Goal: Transaction & Acquisition: Book appointment/travel/reservation

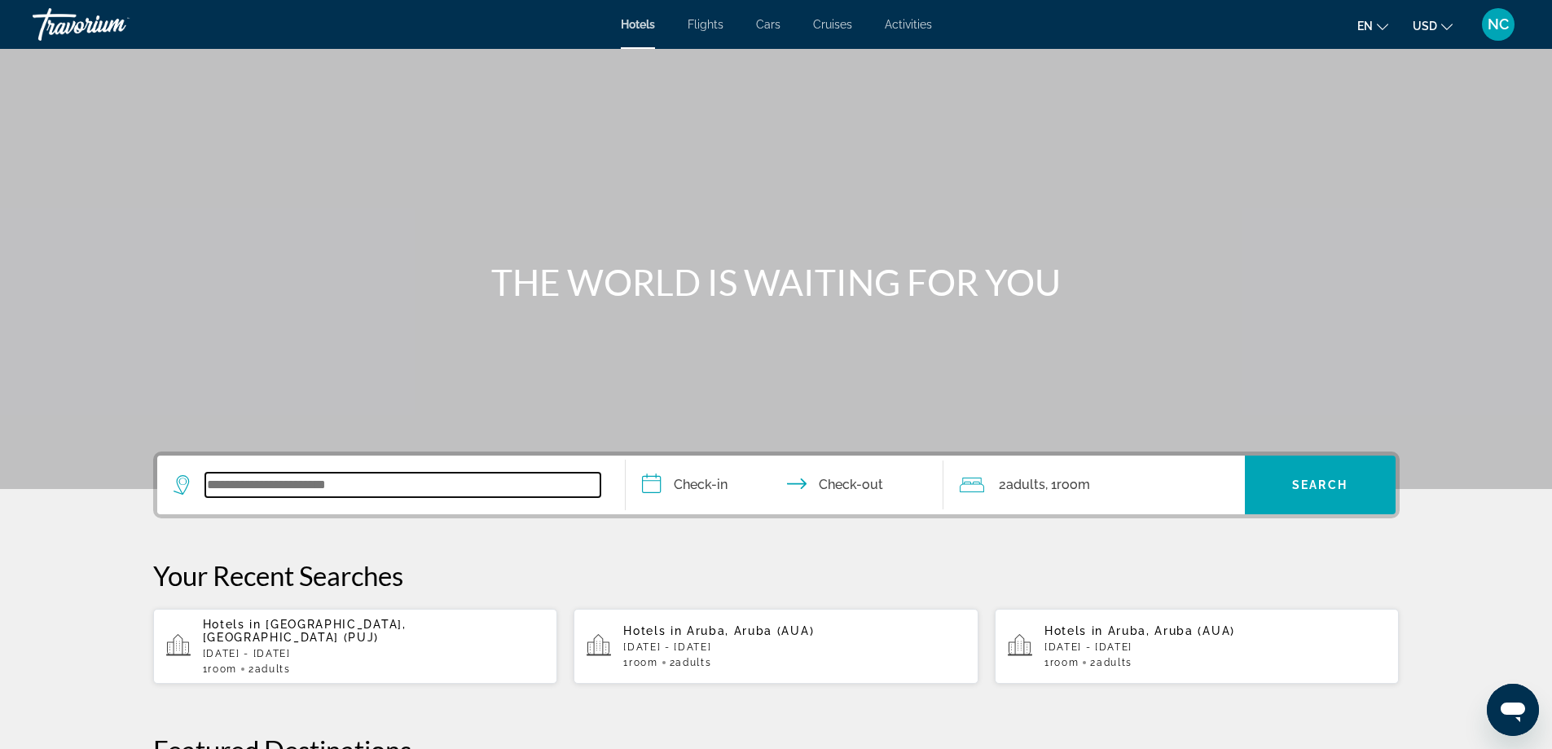
click at [253, 474] on input "Search widget" at bounding box center [402, 485] width 395 height 24
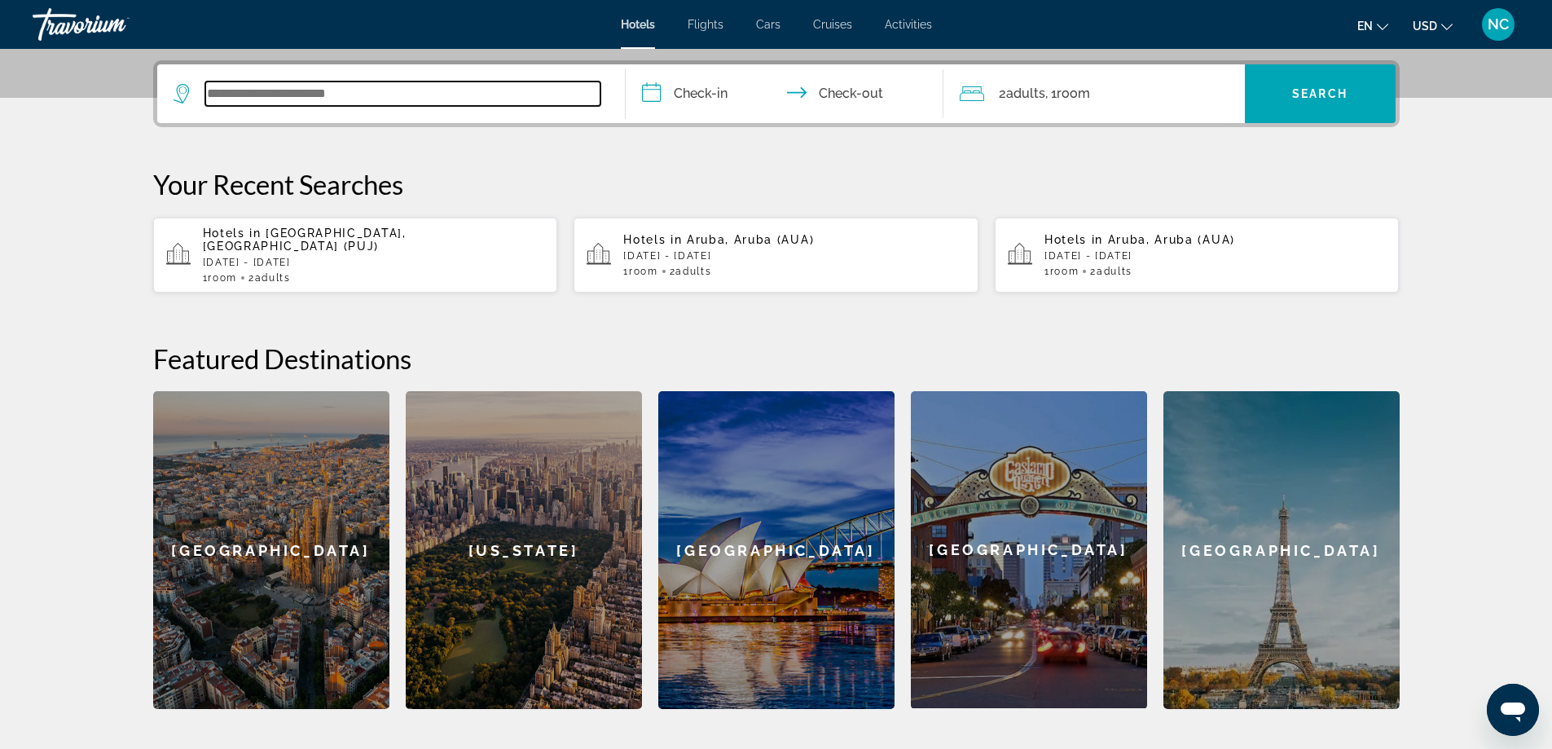
scroll to position [399, 0]
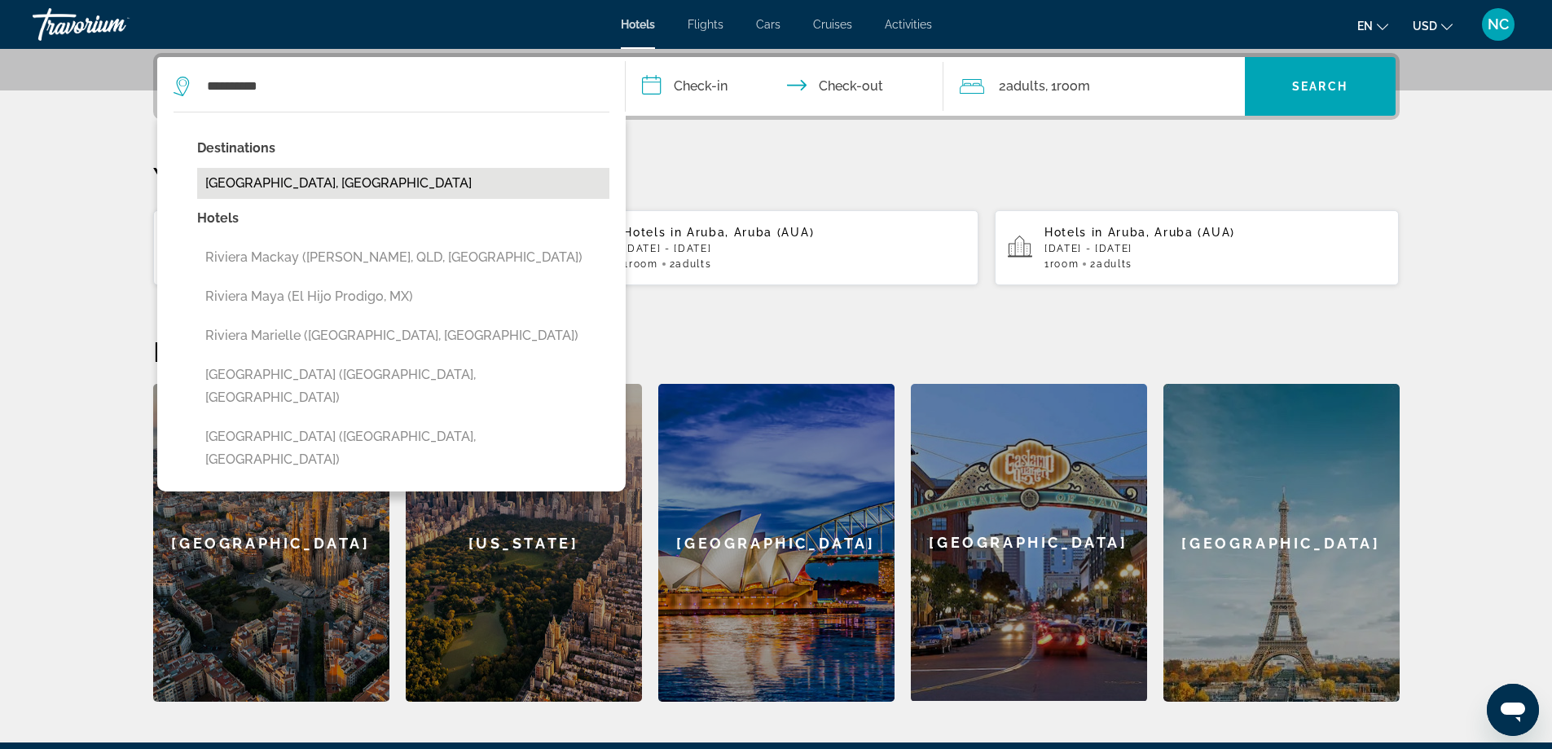
click at [306, 176] on button "[GEOGRAPHIC_DATA], [GEOGRAPHIC_DATA]" at bounding box center [403, 183] width 412 height 31
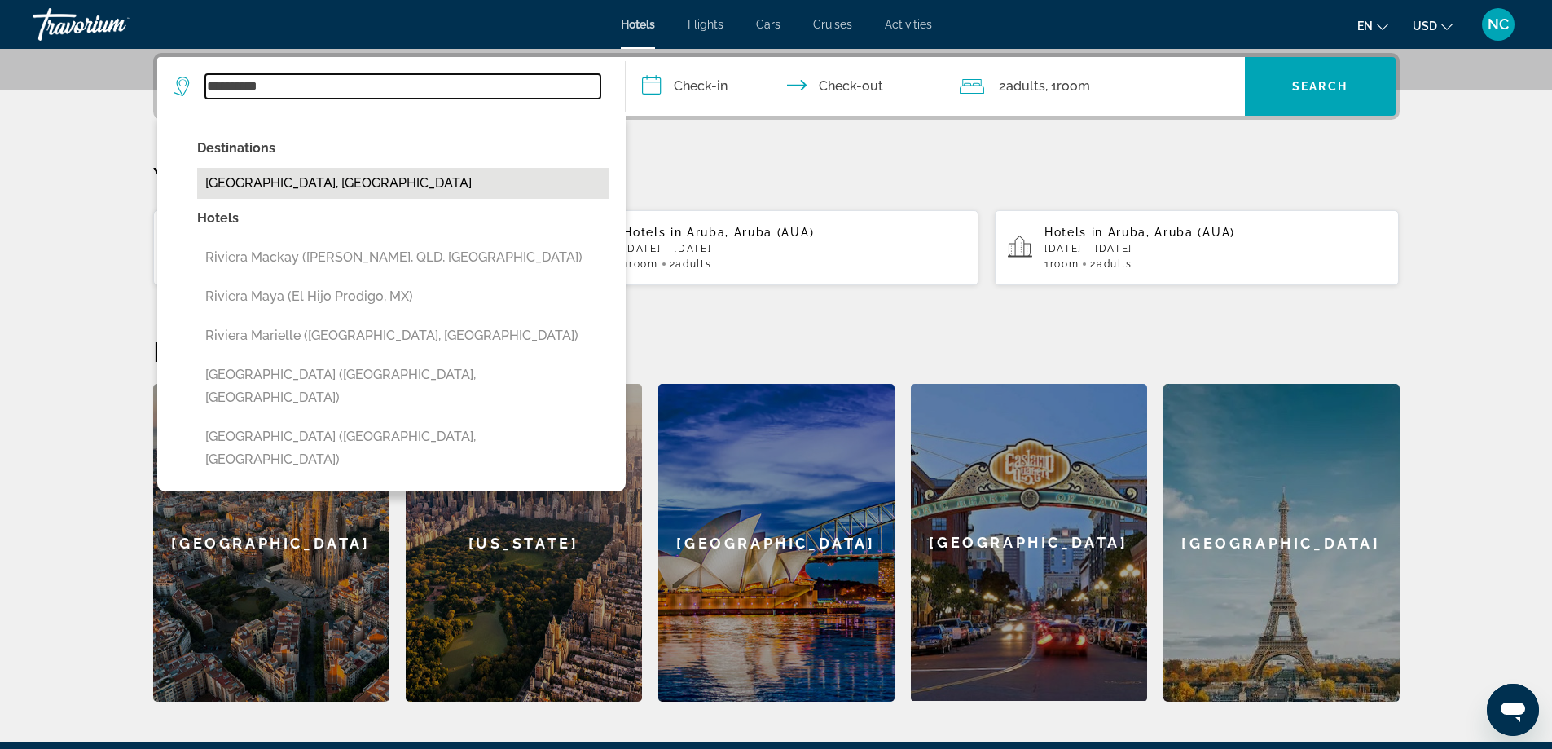
type input "**********"
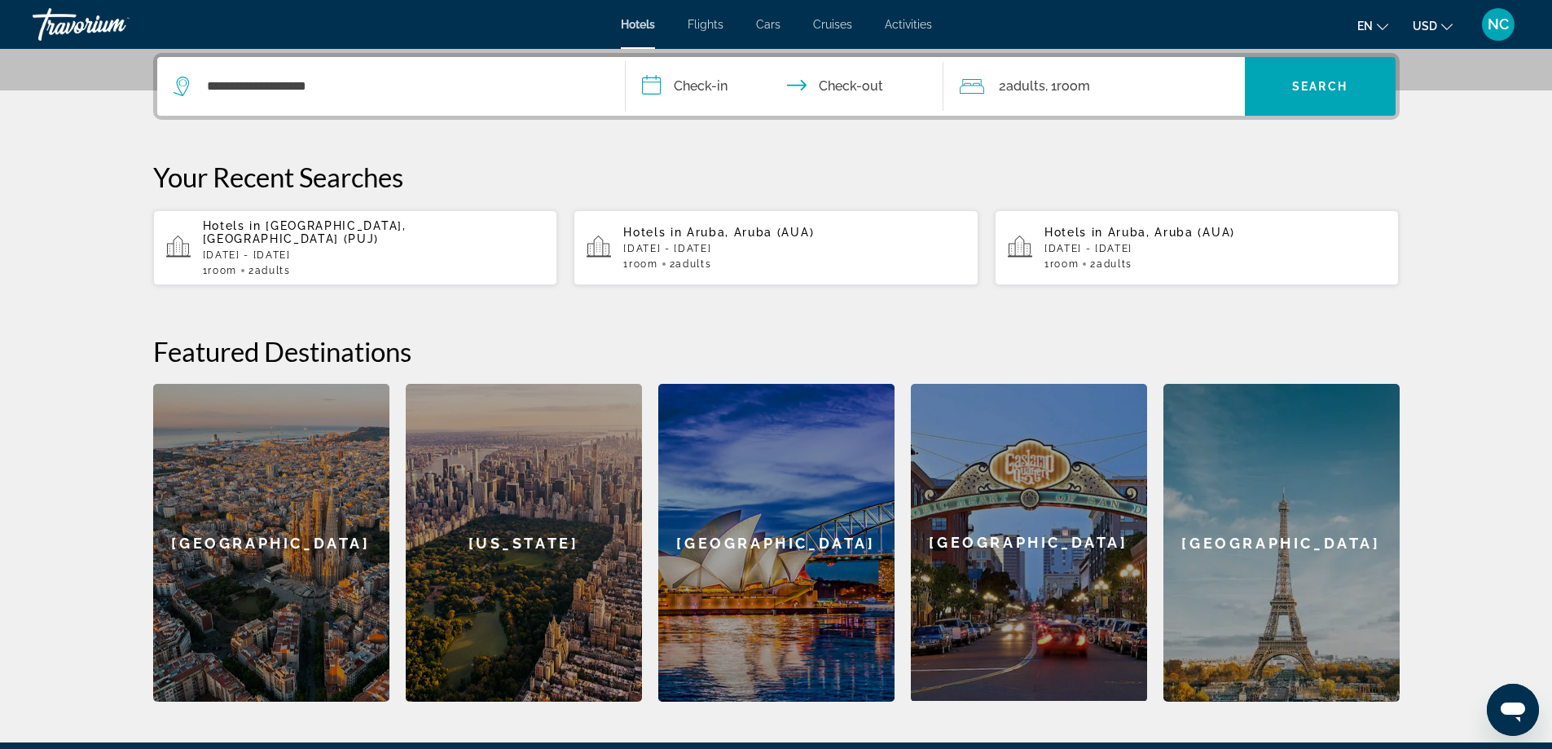
click at [650, 95] on input "**********" at bounding box center [788, 89] width 324 height 64
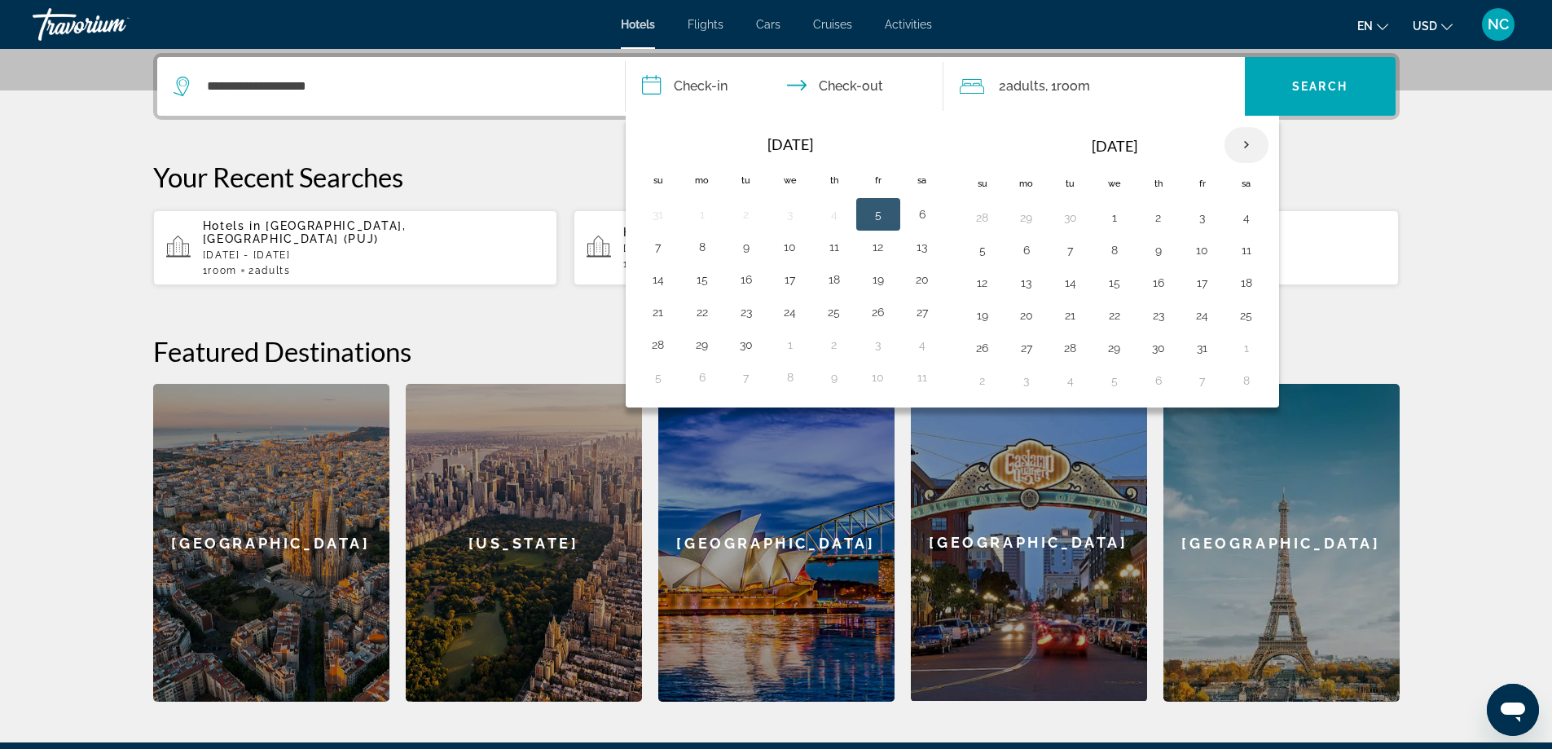
click at [1244, 146] on th "Next month" at bounding box center [1247, 145] width 44 height 36
click at [702, 313] on button "20" at bounding box center [702, 315] width 26 height 23
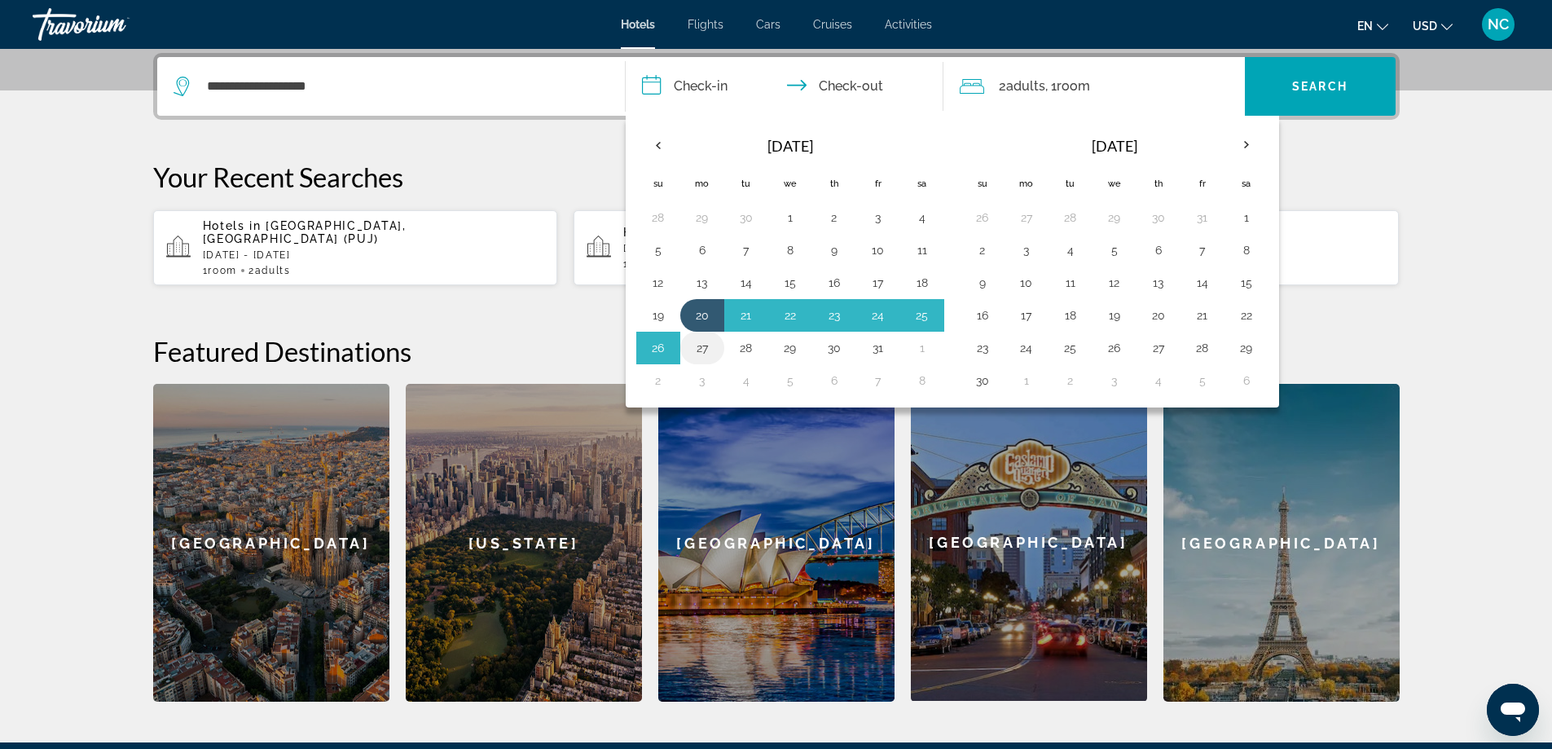
click at [702, 346] on button "27" at bounding box center [702, 348] width 26 height 23
type input "**********"
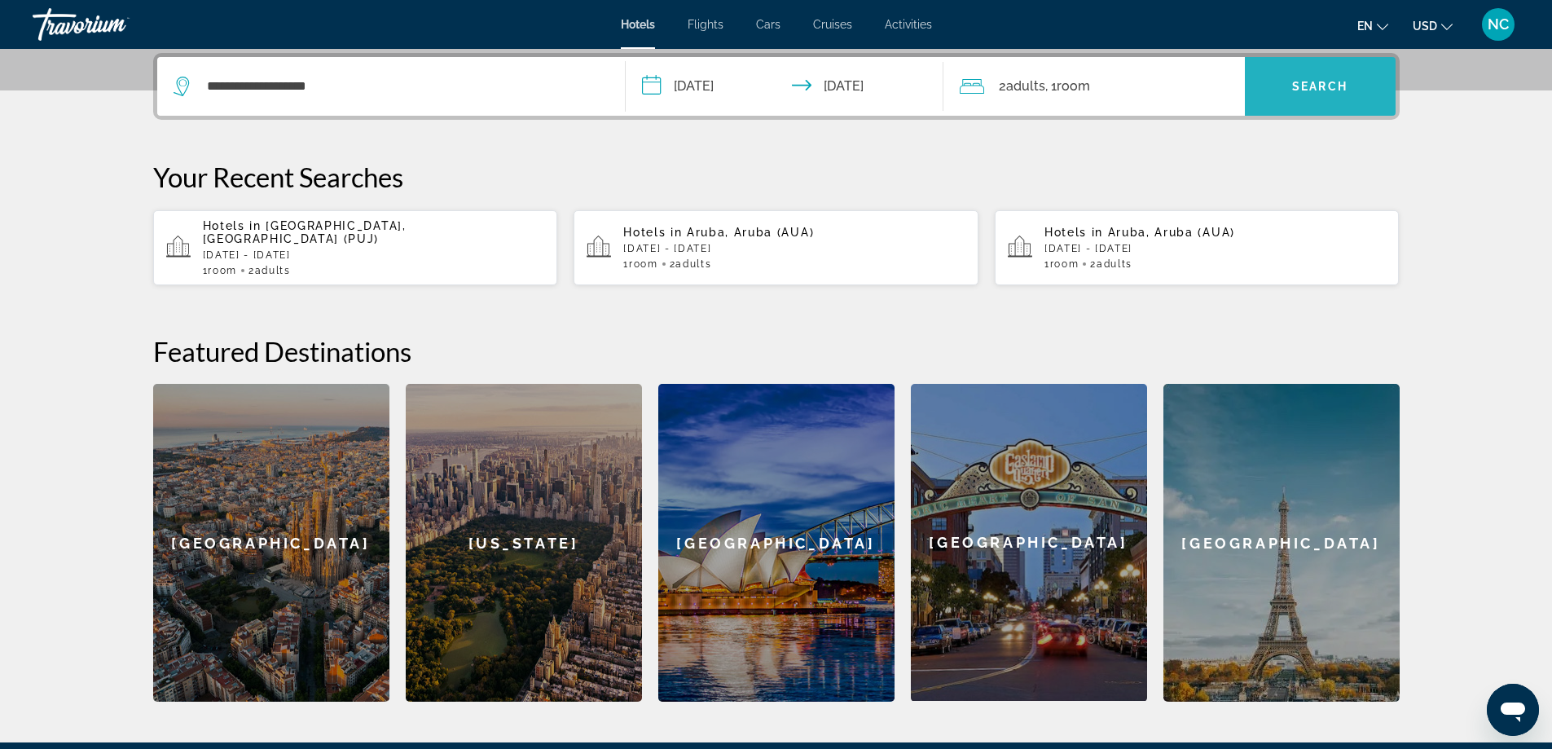
click at [1318, 86] on span "Search" at bounding box center [1319, 86] width 55 height 13
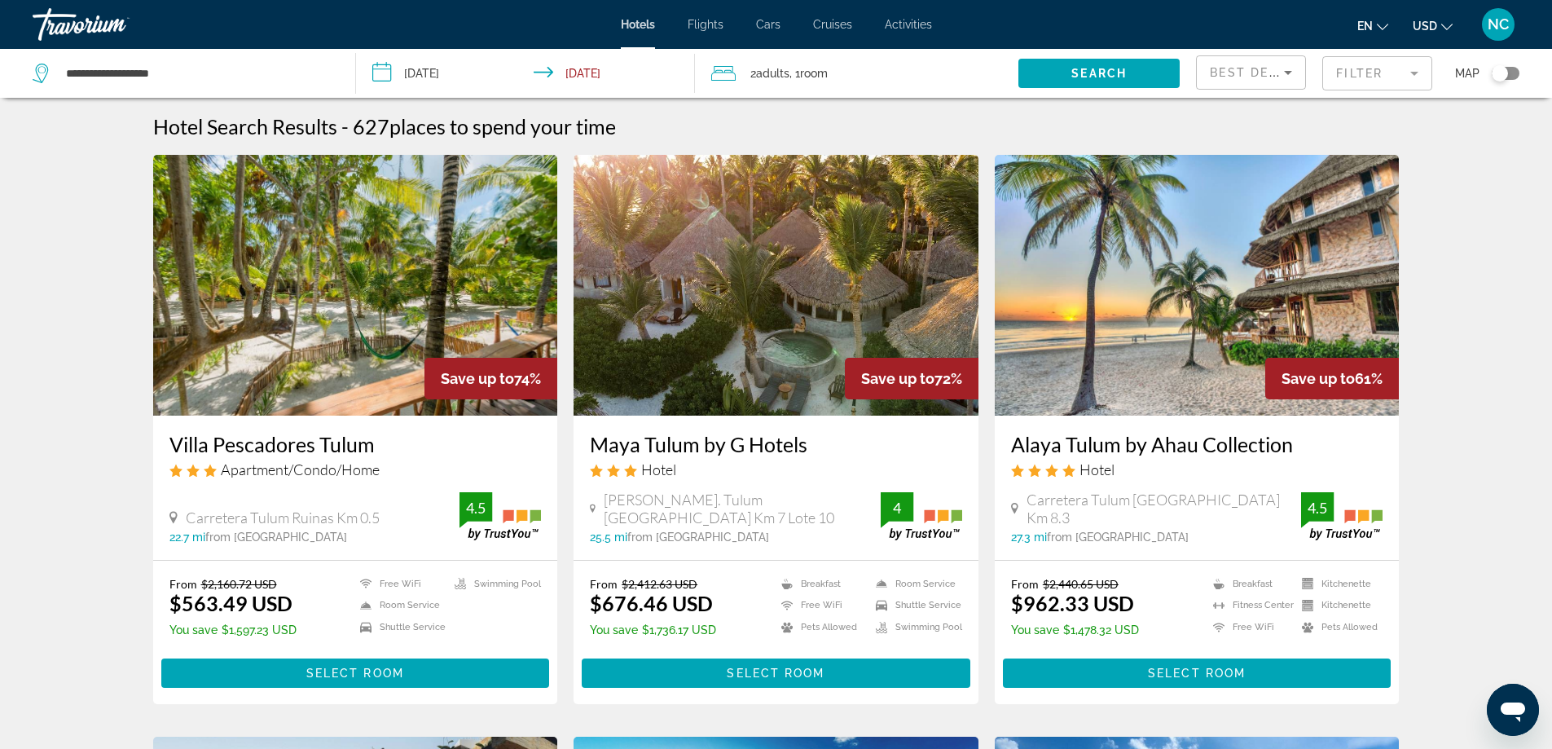
click at [1414, 74] on mat-form-field "Filter" at bounding box center [1378, 73] width 110 height 34
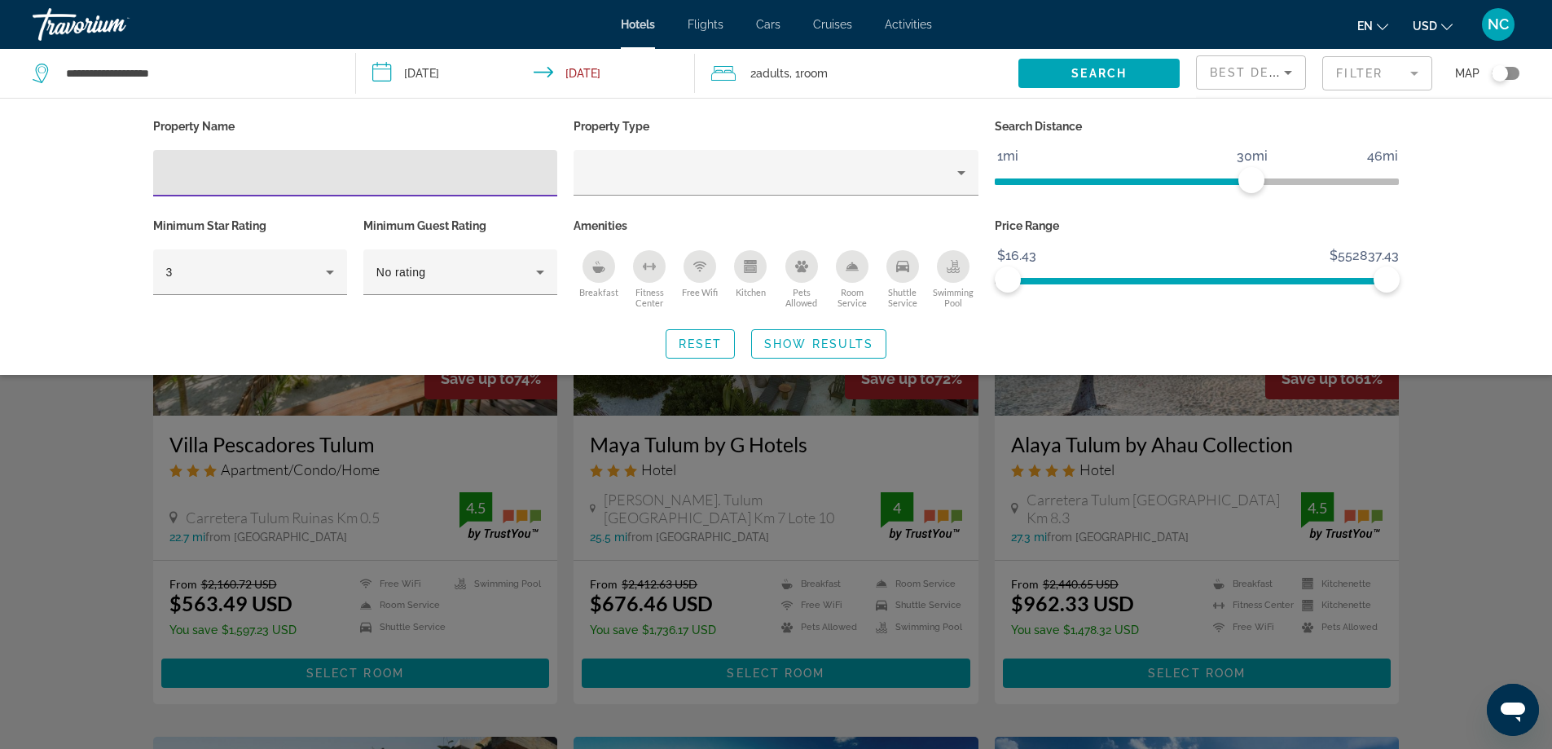
click at [209, 178] on input "Hotel Filters" at bounding box center [355, 174] width 379 height 20
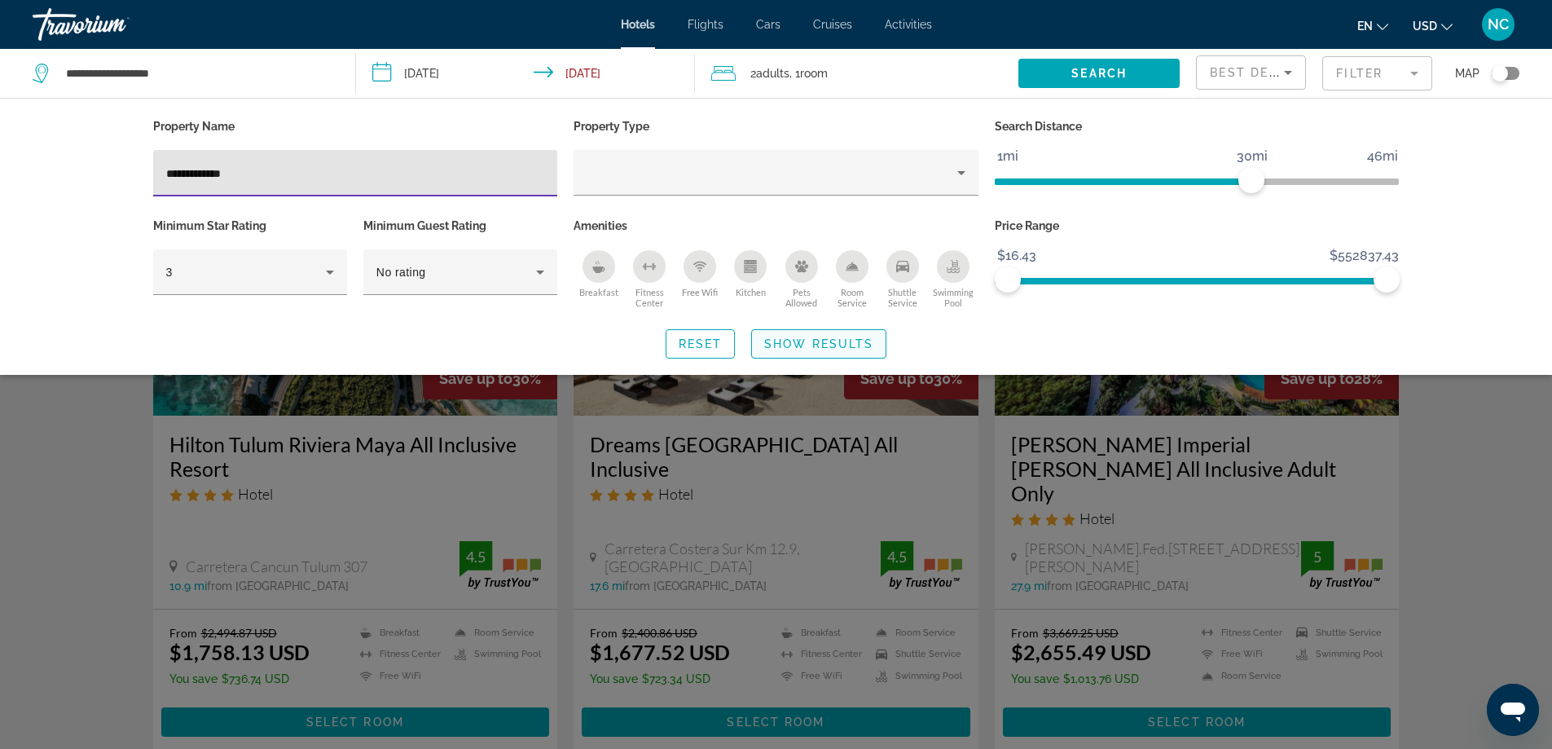
type input "**********"
click at [813, 347] on span "Show Results" at bounding box center [818, 343] width 109 height 13
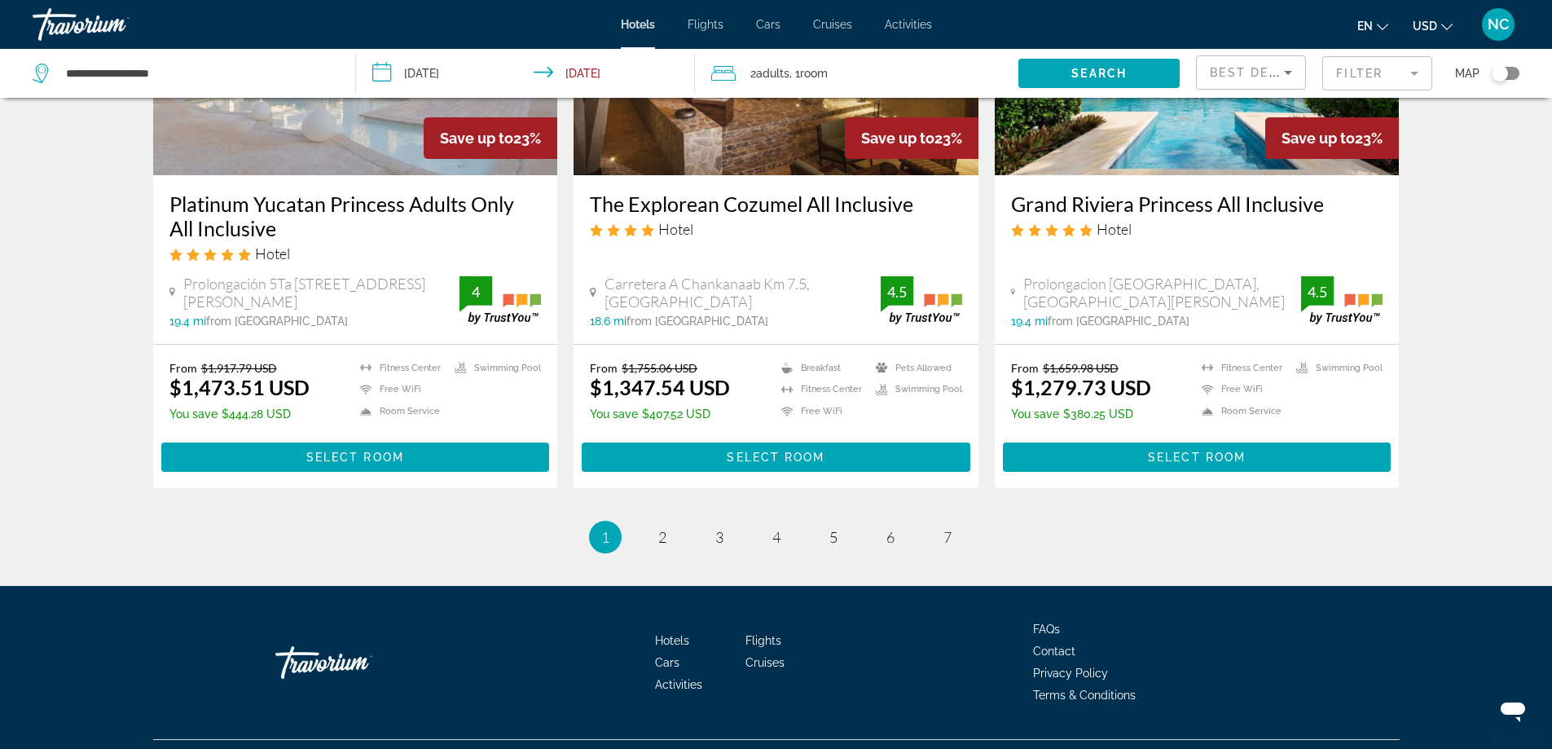
scroll to position [2094, 0]
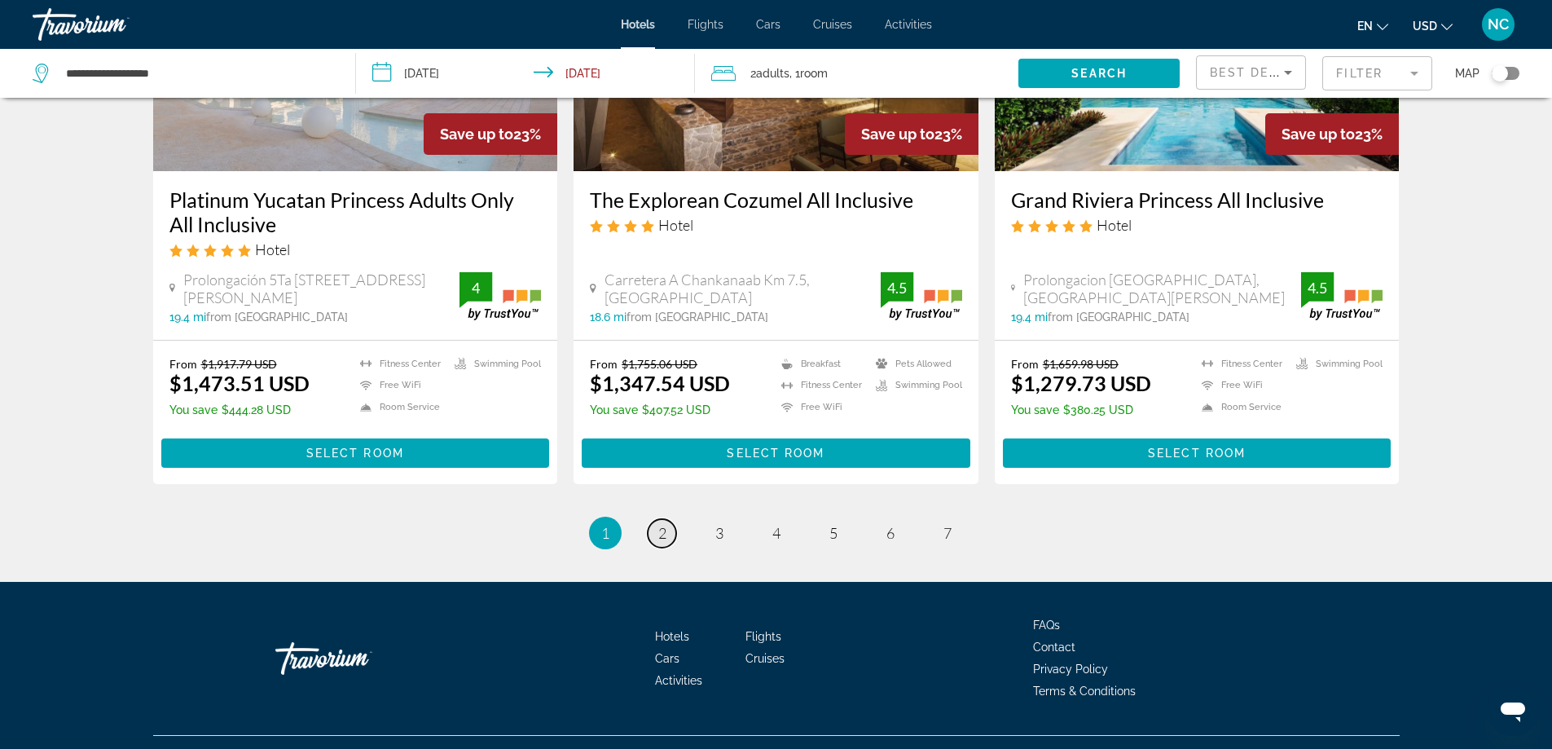
click at [660, 524] on span "2" at bounding box center [662, 533] width 8 height 18
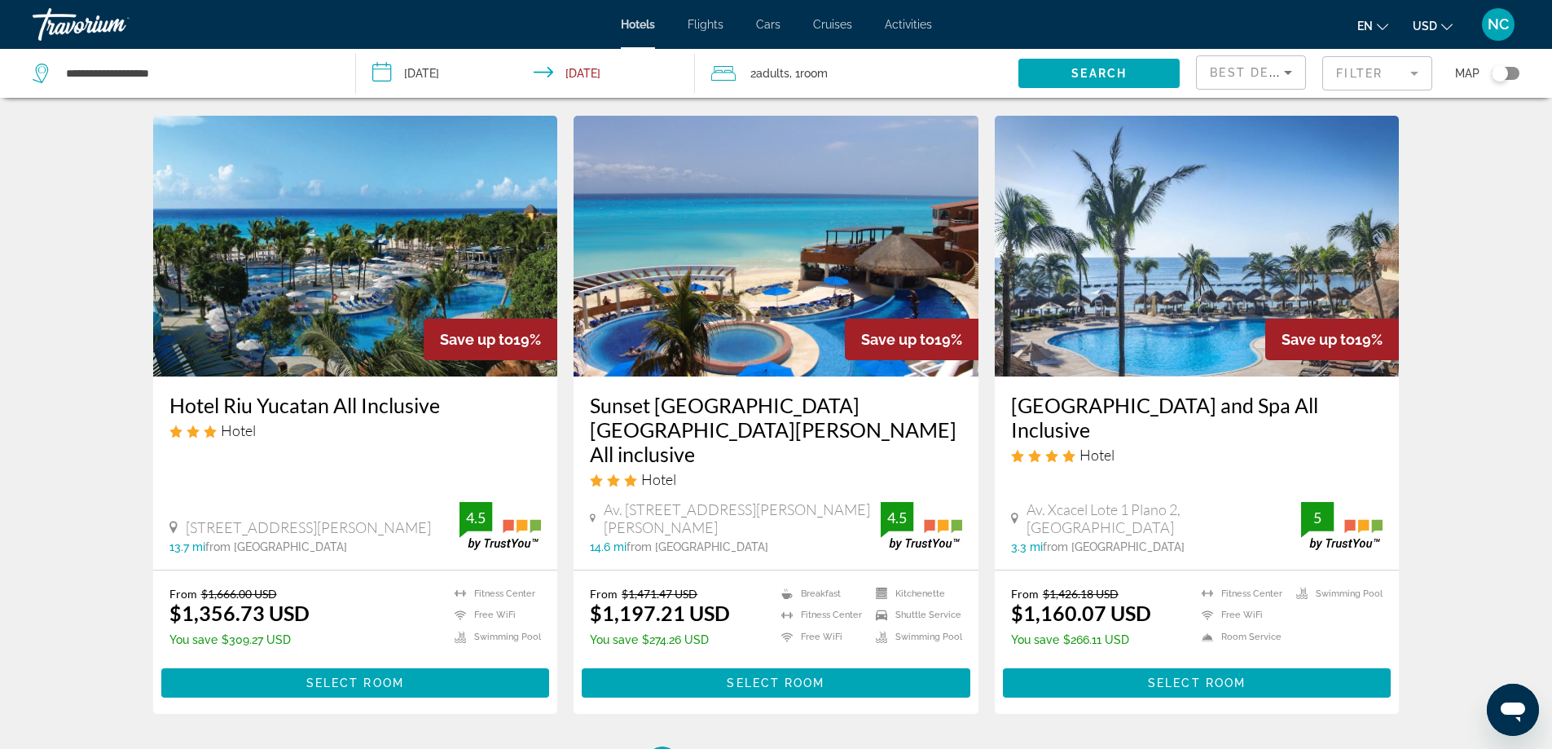
scroll to position [2096, 0]
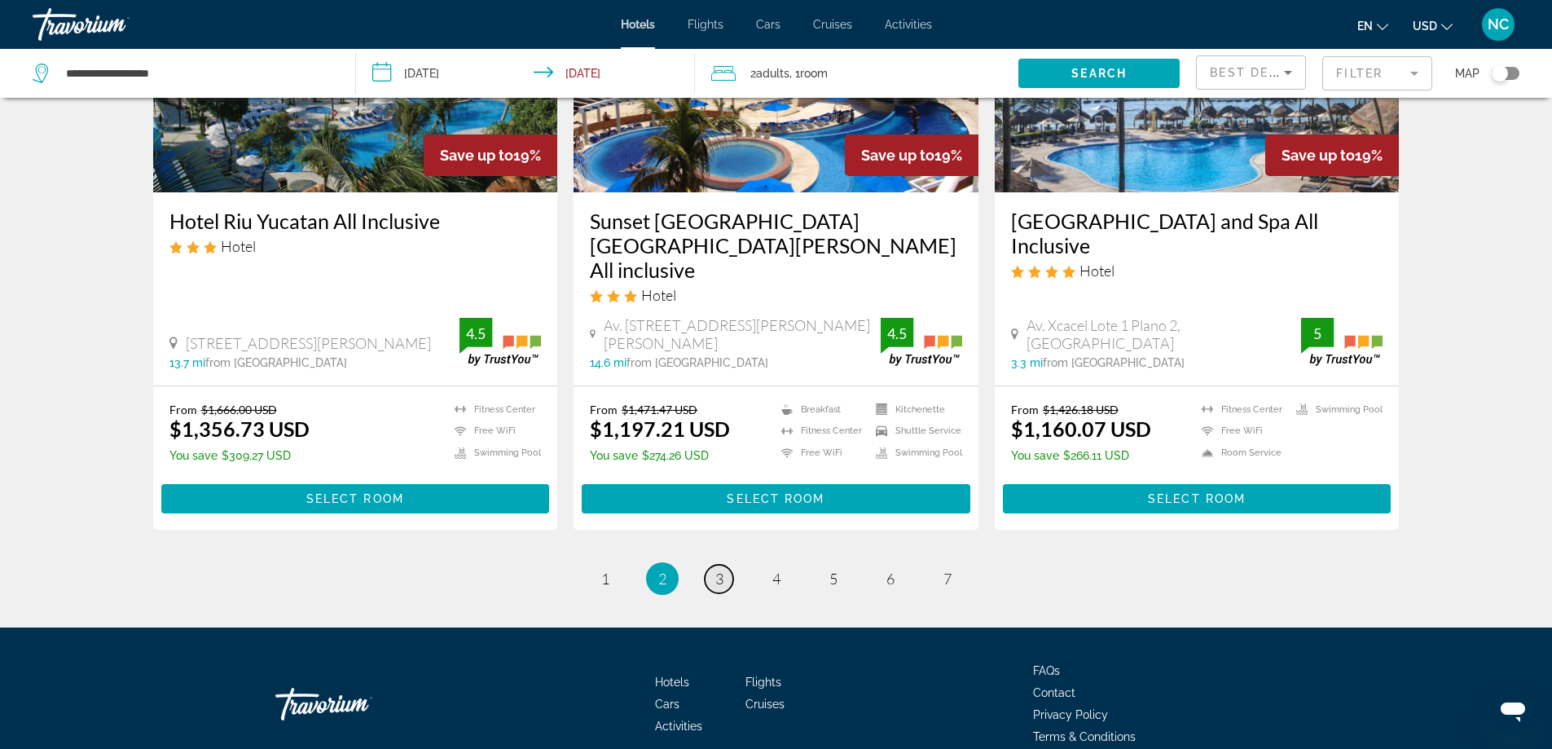
click at [719, 570] on span "3" at bounding box center [720, 579] width 8 height 18
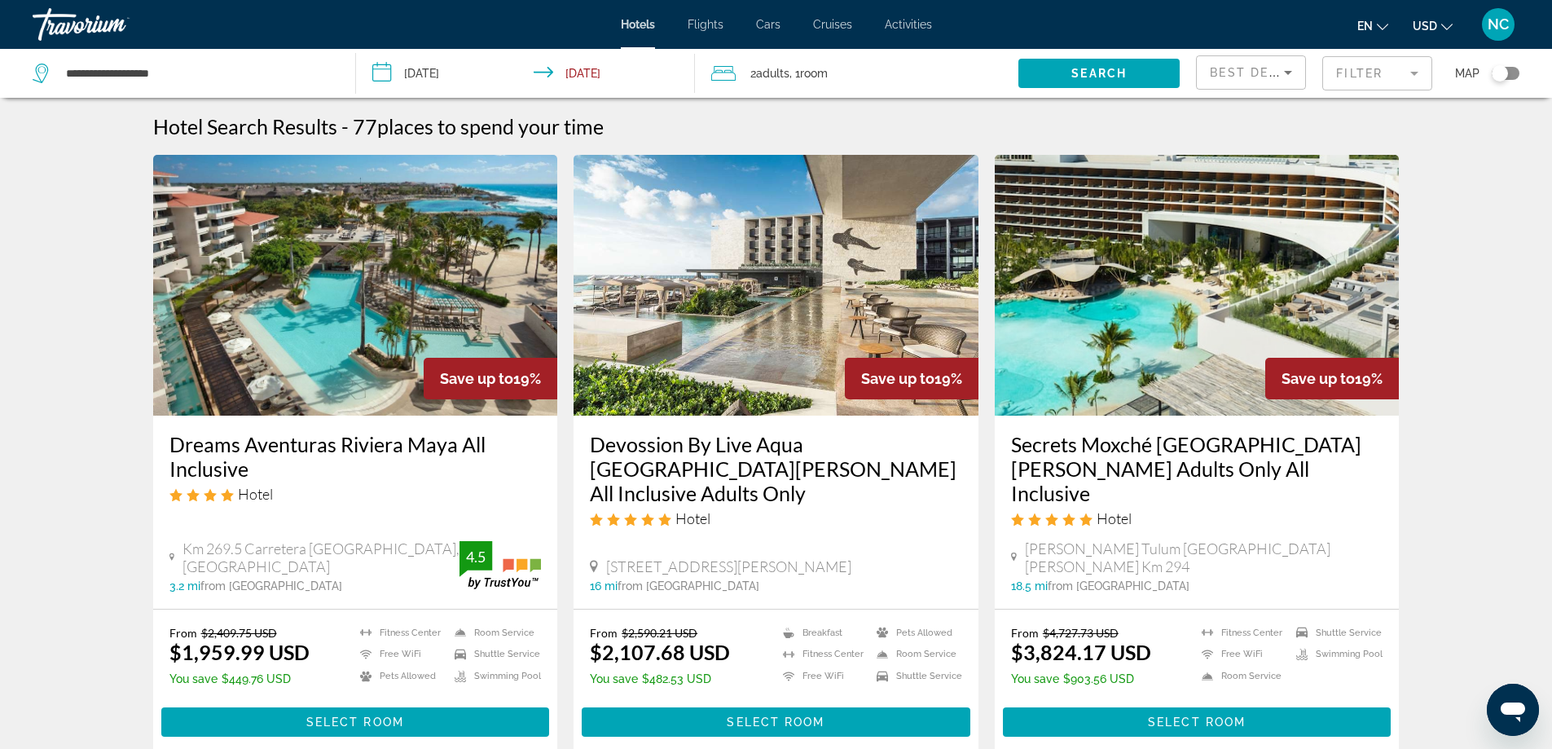
click at [1416, 71] on mat-form-field "Filter" at bounding box center [1378, 73] width 110 height 34
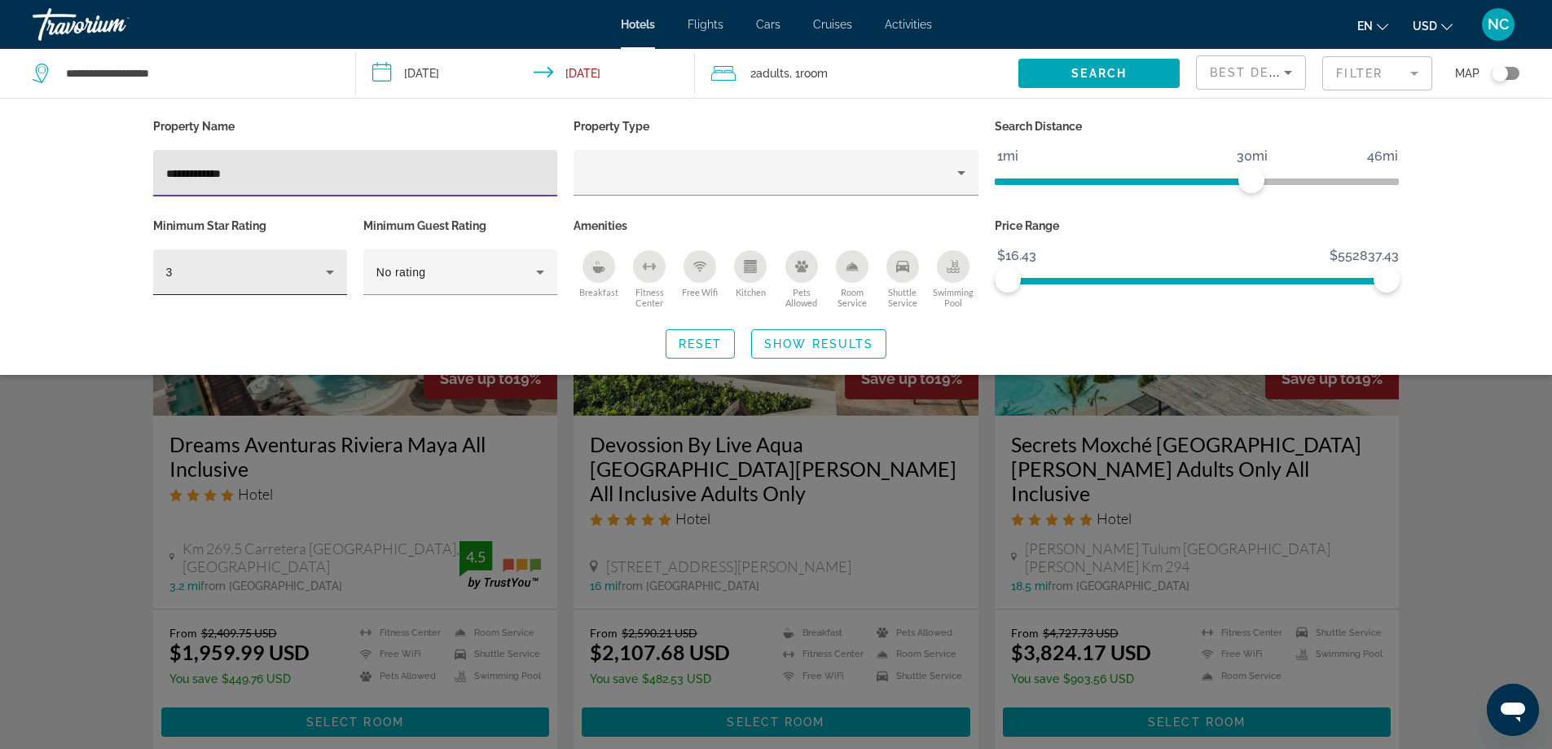
click at [328, 271] on icon "Hotel Filters" at bounding box center [330, 273] width 8 height 4
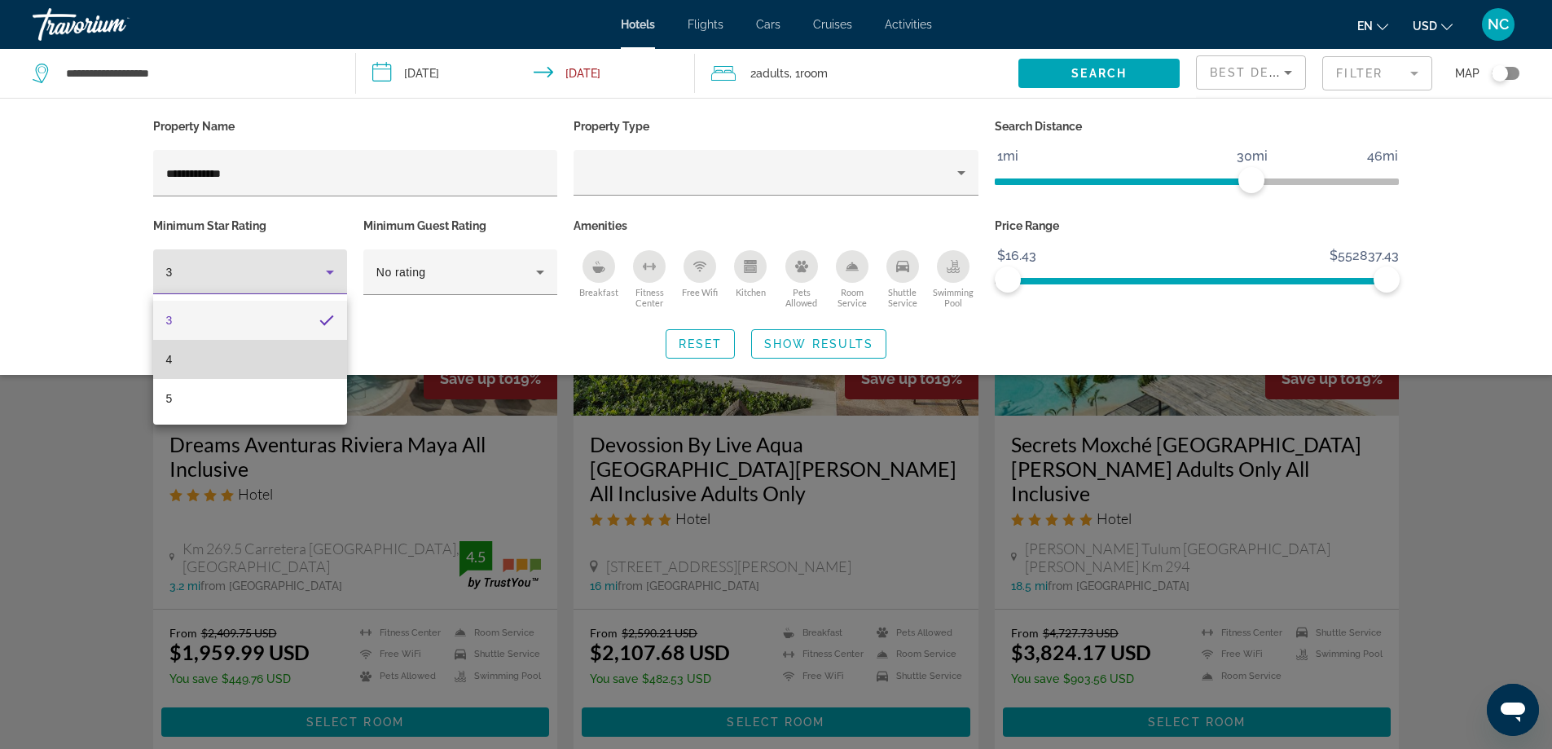
click at [264, 355] on mat-option "4" at bounding box center [250, 359] width 194 height 39
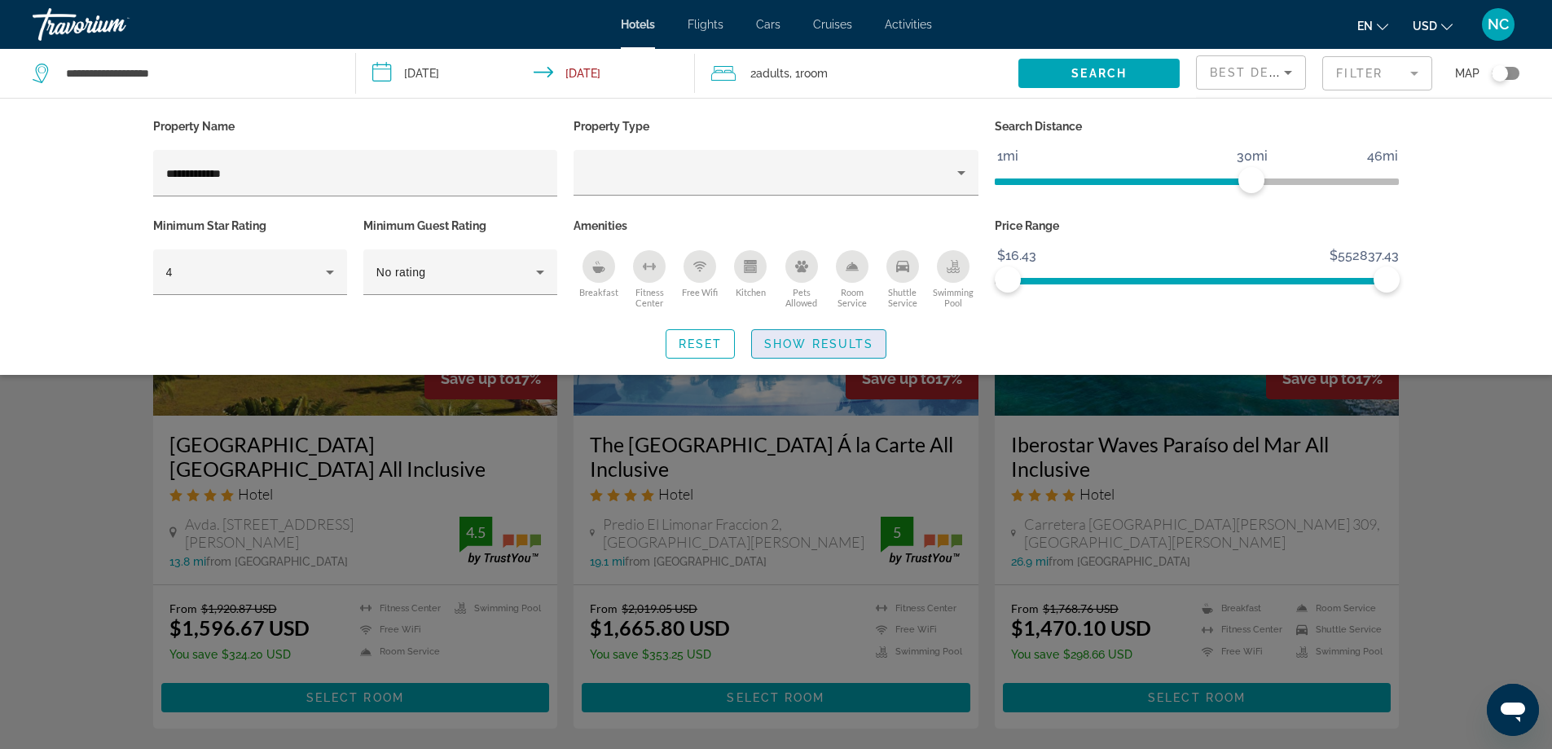
click at [820, 340] on span "Show Results" at bounding box center [818, 343] width 109 height 13
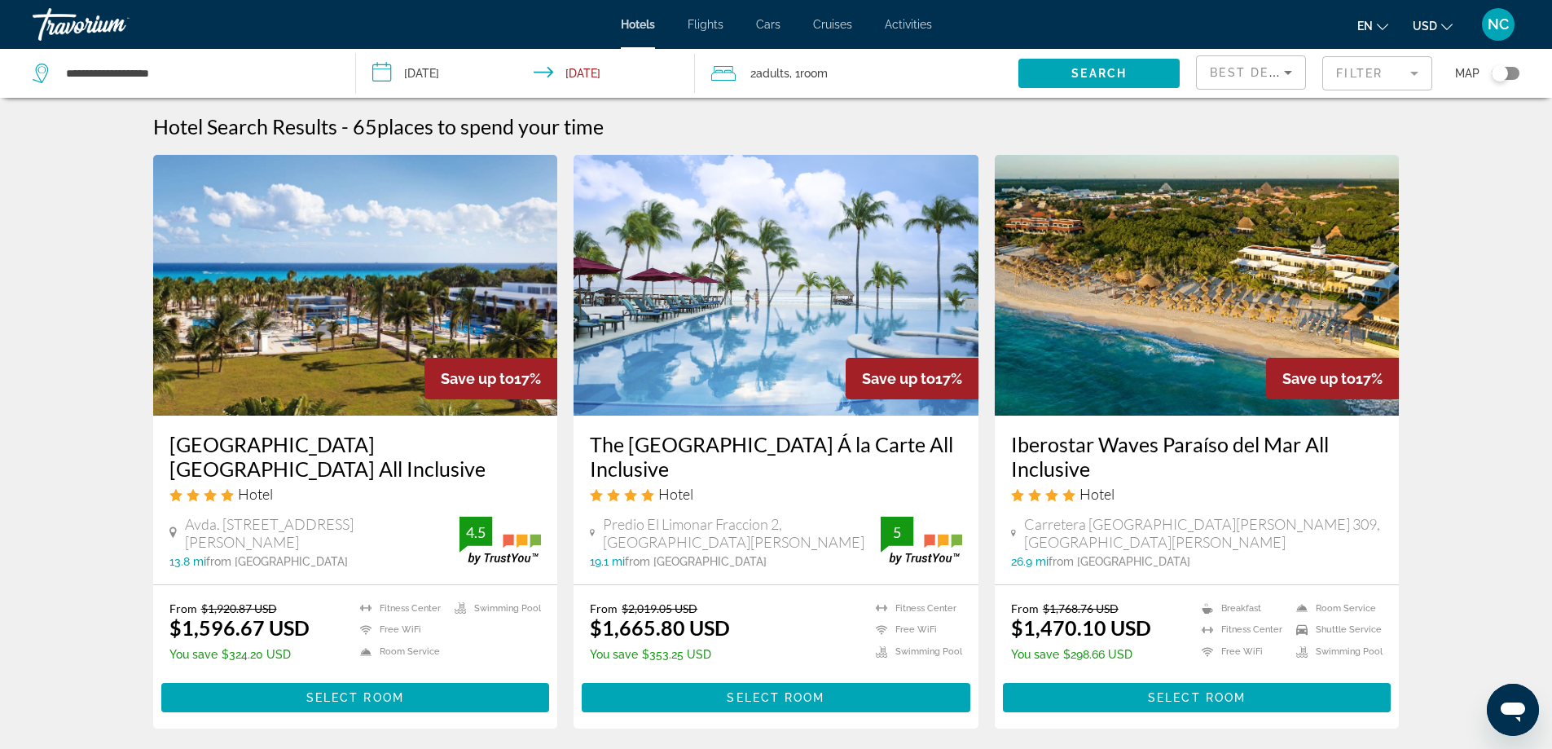
click at [1415, 73] on mat-form-field "Filter" at bounding box center [1378, 73] width 110 height 34
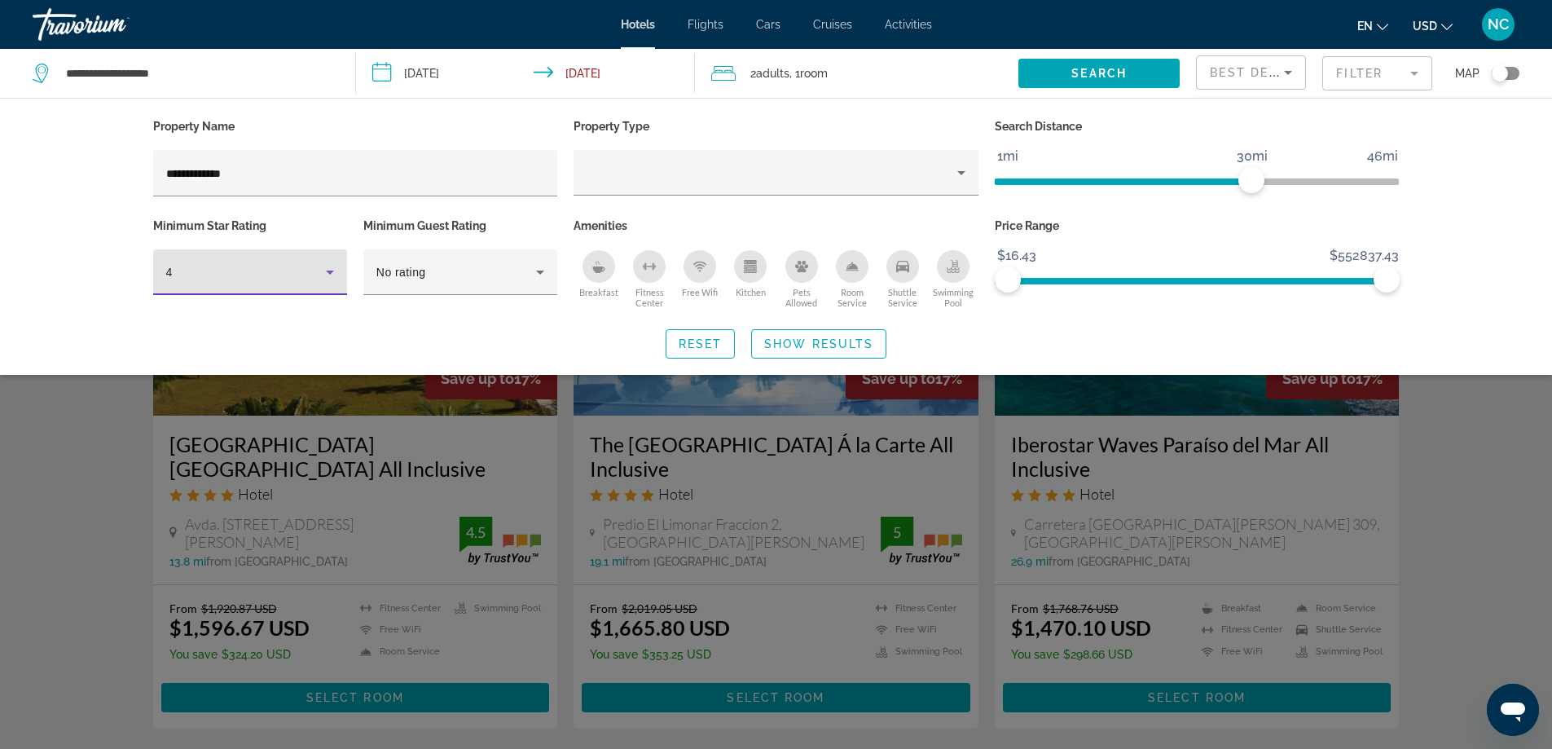
click at [328, 271] on icon "Hotel Filters" at bounding box center [330, 273] width 8 height 4
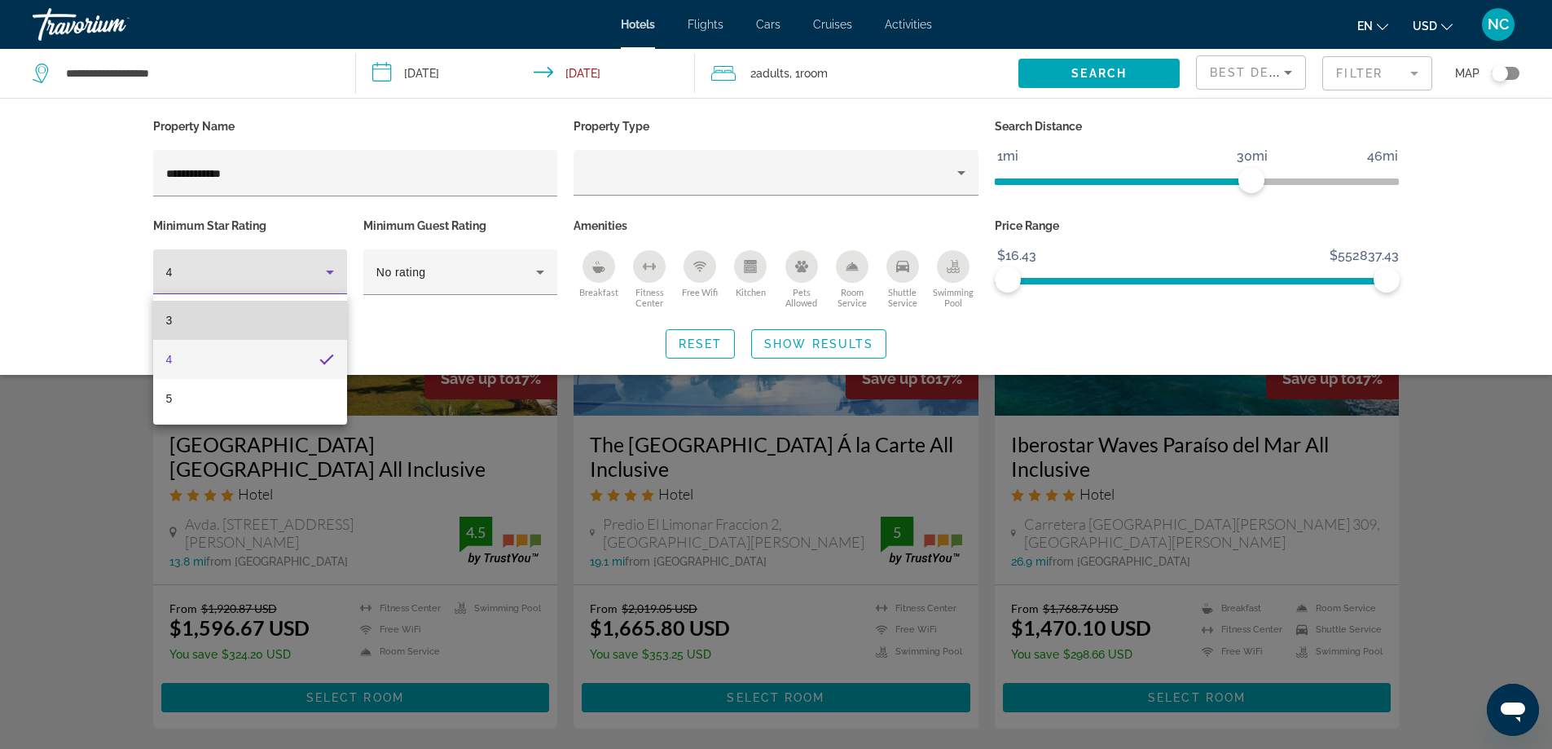
click at [208, 320] on mat-option "3" at bounding box center [250, 320] width 194 height 39
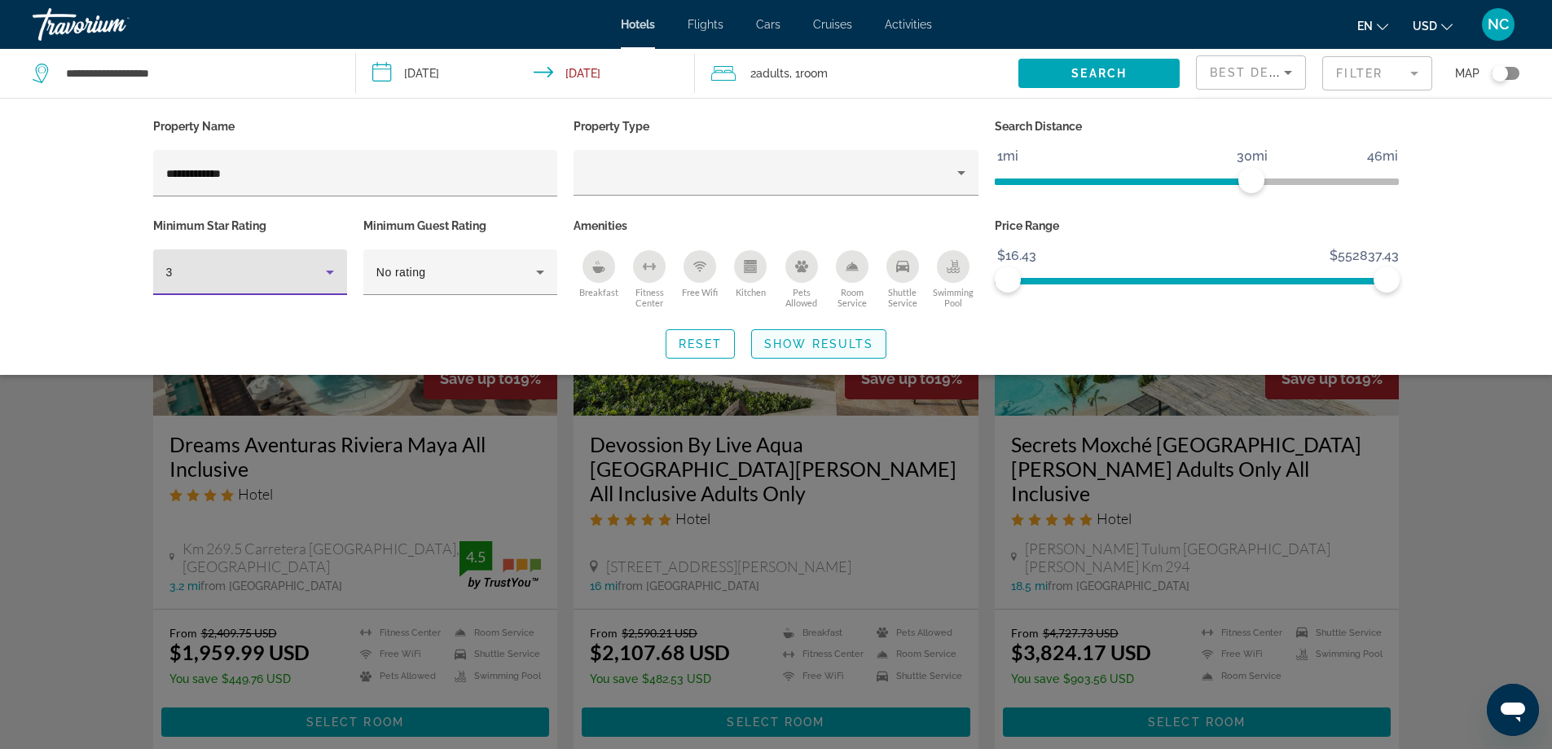
click at [804, 336] on span "Search widget" at bounding box center [819, 343] width 134 height 39
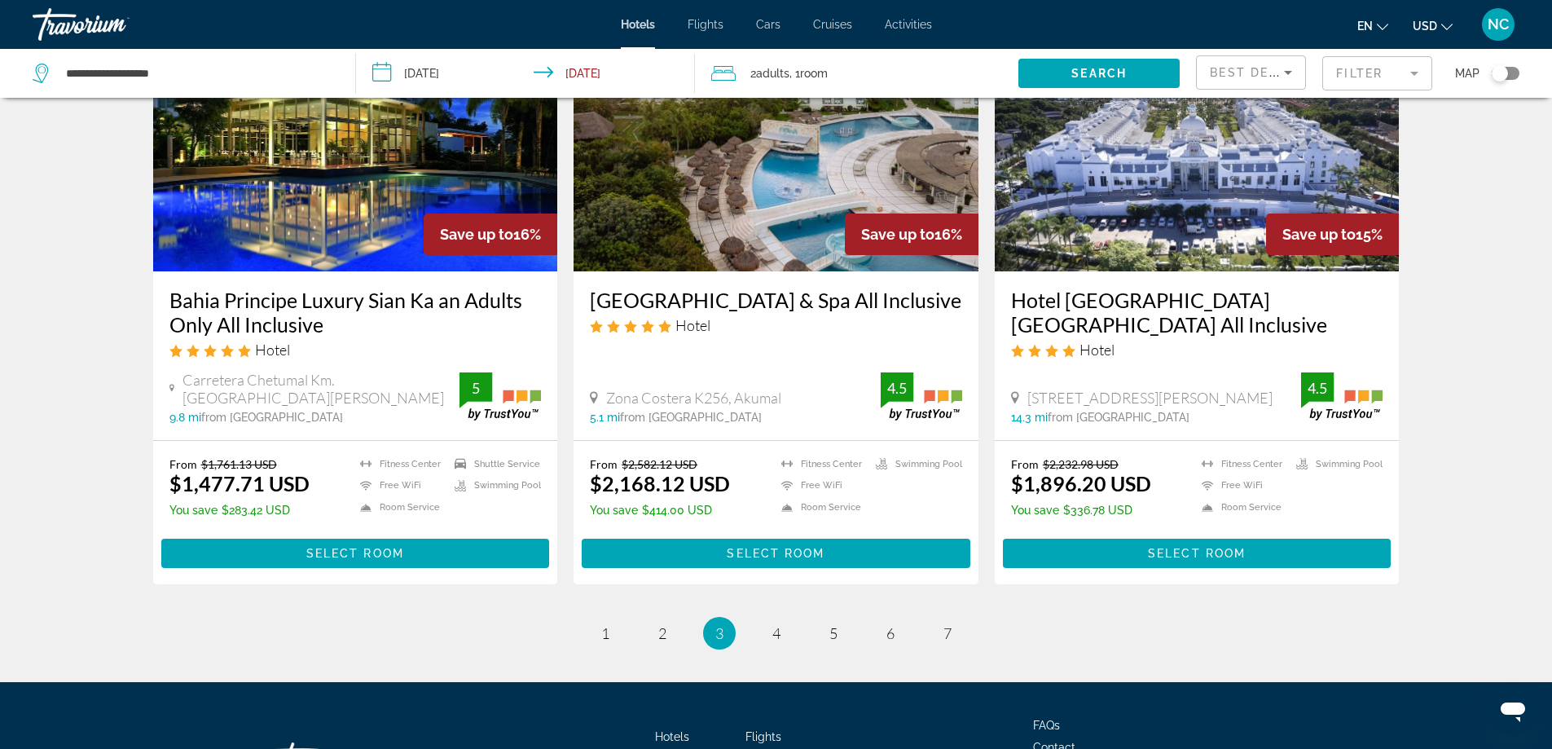
scroll to position [2037, 0]
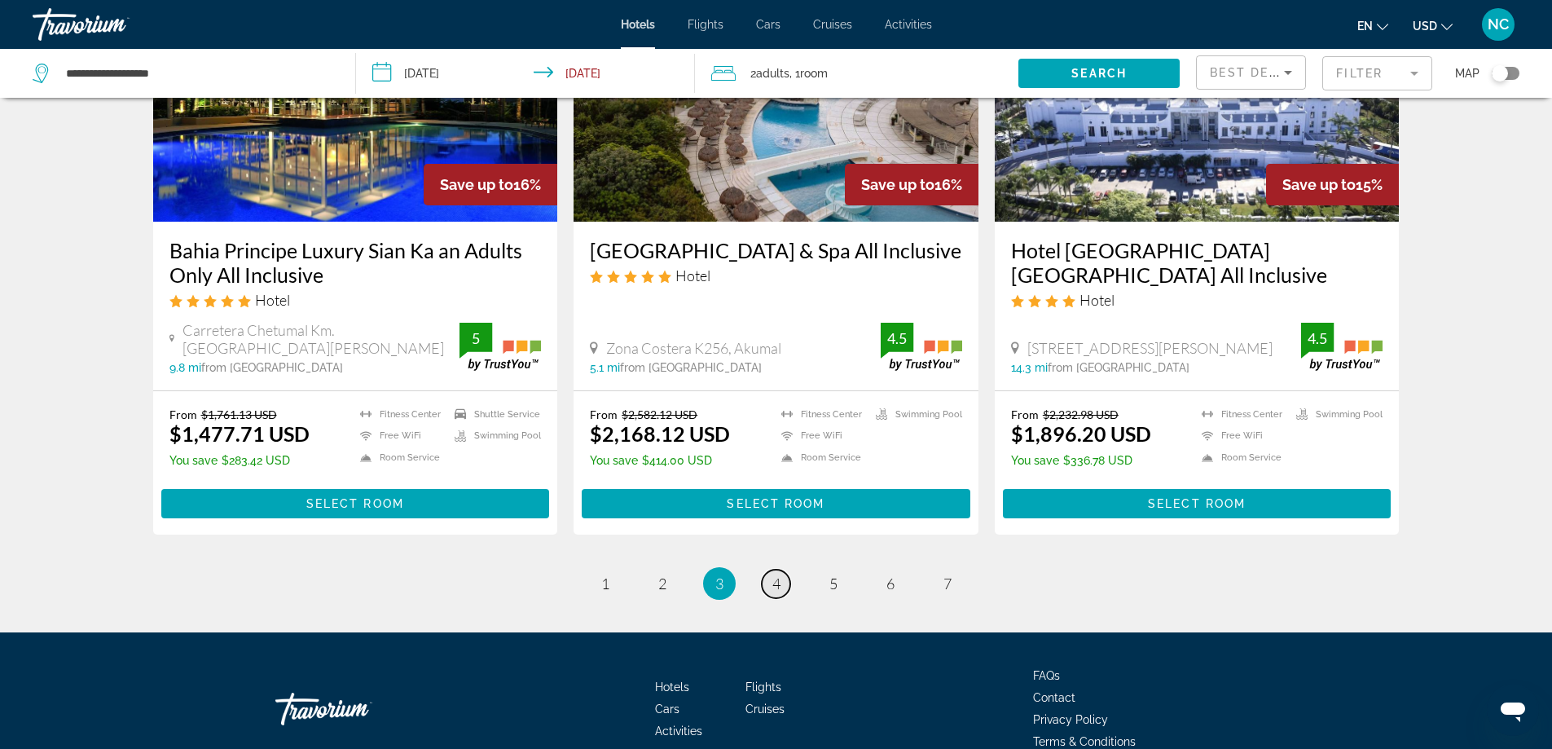
click at [773, 575] on span "4" at bounding box center [777, 584] width 8 height 18
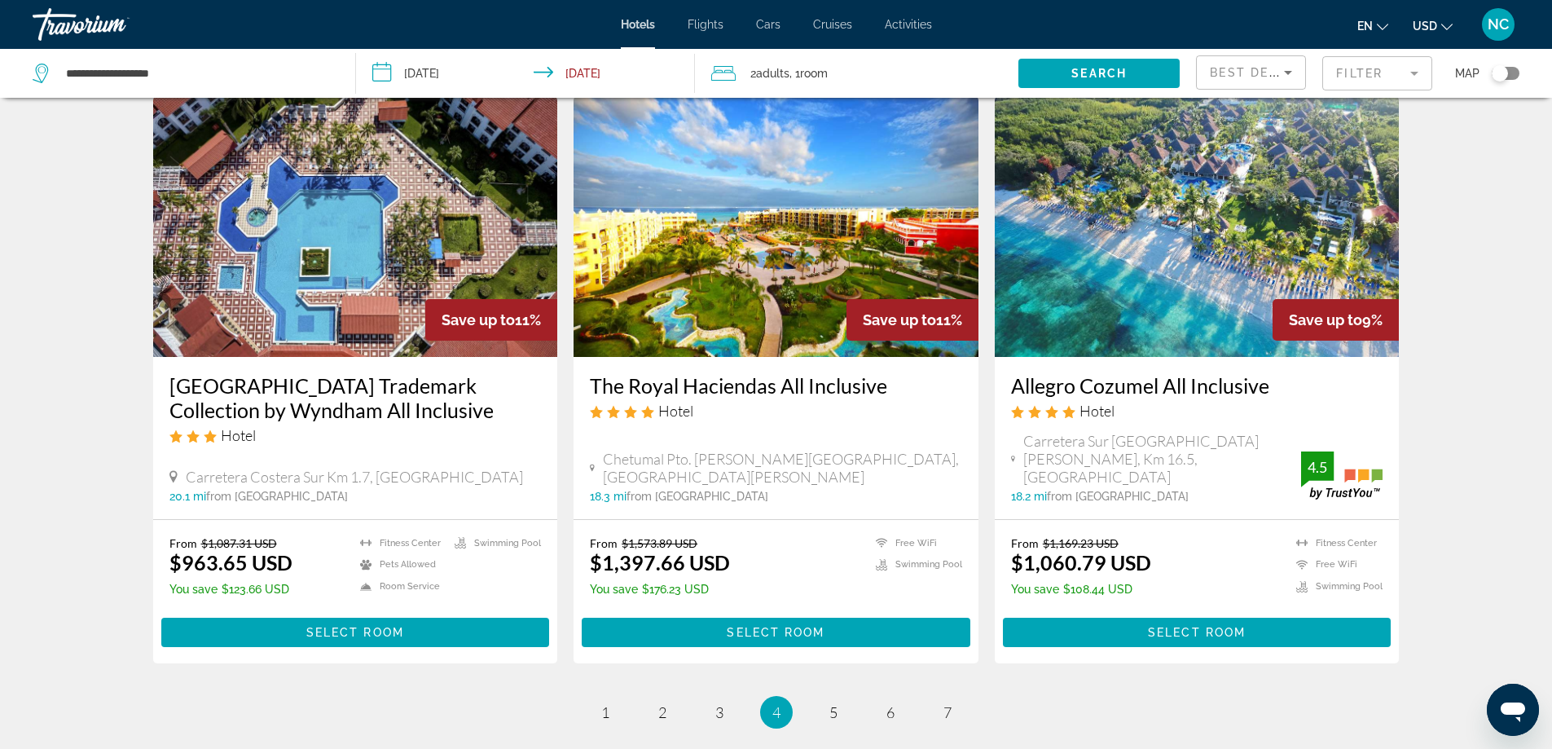
scroll to position [2076, 0]
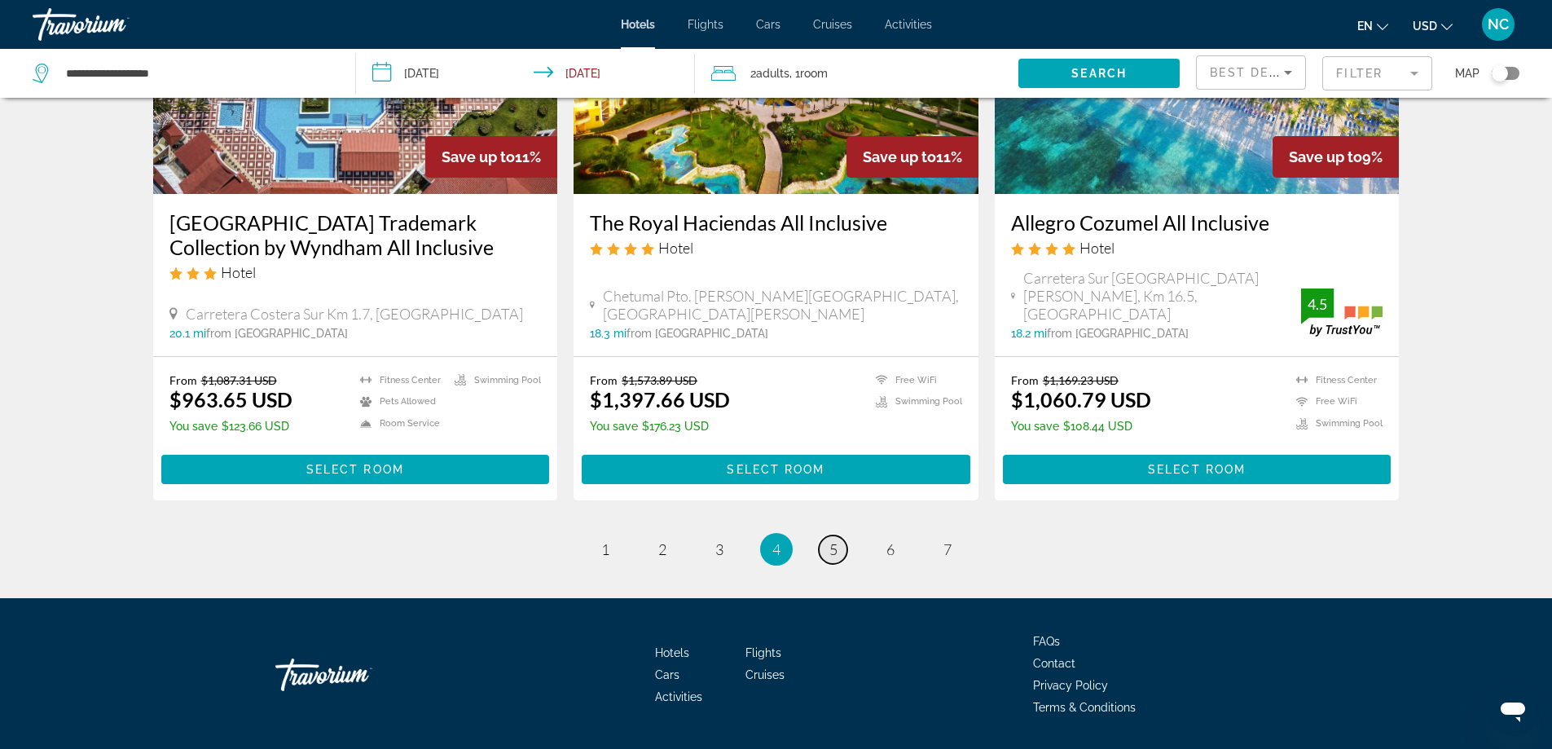
click at [839, 535] on link "page 5" at bounding box center [833, 549] width 29 height 29
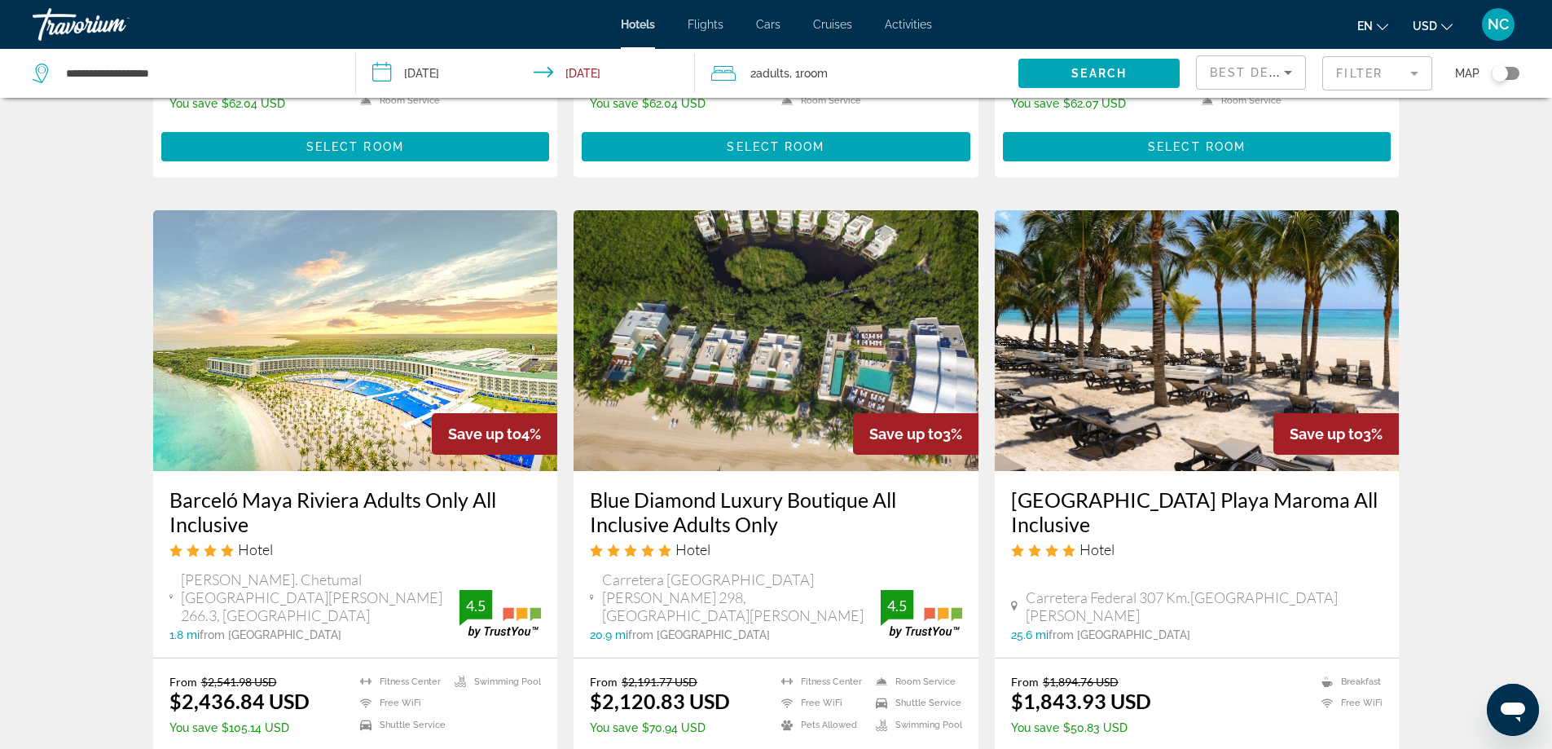
scroll to position [2029, 0]
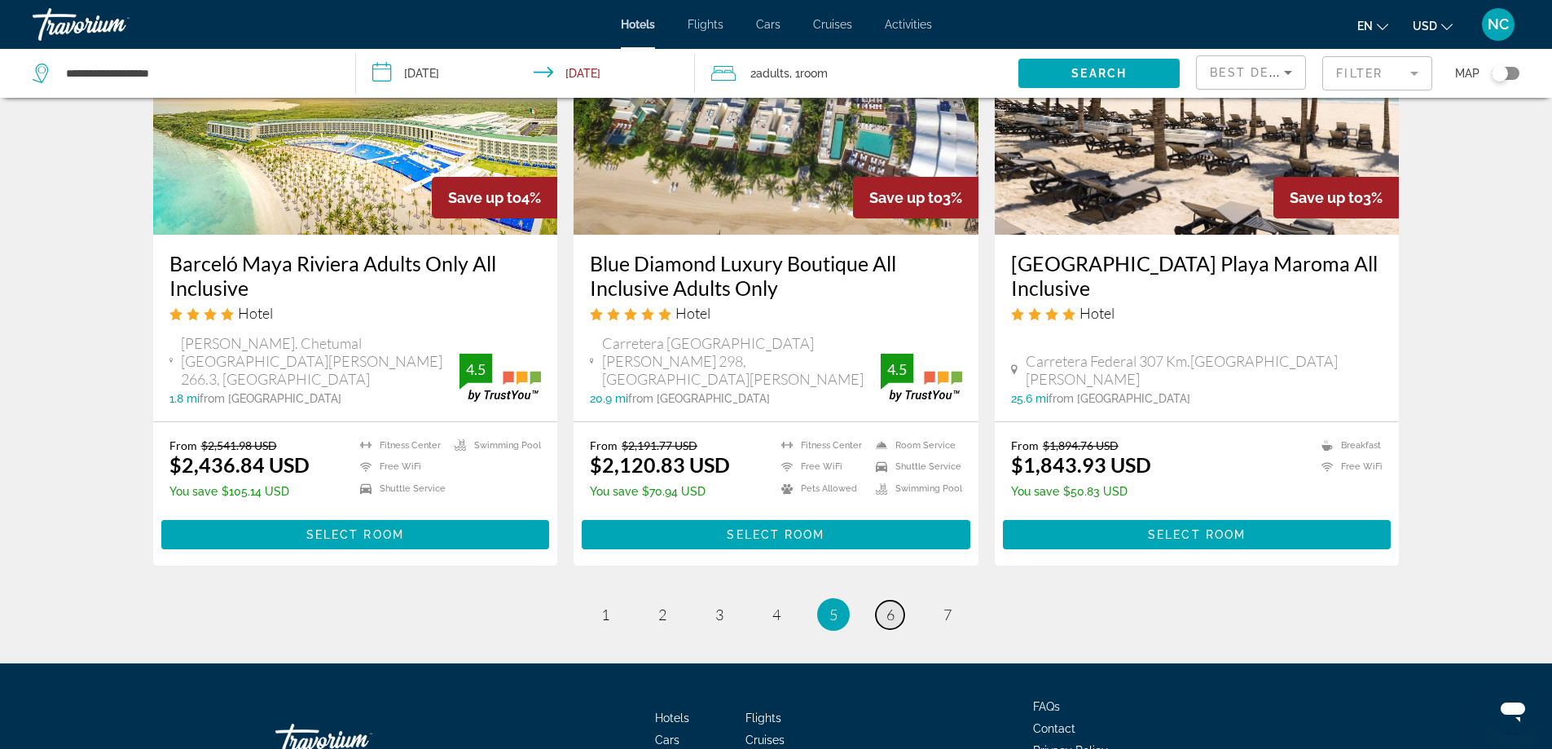
click at [892, 605] on span "6" at bounding box center [891, 614] width 8 height 18
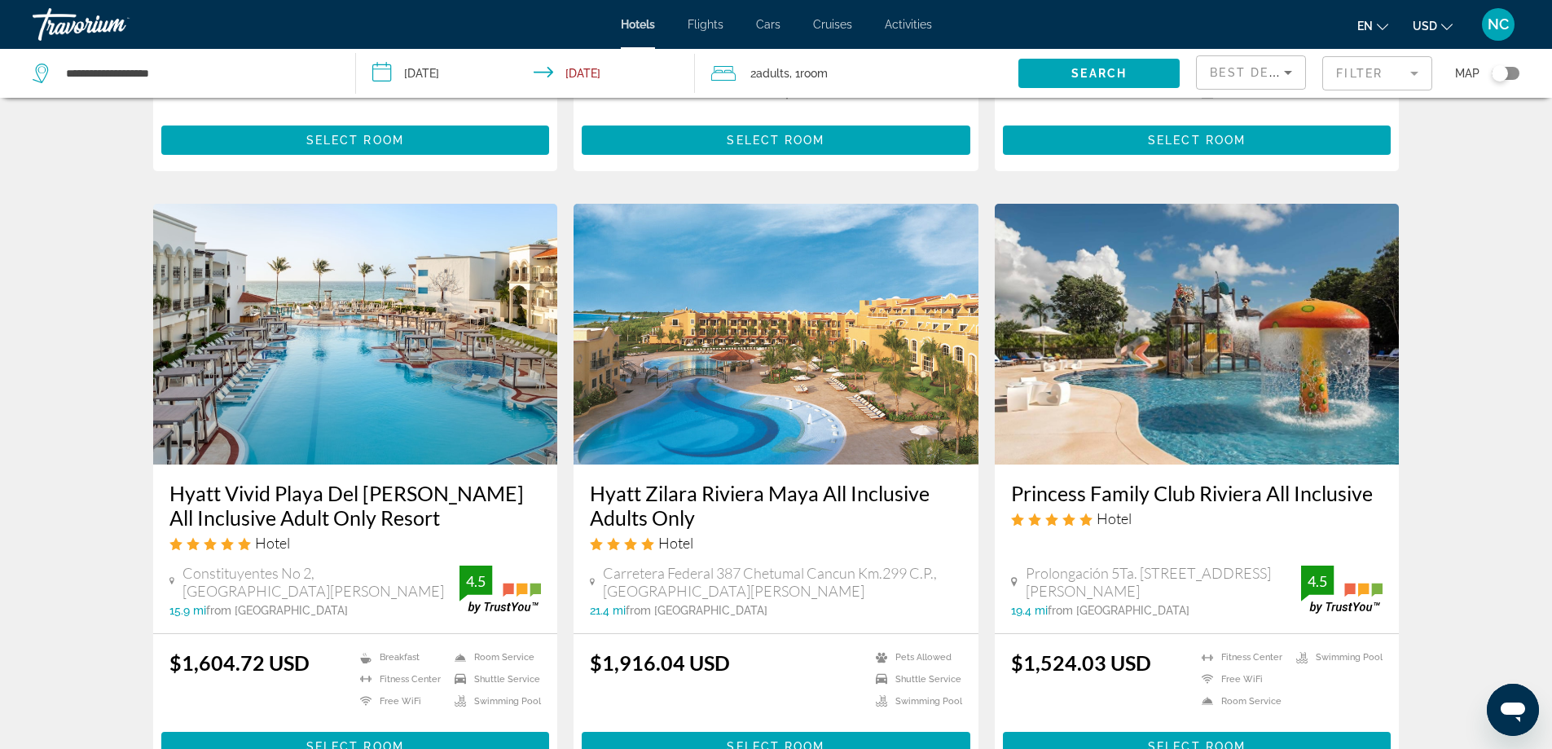
scroll to position [2094, 0]
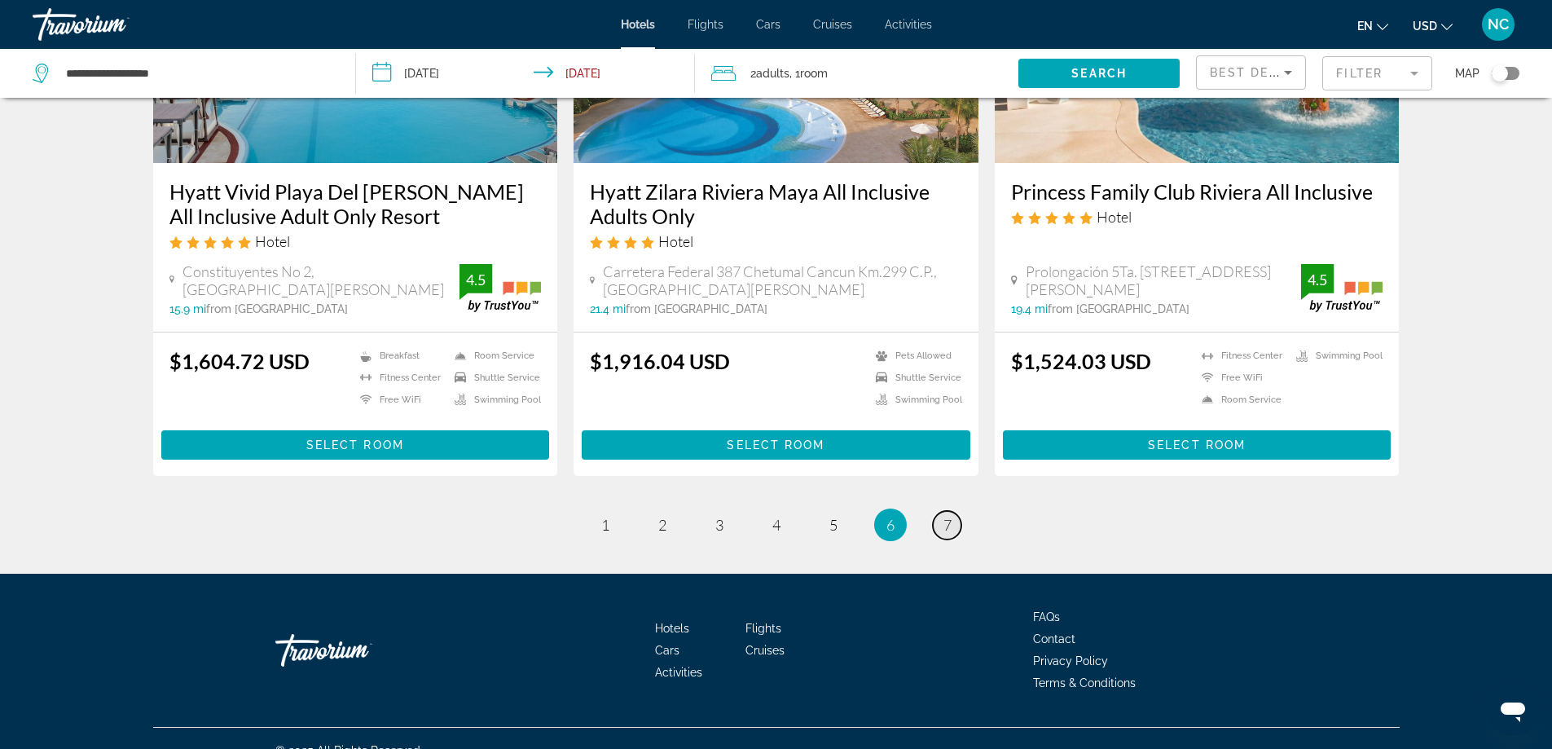
click at [953, 511] on link "page 7" at bounding box center [947, 525] width 29 height 29
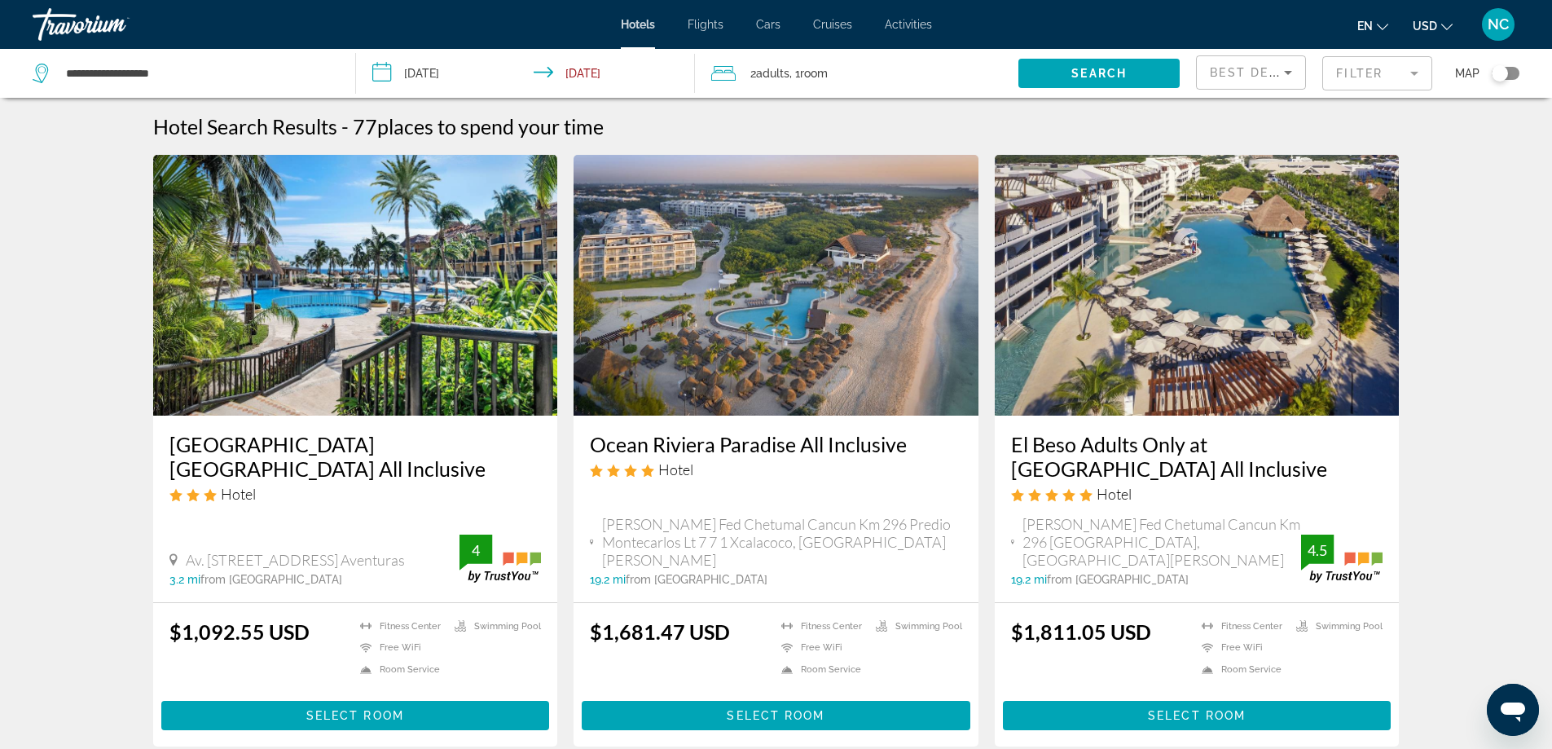
click at [377, 76] on input "**********" at bounding box center [529, 76] width 346 height 54
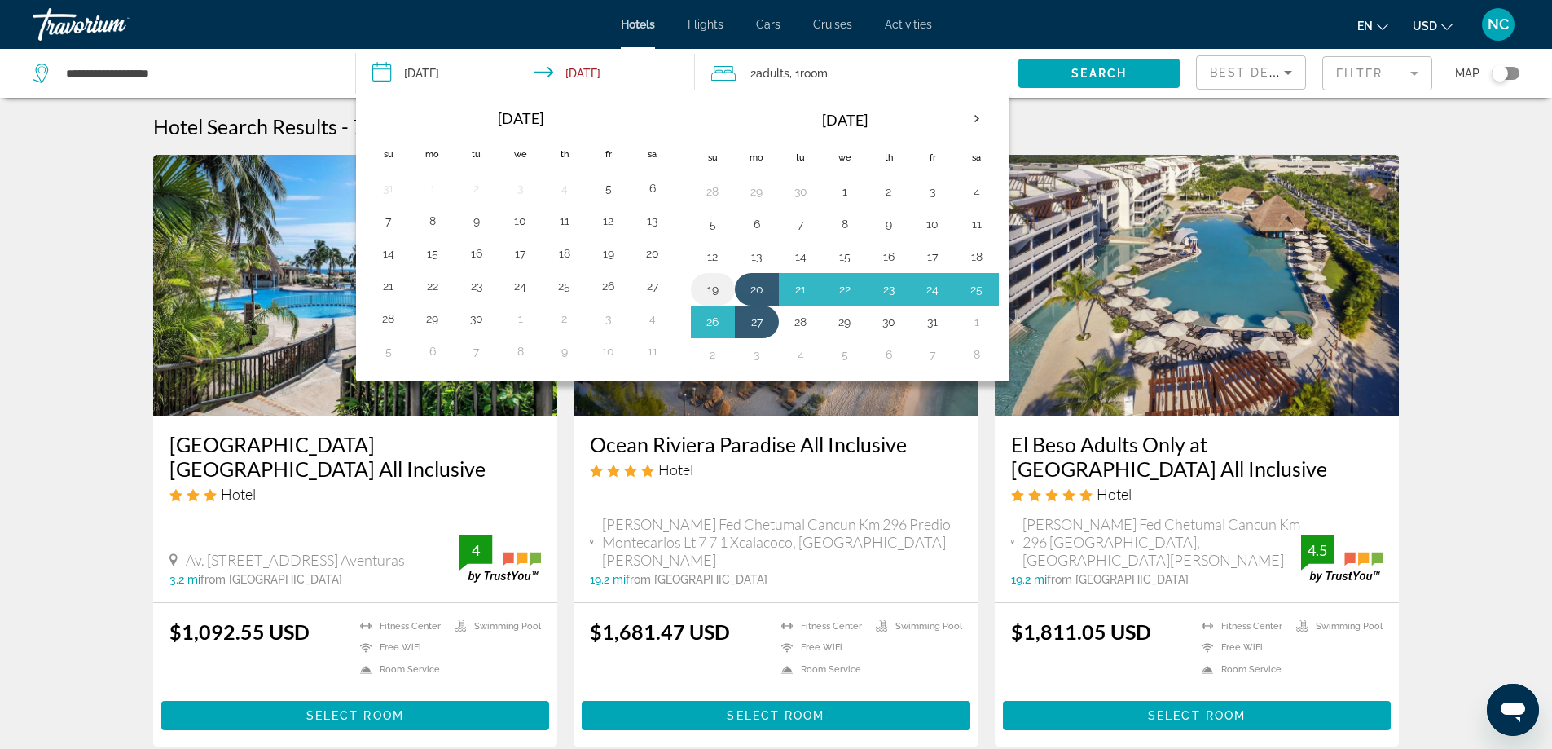
click at [710, 286] on button "19" at bounding box center [713, 289] width 26 height 23
click at [714, 322] on button "26" at bounding box center [713, 321] width 26 height 23
type input "**********"
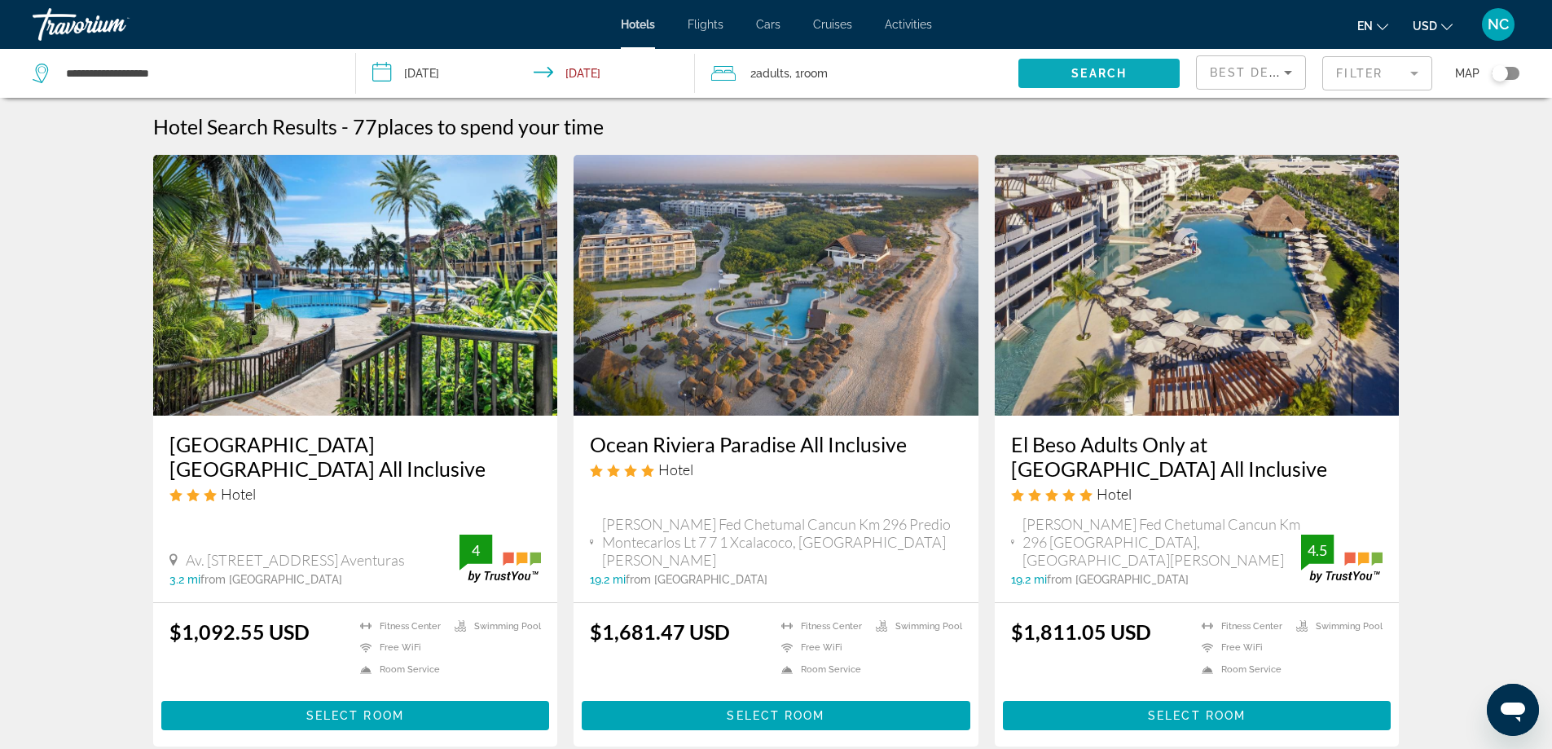
click at [1087, 73] on span "Search" at bounding box center [1099, 73] width 55 height 13
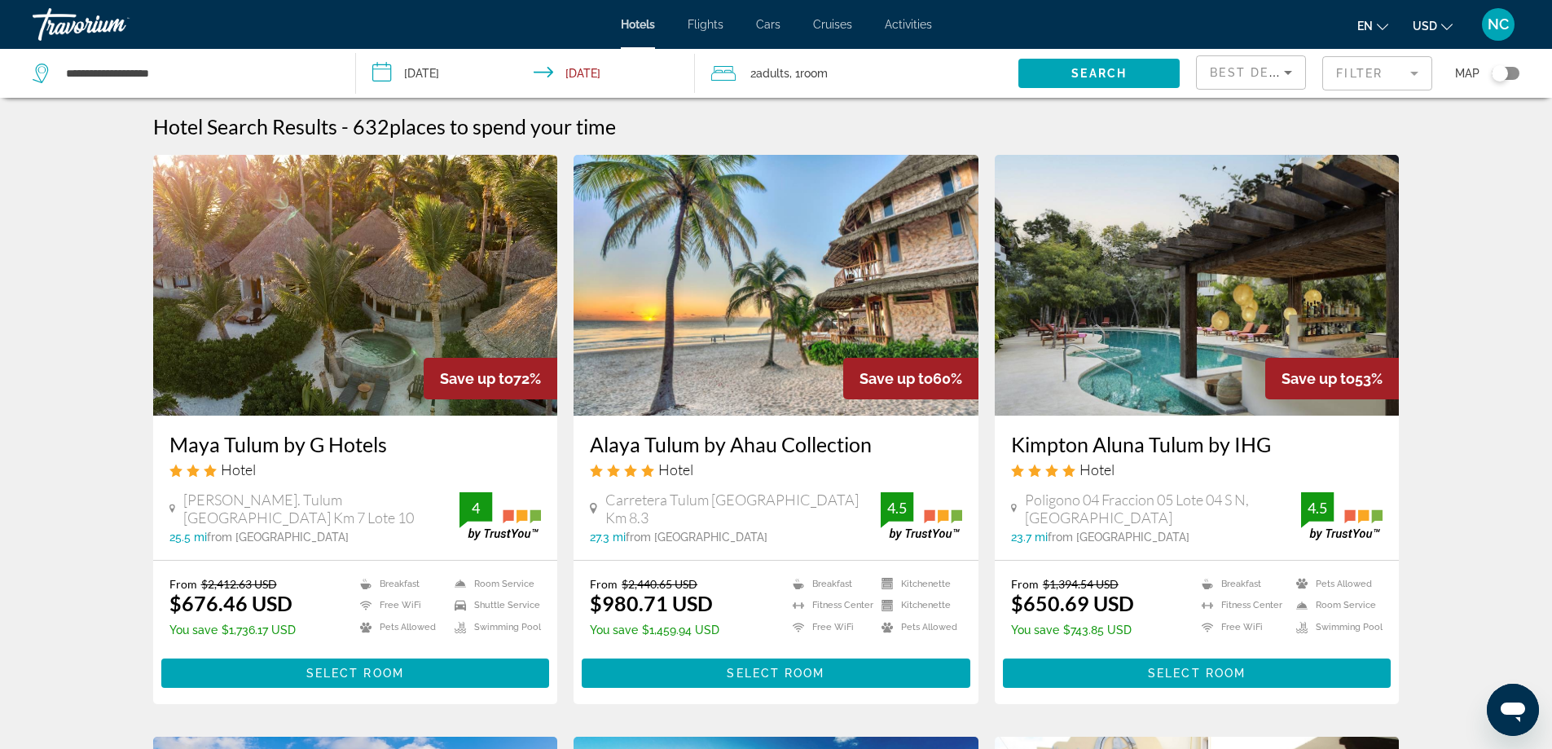
click at [1420, 72] on mat-form-field "Filter" at bounding box center [1378, 73] width 110 height 34
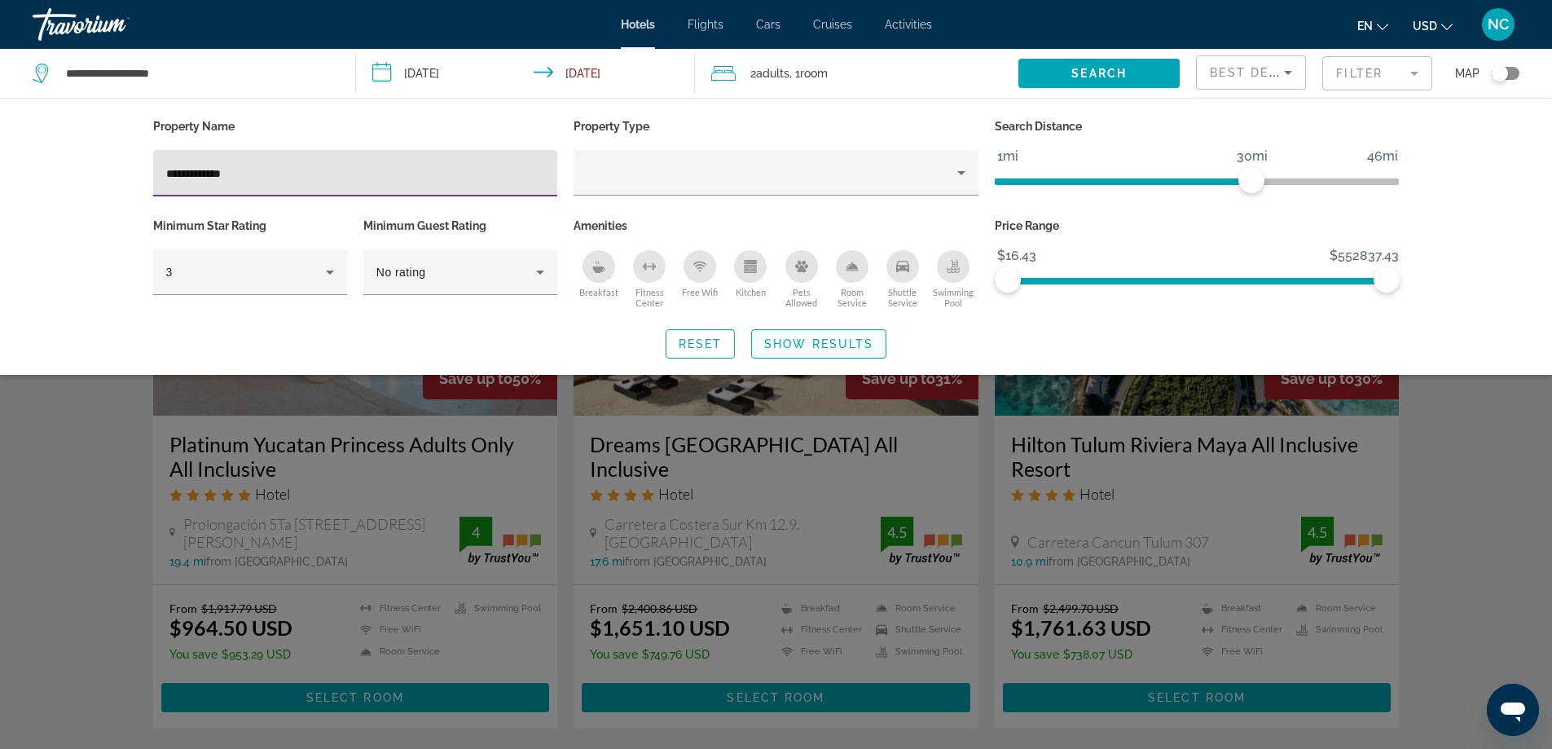
type input "**********"
click at [782, 346] on span "Show Results" at bounding box center [818, 343] width 109 height 13
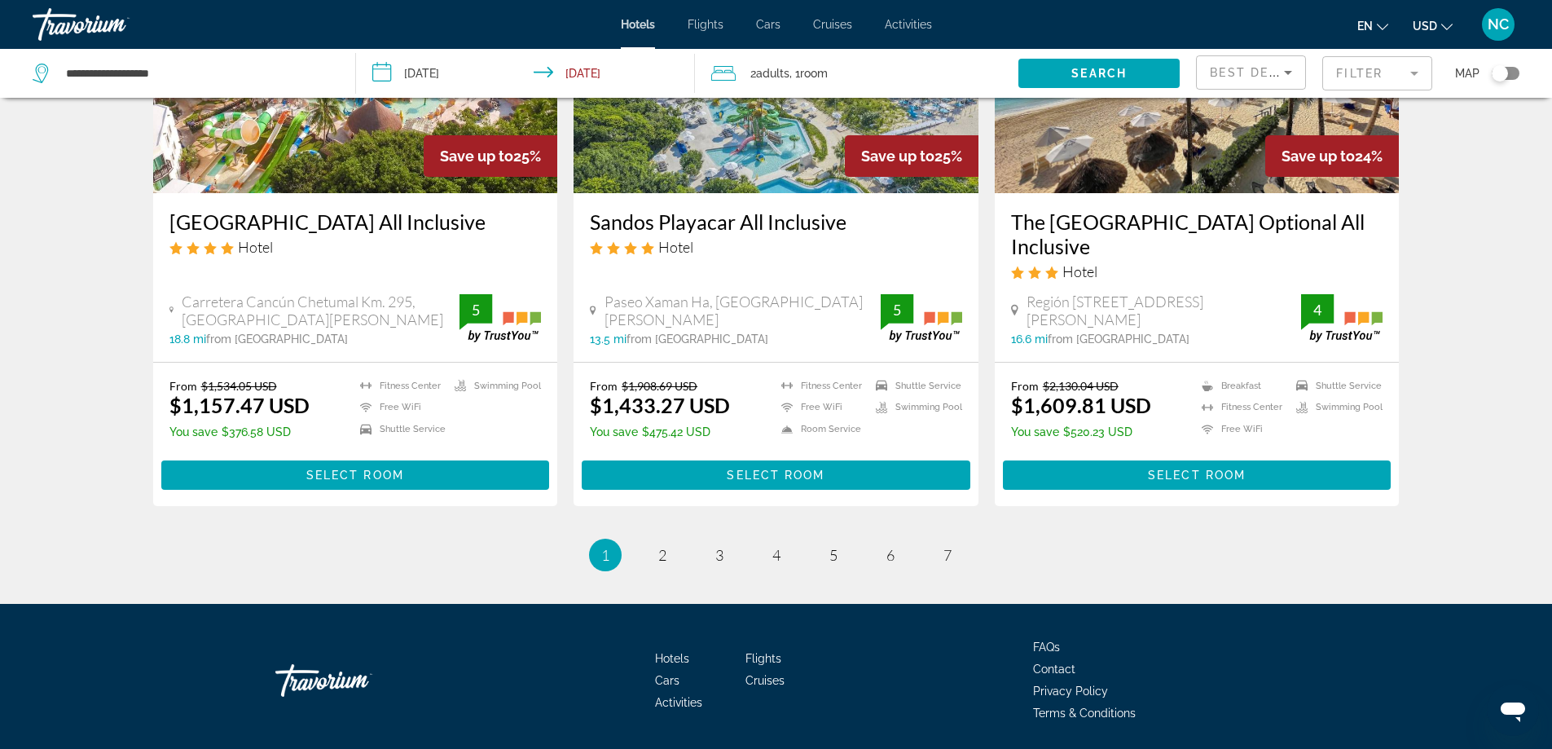
scroll to position [2076, 0]
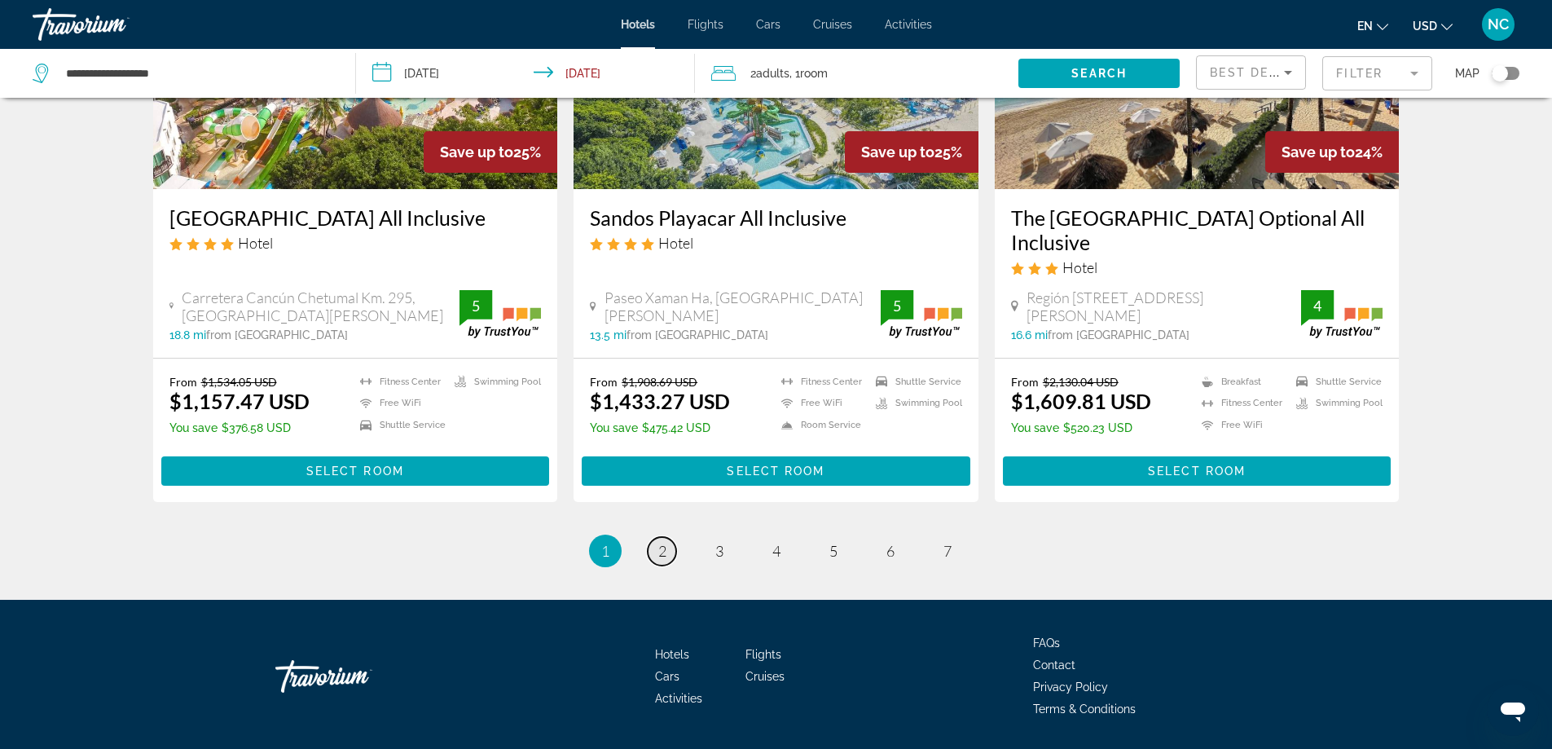
click at [659, 542] on span "2" at bounding box center [662, 551] width 8 height 18
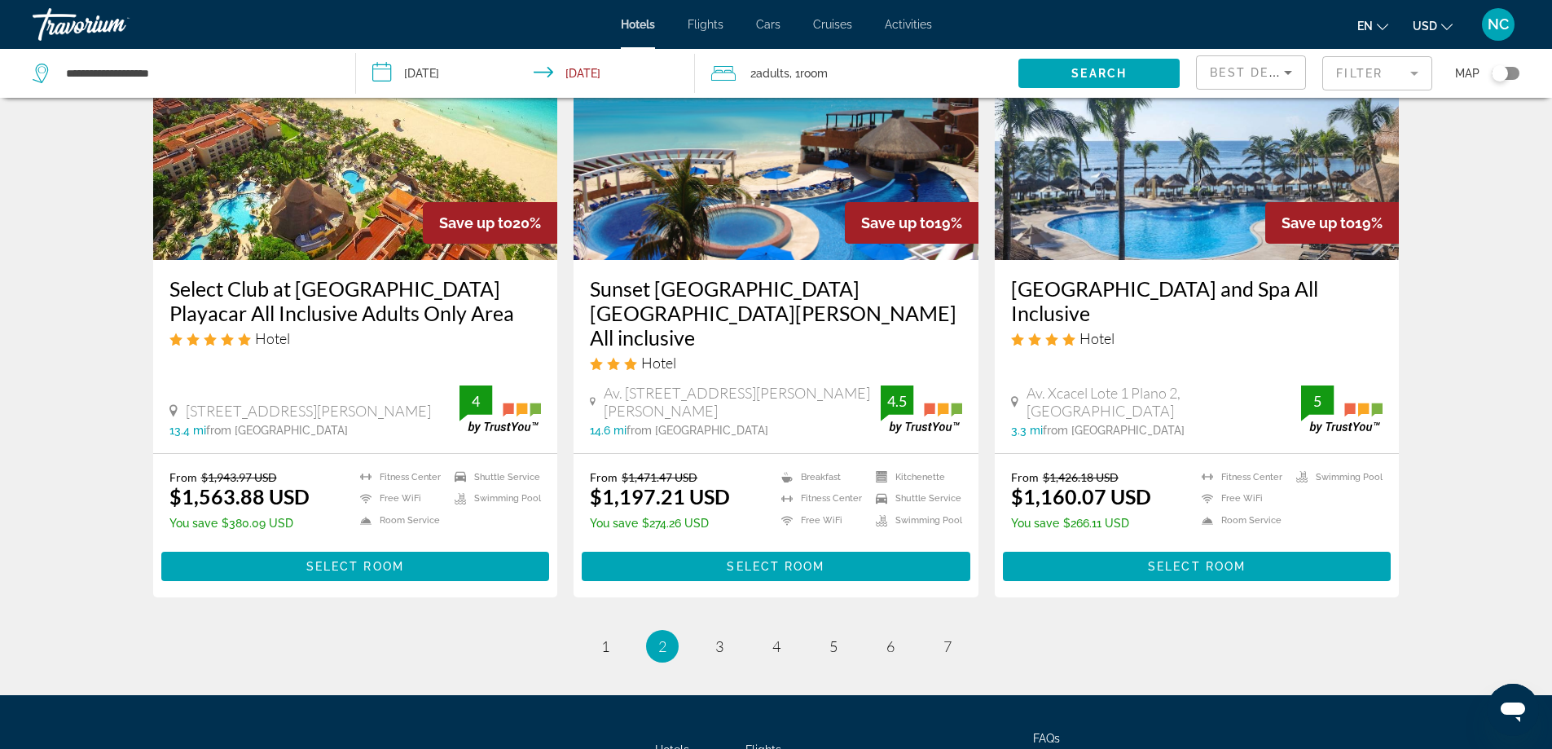
scroll to position [2037, 0]
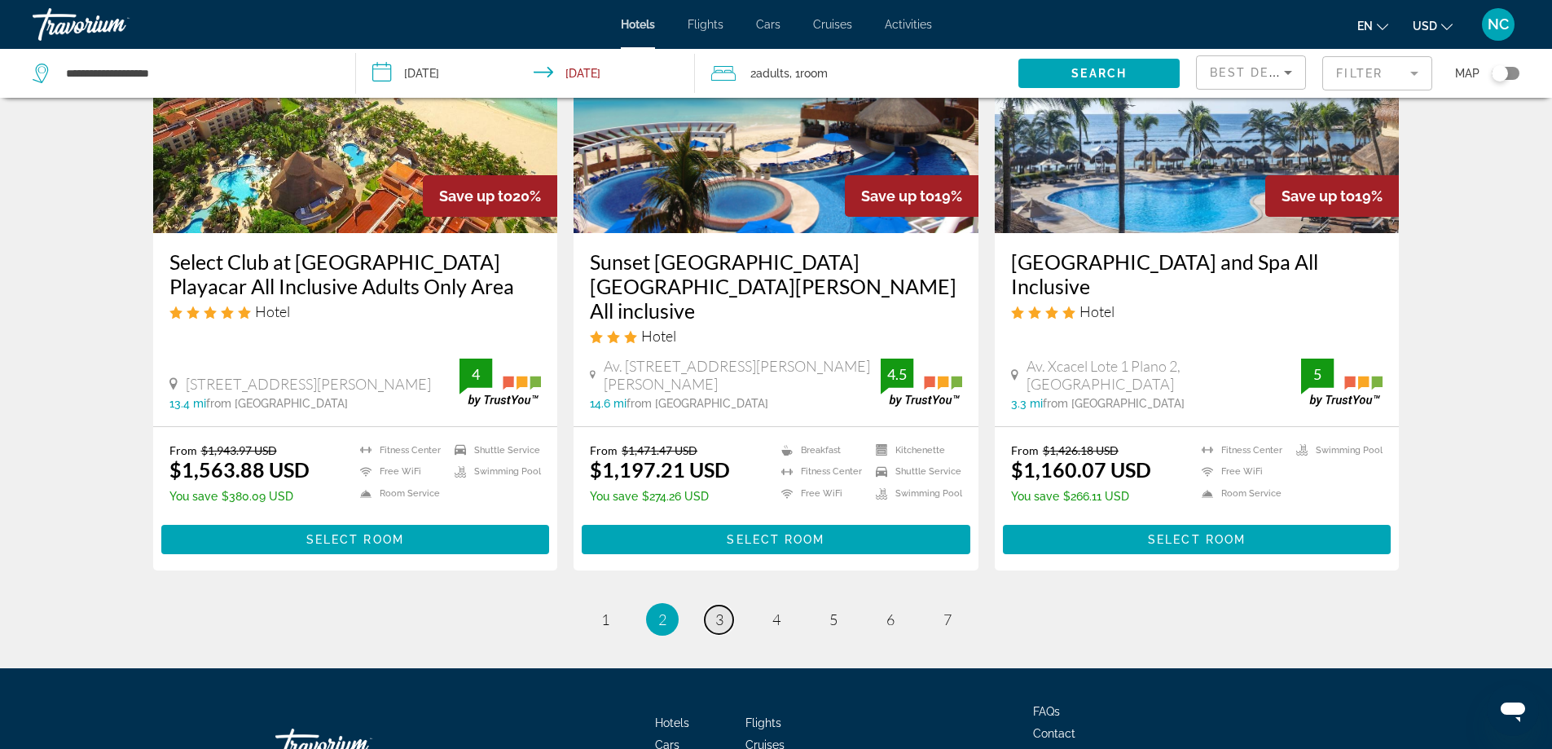
click at [724, 605] on link "page 3" at bounding box center [719, 619] width 29 height 29
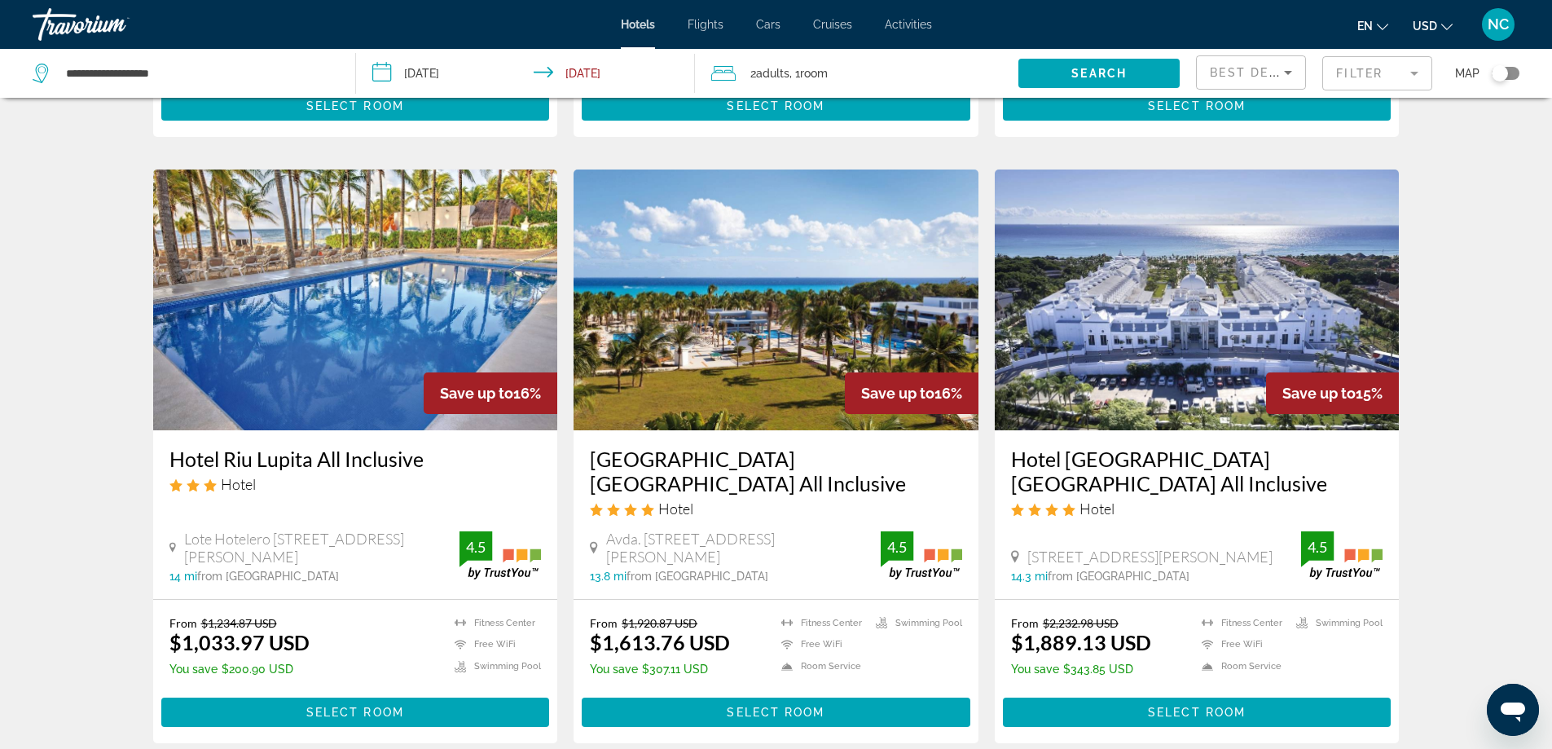
scroll to position [1956, 0]
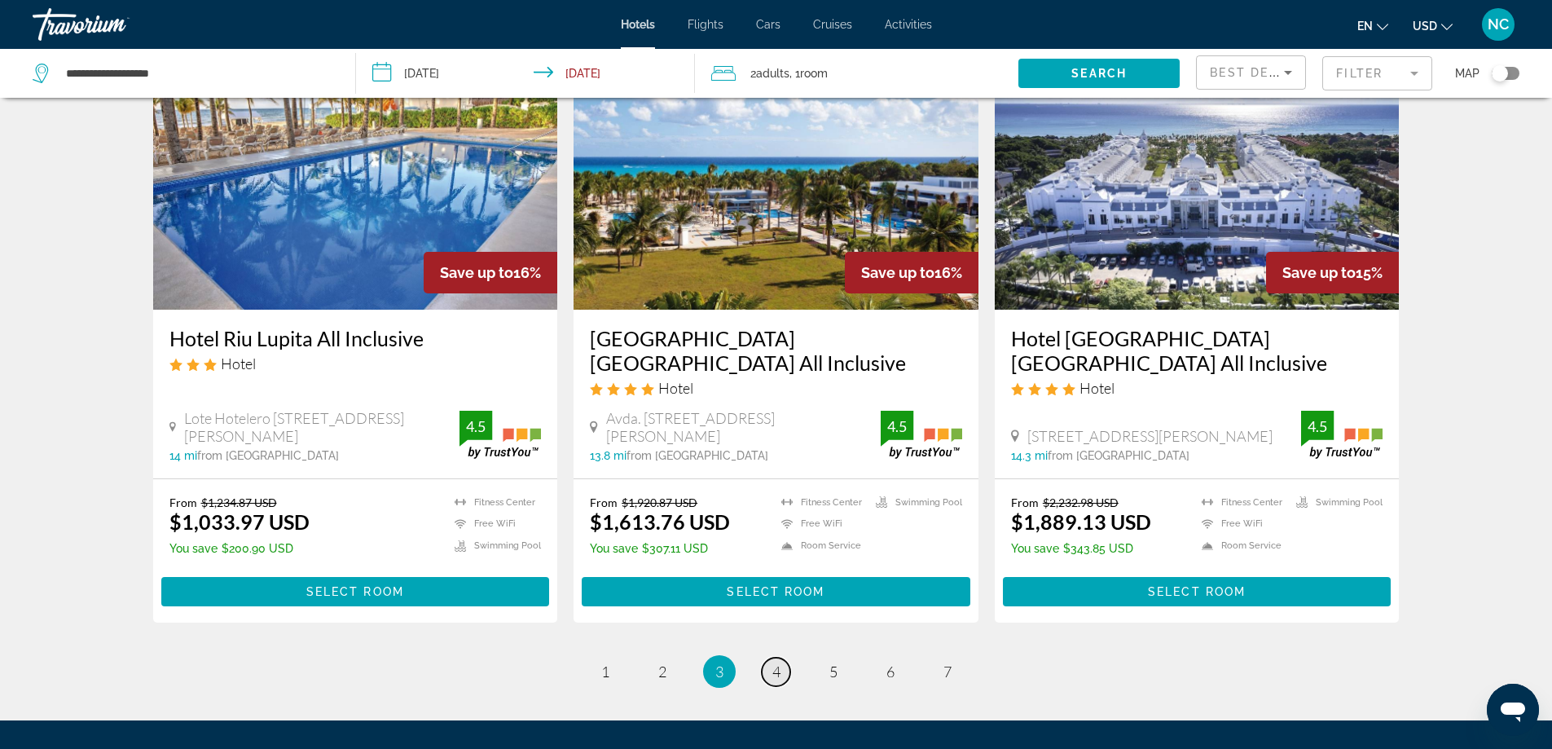
click at [775, 663] on span "4" at bounding box center [777, 672] width 8 height 18
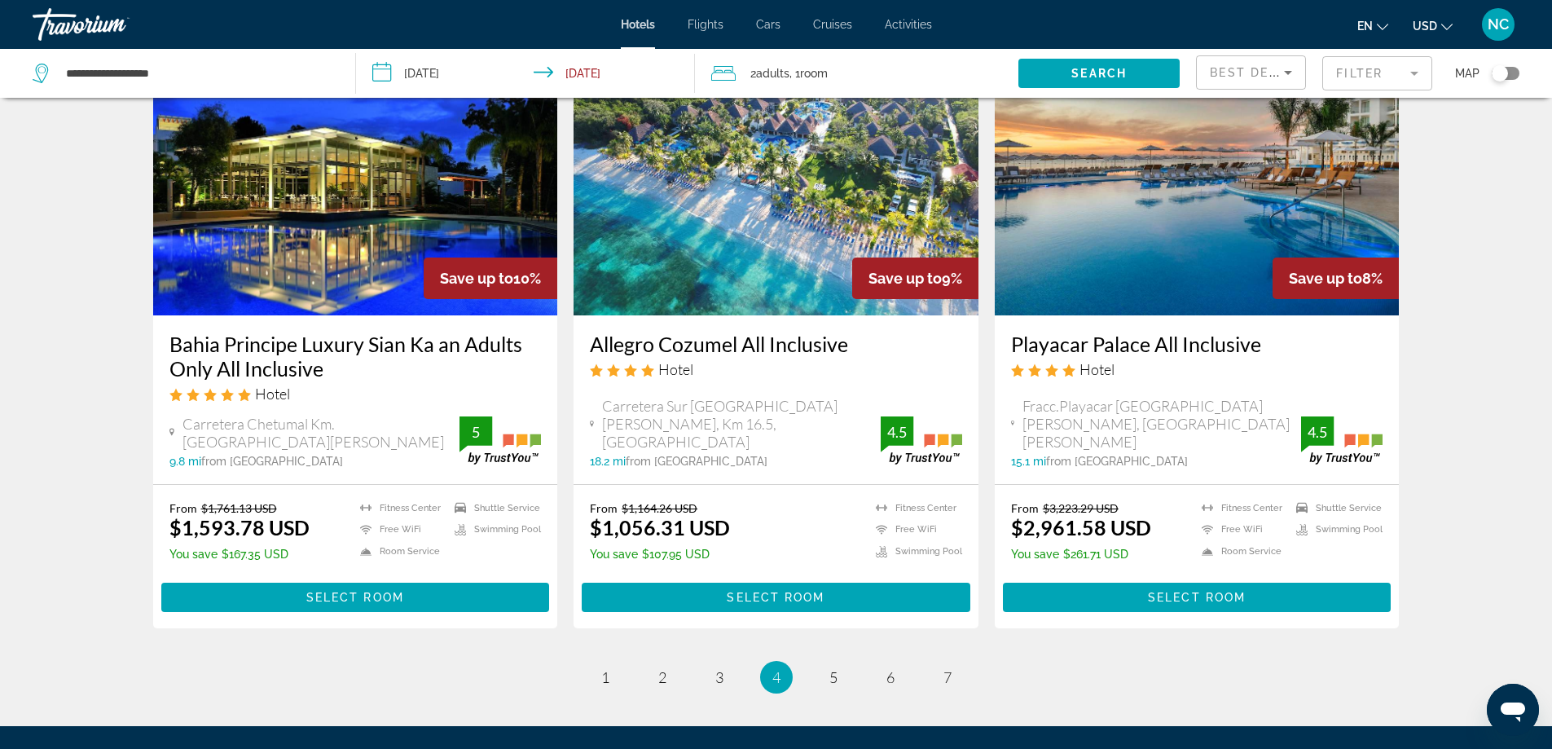
scroll to position [2096, 0]
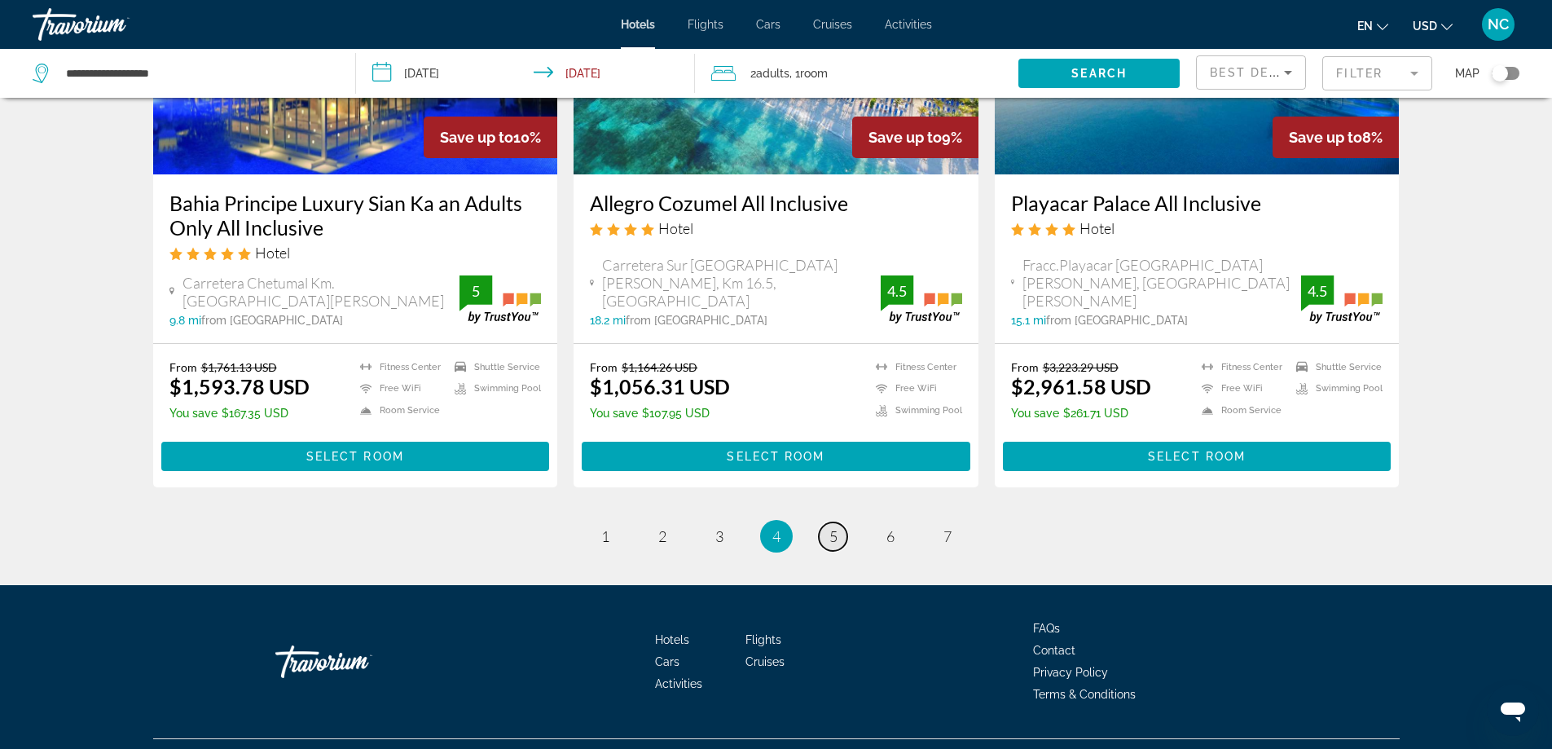
click at [830, 527] on span "5" at bounding box center [834, 536] width 8 height 18
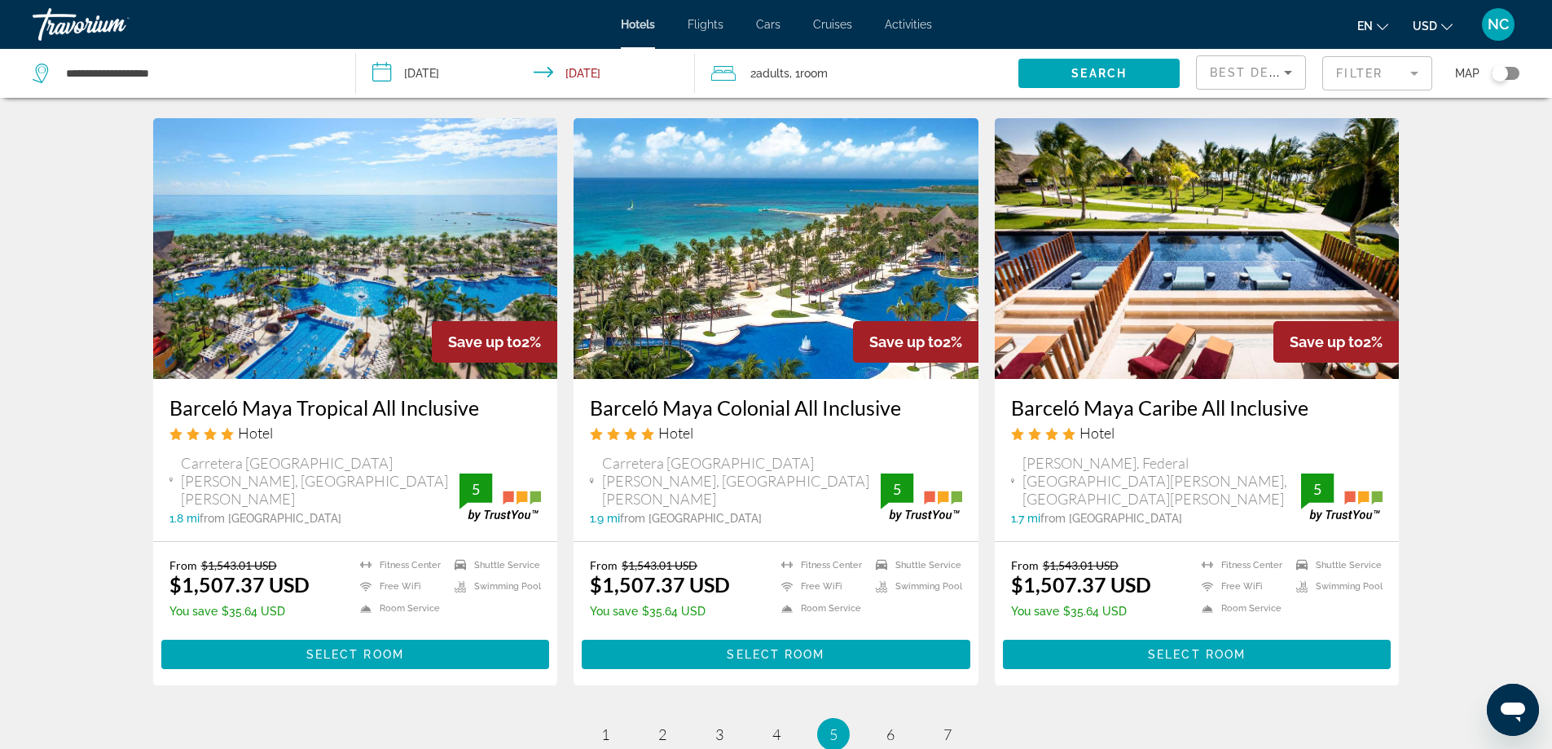
scroll to position [1874, 0]
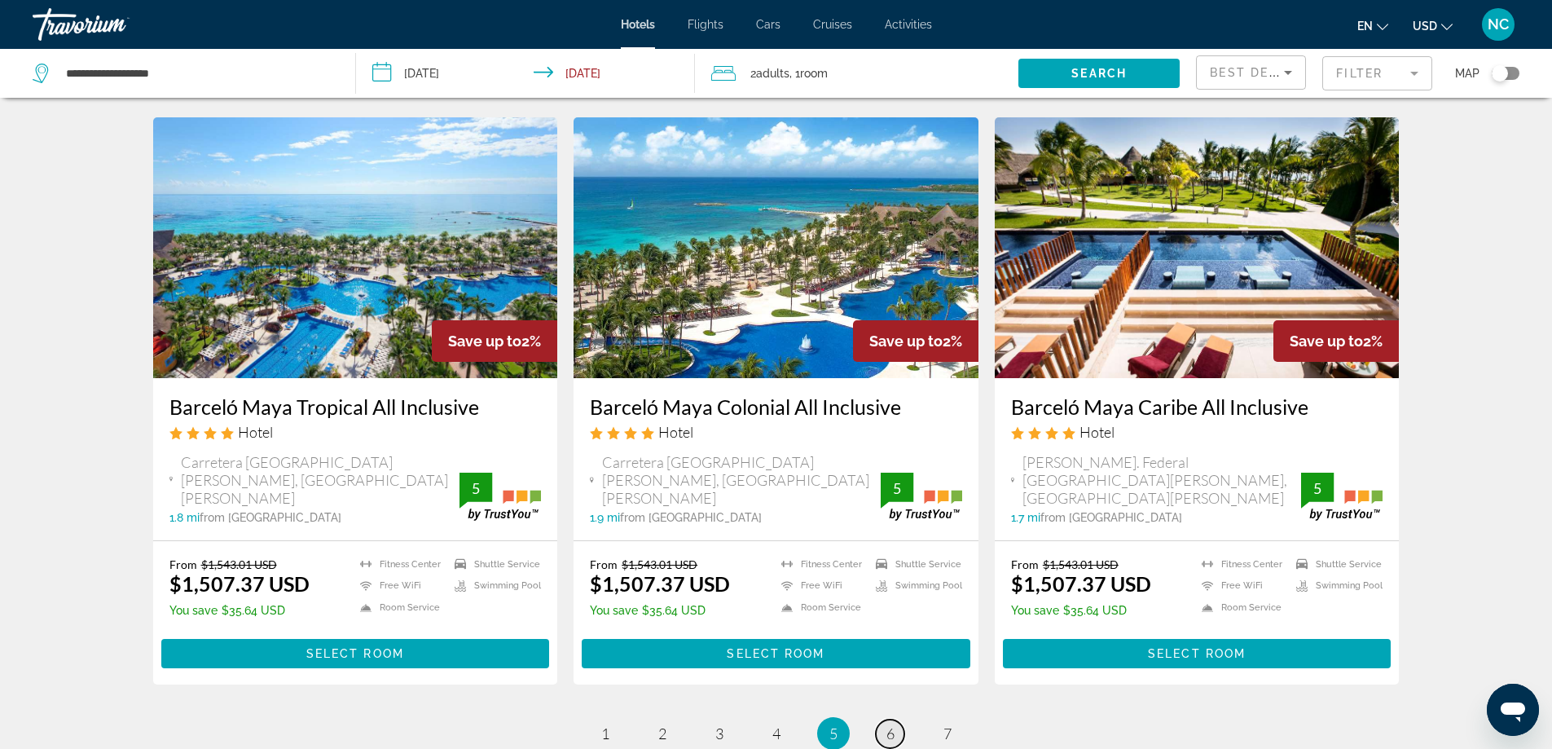
click at [895, 720] on link "page 6" at bounding box center [890, 734] width 29 height 29
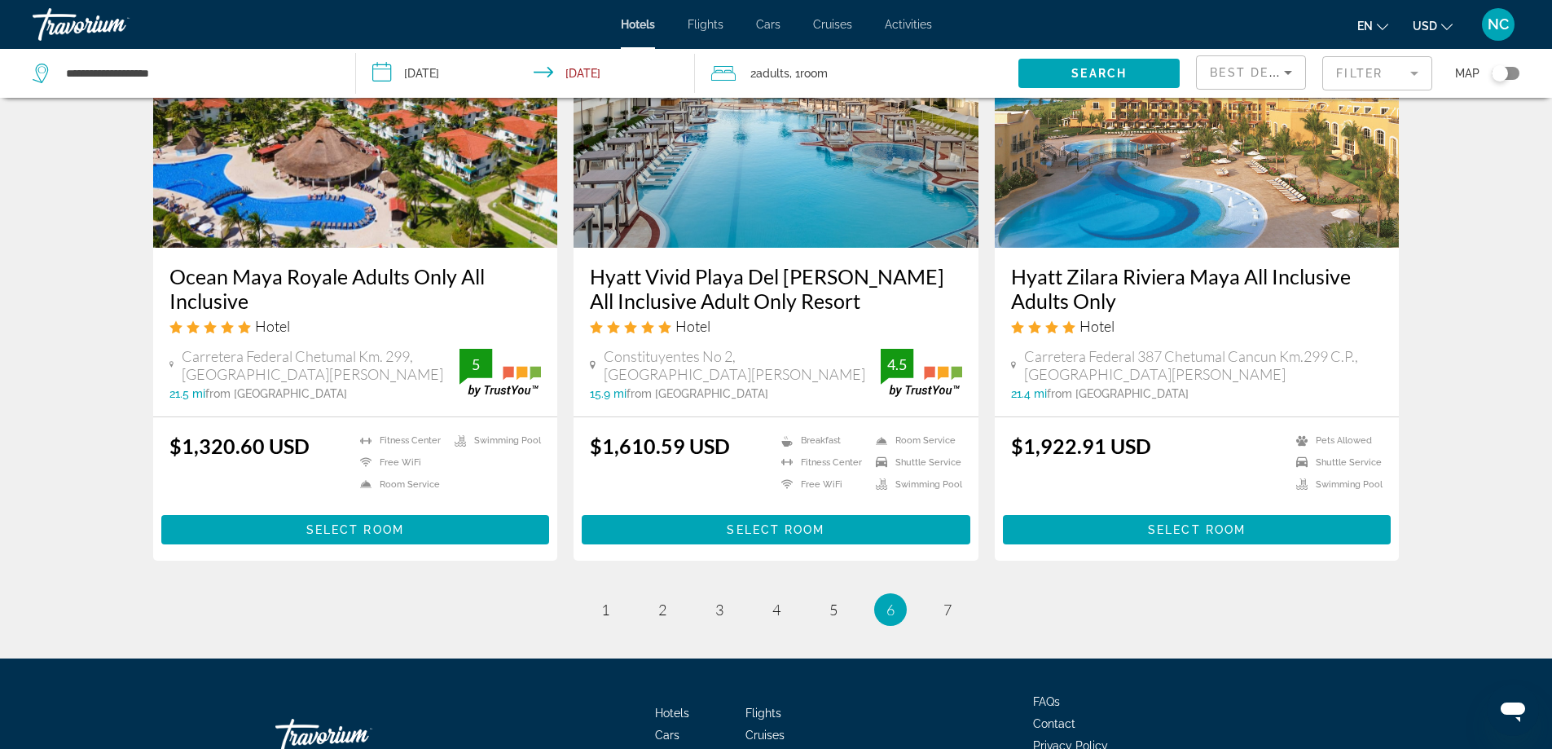
scroll to position [2037, 0]
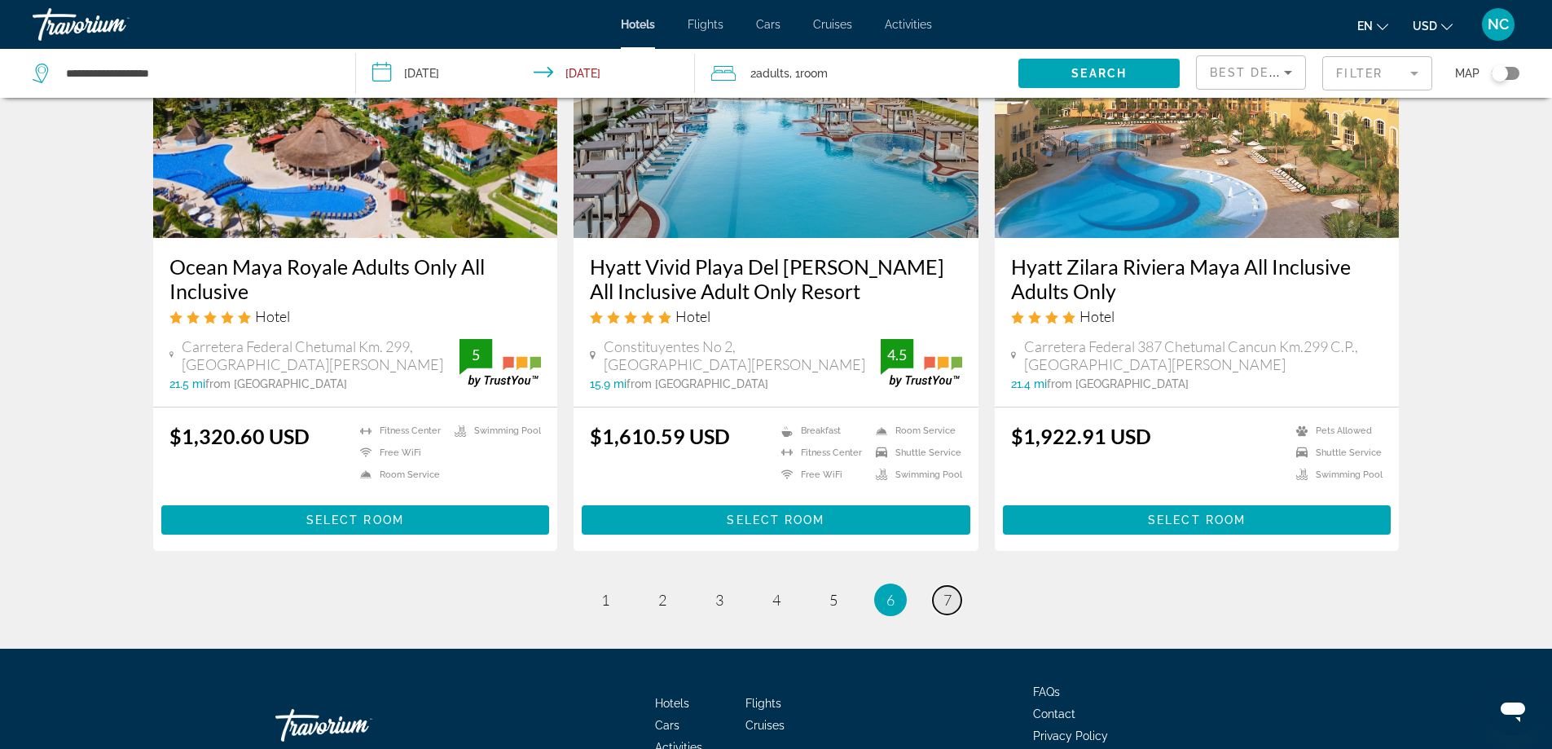
click at [947, 591] on span "7" at bounding box center [948, 600] width 8 height 18
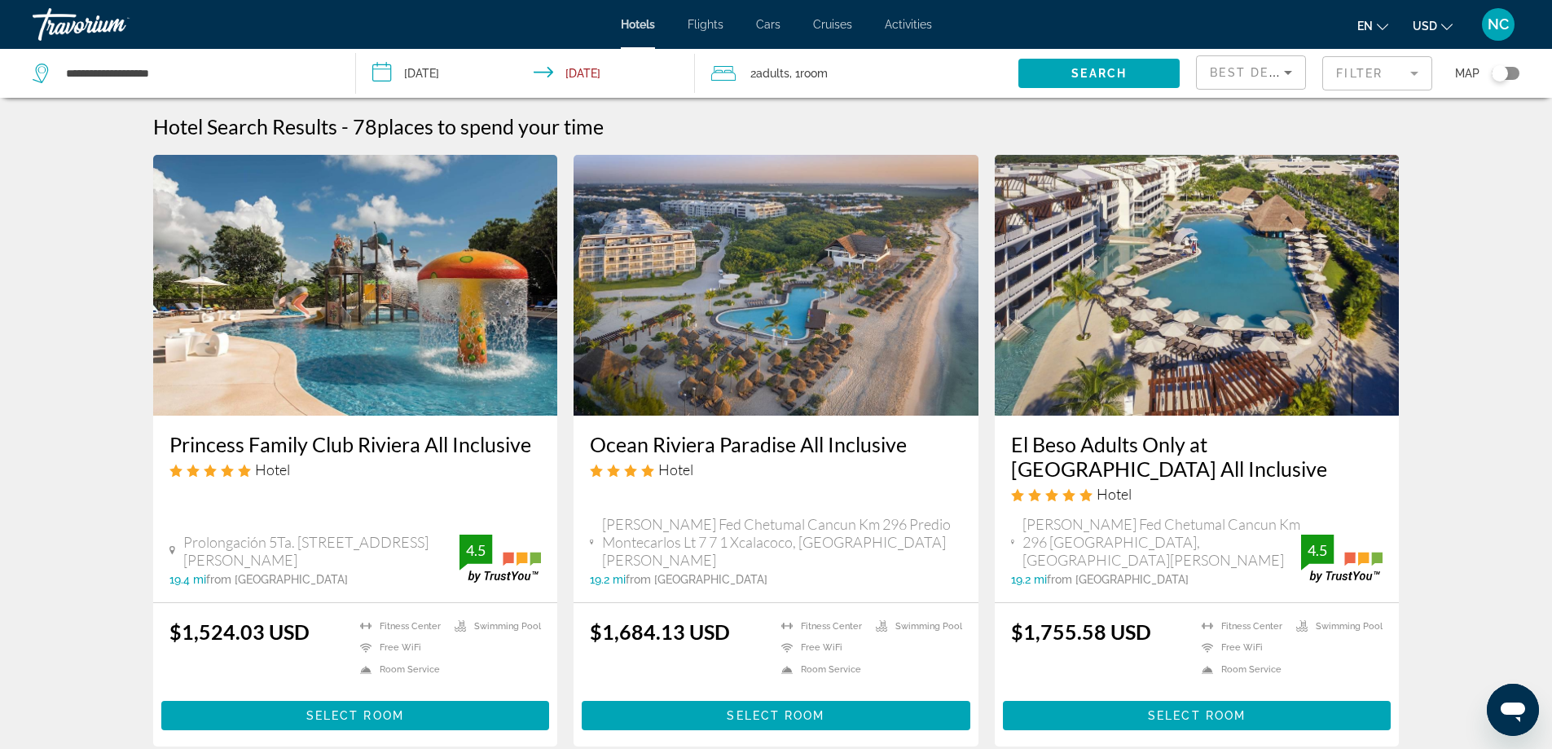
click at [1156, 325] on img "Main content" at bounding box center [1197, 285] width 405 height 261
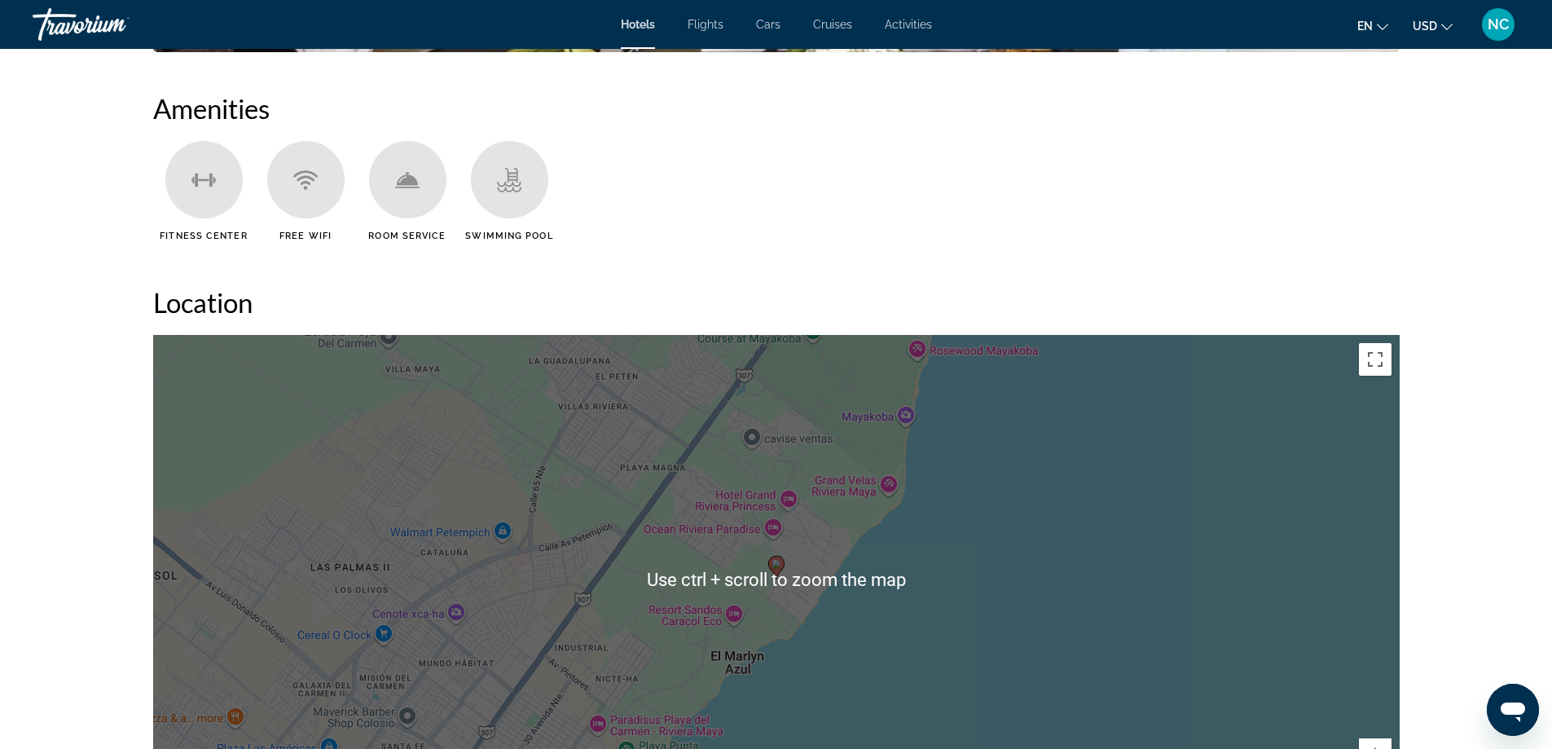
scroll to position [1548, 0]
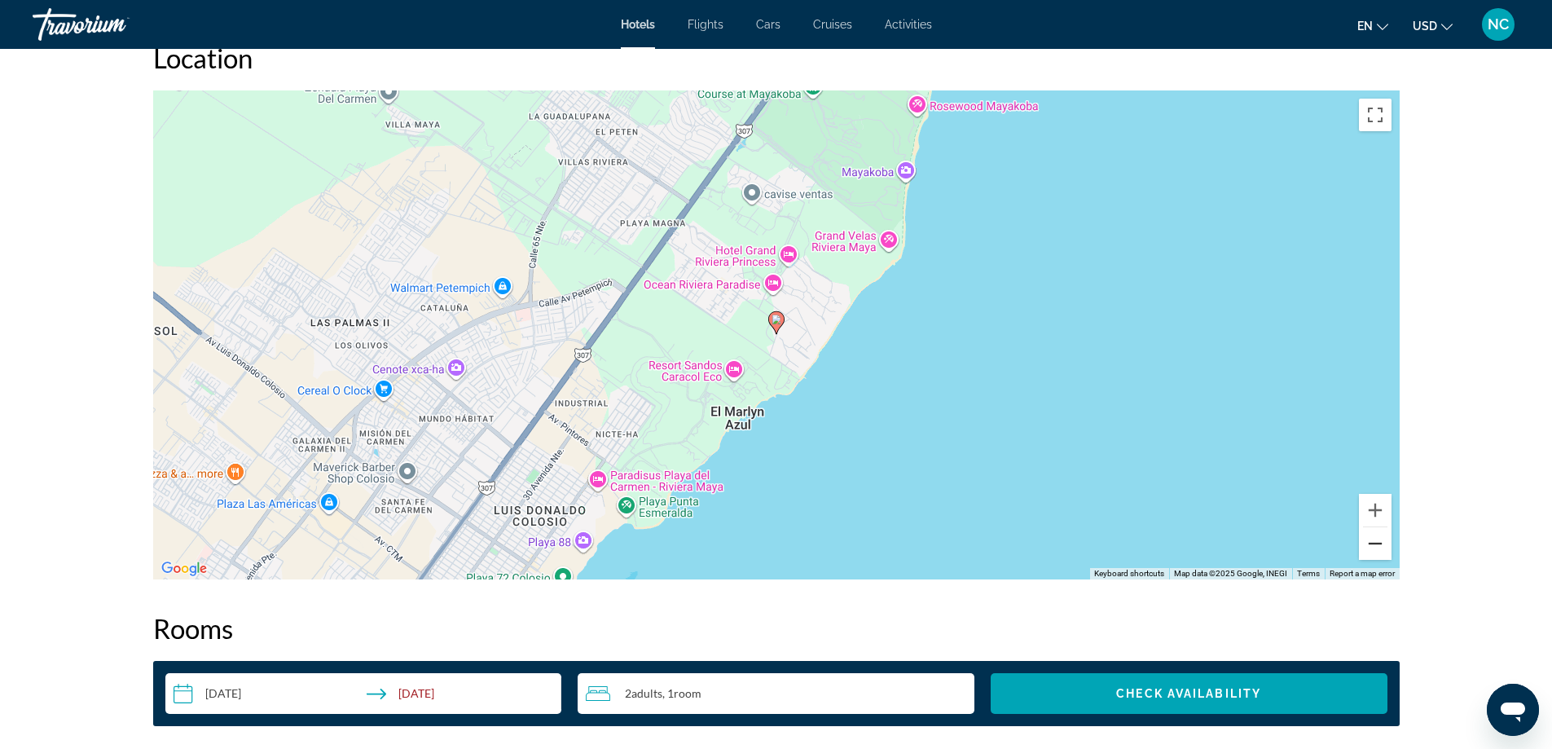
click at [1376, 545] on button "Zoom out" at bounding box center [1375, 543] width 33 height 33
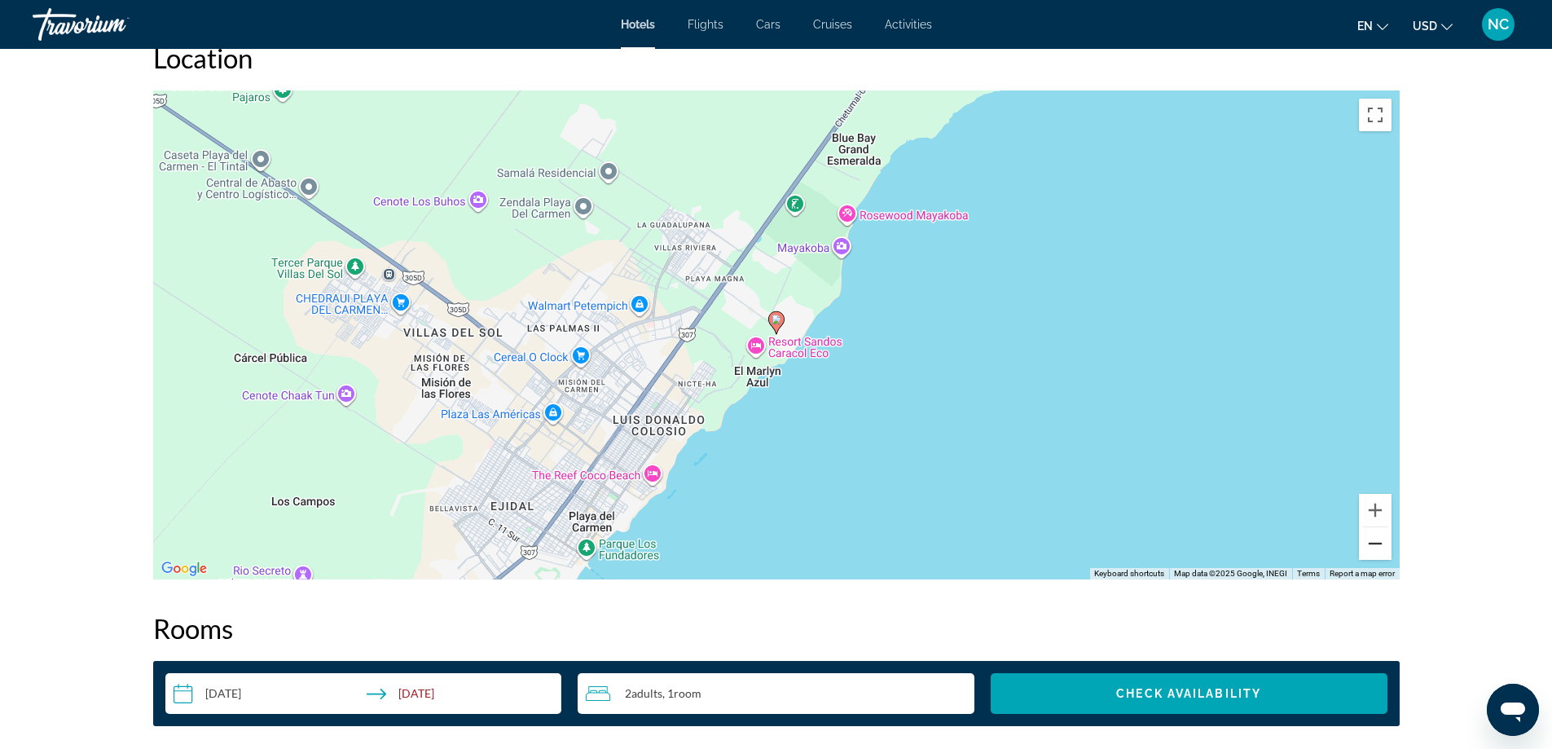
click at [1376, 545] on button "Zoom out" at bounding box center [1375, 543] width 33 height 33
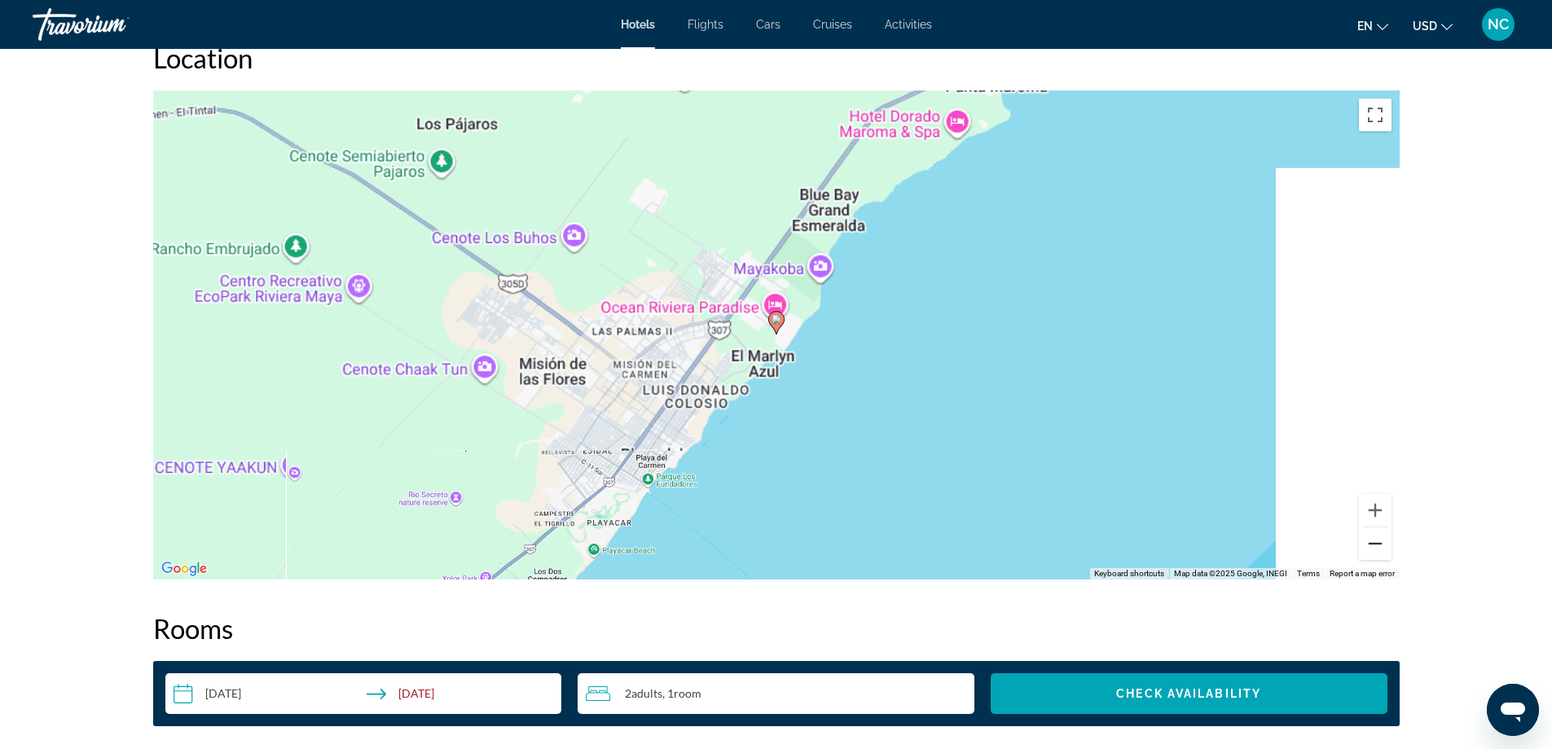
click at [1376, 545] on button "Zoom out" at bounding box center [1375, 543] width 33 height 33
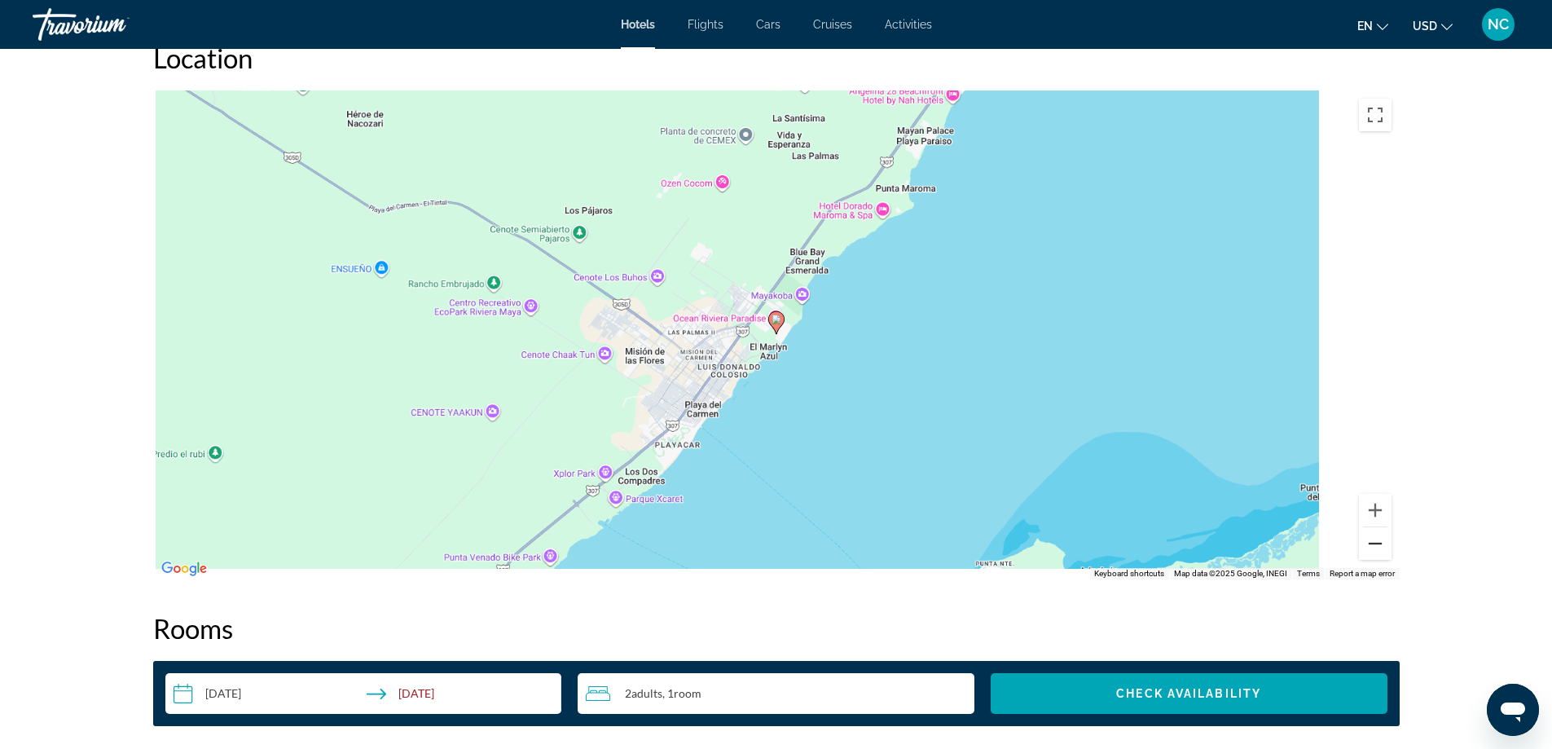
click at [1376, 545] on button "Zoom out" at bounding box center [1375, 543] width 33 height 33
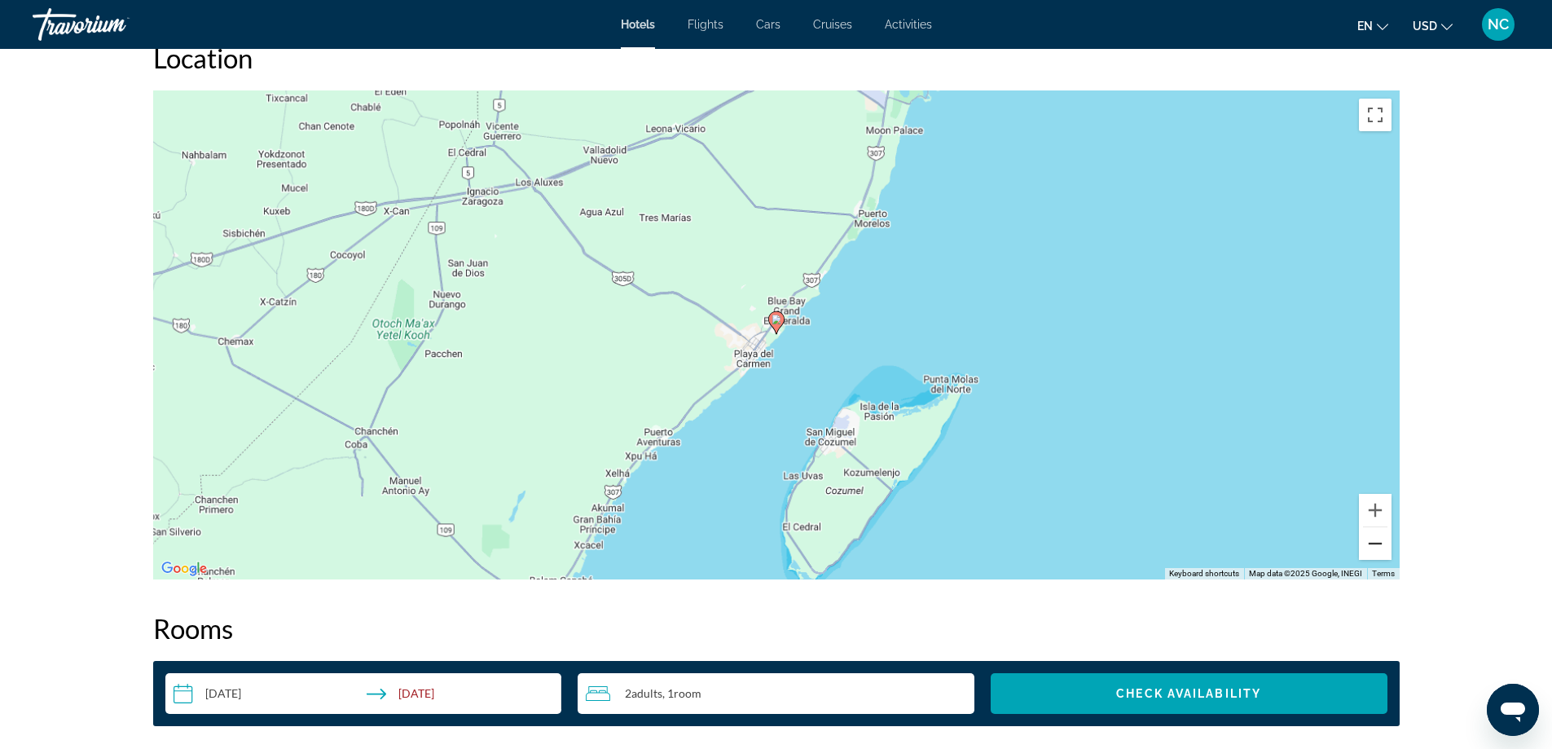
click at [1376, 545] on button "Zoom out" at bounding box center [1375, 543] width 33 height 33
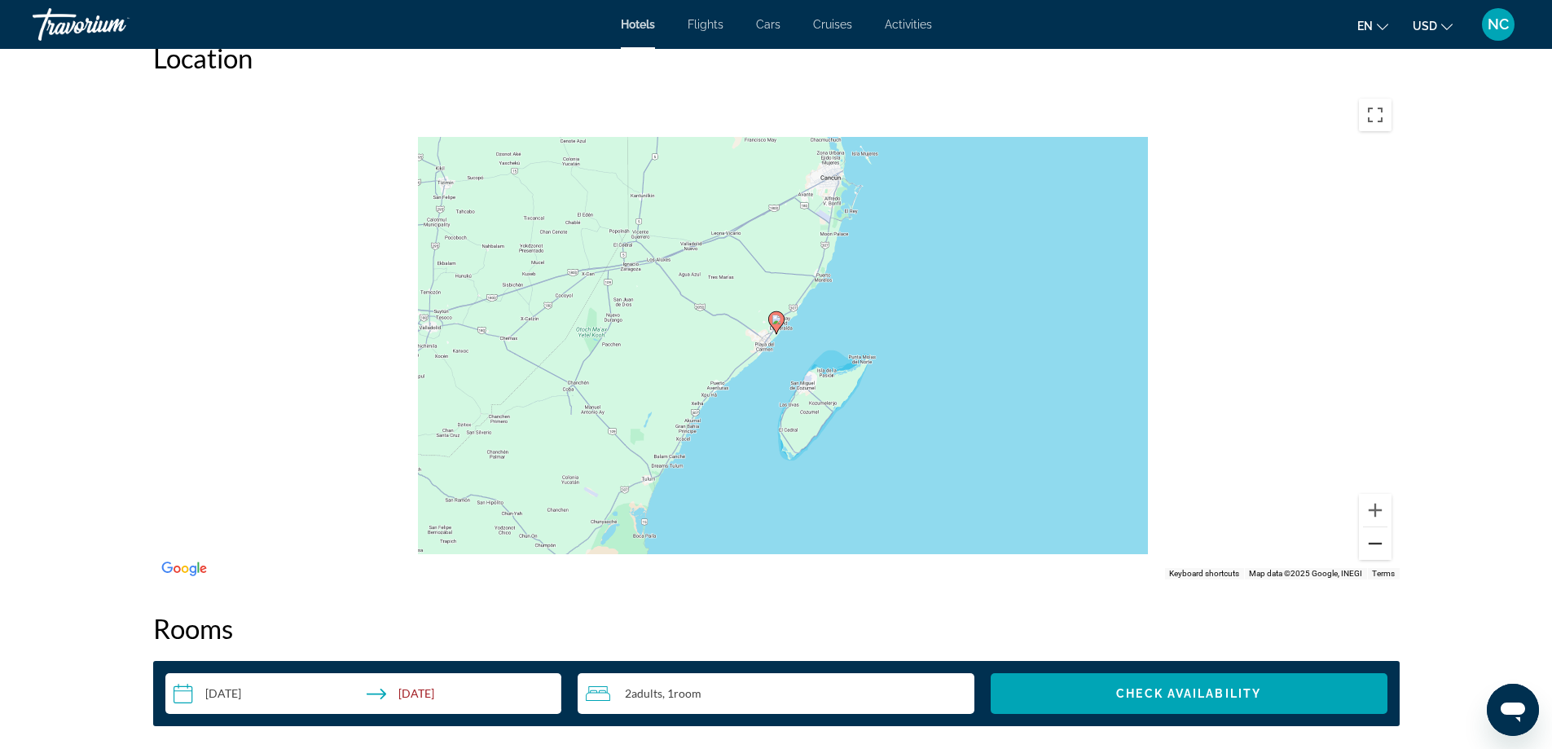
click at [1376, 545] on button "Zoom out" at bounding box center [1375, 543] width 33 height 33
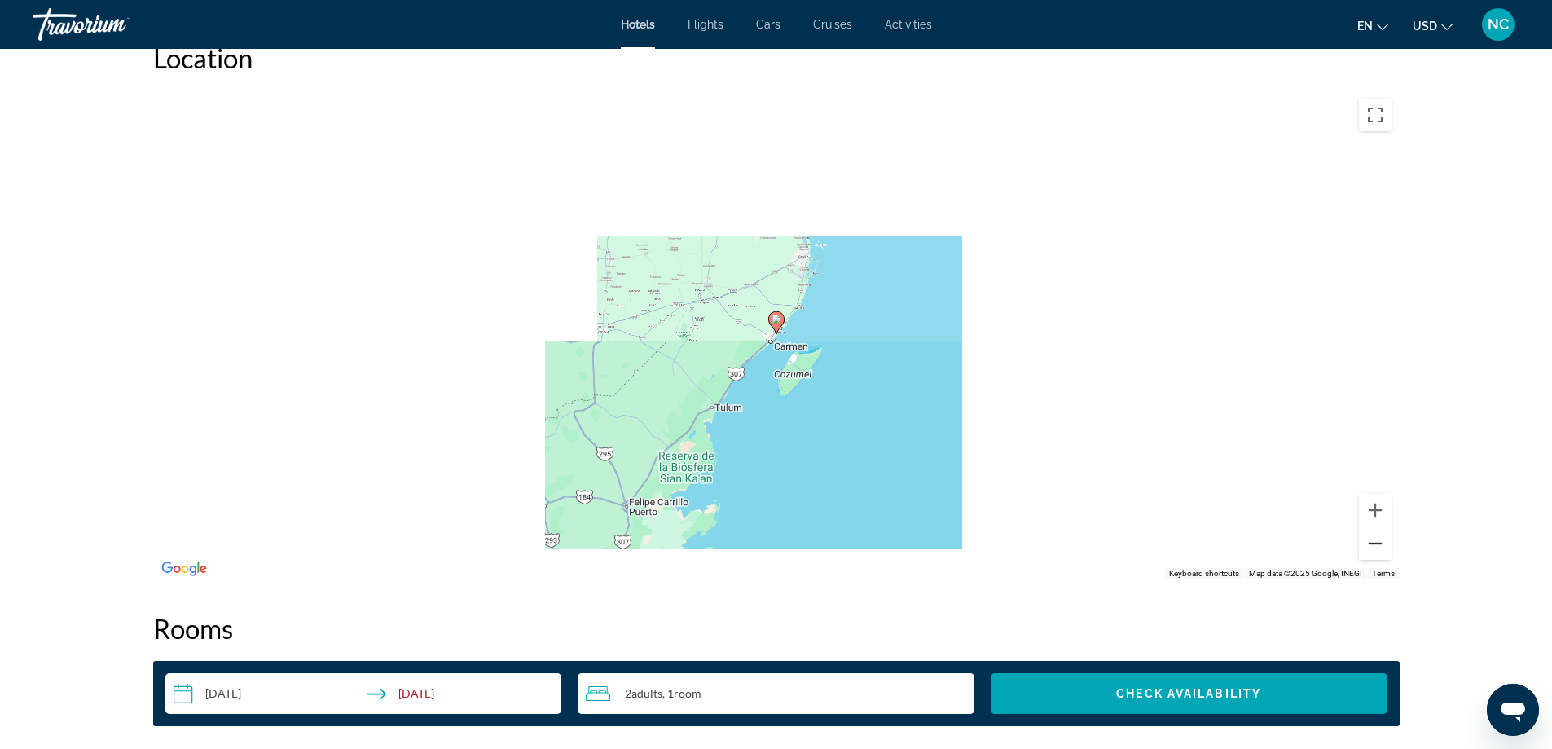
click at [1376, 545] on button "Zoom out" at bounding box center [1375, 543] width 33 height 33
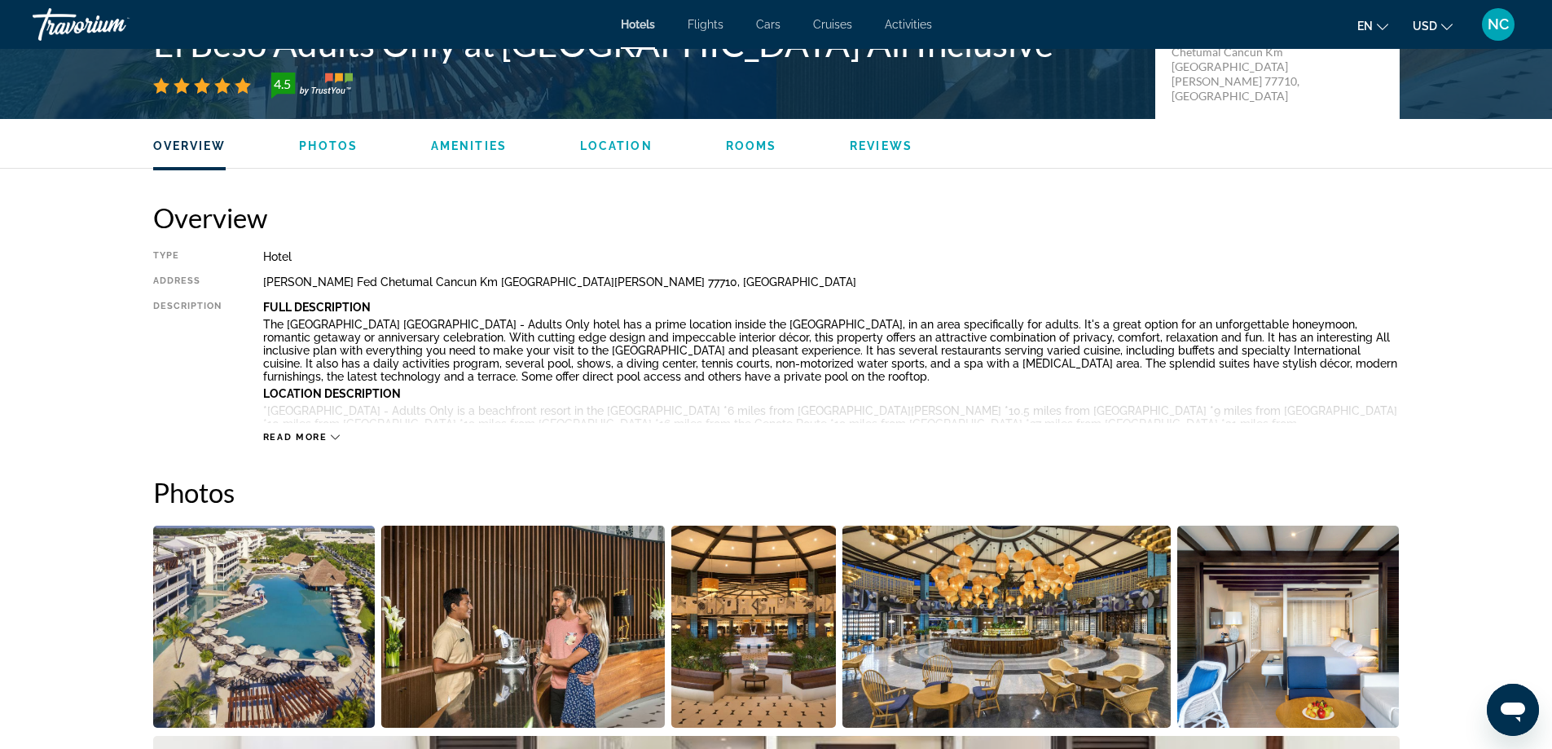
scroll to position [489, 0]
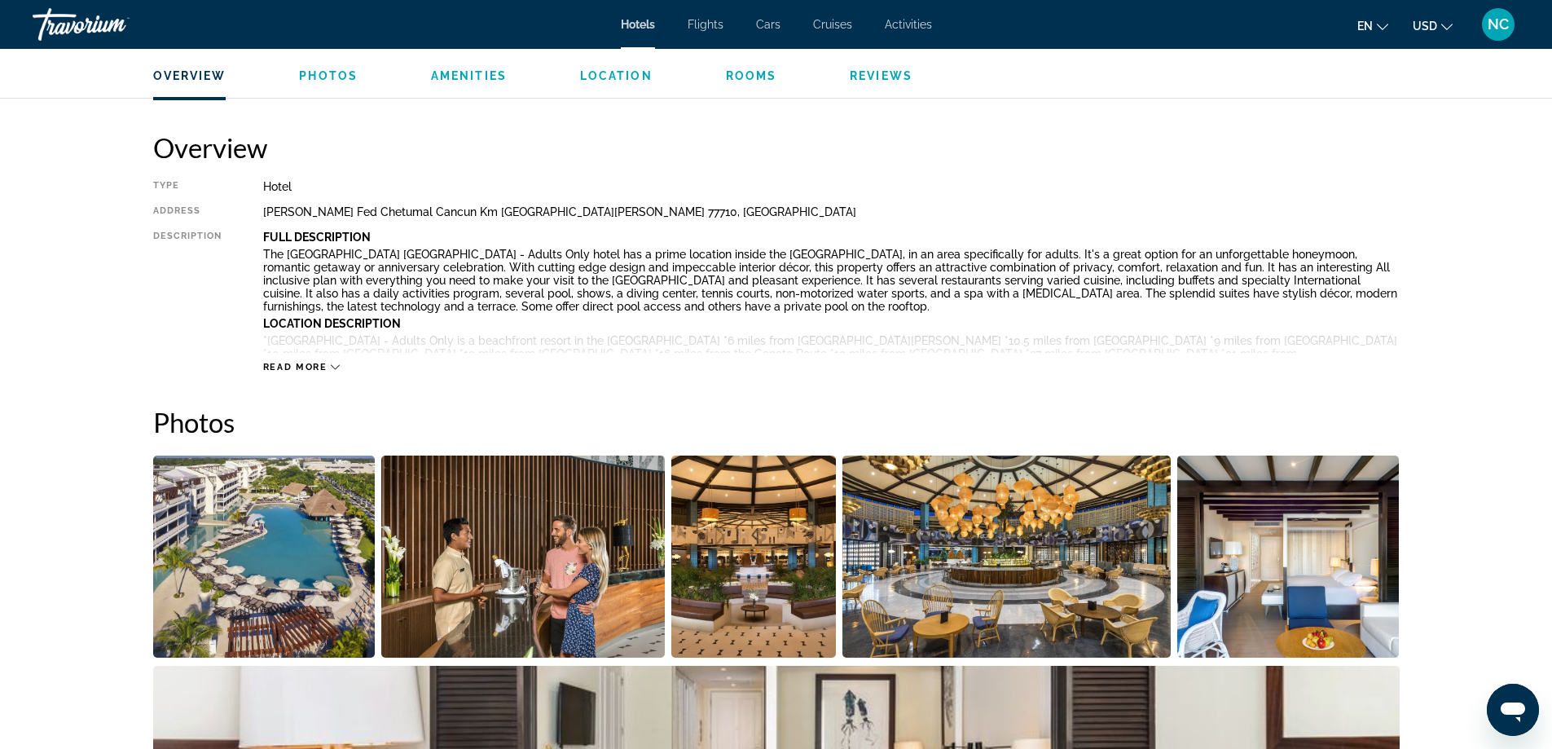
click at [266, 594] on img "Open full-screen image slider" at bounding box center [264, 557] width 222 height 202
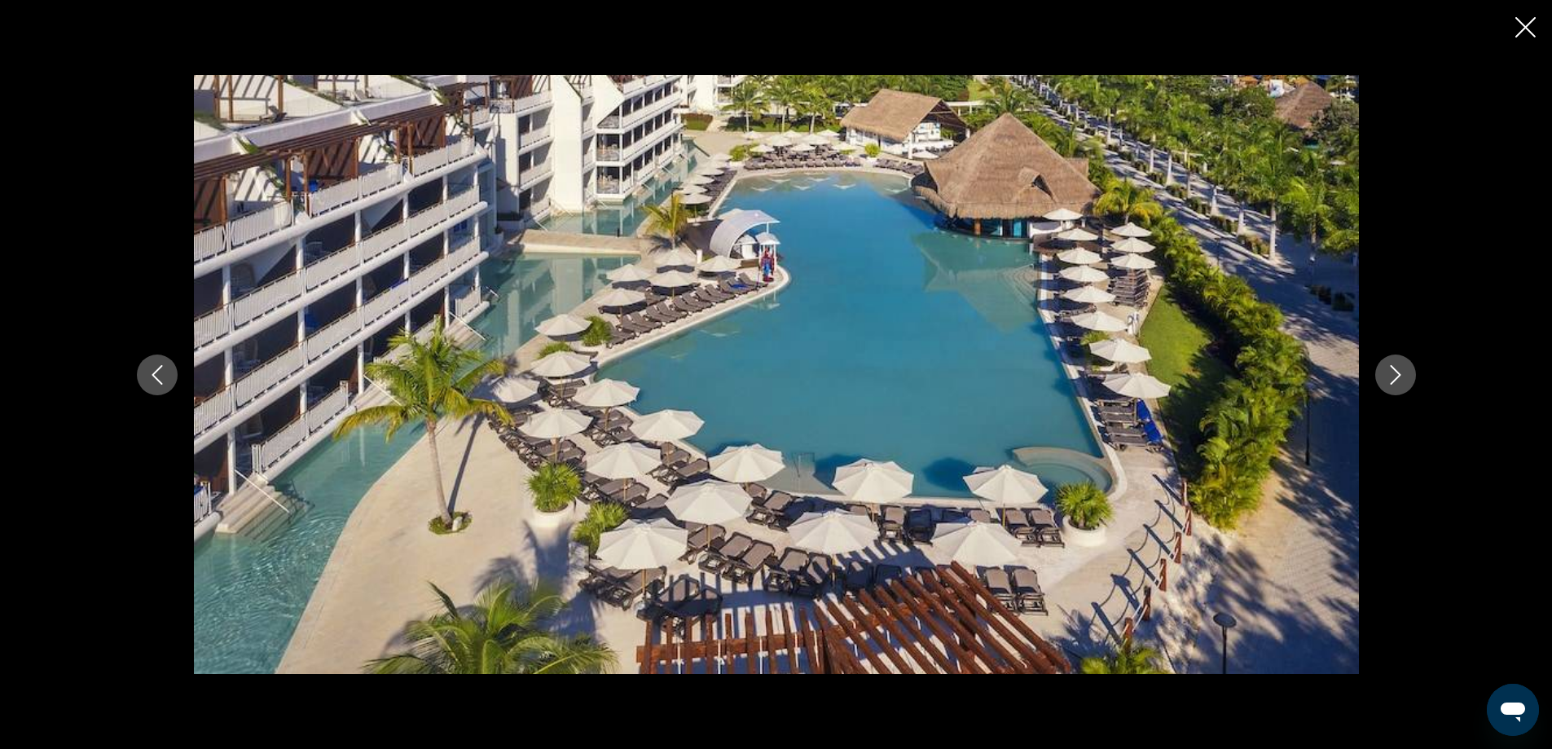
click at [1403, 374] on icon "Next image" at bounding box center [1396, 375] width 20 height 20
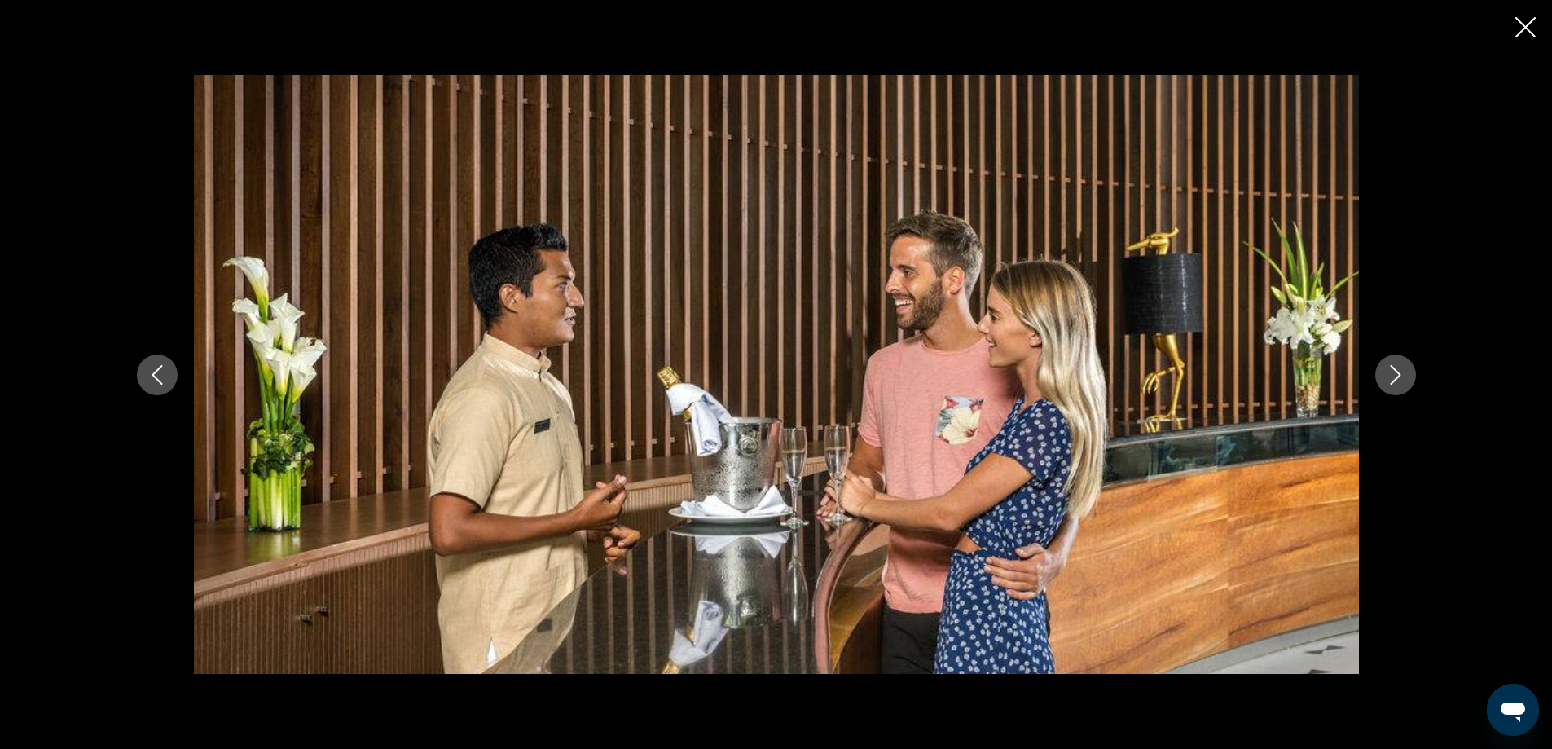
click at [1403, 374] on icon "Next image" at bounding box center [1396, 375] width 20 height 20
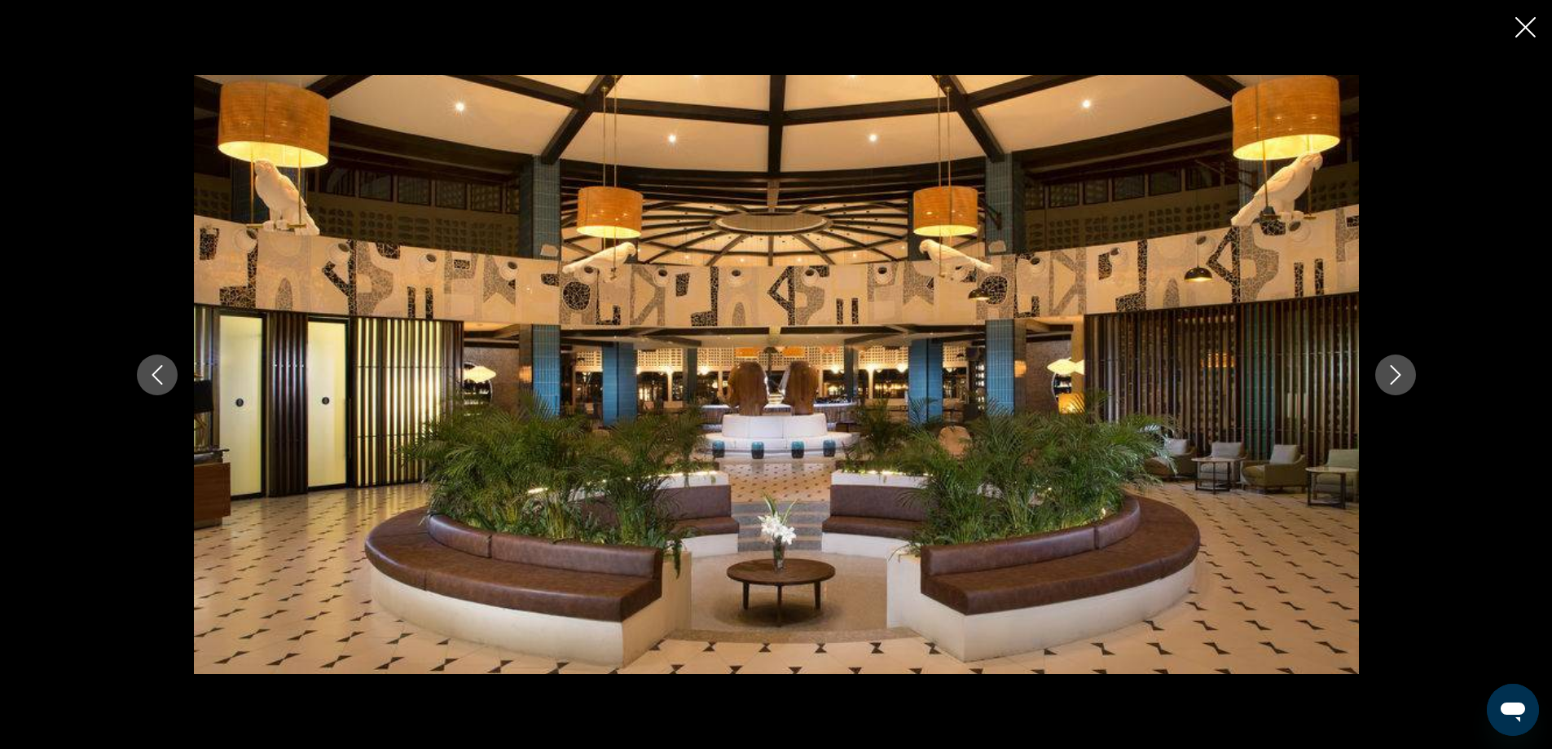
click at [1403, 374] on icon "Next image" at bounding box center [1396, 375] width 20 height 20
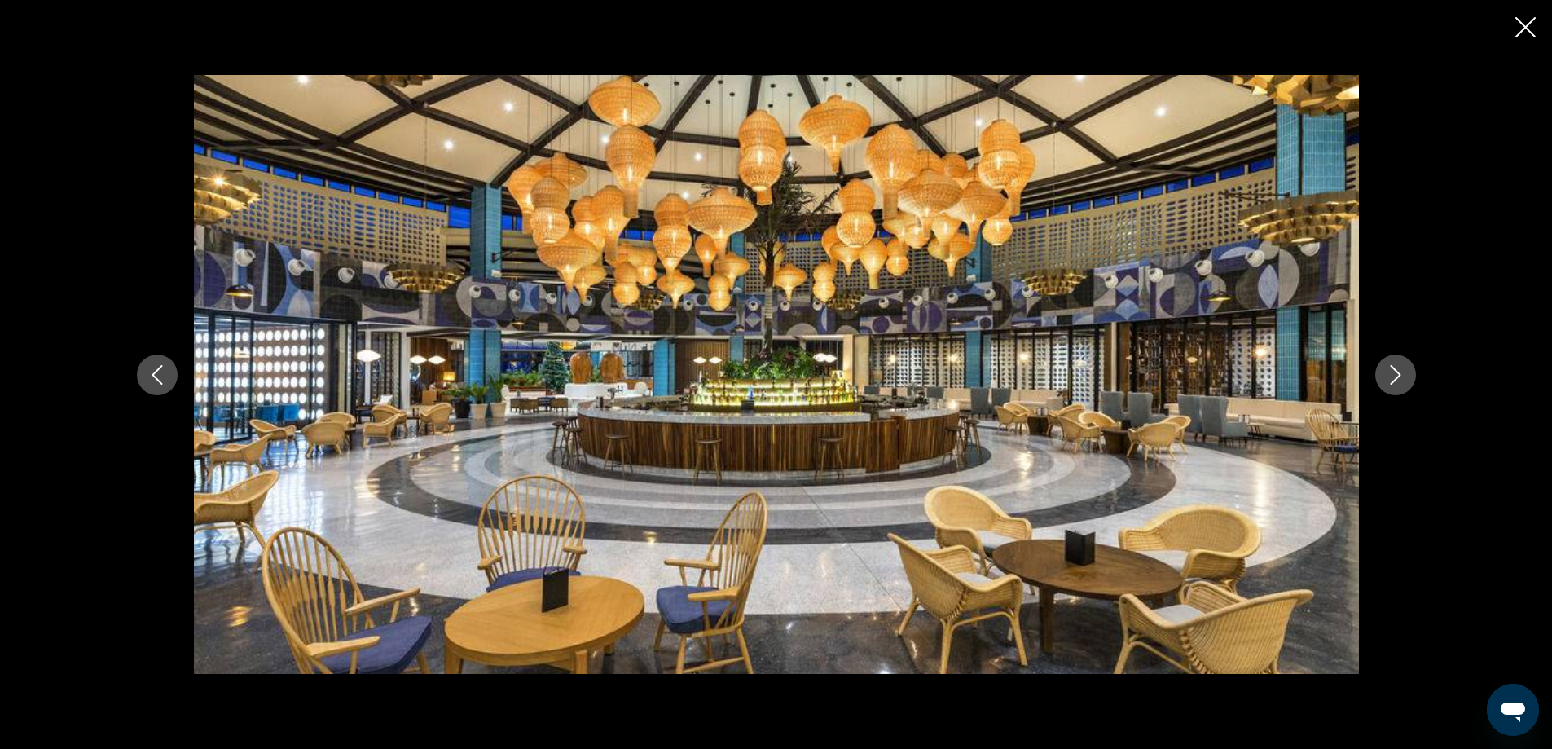
click at [1403, 374] on icon "Next image" at bounding box center [1396, 375] width 20 height 20
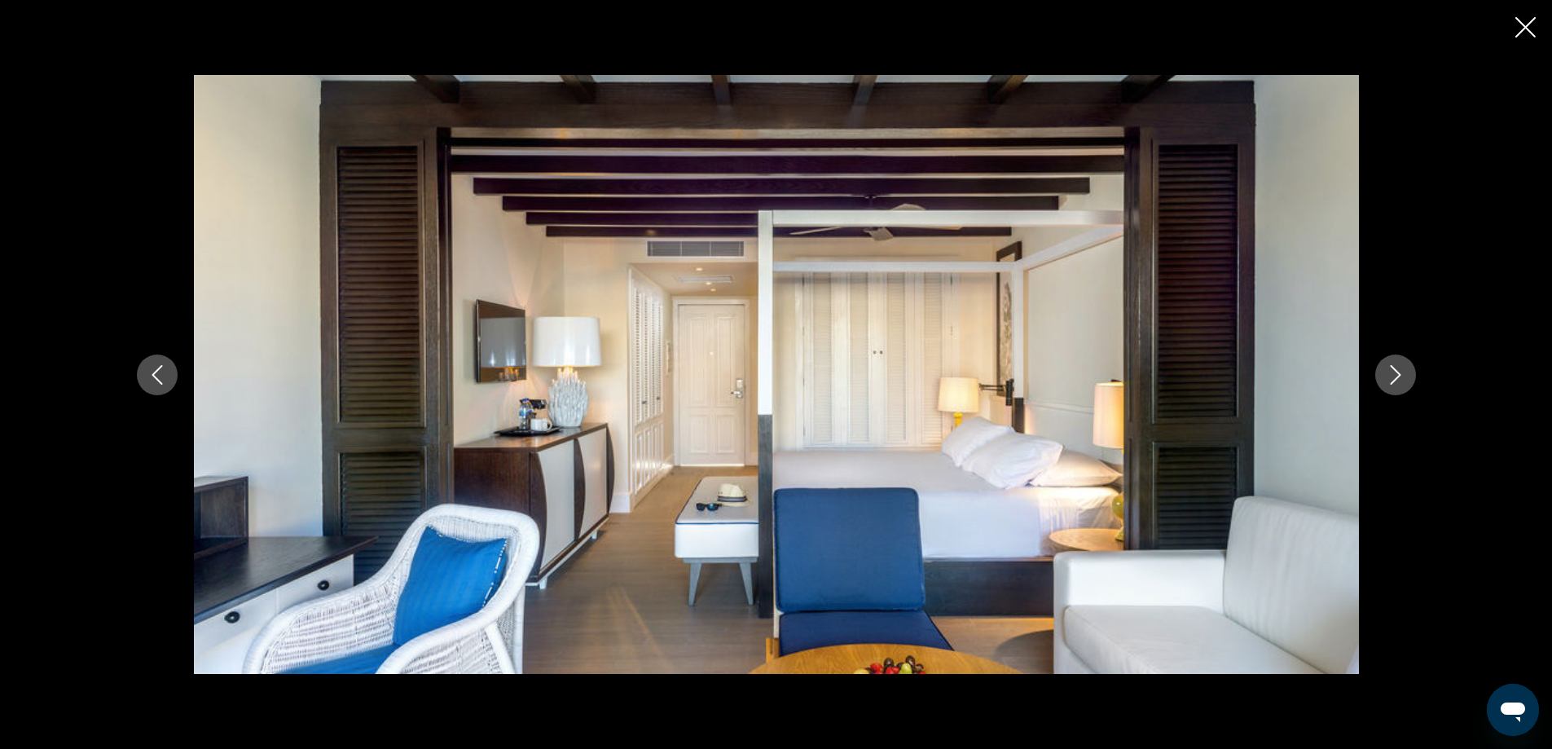
click at [1403, 374] on icon "Next image" at bounding box center [1396, 375] width 20 height 20
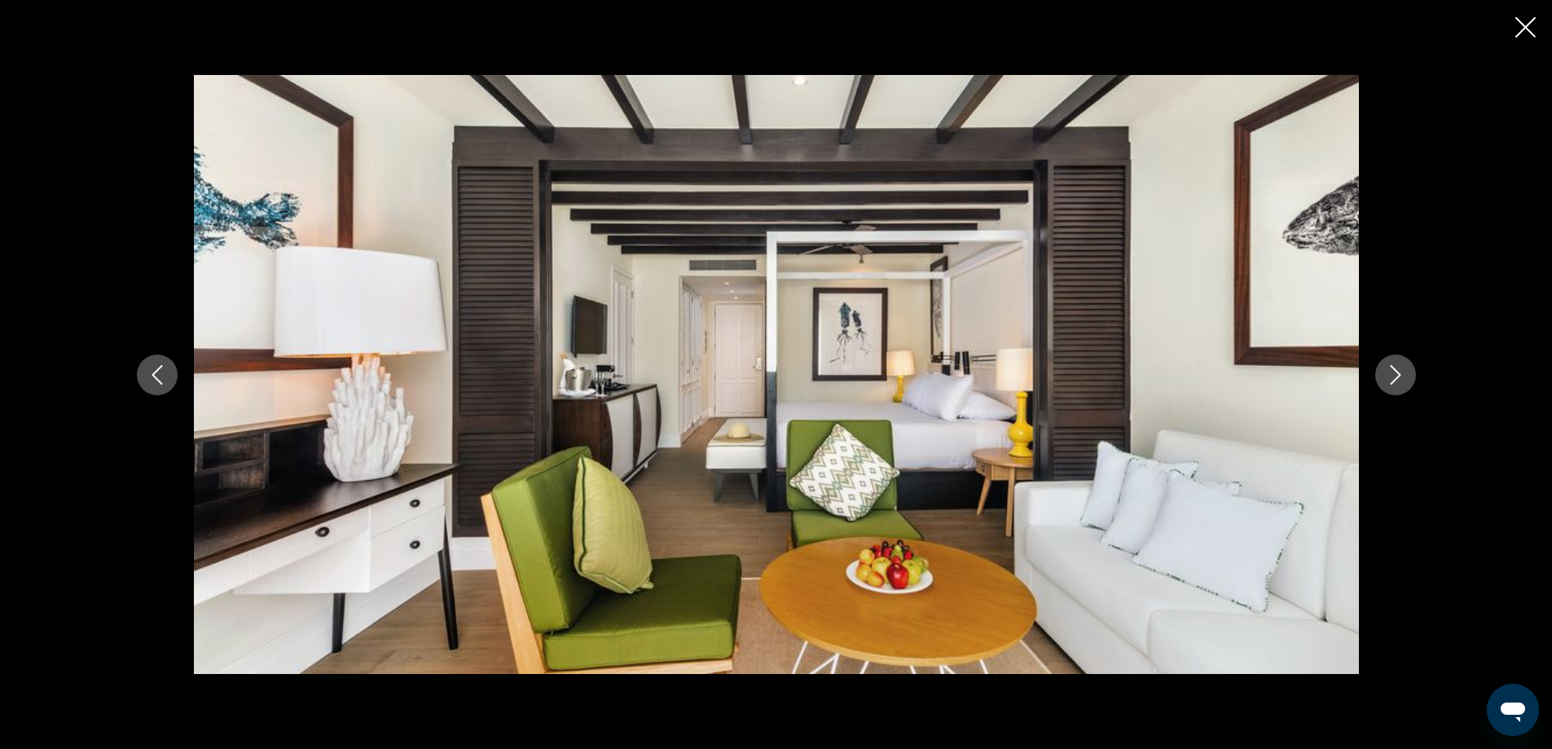
click at [1403, 374] on icon "Next image" at bounding box center [1396, 375] width 20 height 20
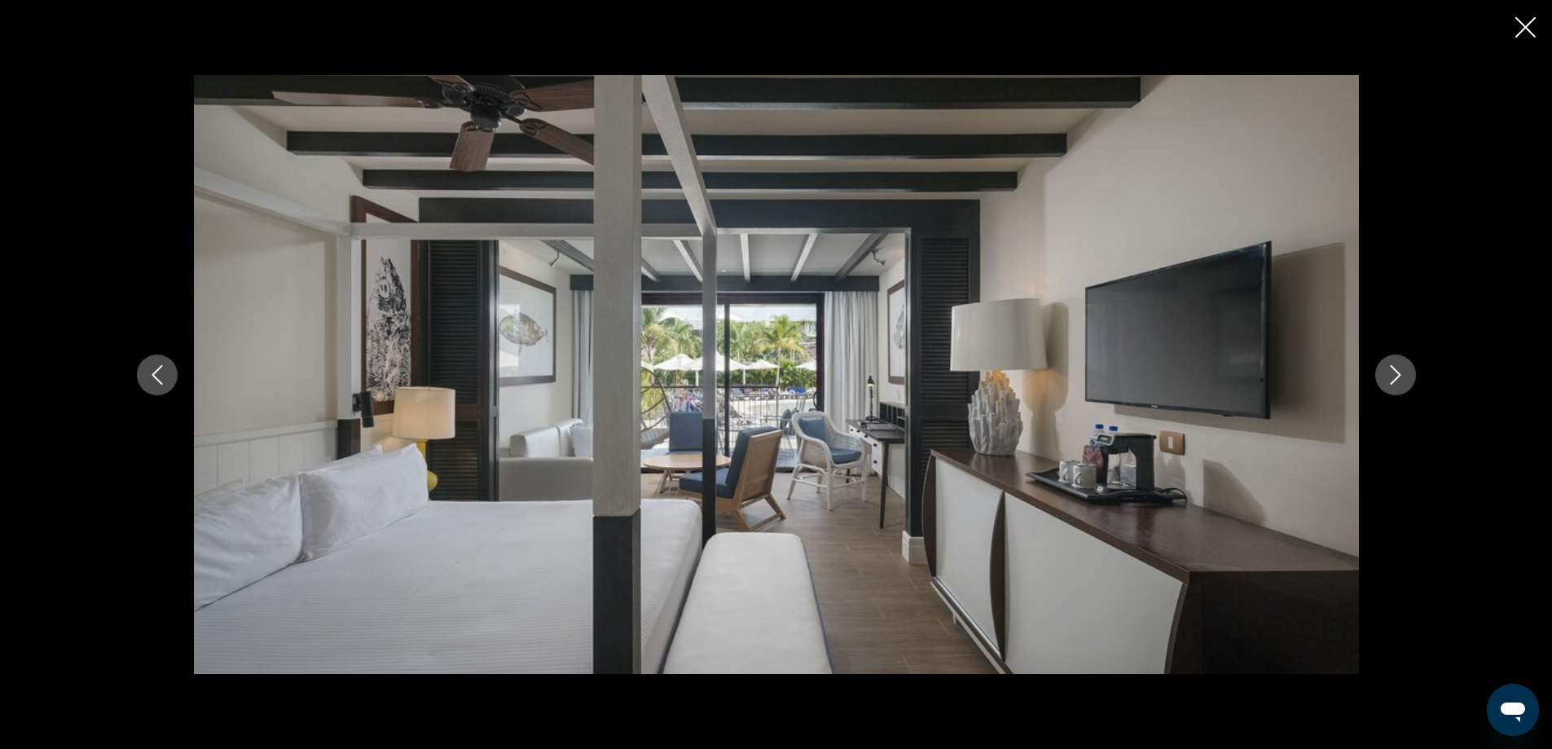
click at [1403, 374] on icon "Next image" at bounding box center [1396, 375] width 20 height 20
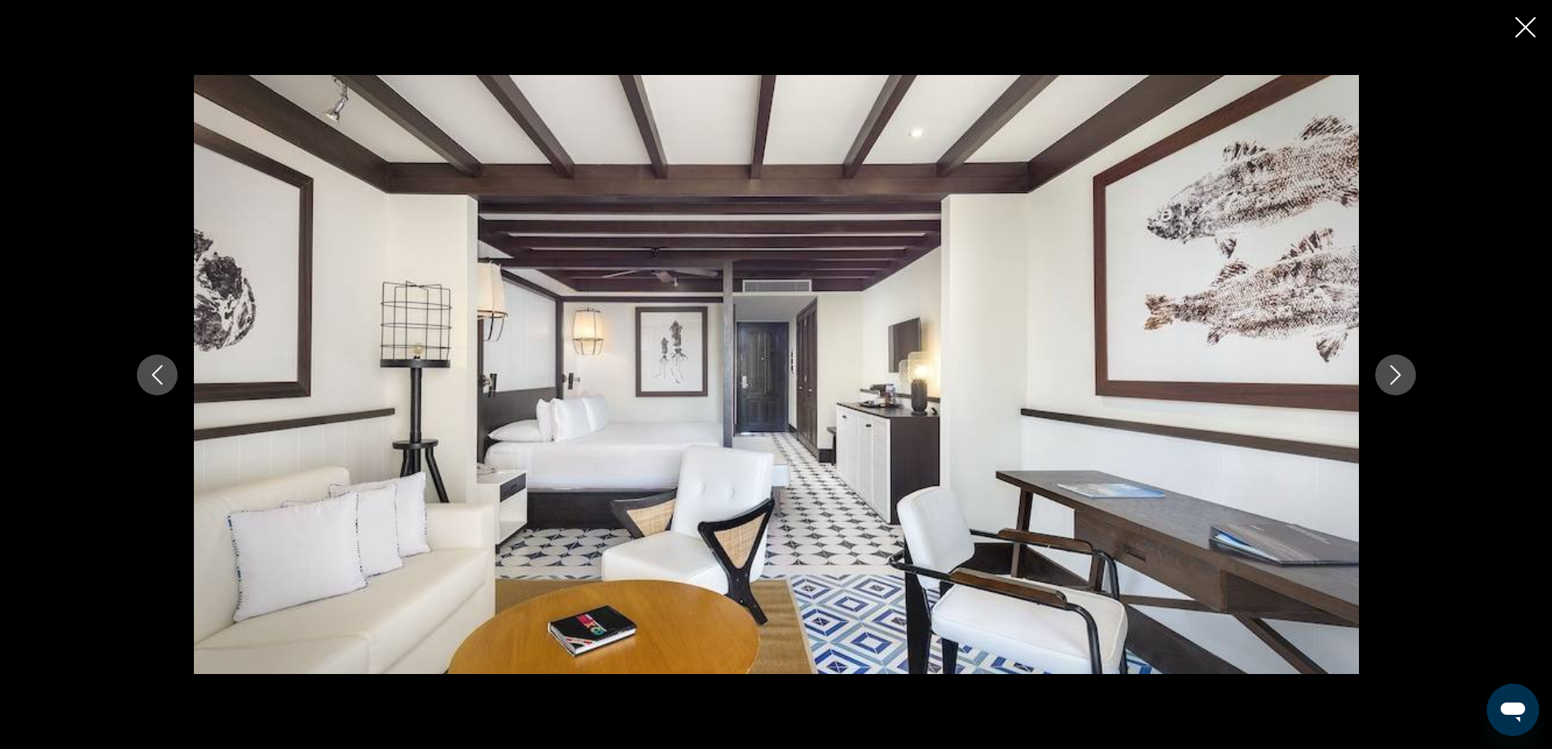
click at [1403, 374] on icon "Next image" at bounding box center [1396, 375] width 20 height 20
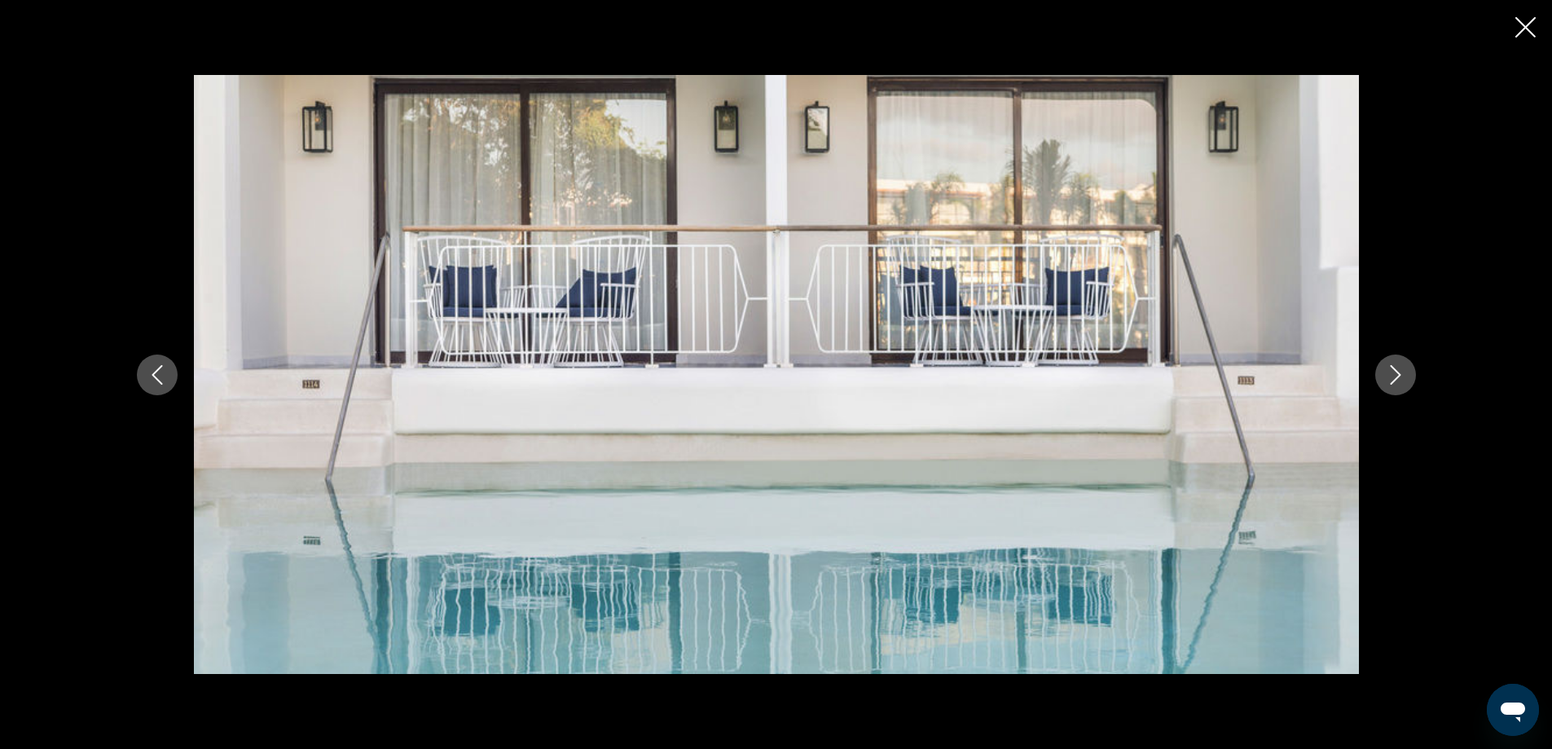
click at [1403, 374] on icon "Next image" at bounding box center [1396, 375] width 20 height 20
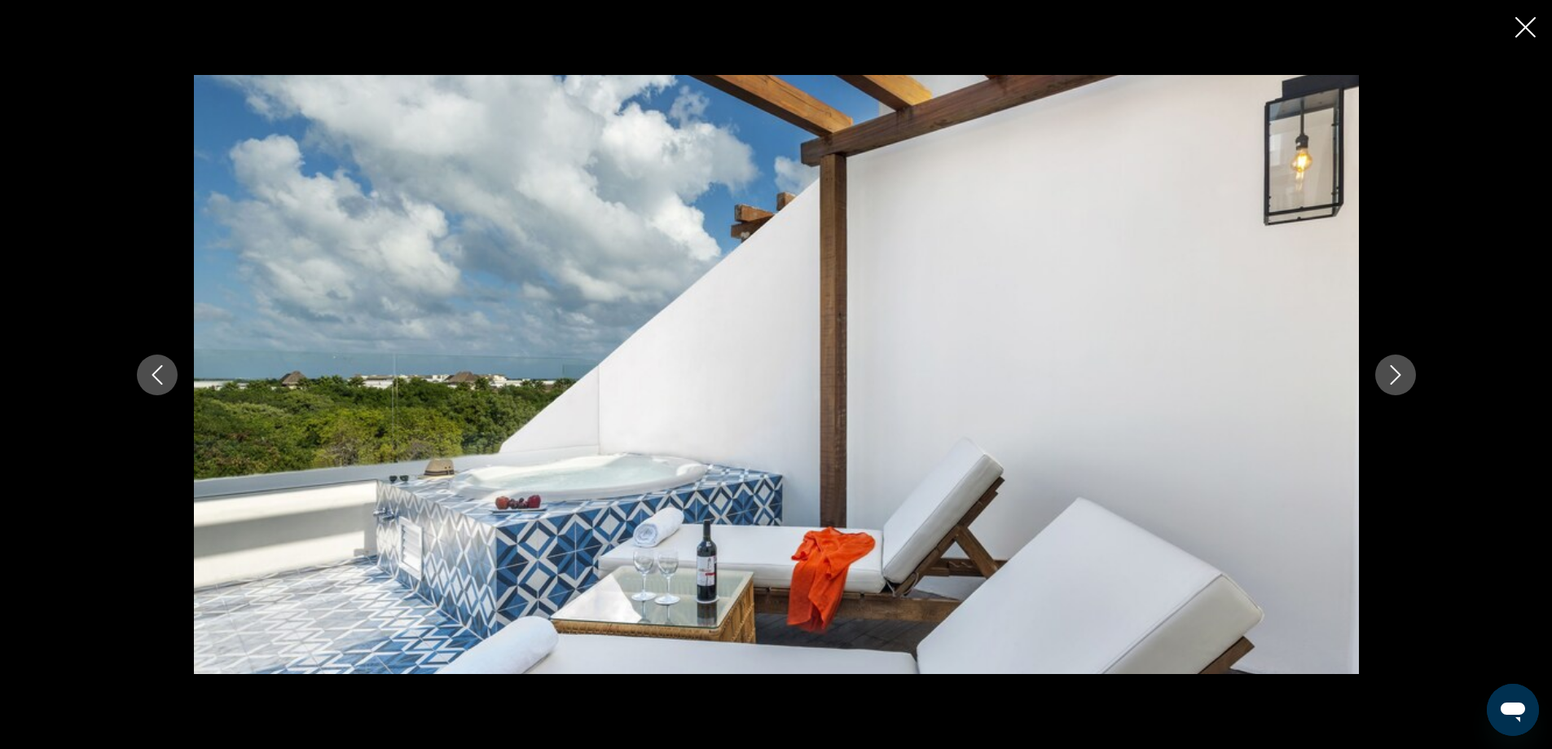
click at [1403, 374] on icon "Next image" at bounding box center [1396, 375] width 20 height 20
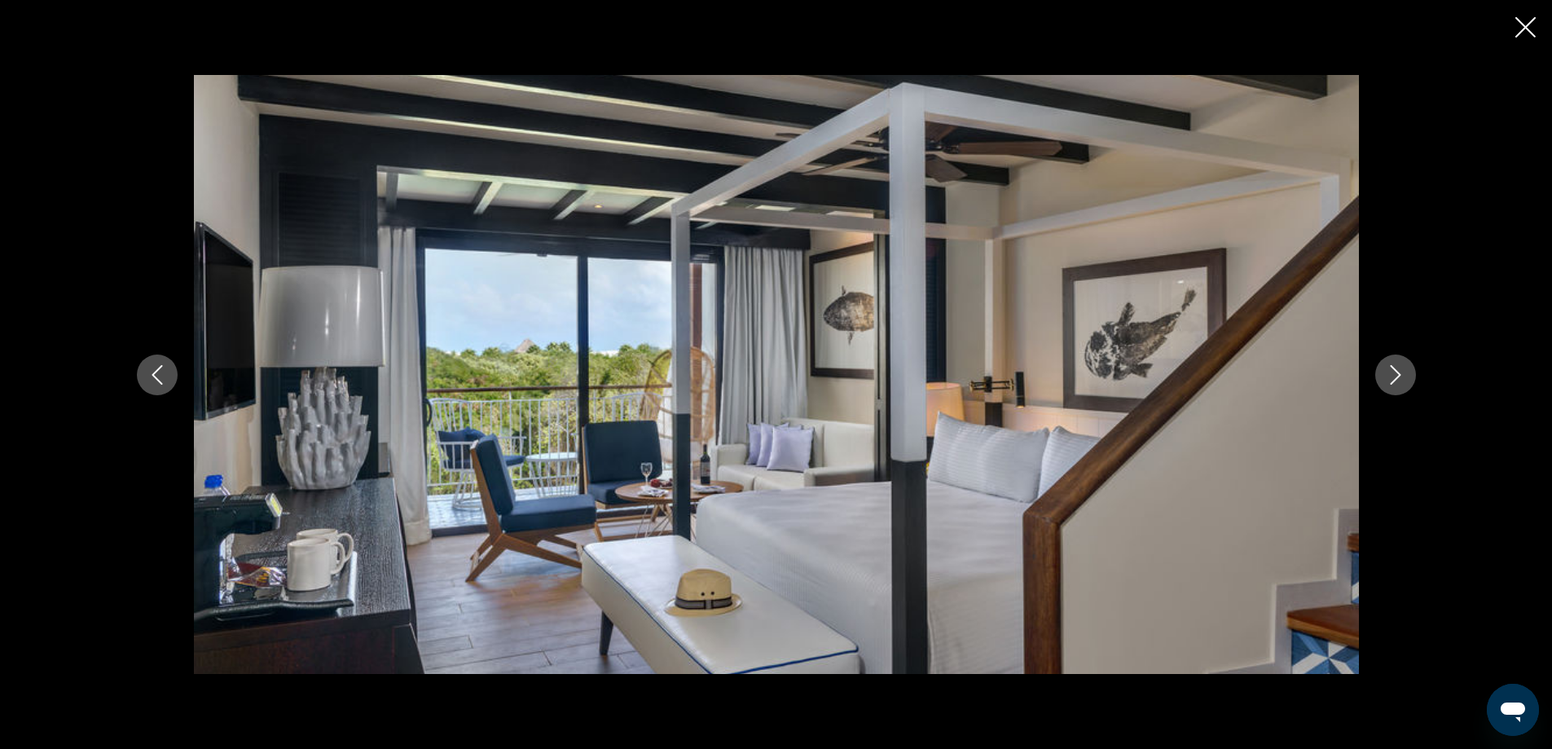
click at [1403, 374] on icon "Next image" at bounding box center [1396, 375] width 20 height 20
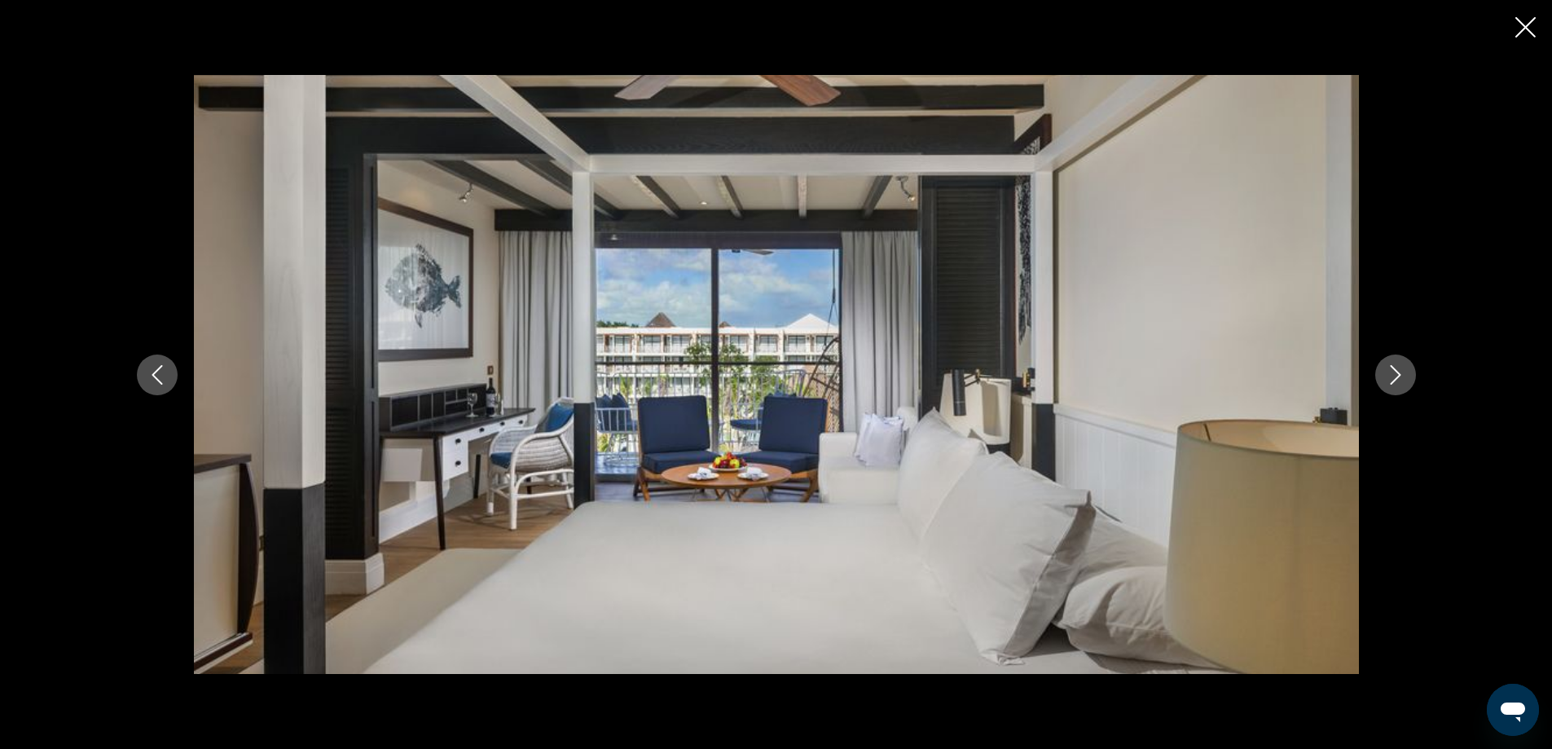
click at [1403, 374] on icon "Next image" at bounding box center [1396, 375] width 20 height 20
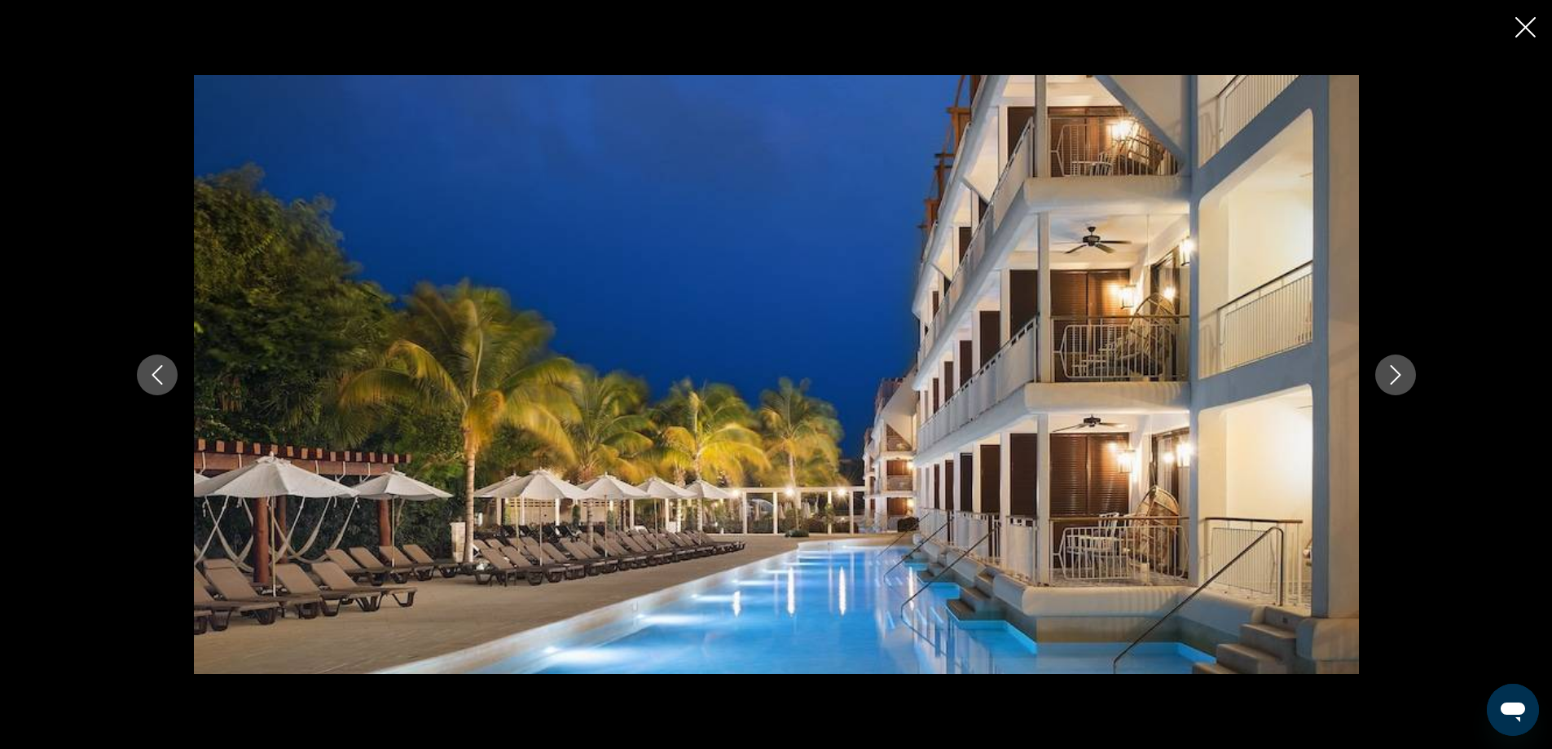
click at [1403, 374] on icon "Next image" at bounding box center [1396, 375] width 20 height 20
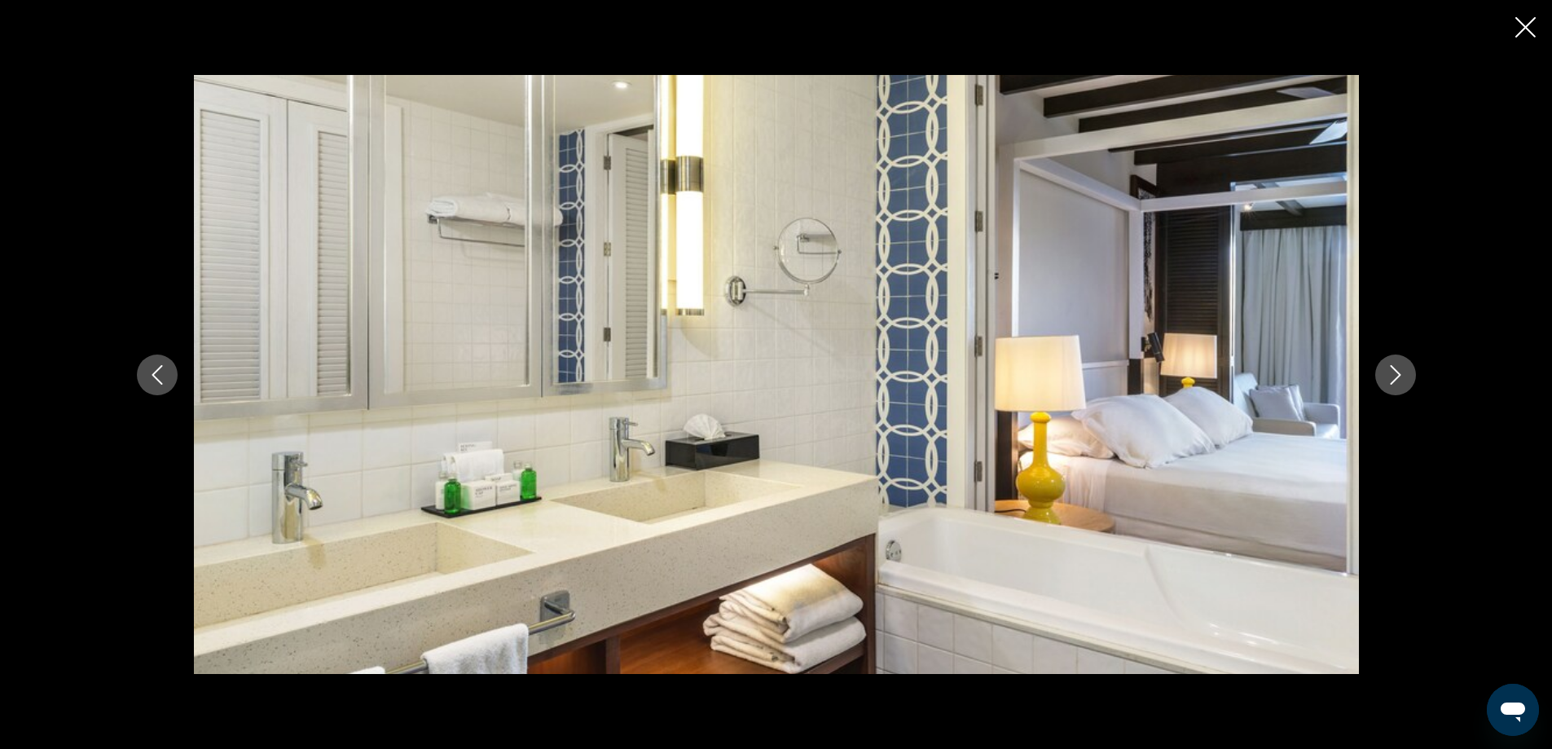
click at [1403, 374] on icon "Next image" at bounding box center [1396, 375] width 20 height 20
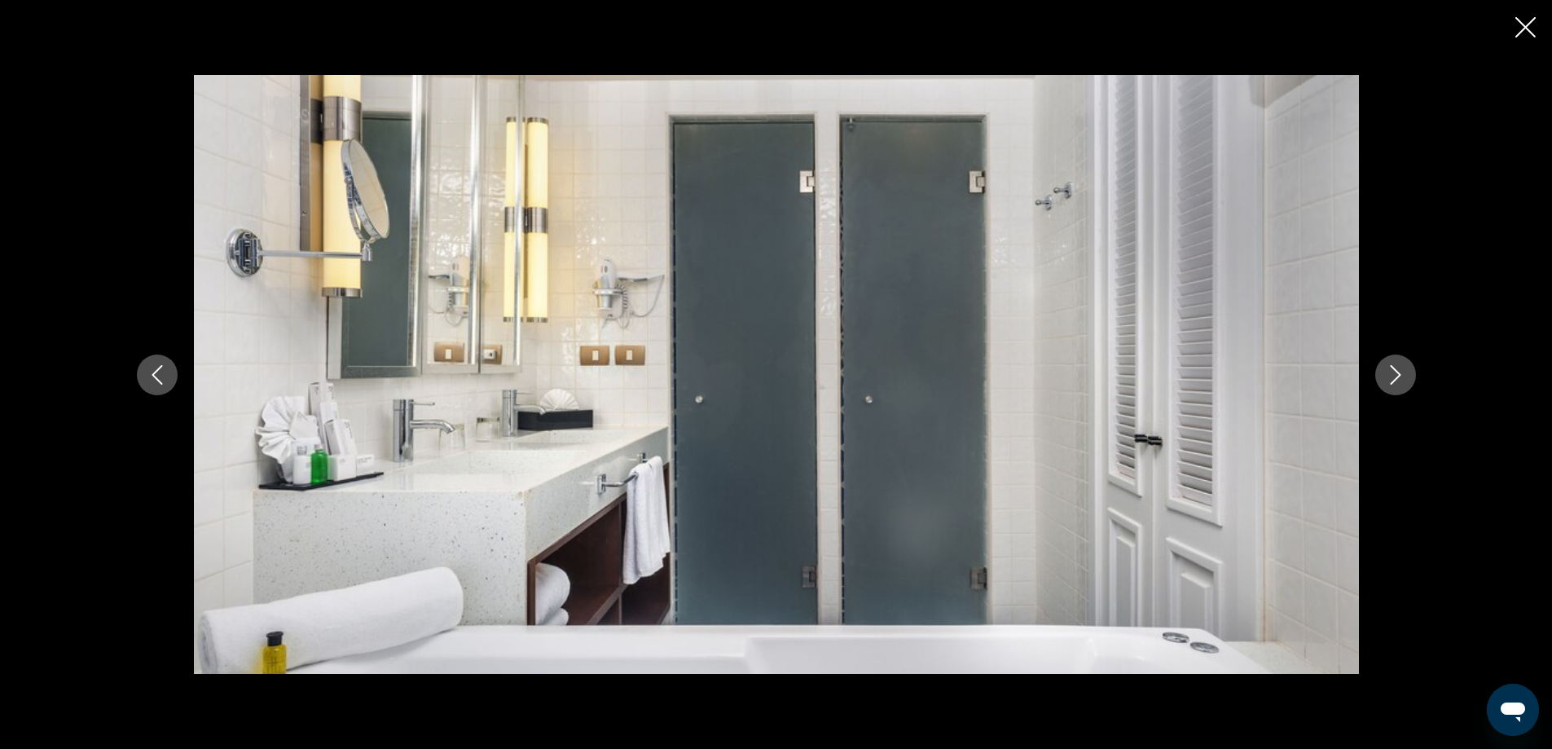
click at [1403, 374] on icon "Next image" at bounding box center [1396, 375] width 20 height 20
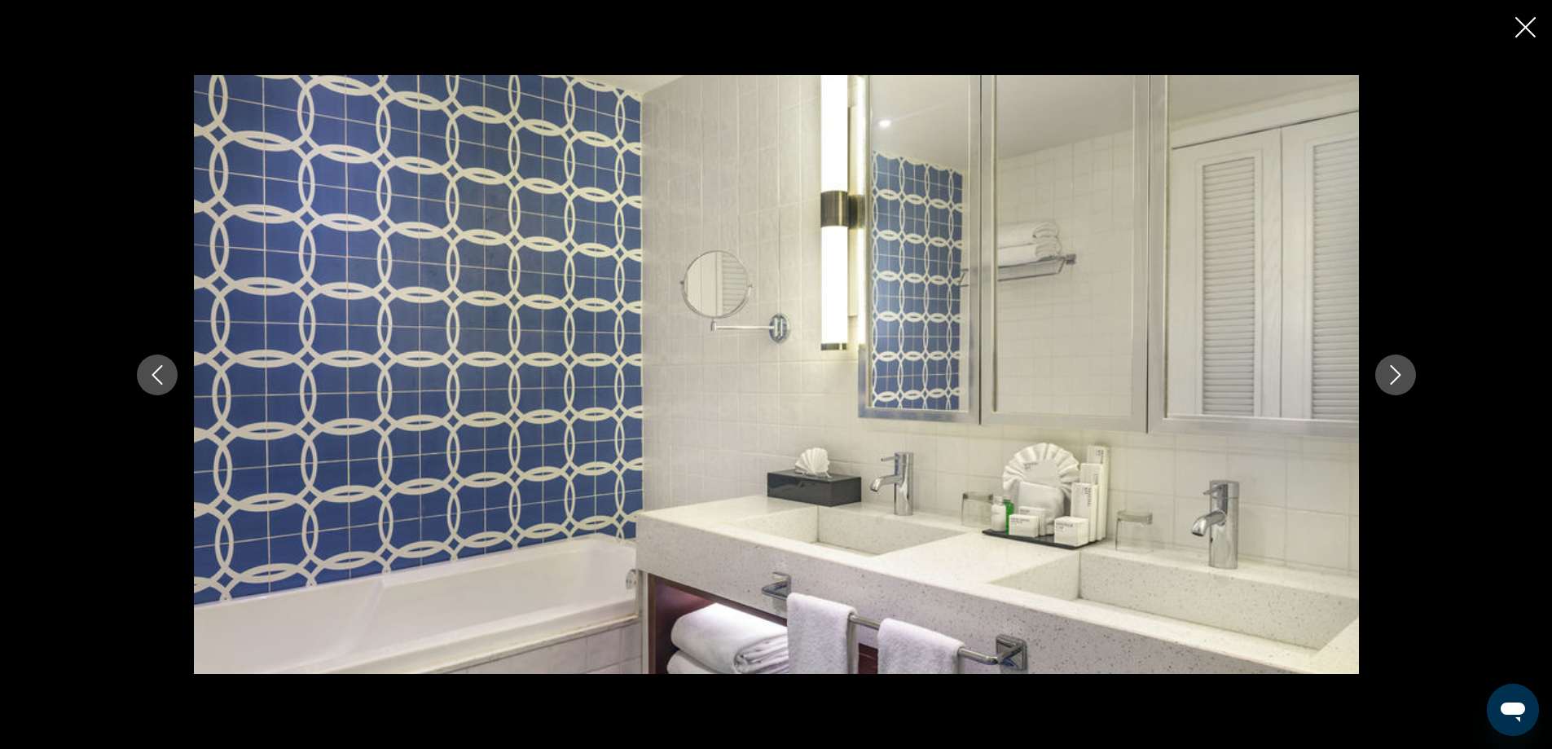
click at [1403, 374] on icon "Next image" at bounding box center [1396, 375] width 20 height 20
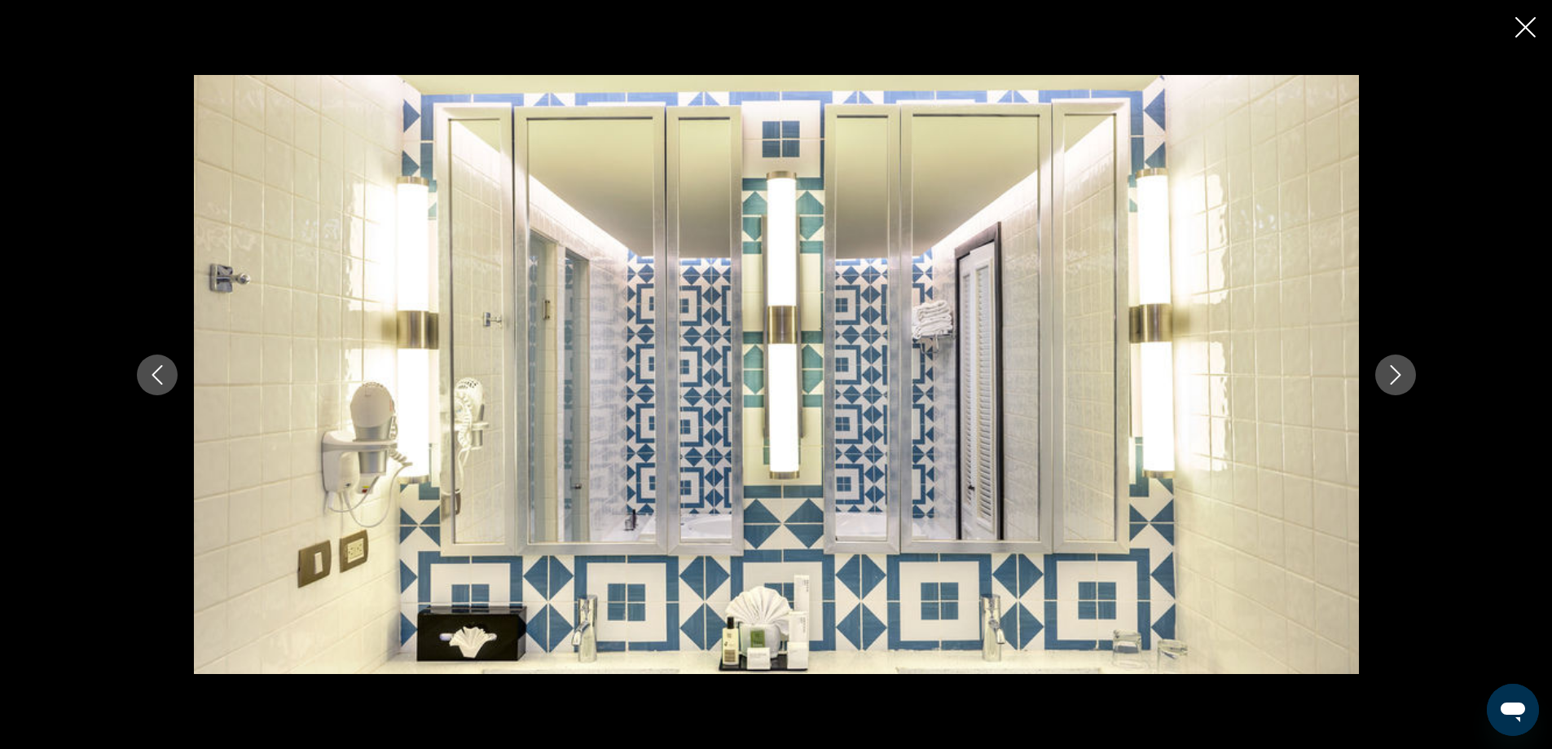
click at [1403, 374] on icon "Next image" at bounding box center [1396, 375] width 20 height 20
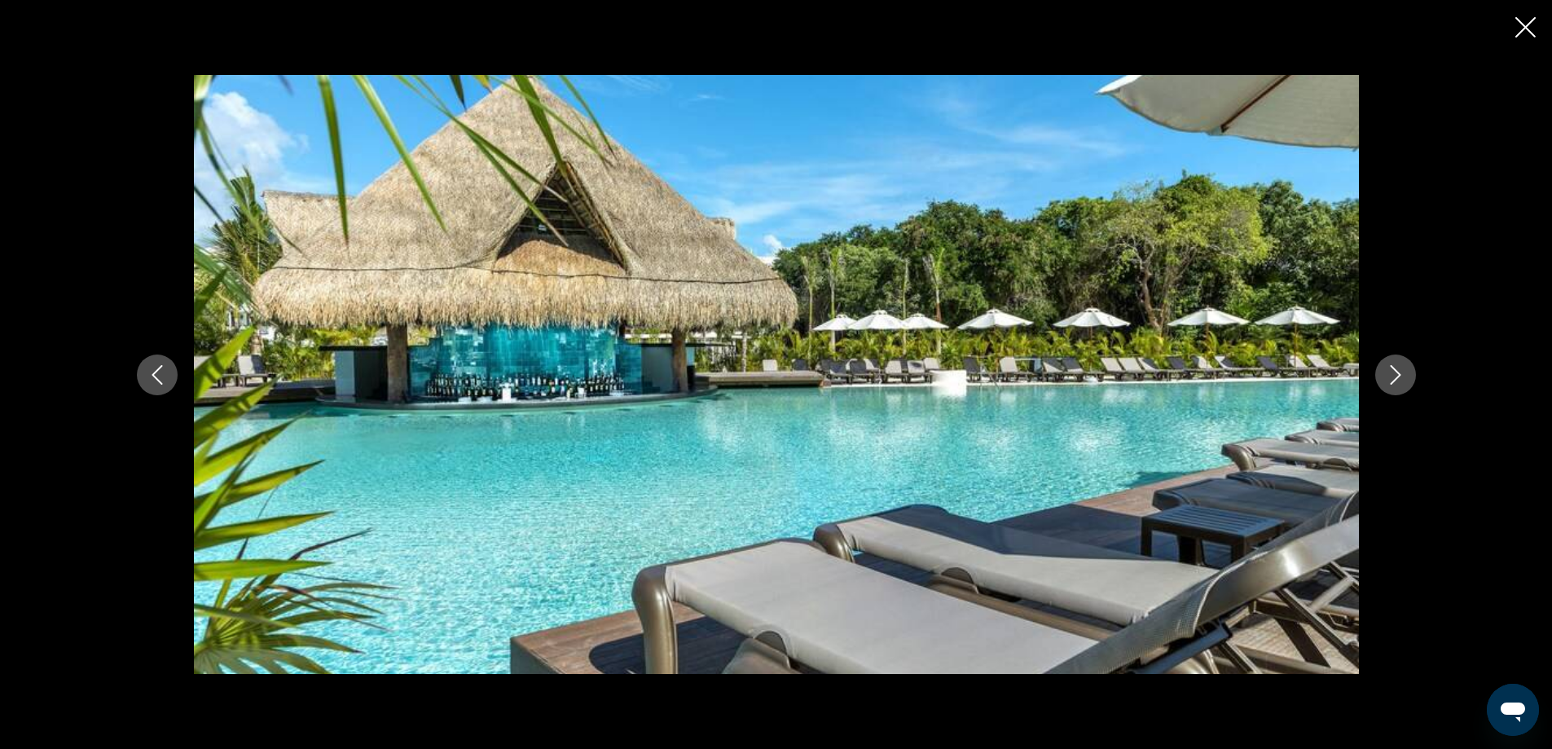
click at [1403, 374] on icon "Next image" at bounding box center [1396, 375] width 20 height 20
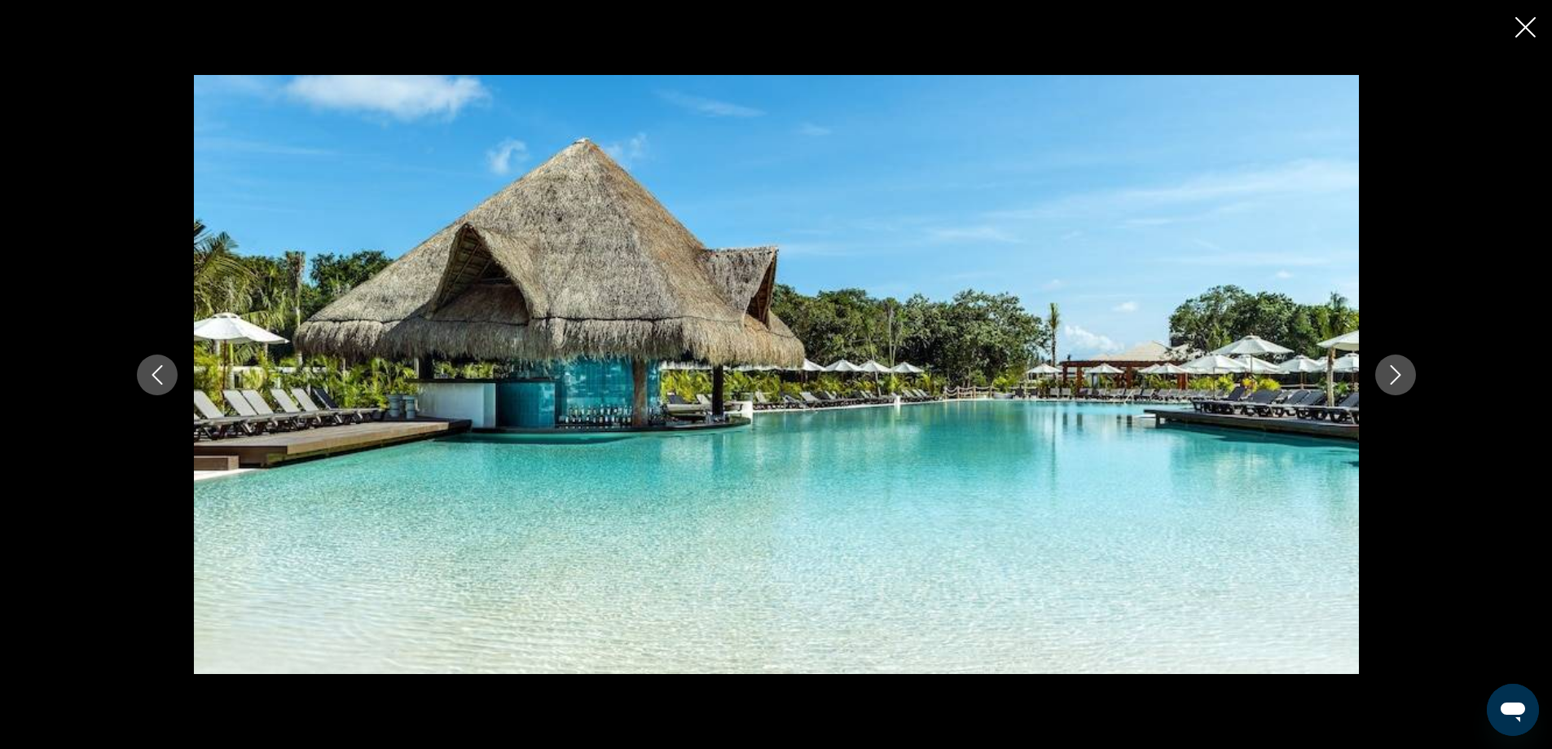
click at [1403, 374] on icon "Next image" at bounding box center [1396, 375] width 20 height 20
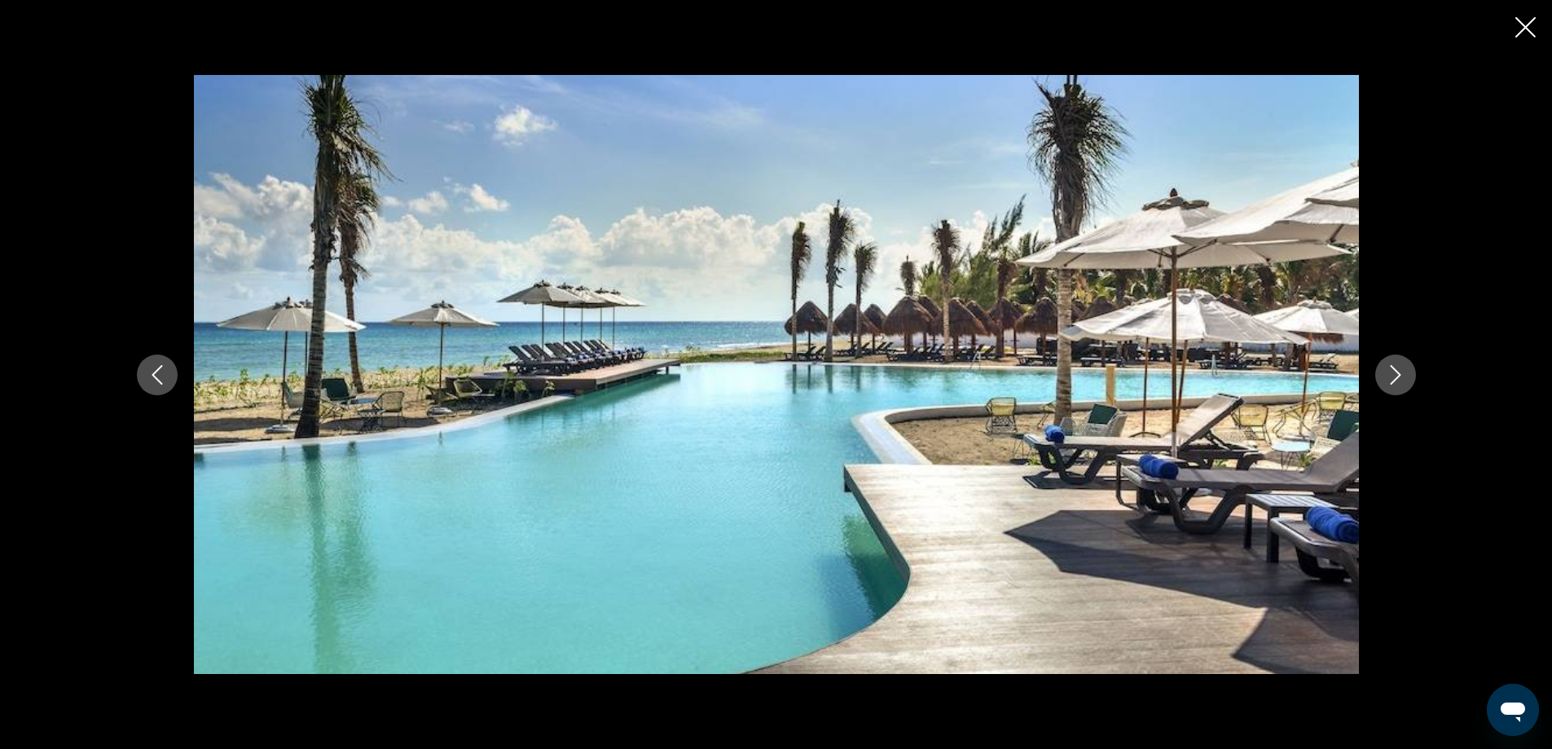
click at [1403, 374] on icon "Next image" at bounding box center [1396, 375] width 20 height 20
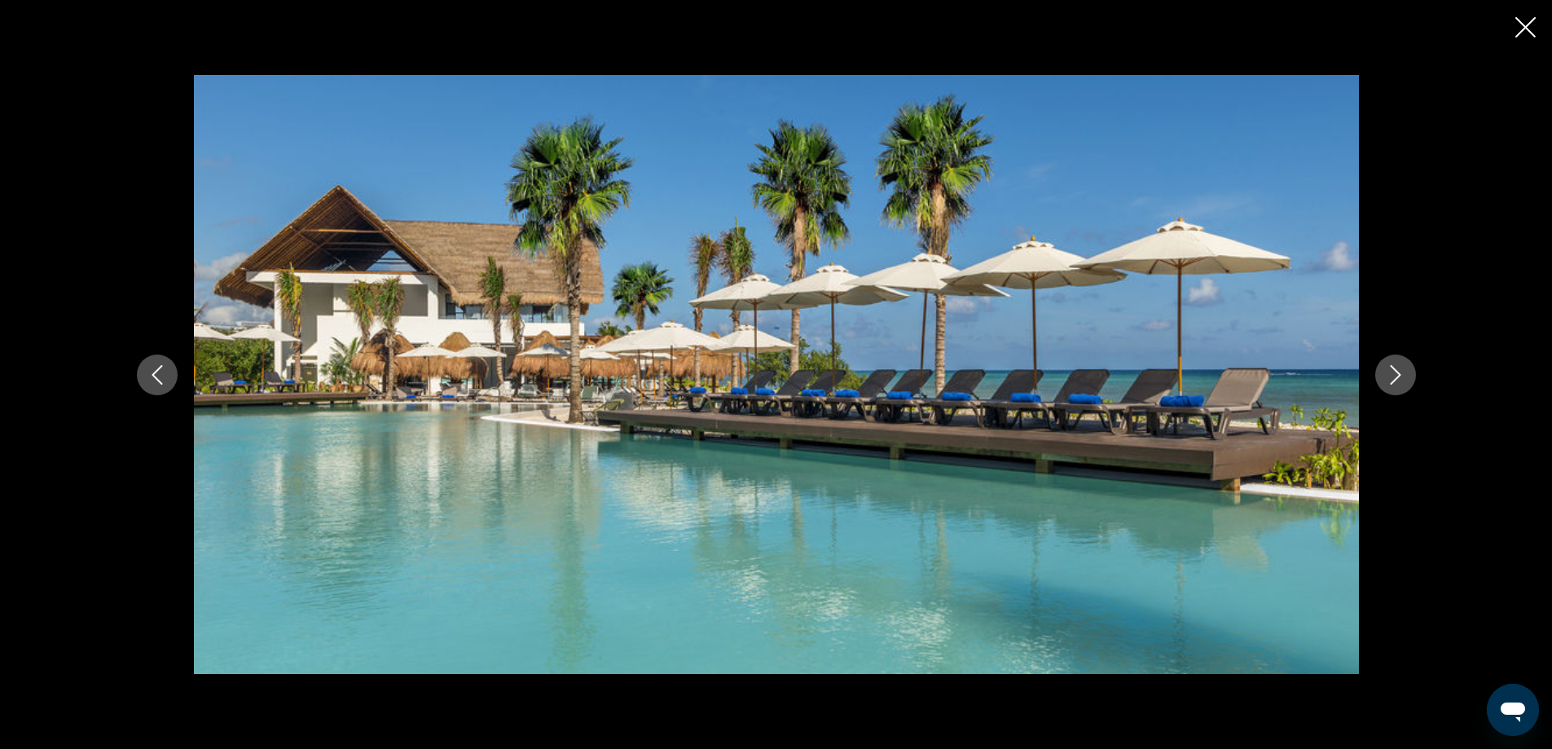
click at [1403, 374] on icon "Next image" at bounding box center [1396, 375] width 20 height 20
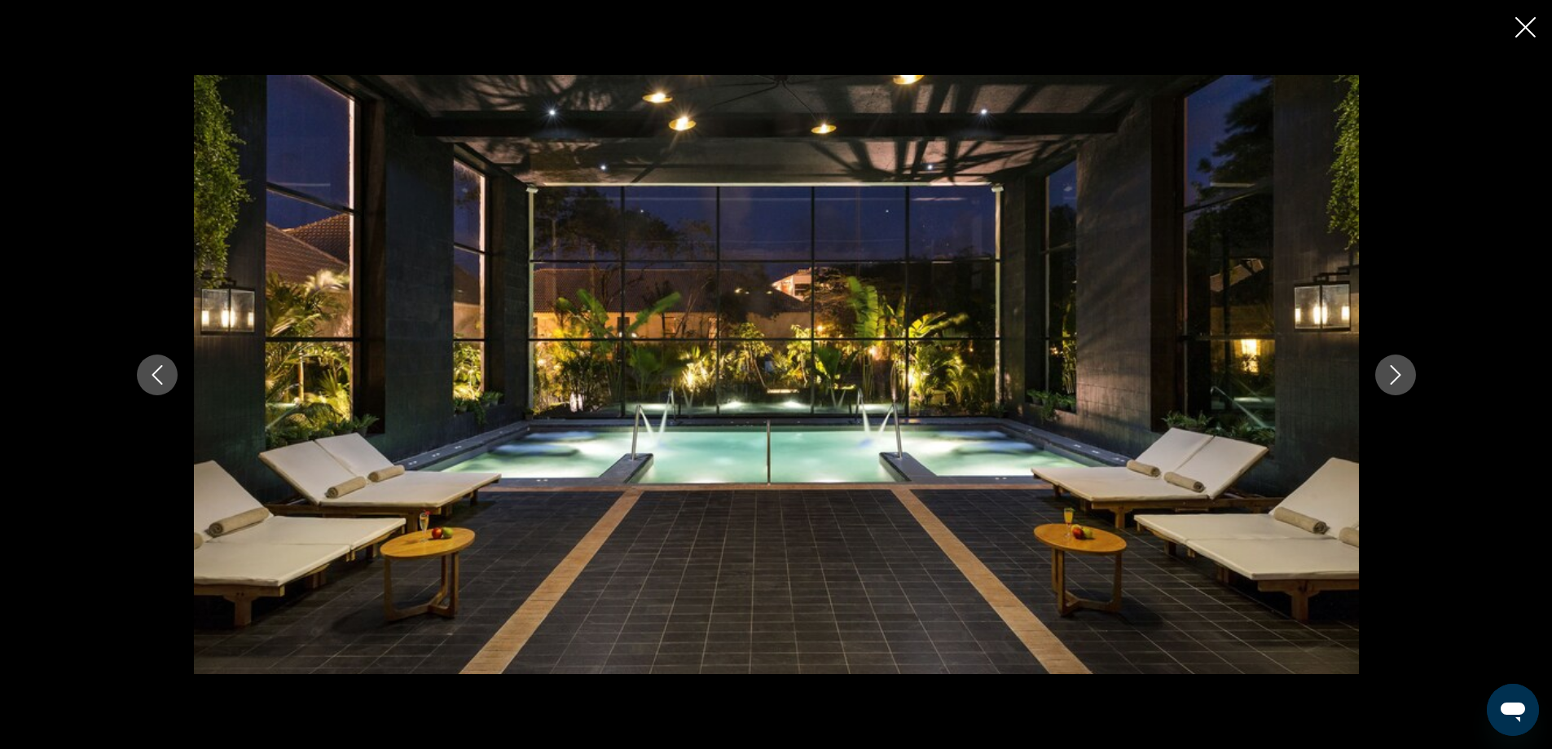
click at [1403, 374] on icon "Next image" at bounding box center [1396, 375] width 20 height 20
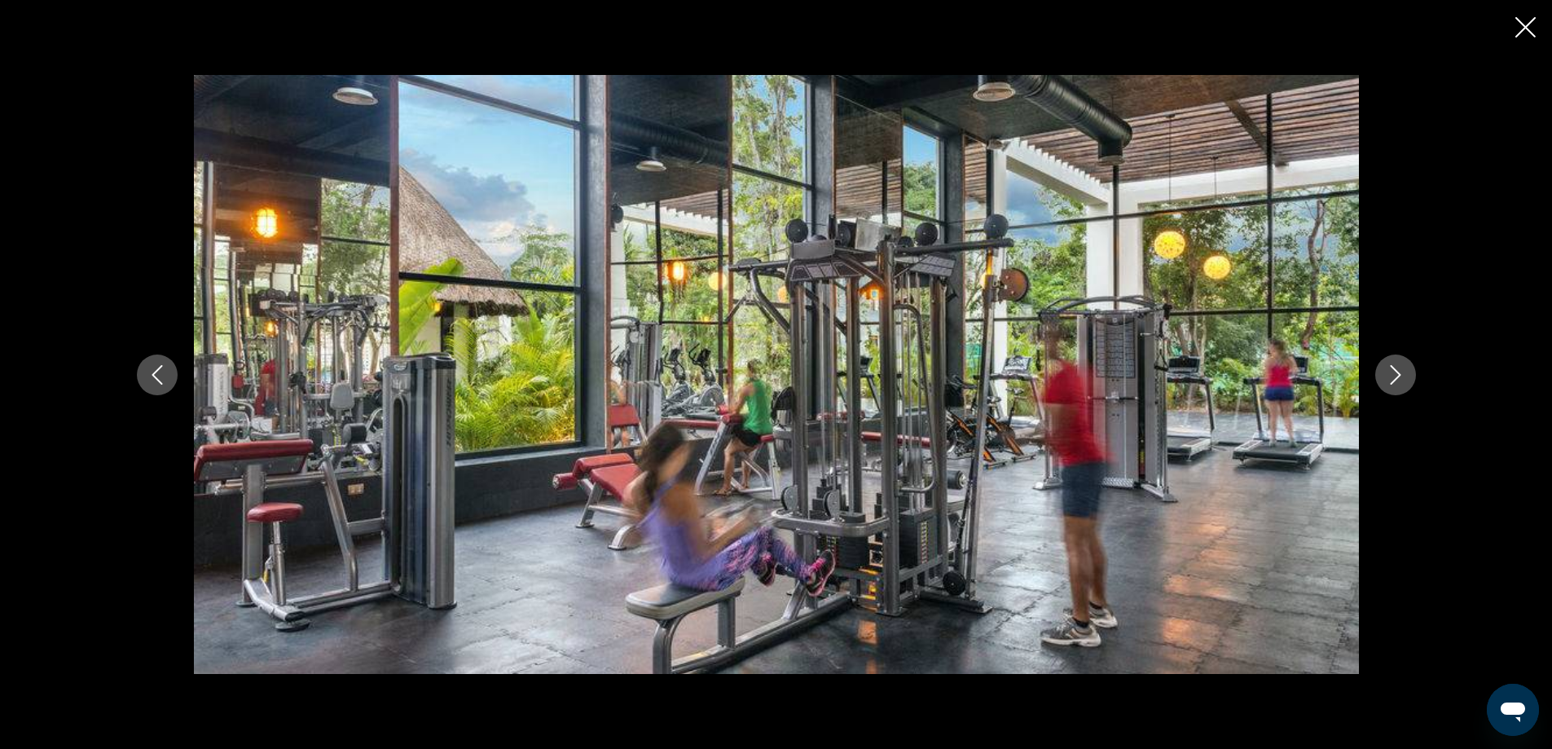
click at [1403, 374] on icon "Next image" at bounding box center [1396, 375] width 20 height 20
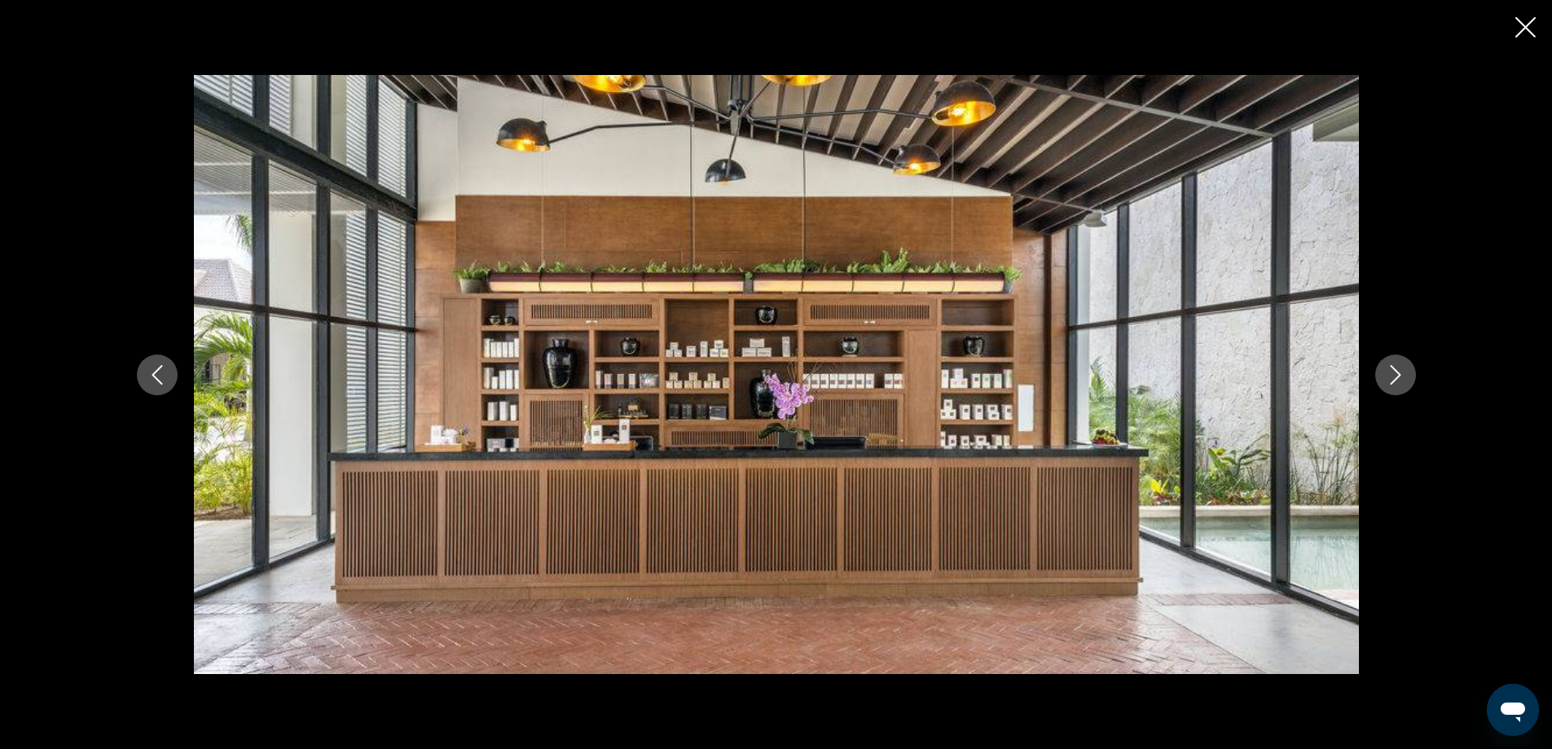
click at [1403, 374] on icon "Next image" at bounding box center [1396, 375] width 20 height 20
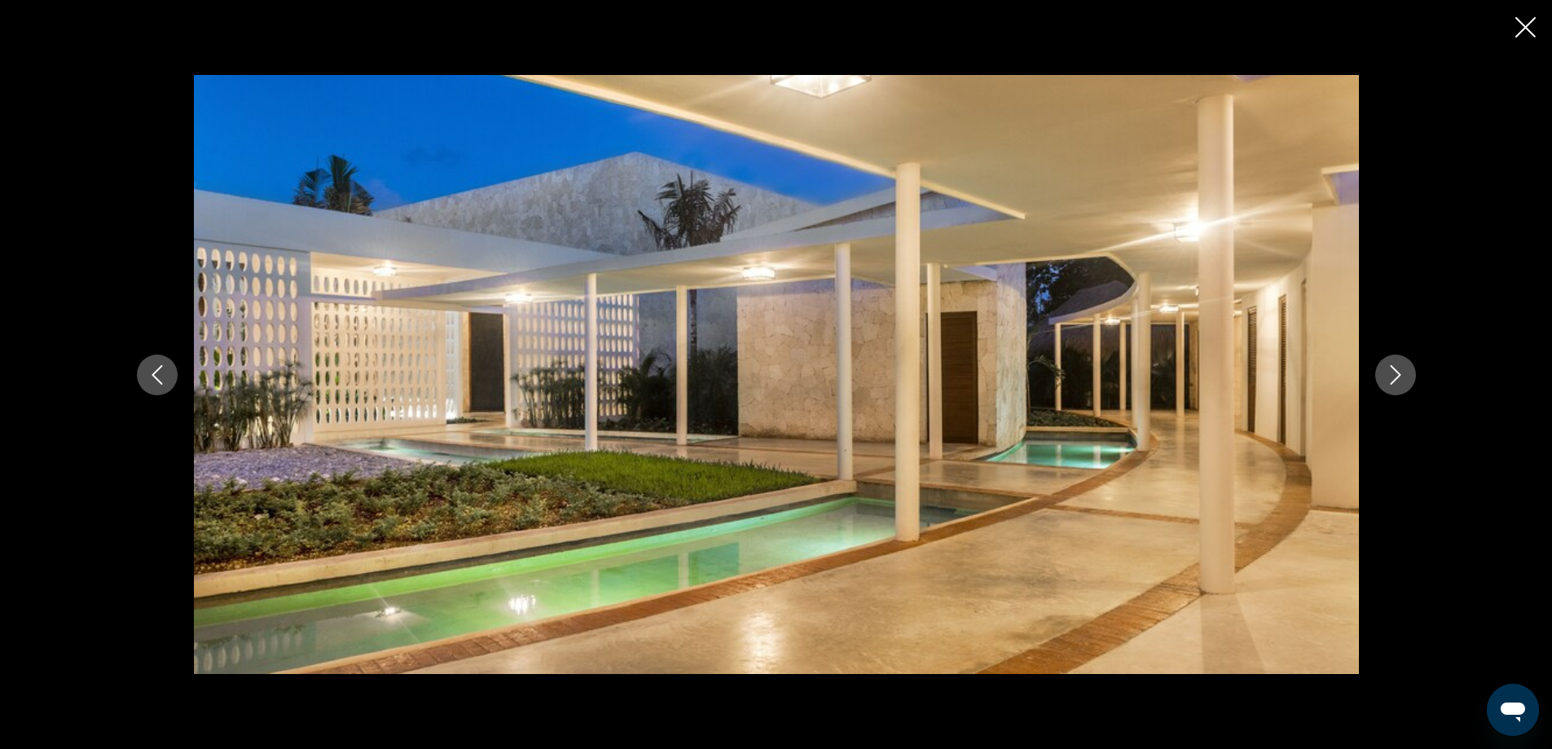
click at [1403, 374] on icon "Next image" at bounding box center [1396, 375] width 20 height 20
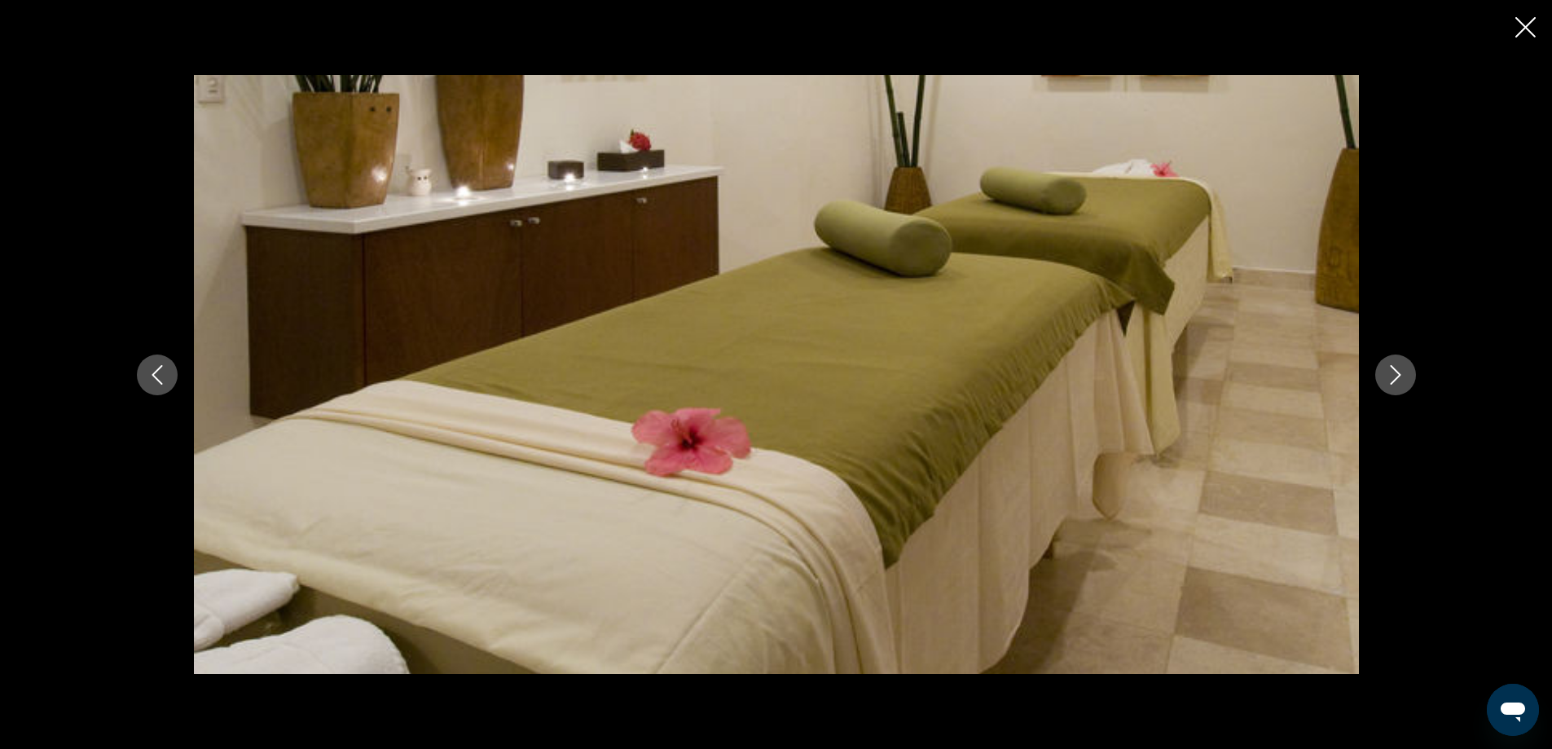
click at [1403, 374] on icon "Next image" at bounding box center [1396, 375] width 20 height 20
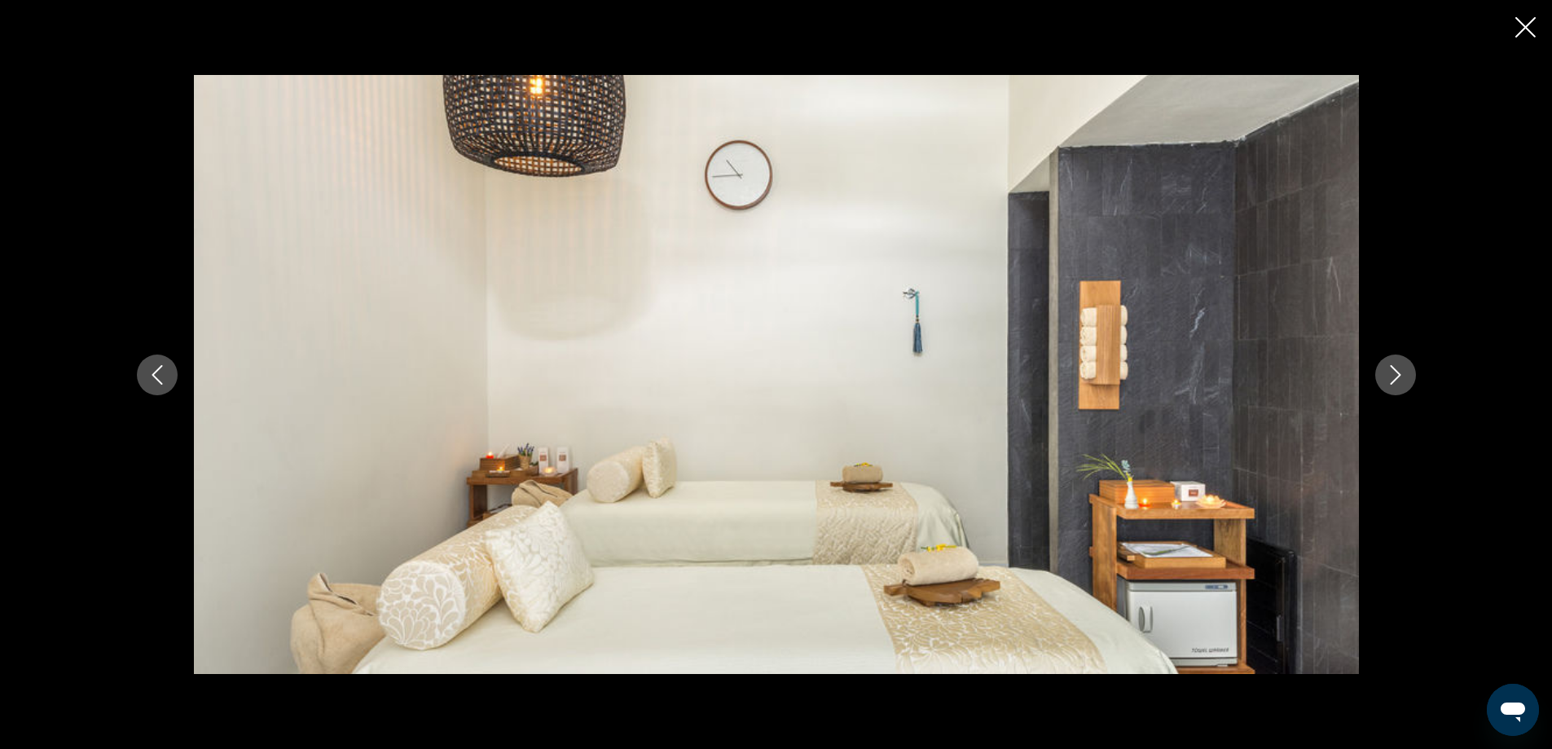
click at [1403, 374] on icon "Next image" at bounding box center [1396, 375] width 20 height 20
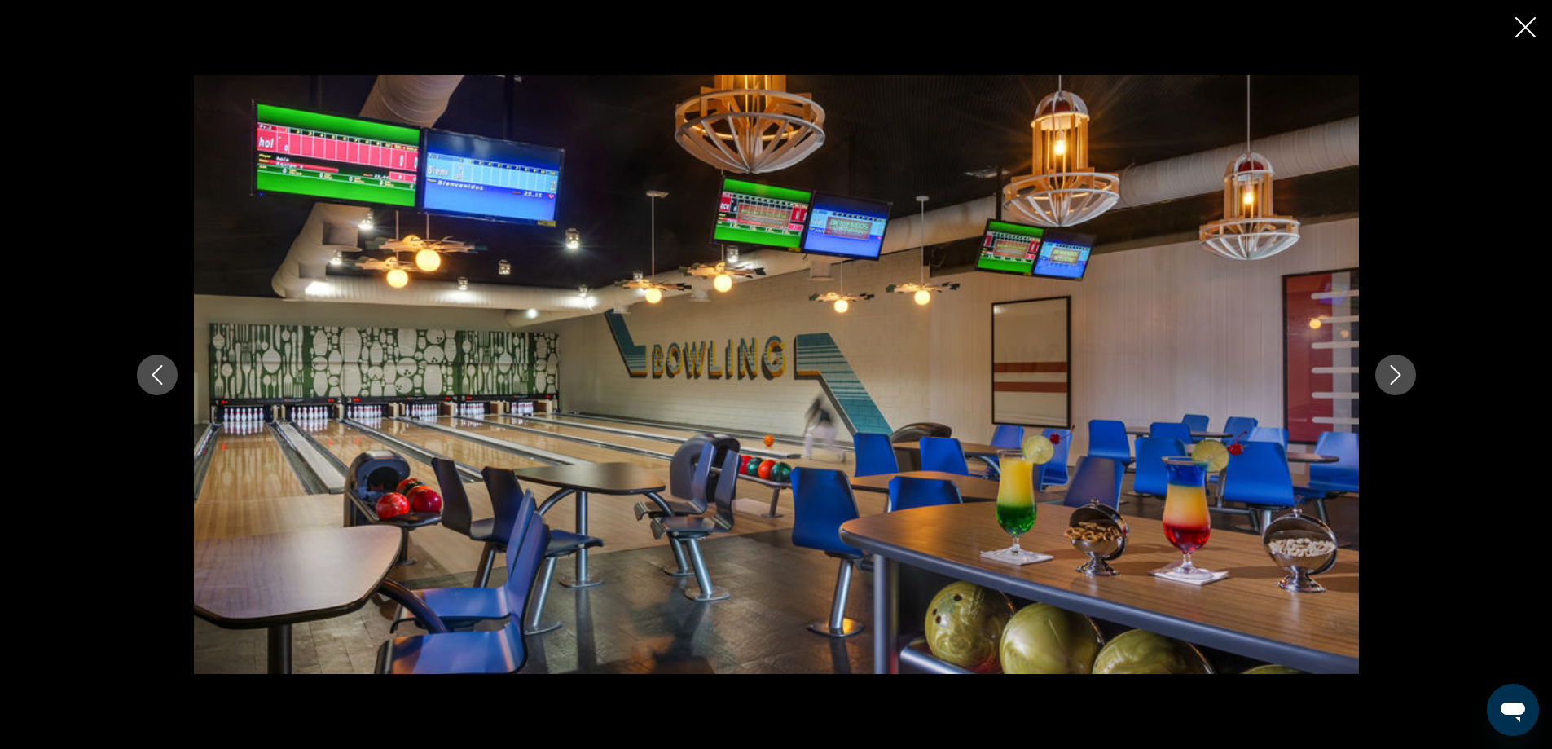
click at [1403, 374] on icon "Next image" at bounding box center [1396, 375] width 20 height 20
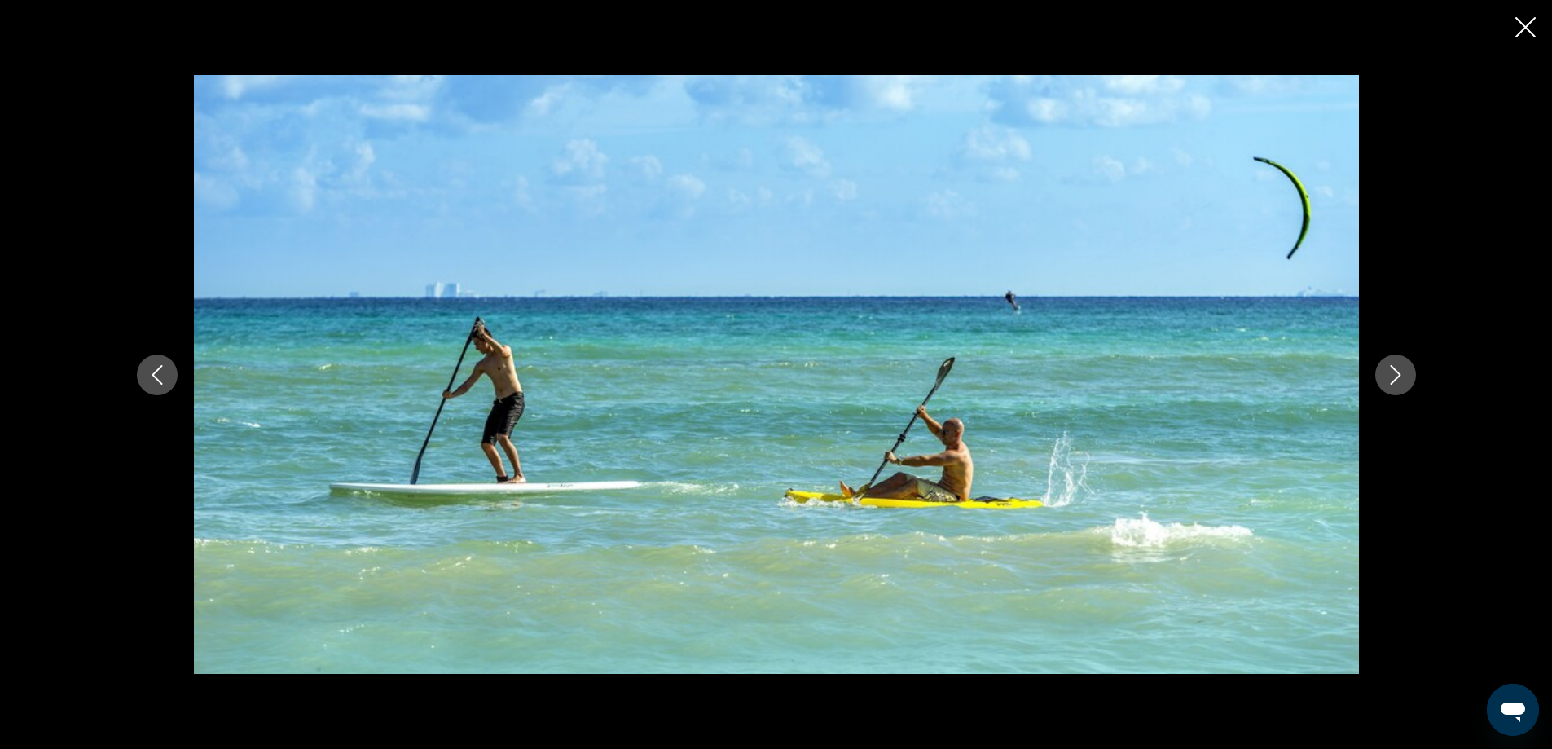
click at [1403, 374] on icon "Next image" at bounding box center [1396, 375] width 20 height 20
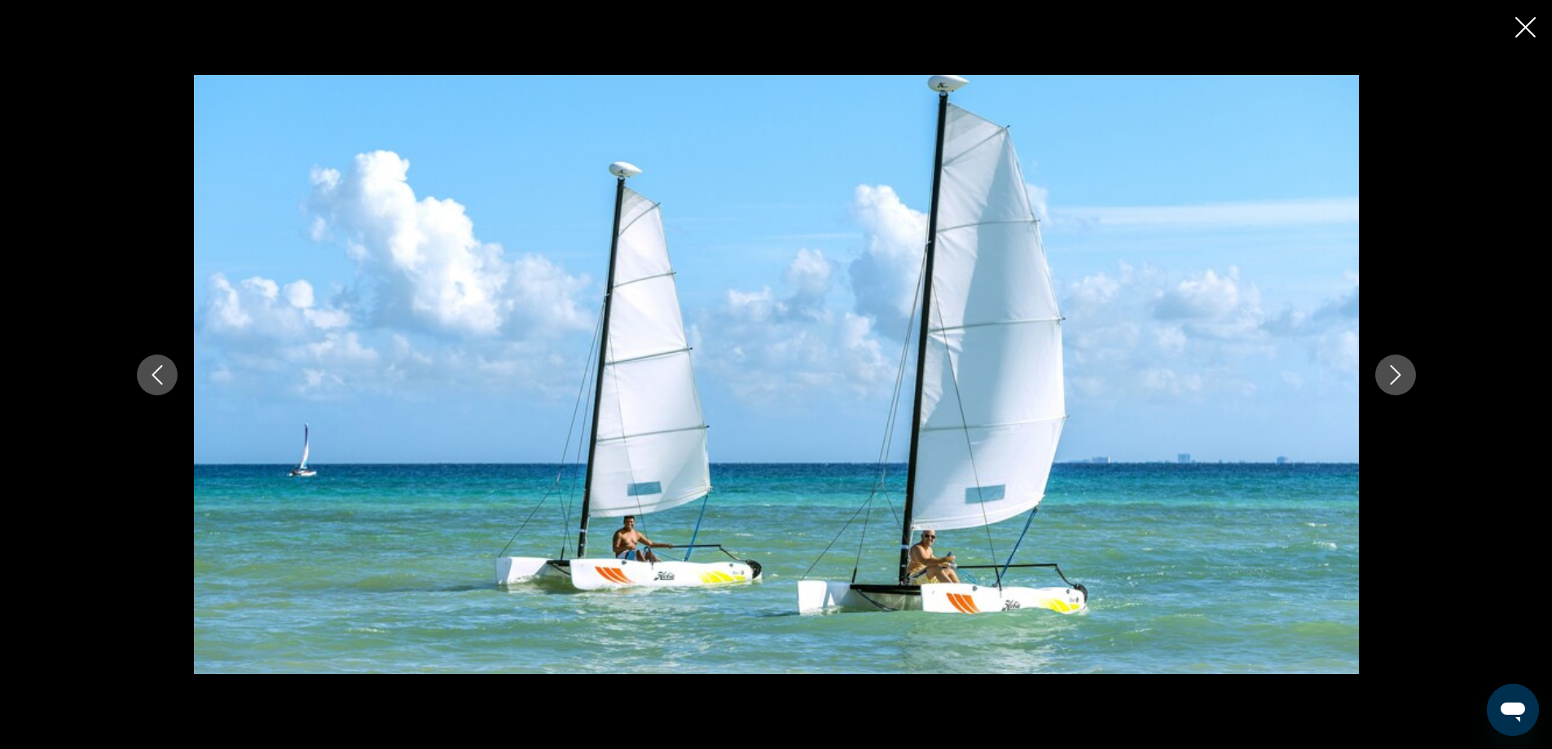
click at [1403, 374] on icon "Next image" at bounding box center [1396, 375] width 20 height 20
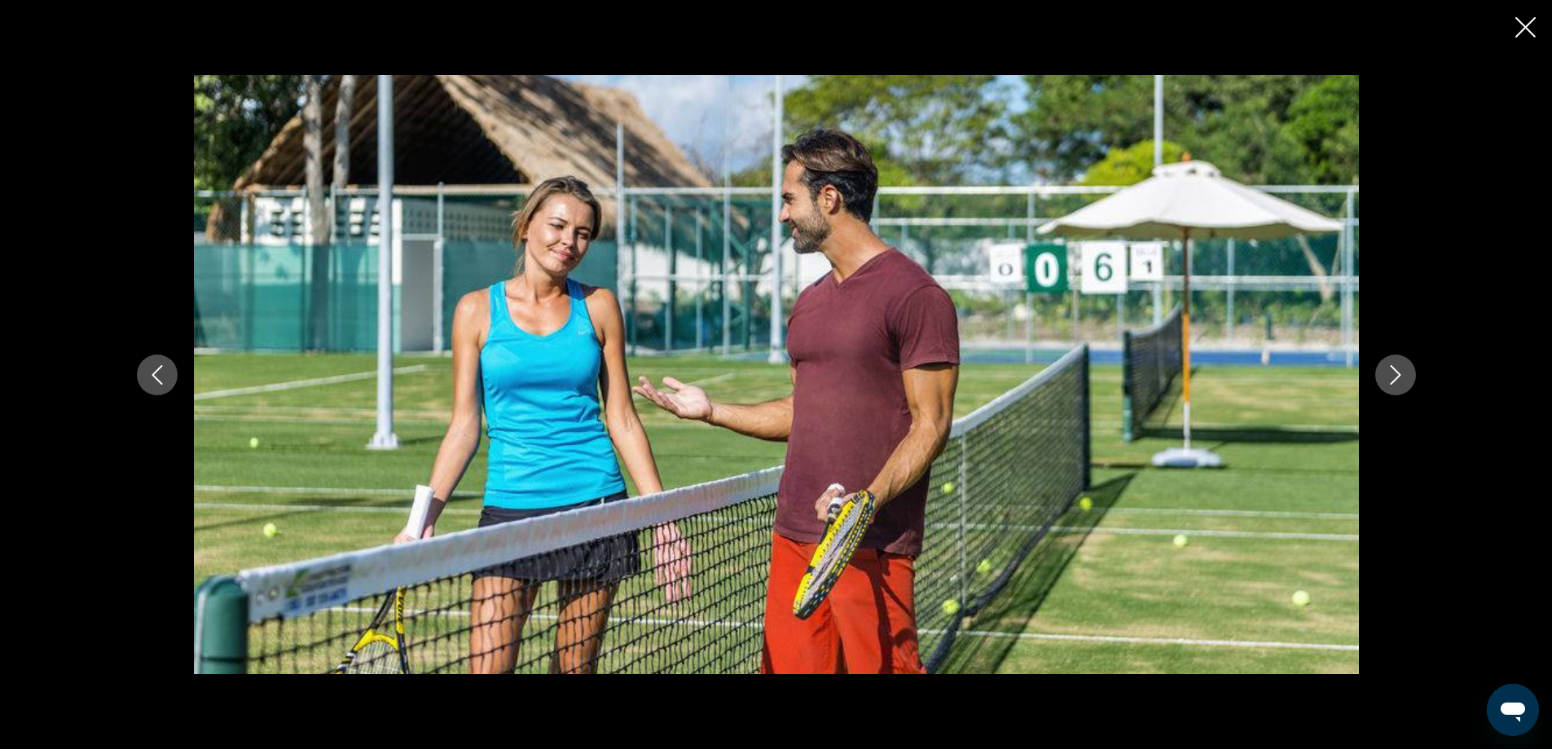
click at [1403, 374] on icon "Next image" at bounding box center [1396, 375] width 20 height 20
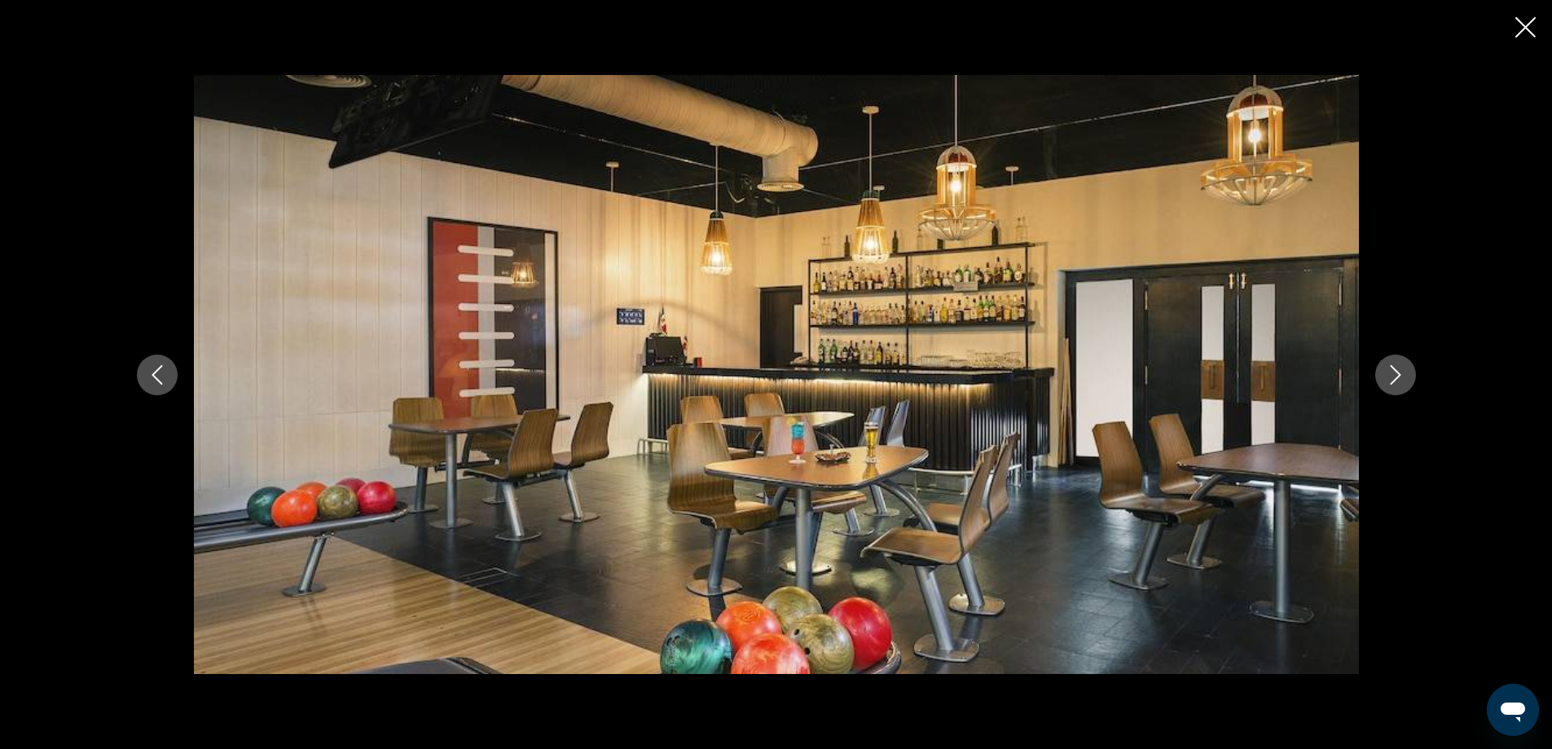
click at [1403, 374] on icon "Next image" at bounding box center [1396, 375] width 20 height 20
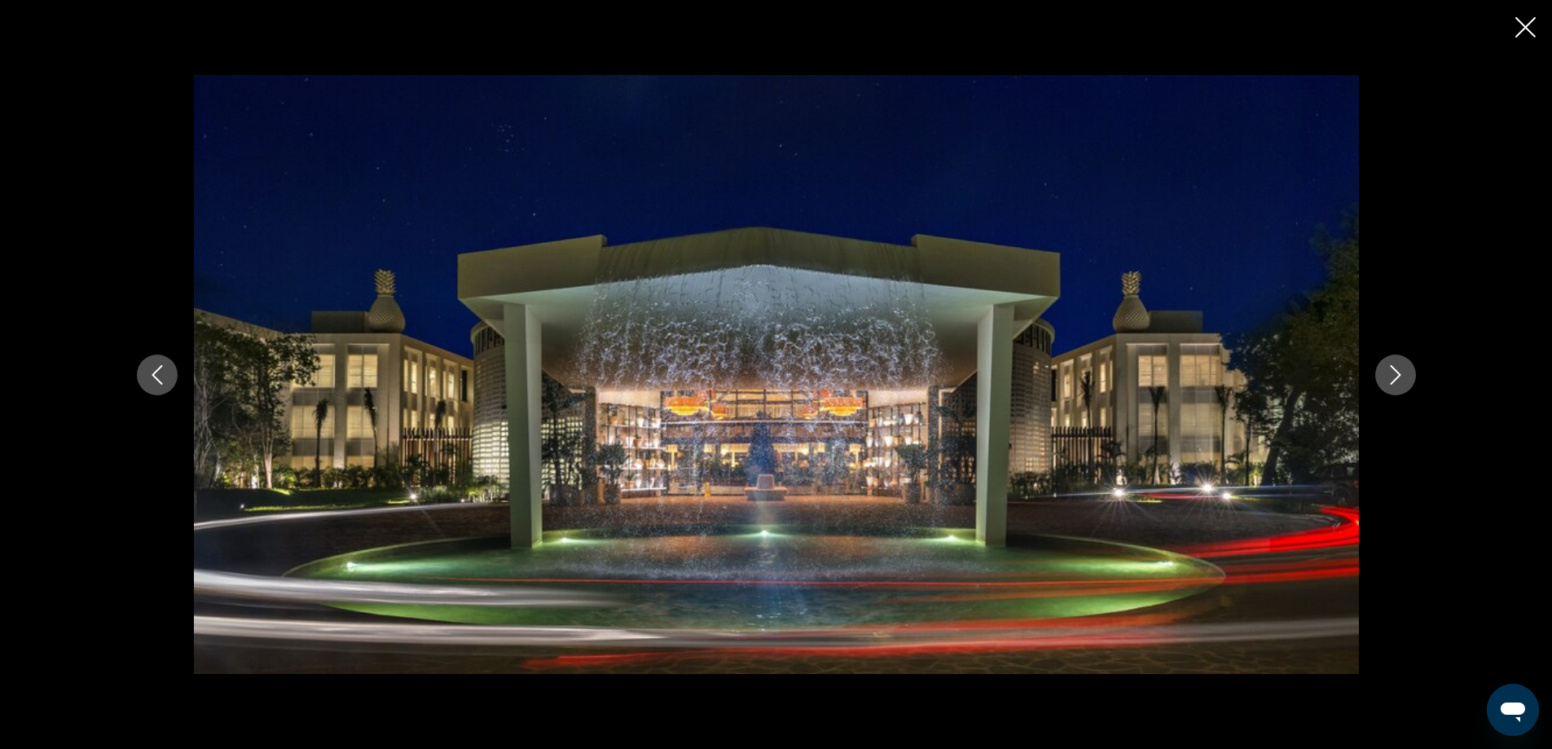
click at [1403, 374] on icon "Next image" at bounding box center [1396, 375] width 20 height 20
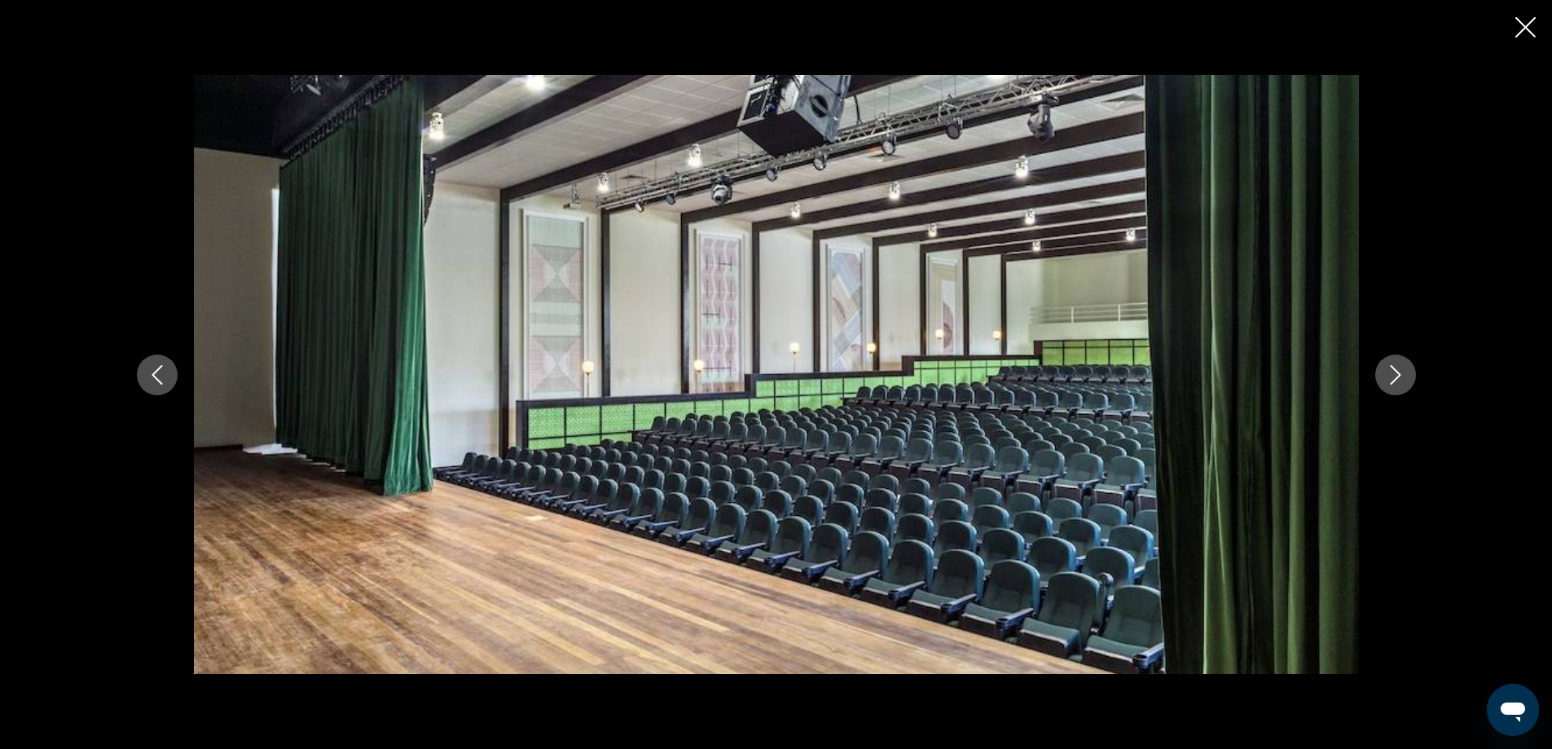
click at [1403, 374] on icon "Next image" at bounding box center [1396, 375] width 20 height 20
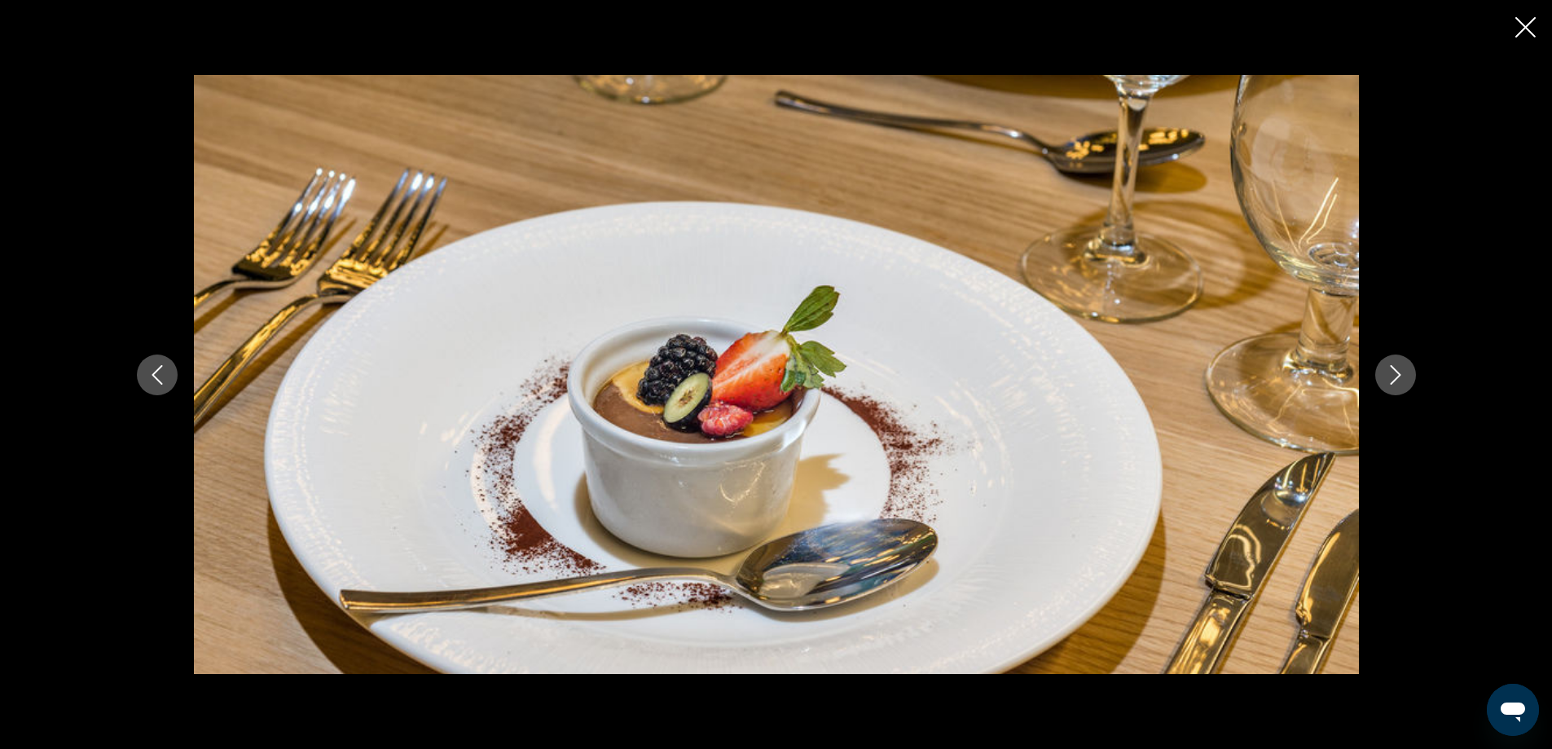
click at [1403, 374] on icon "Next image" at bounding box center [1396, 375] width 20 height 20
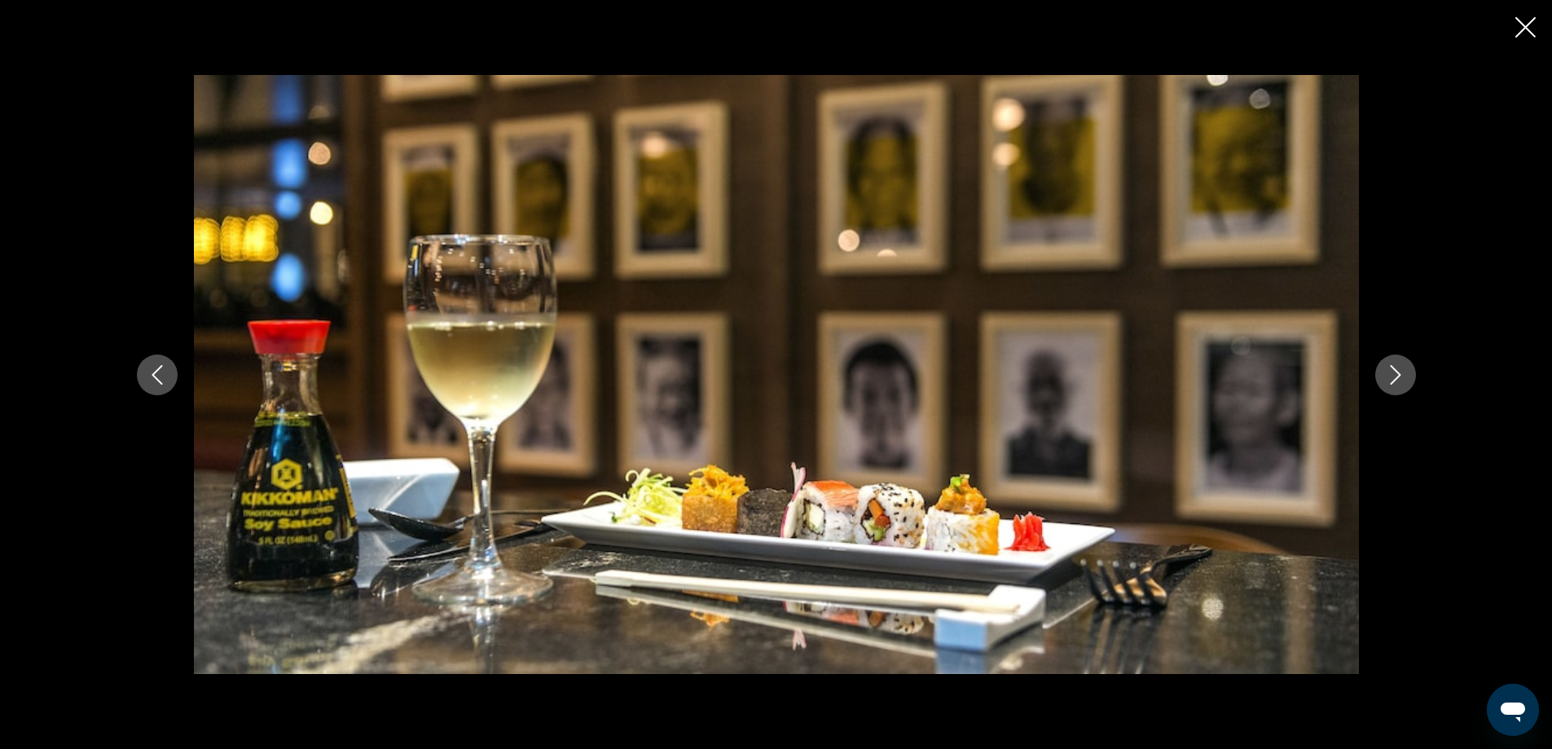
click at [1403, 374] on icon "Next image" at bounding box center [1396, 375] width 20 height 20
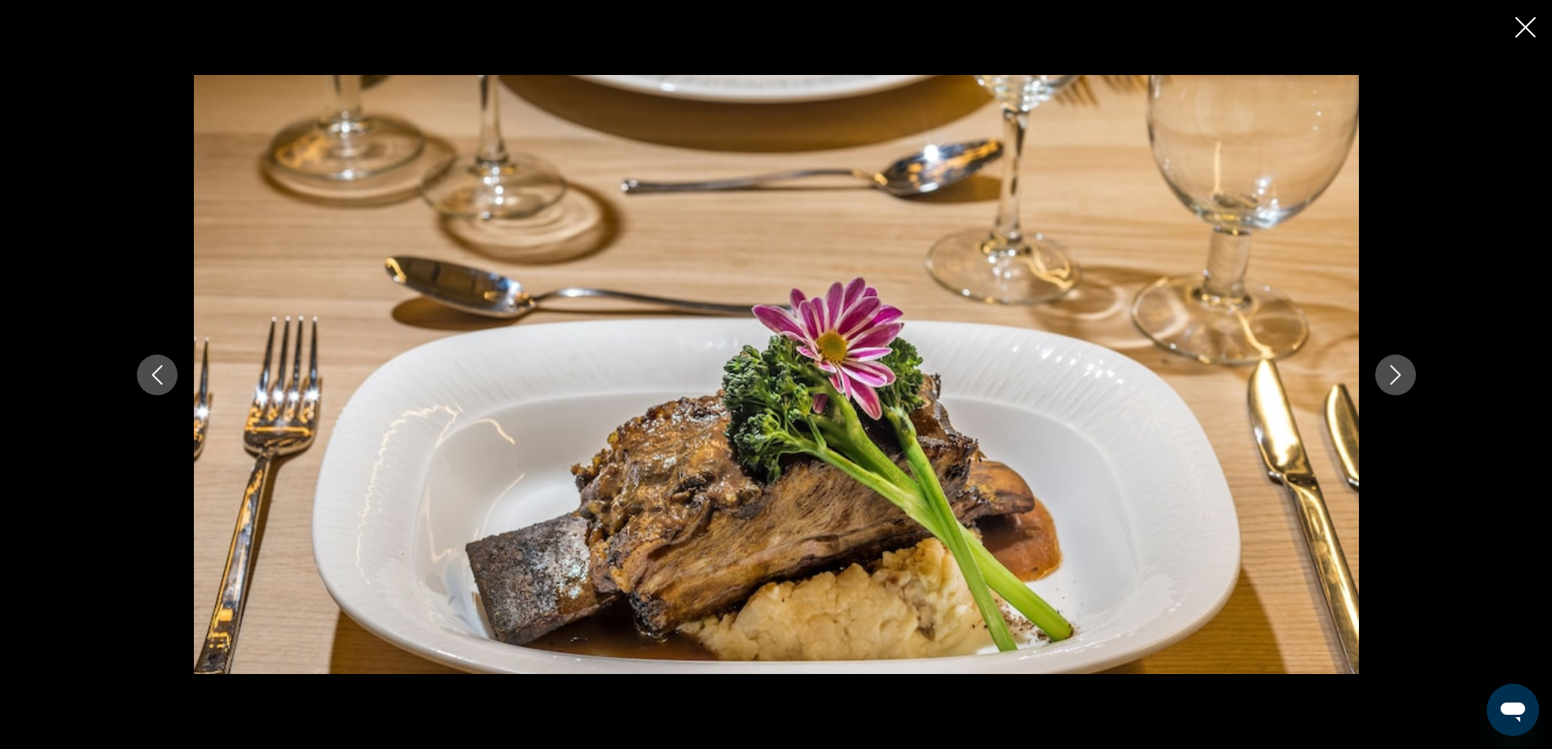
click at [1403, 374] on icon "Next image" at bounding box center [1396, 375] width 20 height 20
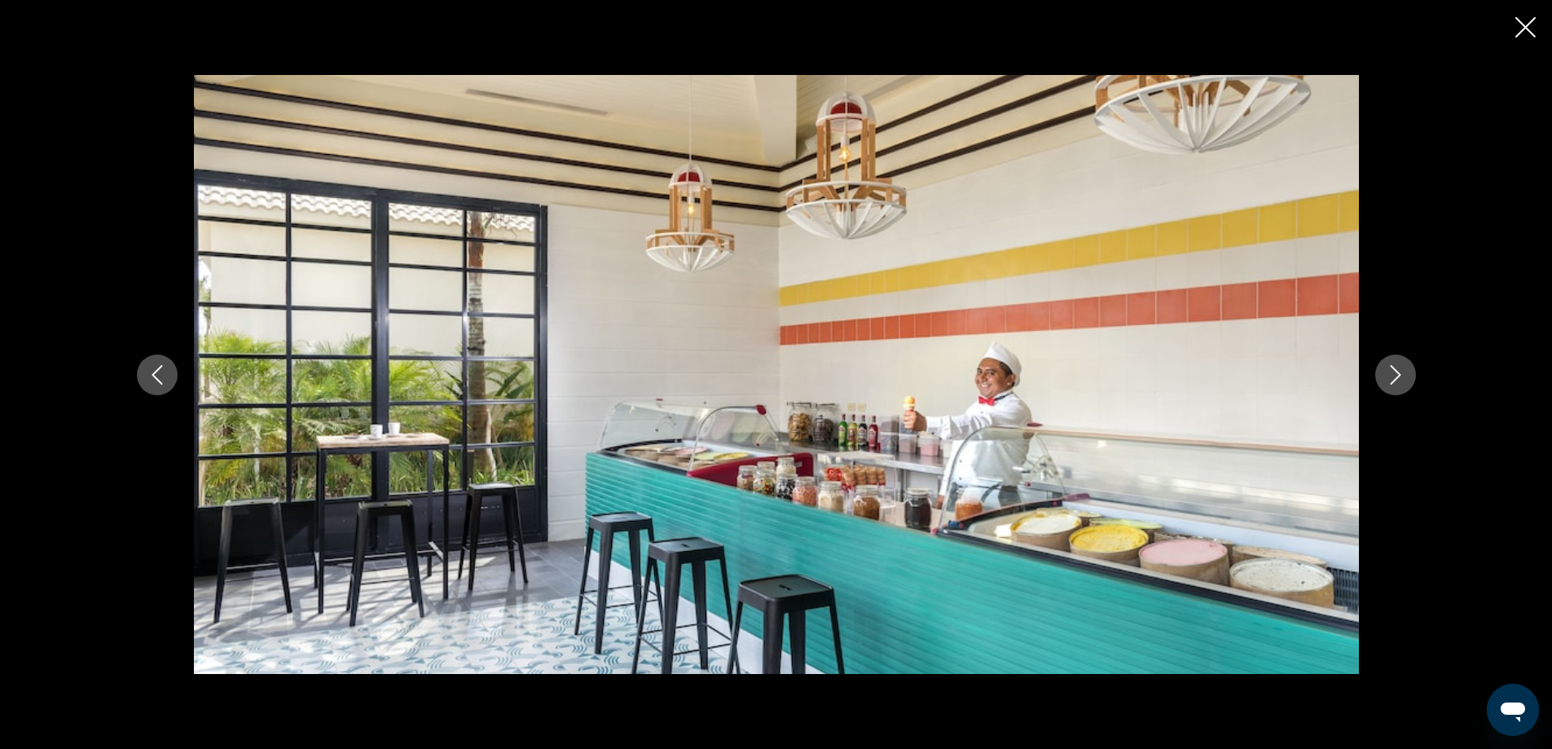
click at [1403, 374] on icon "Next image" at bounding box center [1396, 375] width 20 height 20
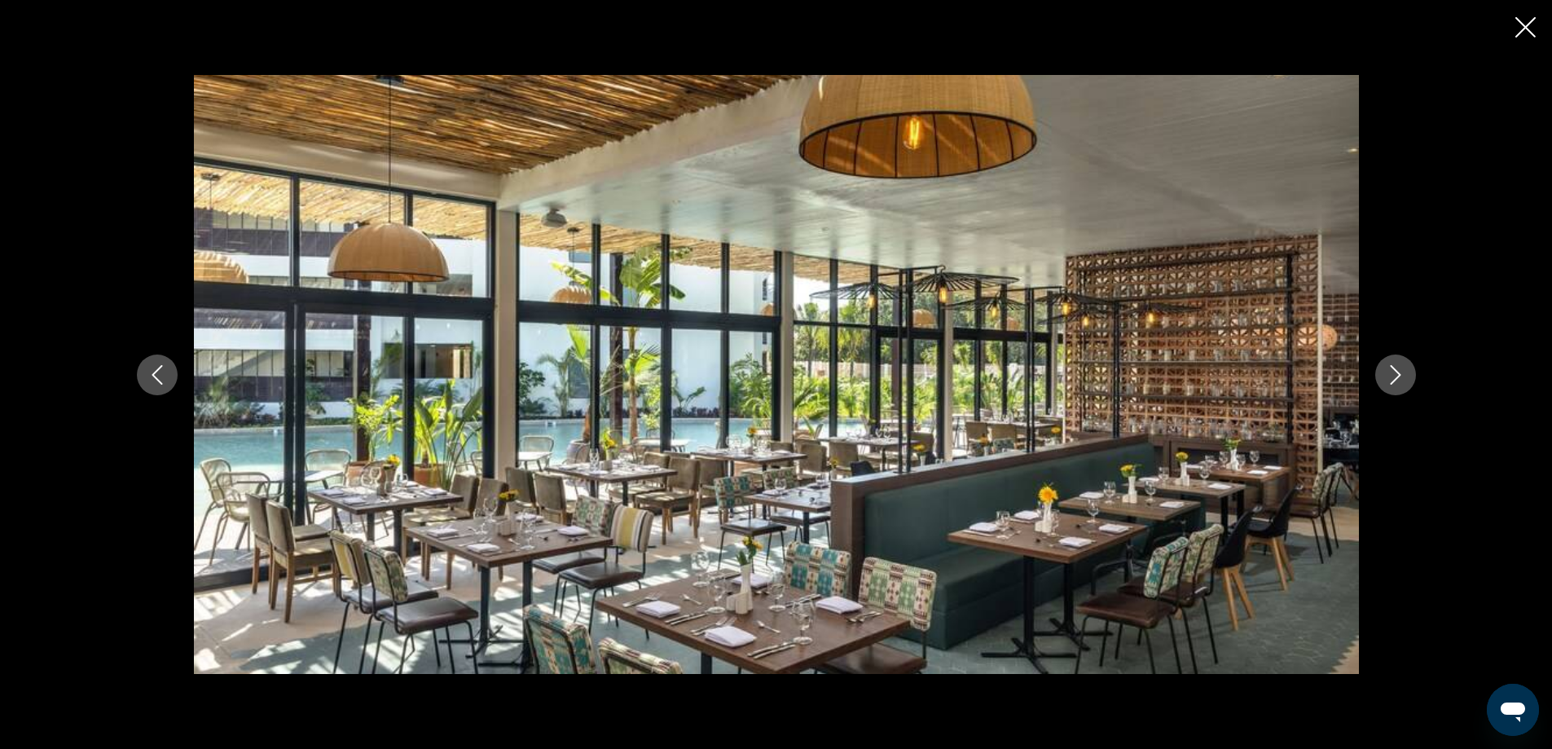
click at [1403, 374] on icon "Next image" at bounding box center [1396, 375] width 20 height 20
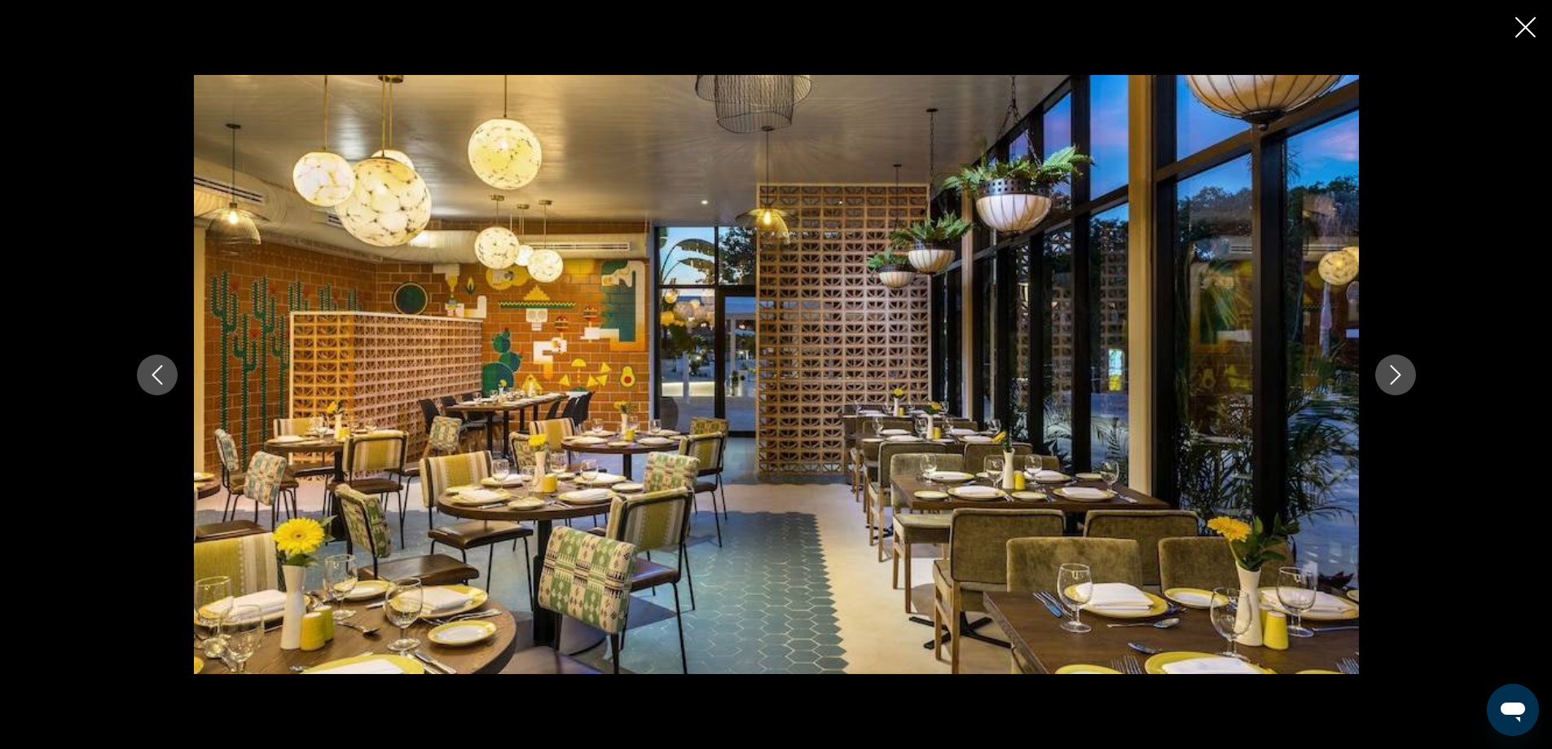
click at [1403, 374] on icon "Next image" at bounding box center [1396, 375] width 20 height 20
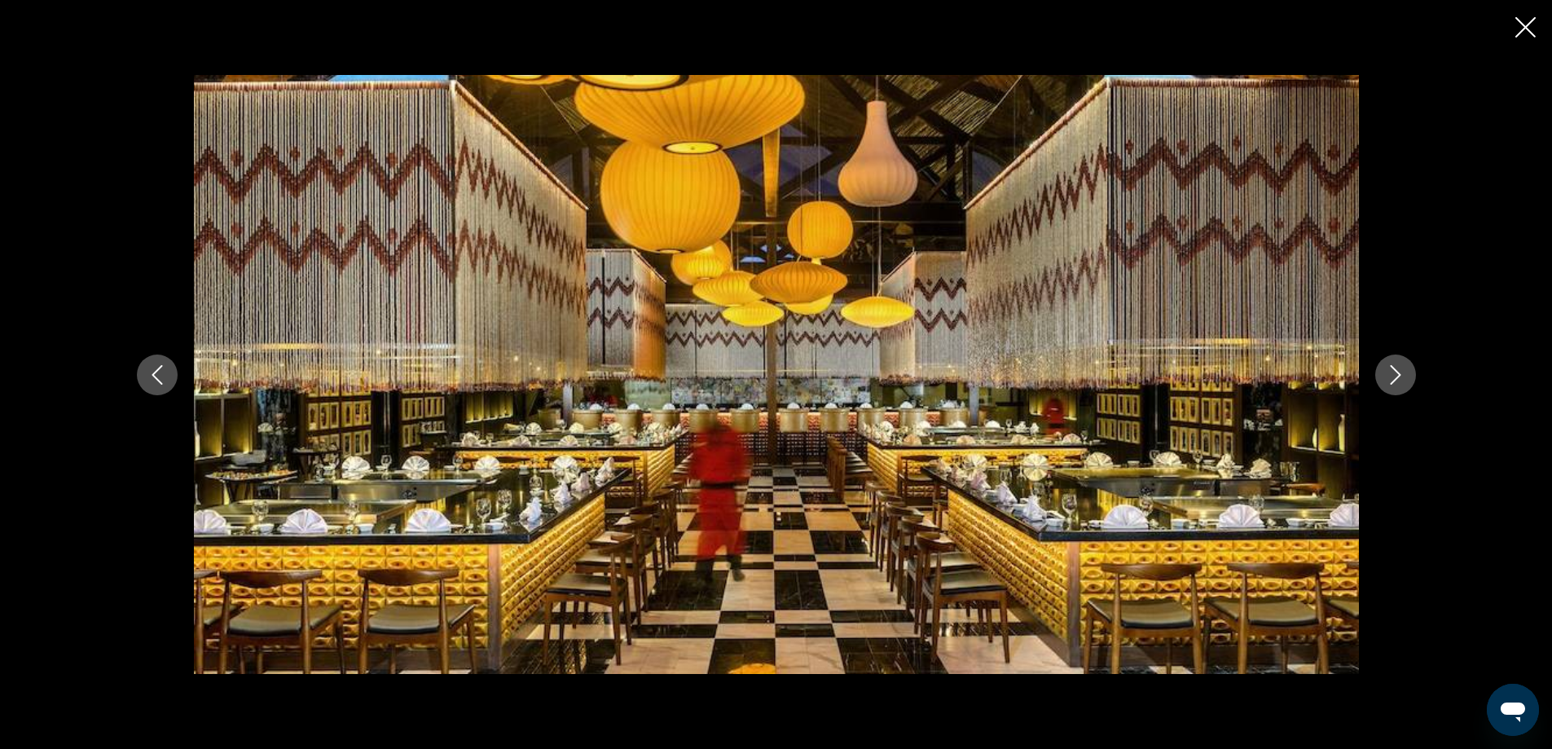
click at [1403, 374] on icon "Next image" at bounding box center [1396, 375] width 20 height 20
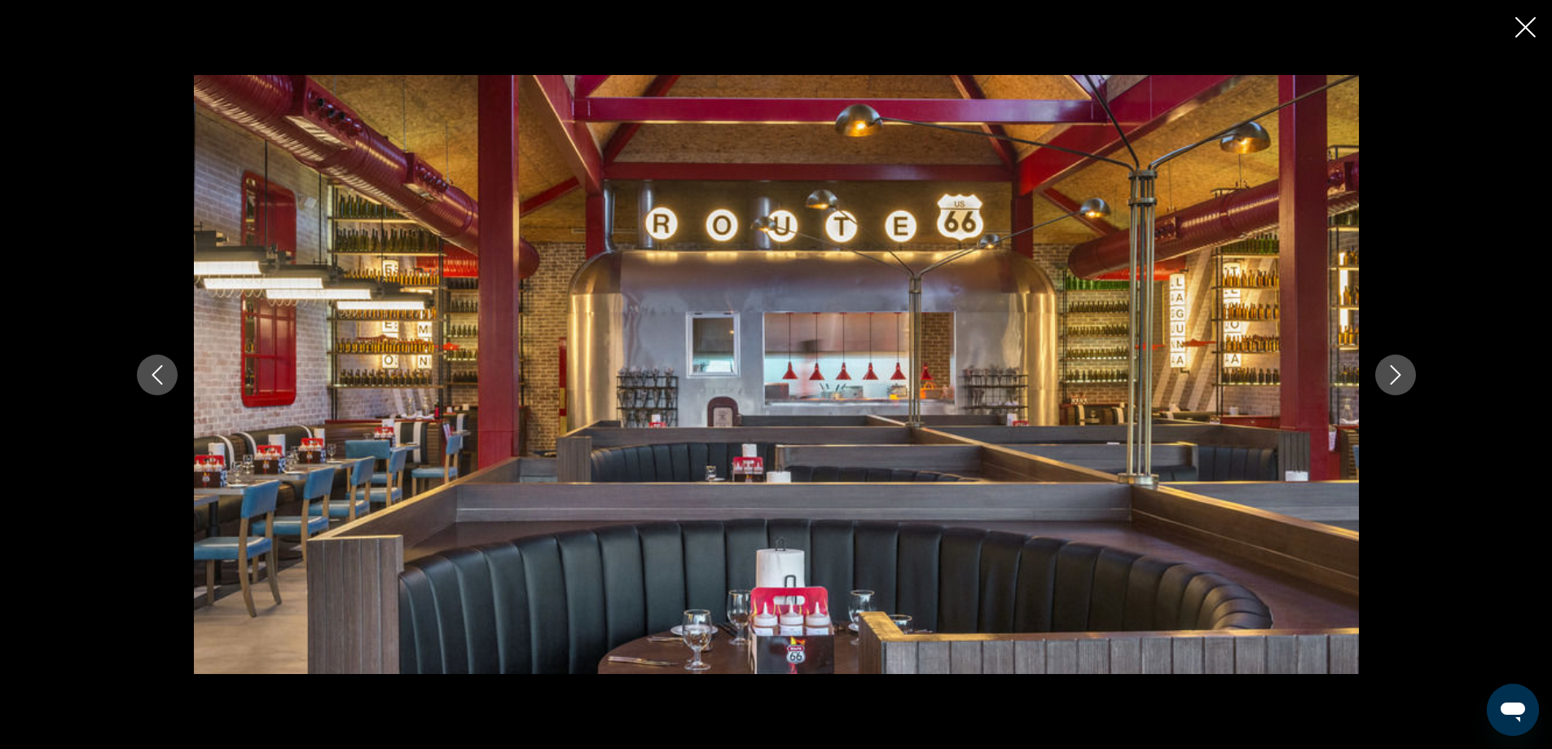
click at [1403, 374] on icon "Next image" at bounding box center [1396, 375] width 20 height 20
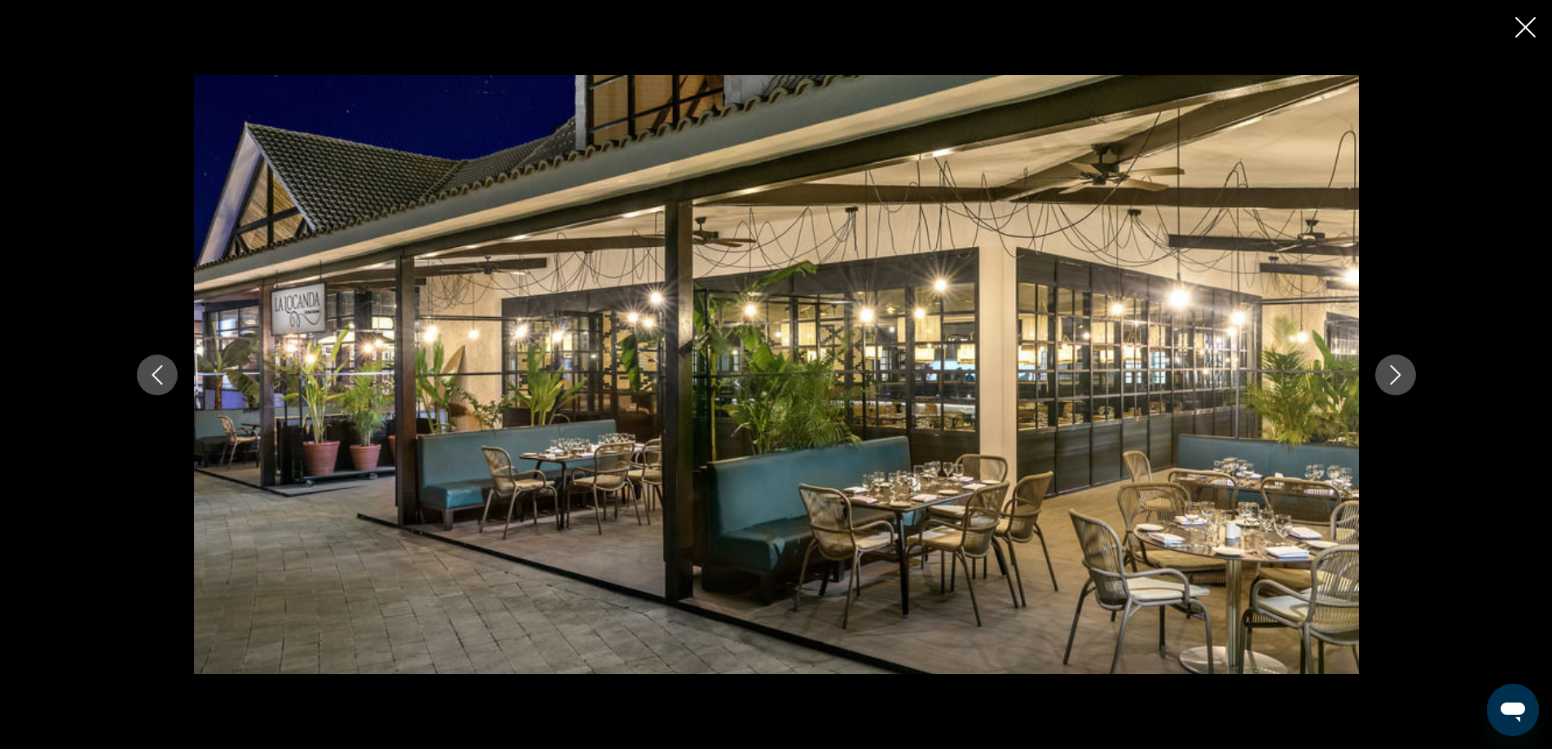
click at [1403, 374] on icon "Next image" at bounding box center [1396, 375] width 20 height 20
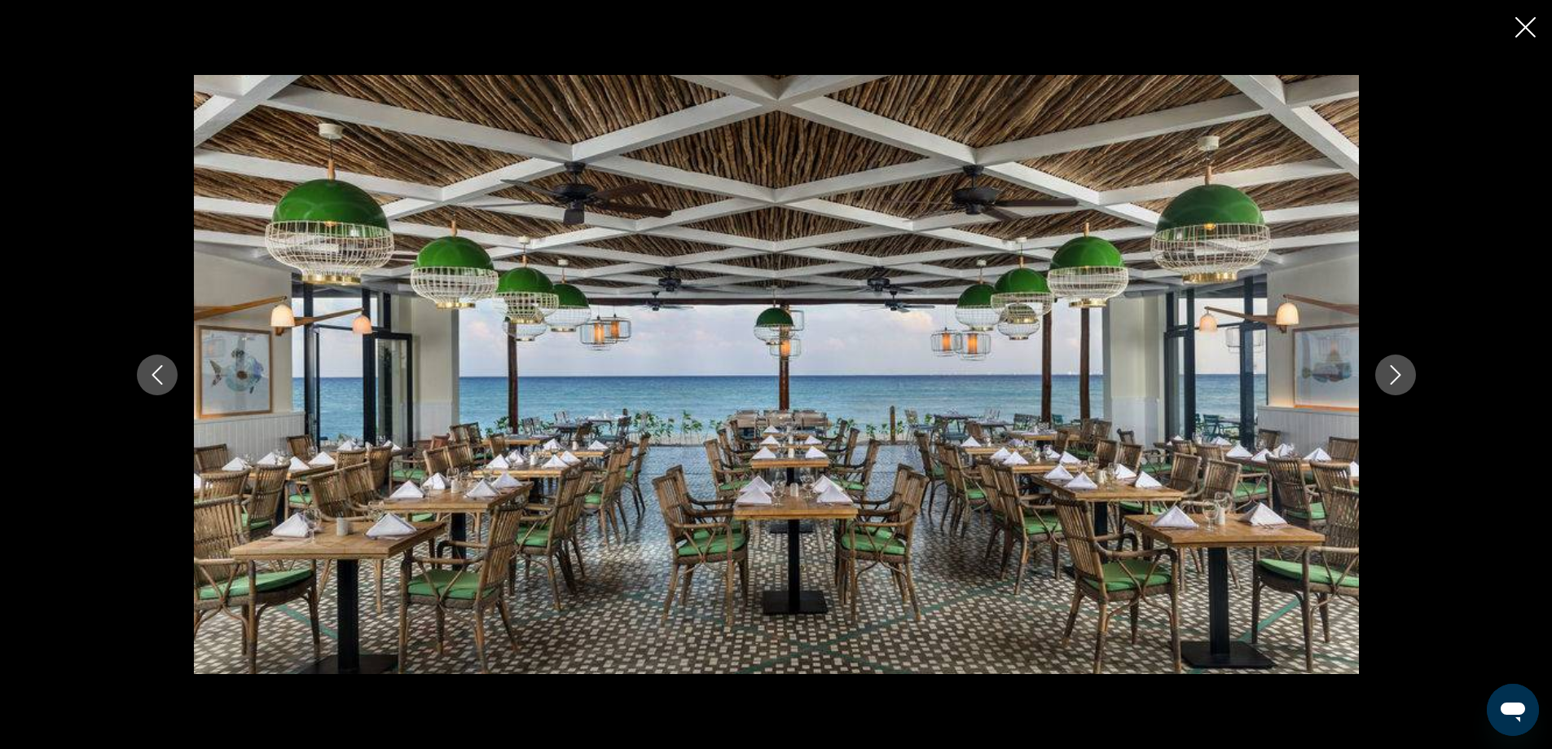
click at [1403, 374] on icon "Next image" at bounding box center [1396, 375] width 20 height 20
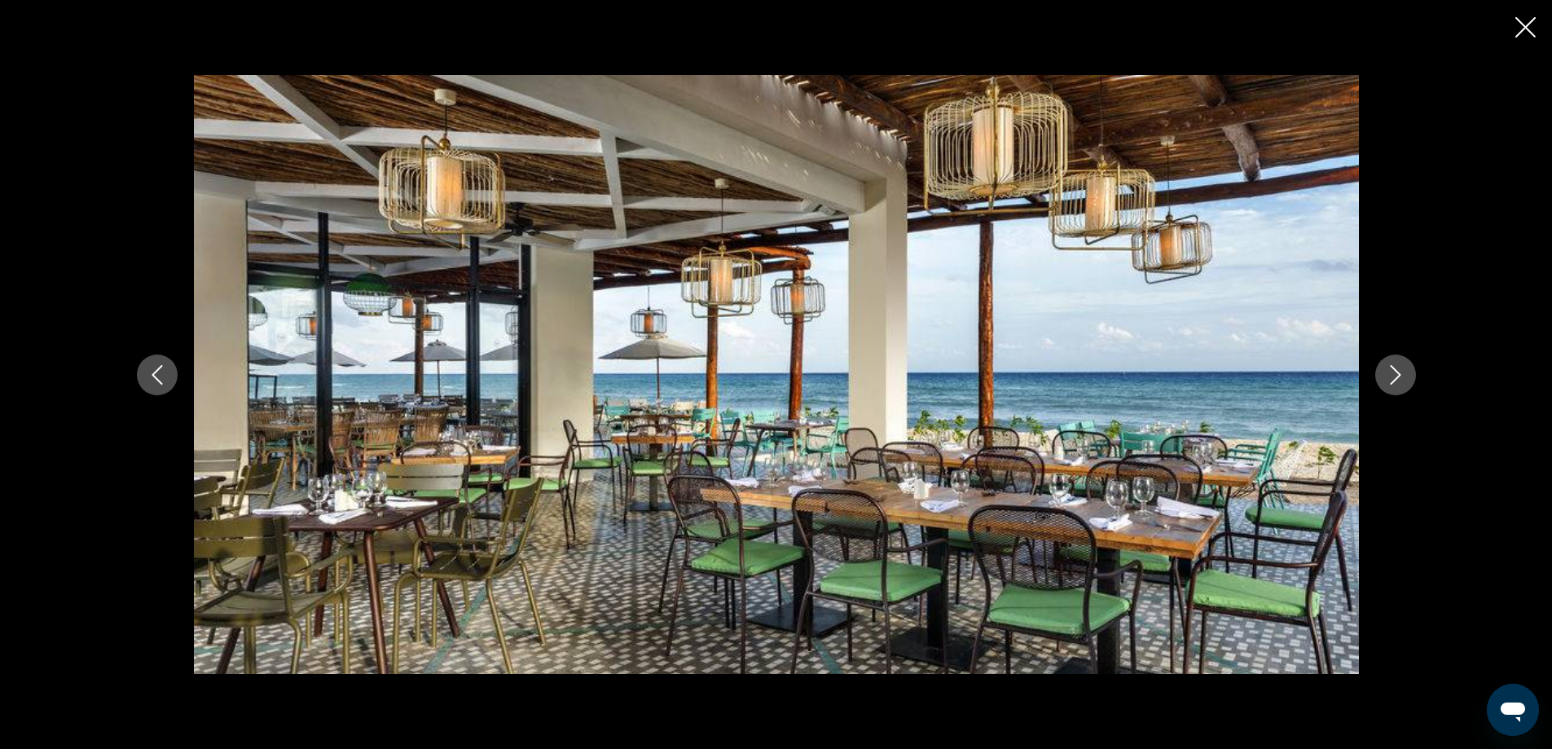
click at [1403, 374] on icon "Next image" at bounding box center [1396, 375] width 20 height 20
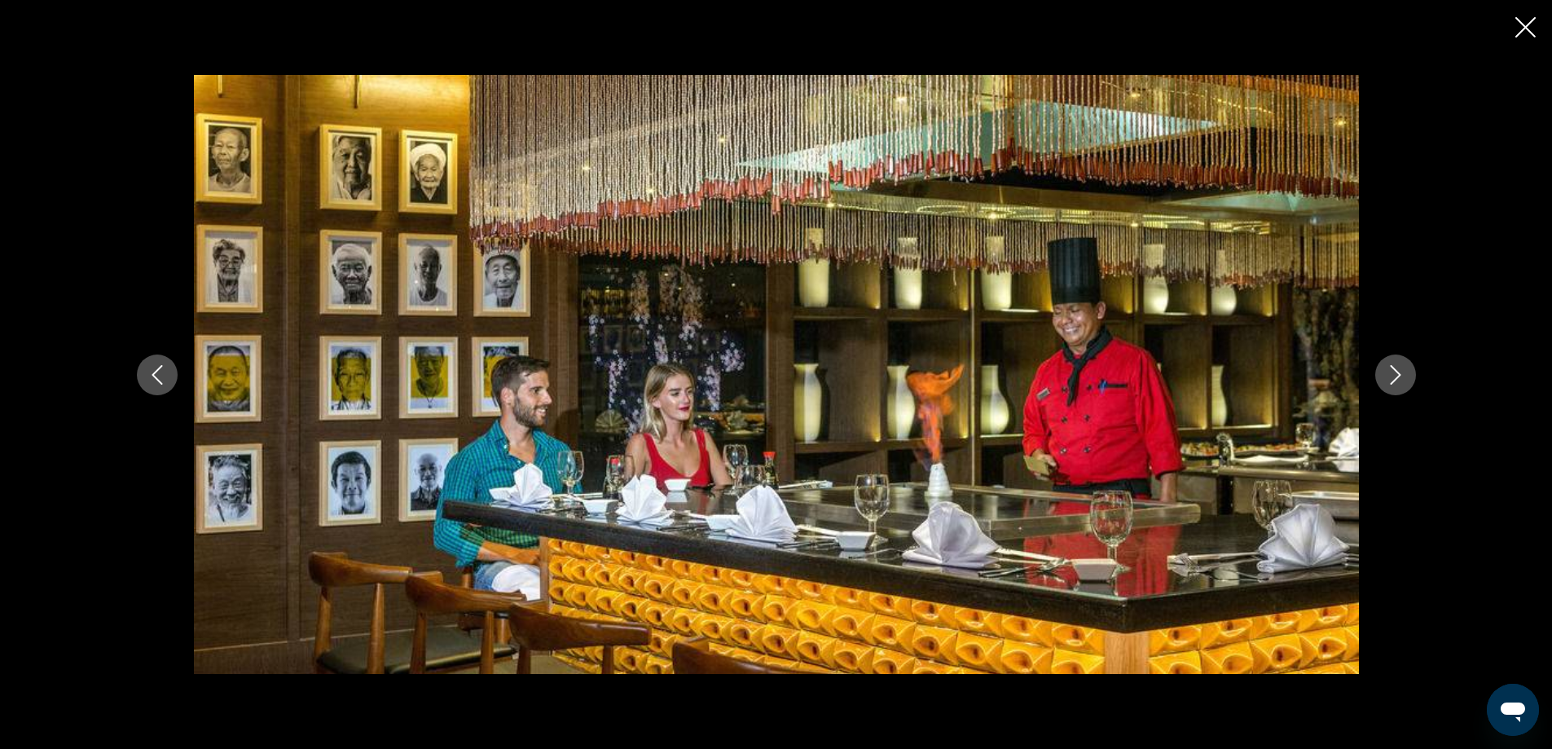
click at [1403, 374] on icon "Next image" at bounding box center [1396, 375] width 20 height 20
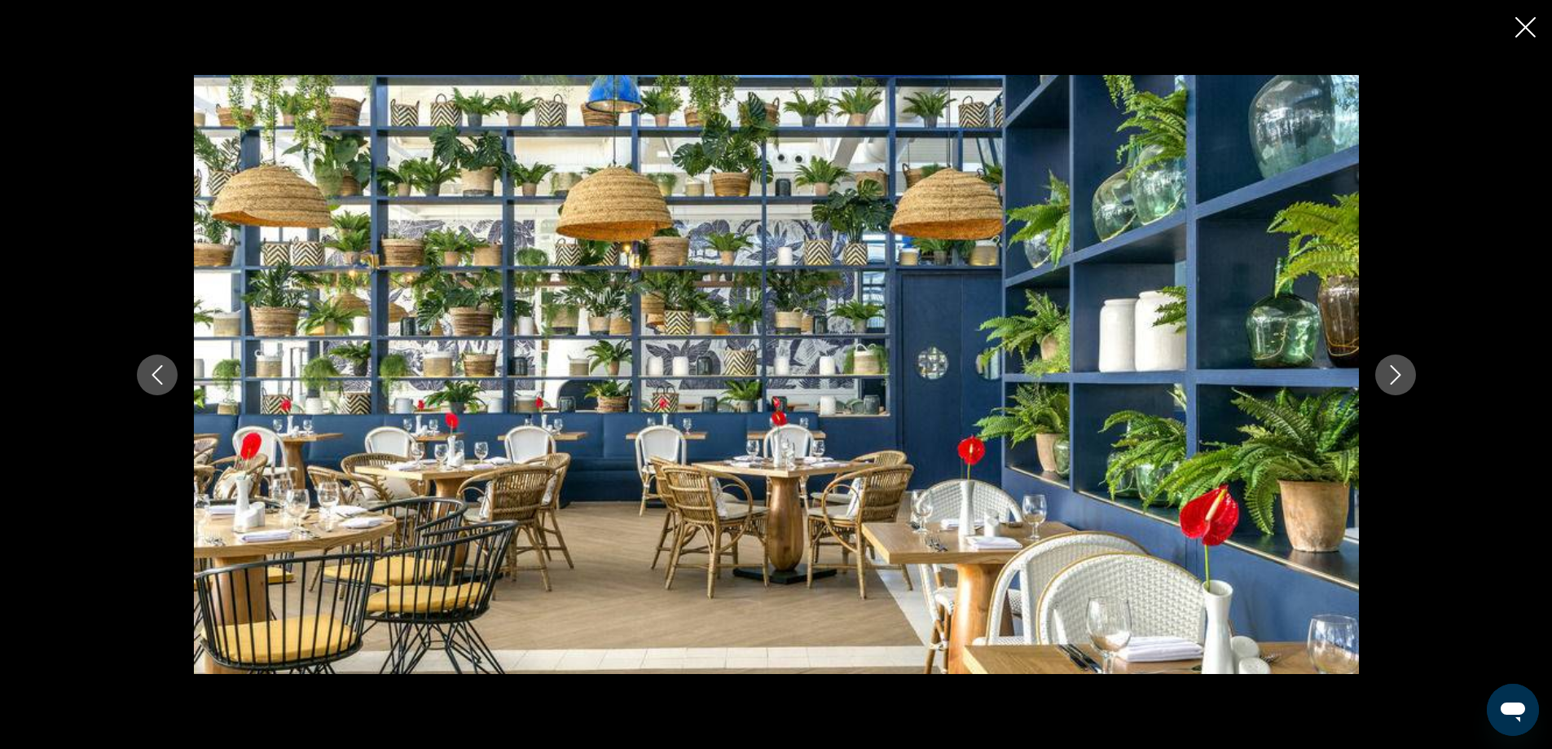
click at [1403, 374] on icon "Next image" at bounding box center [1396, 375] width 20 height 20
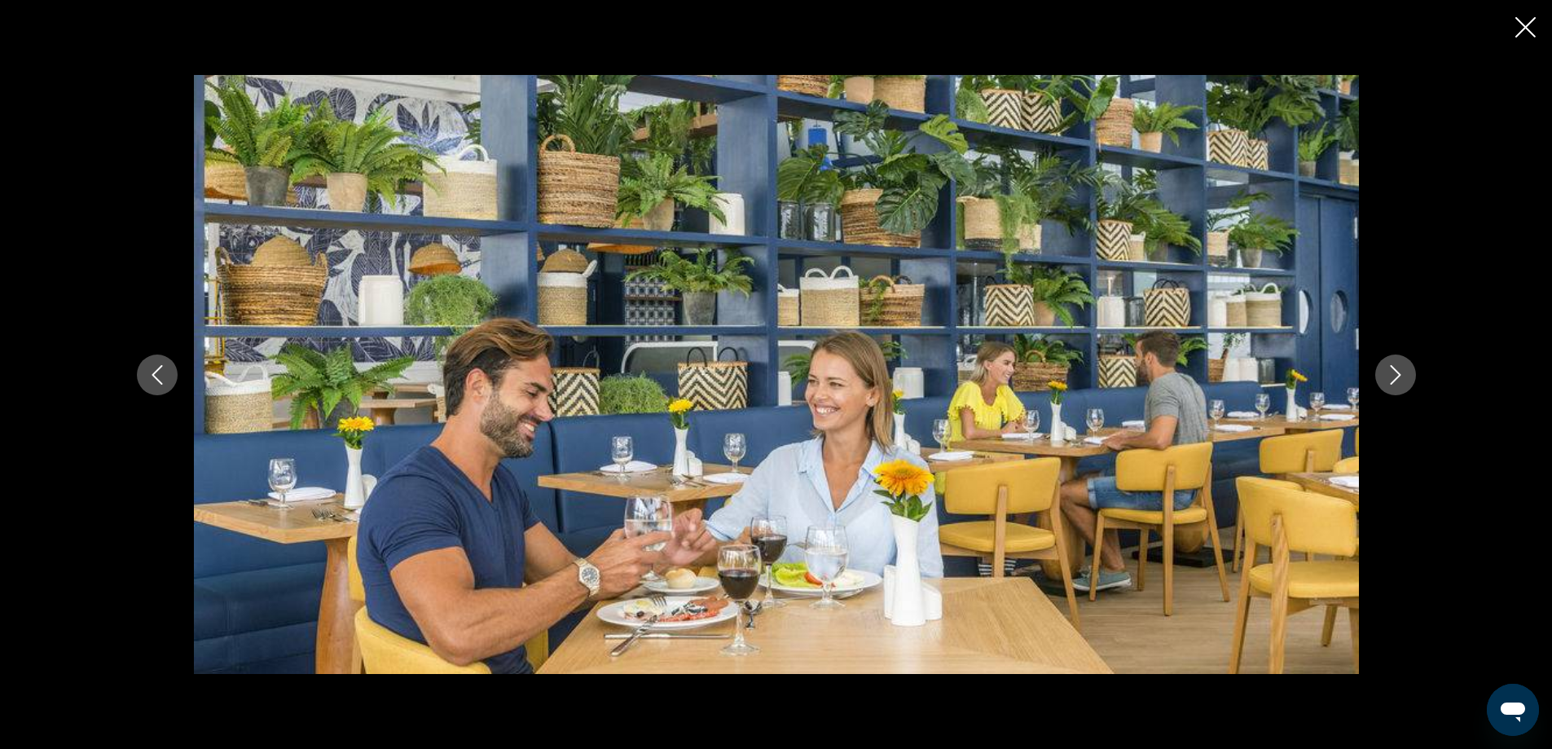
click at [1403, 374] on icon "Next image" at bounding box center [1396, 375] width 20 height 20
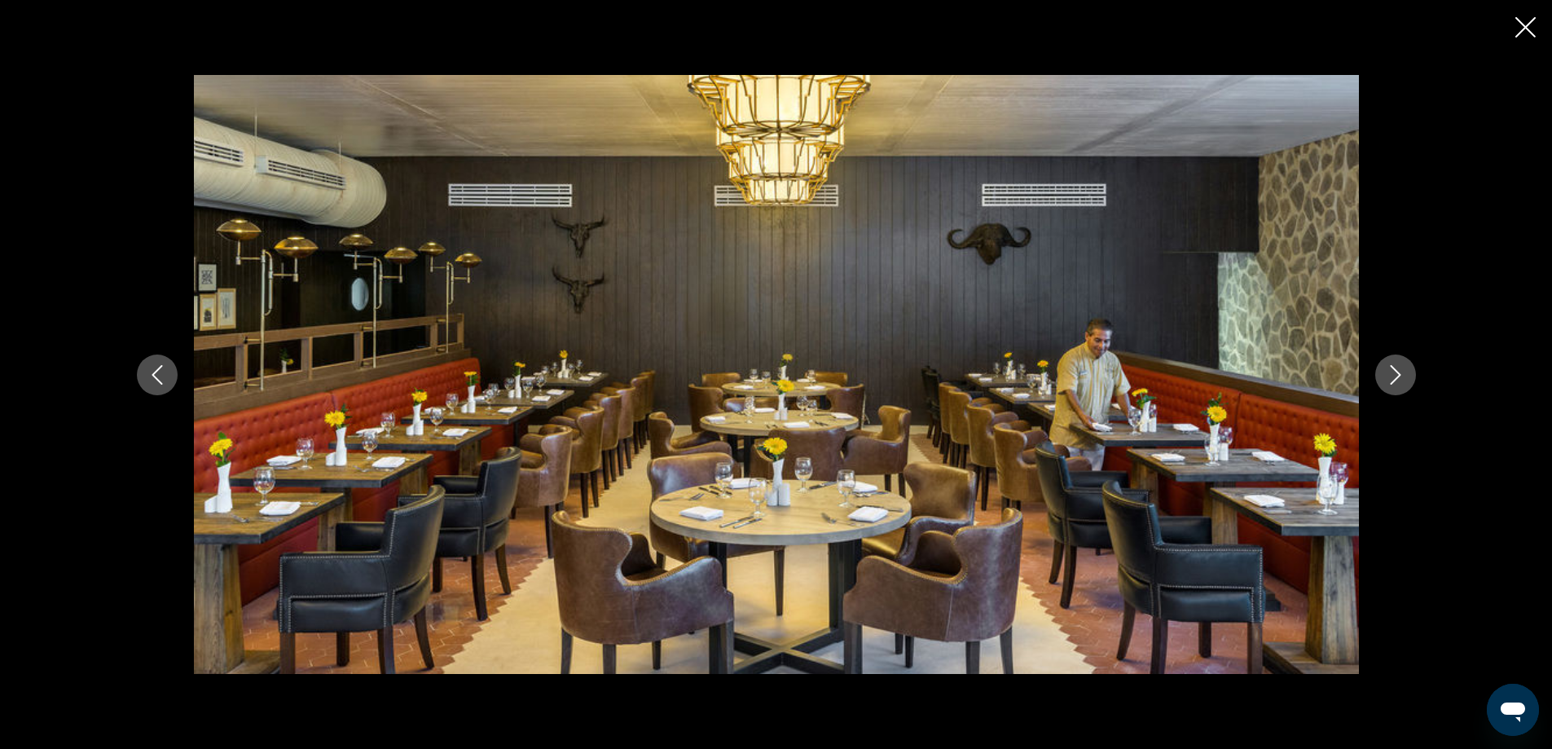
click at [1403, 374] on icon "Next image" at bounding box center [1396, 375] width 20 height 20
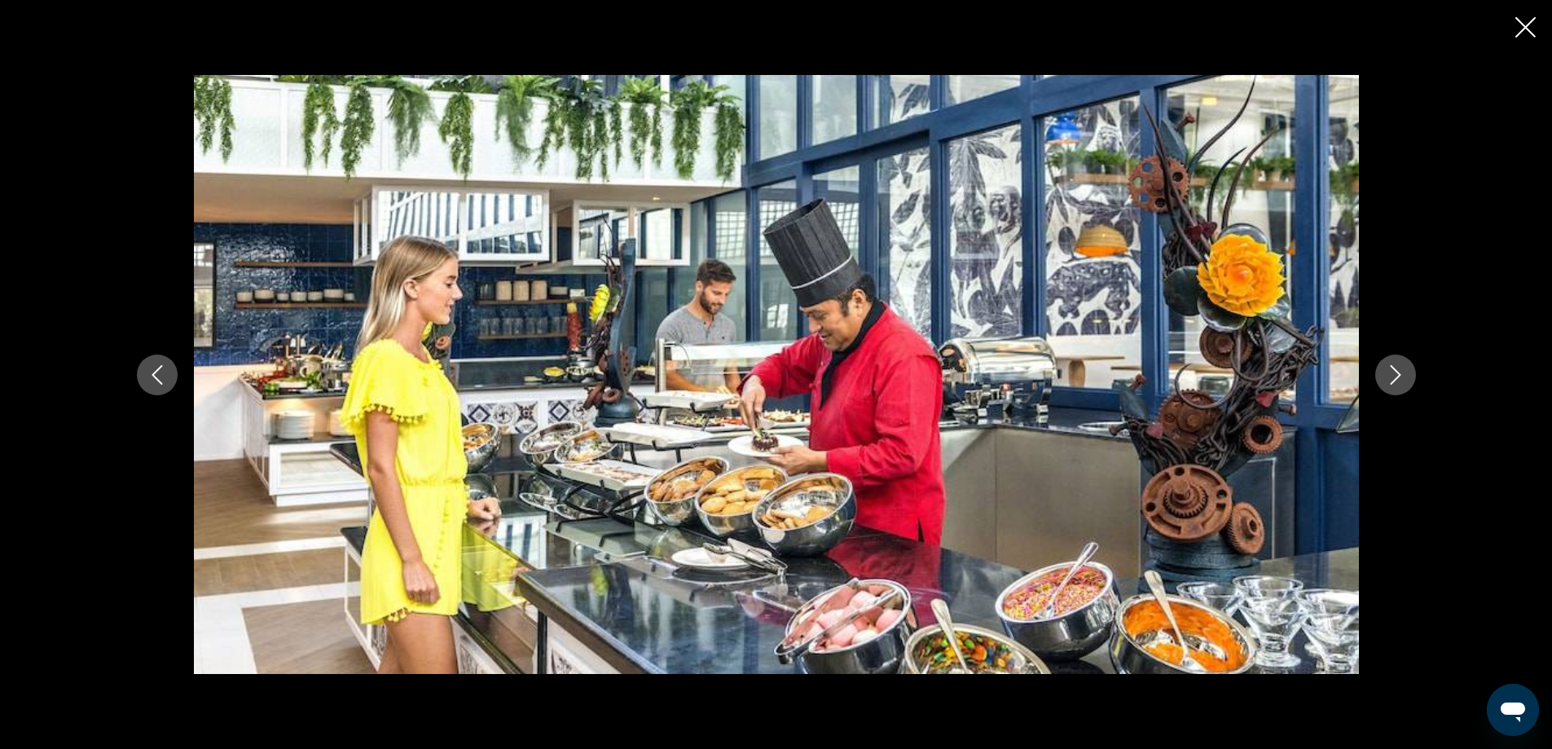
click at [1403, 374] on icon "Next image" at bounding box center [1396, 375] width 20 height 20
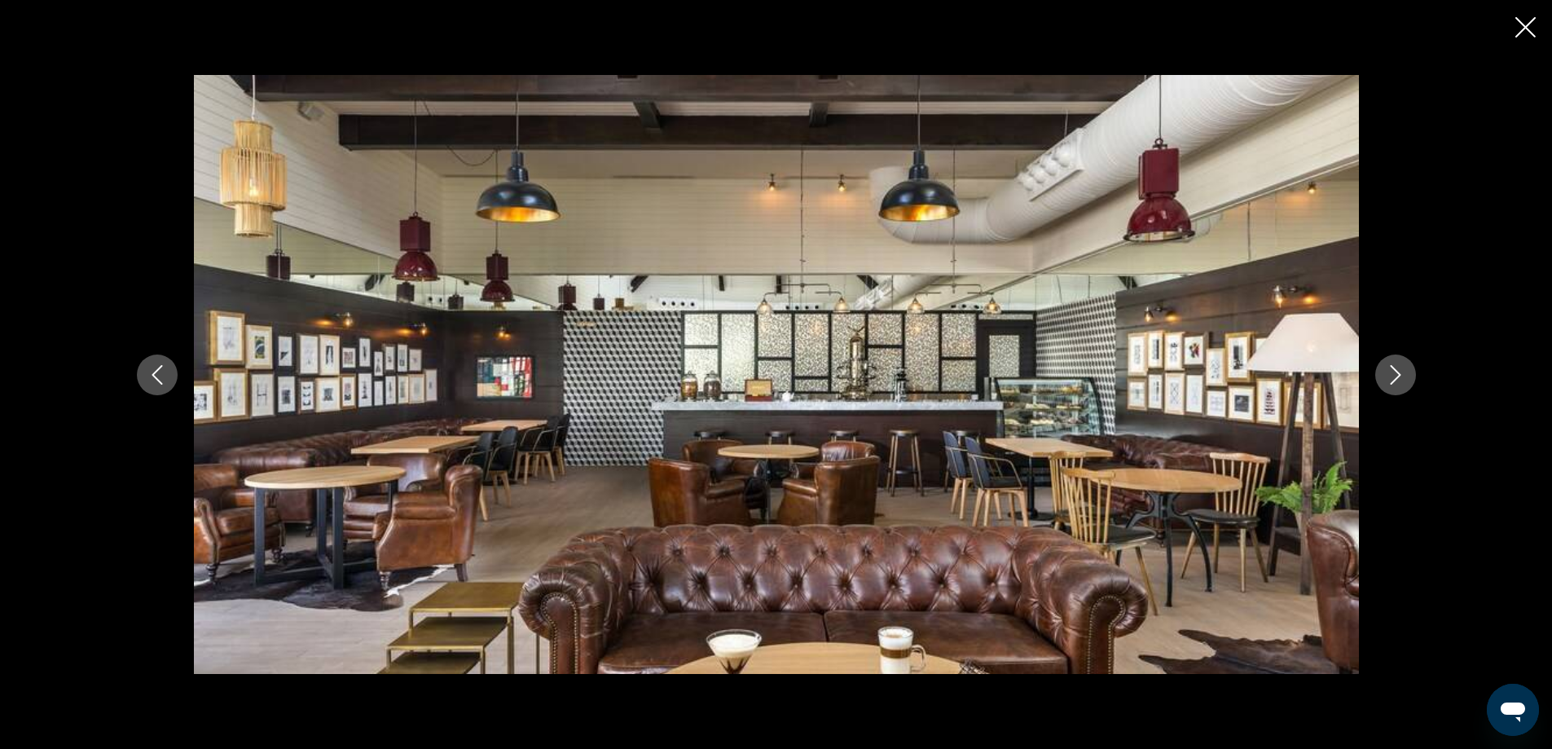
click at [1403, 374] on icon "Next image" at bounding box center [1396, 375] width 20 height 20
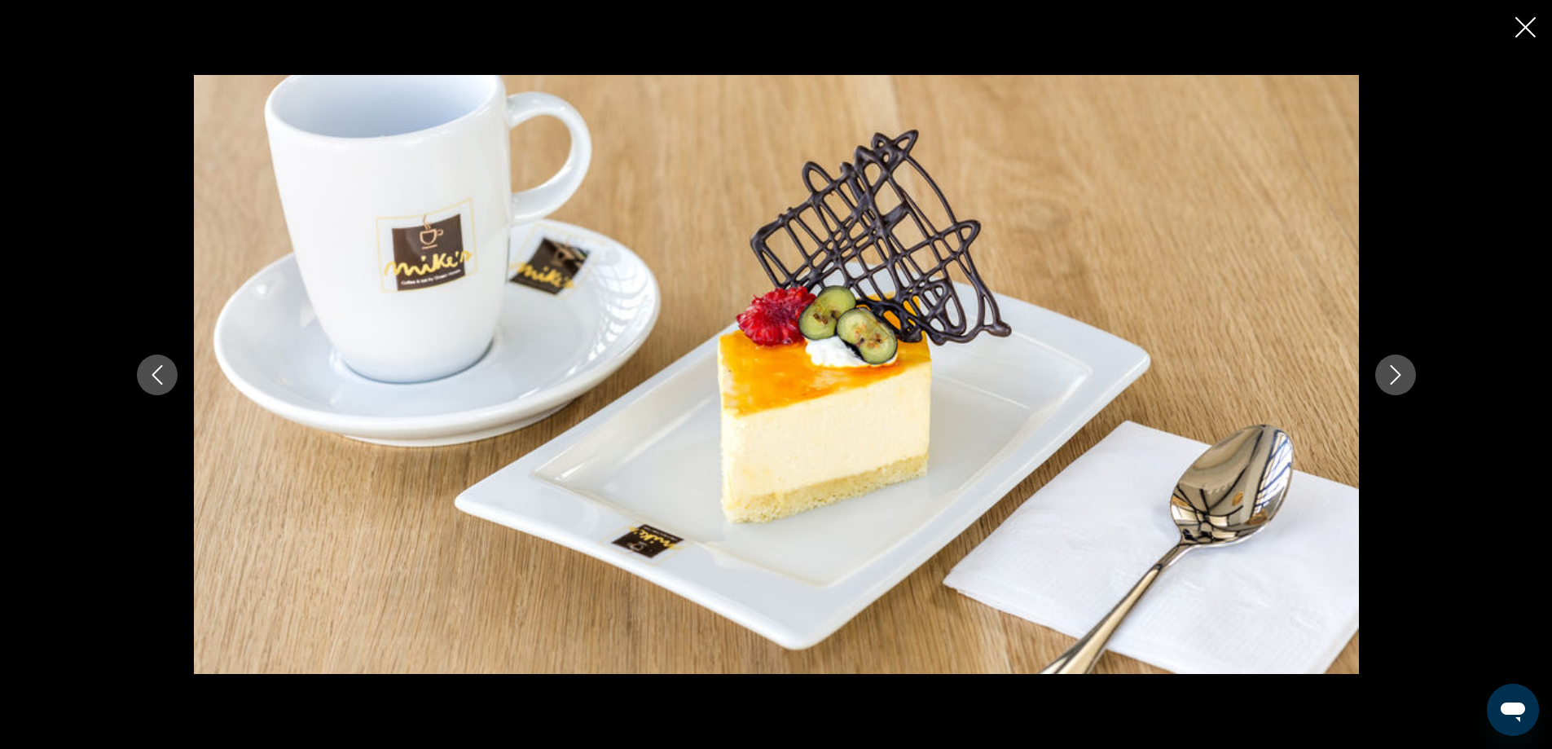
click at [1403, 374] on icon "Next image" at bounding box center [1396, 375] width 20 height 20
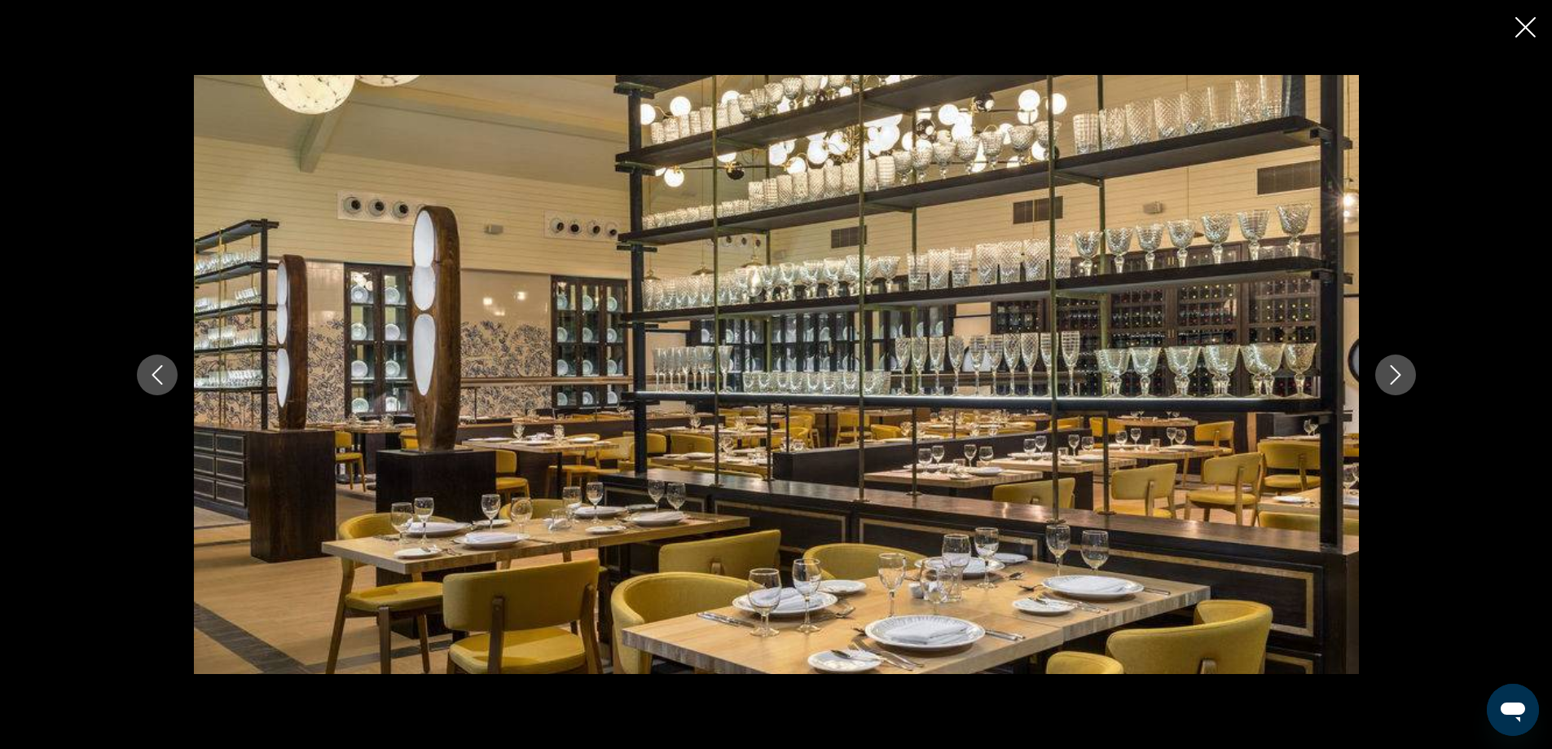
click at [1403, 374] on icon "Next image" at bounding box center [1396, 375] width 20 height 20
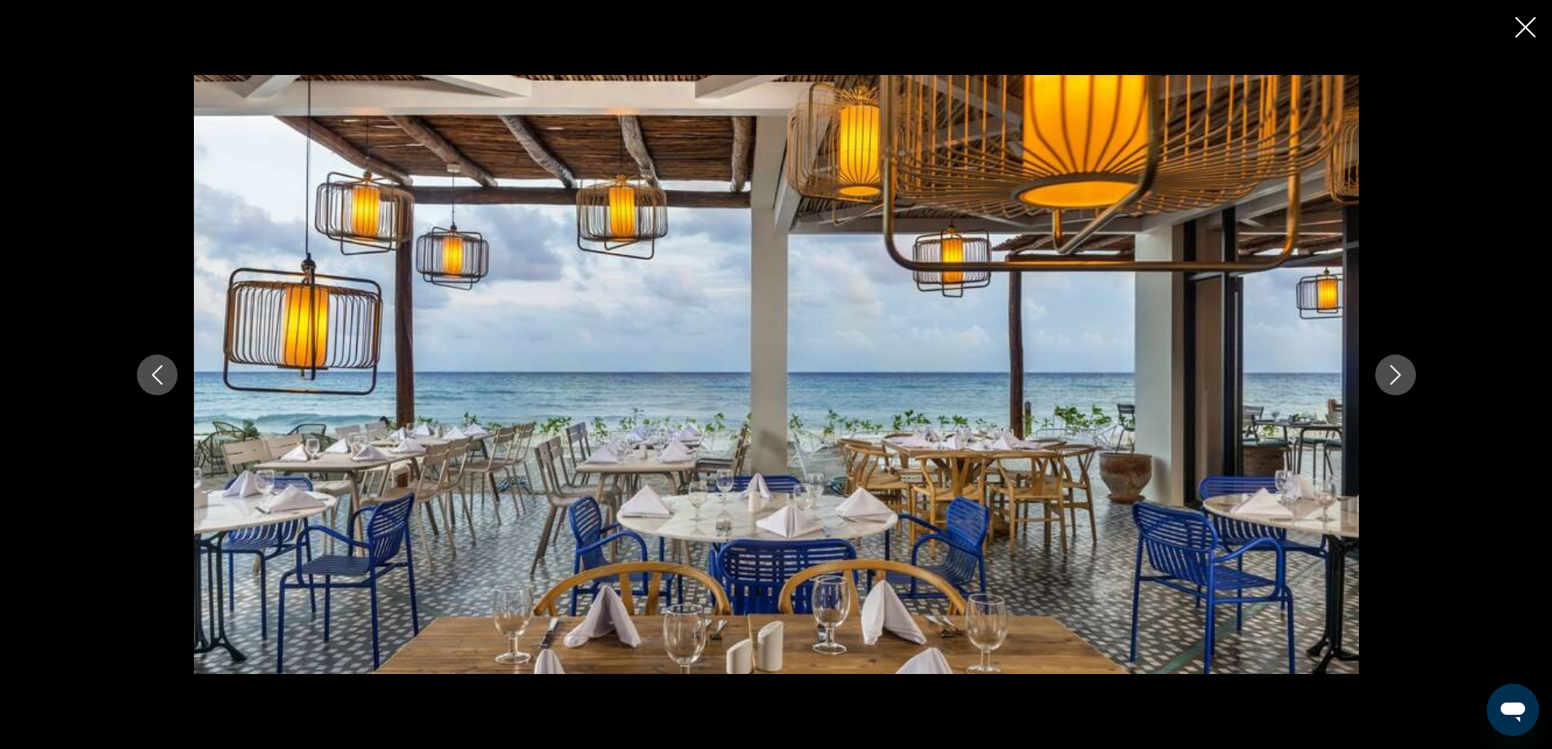
click at [1403, 374] on icon "Next image" at bounding box center [1396, 375] width 20 height 20
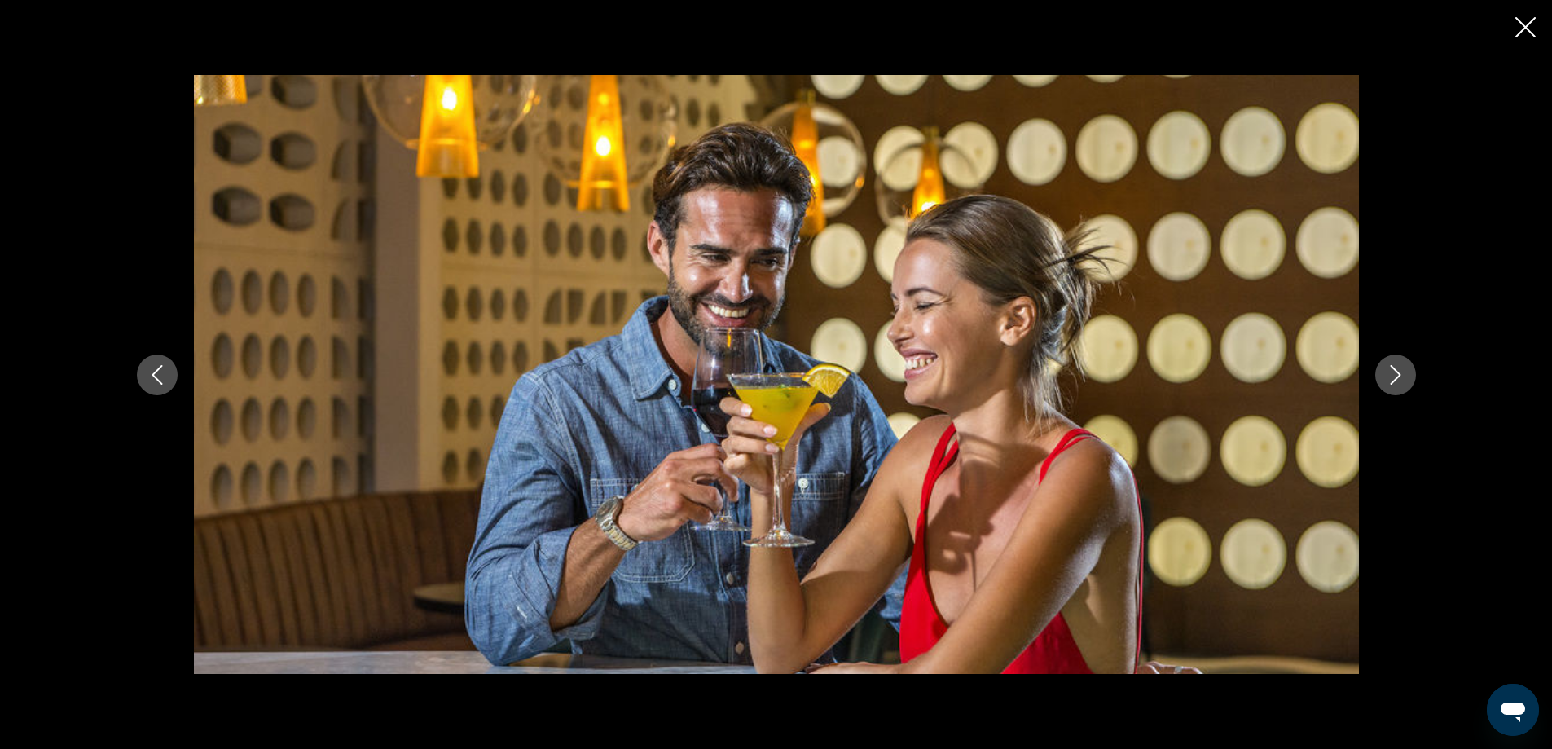
click at [1403, 374] on icon "Next image" at bounding box center [1396, 375] width 20 height 20
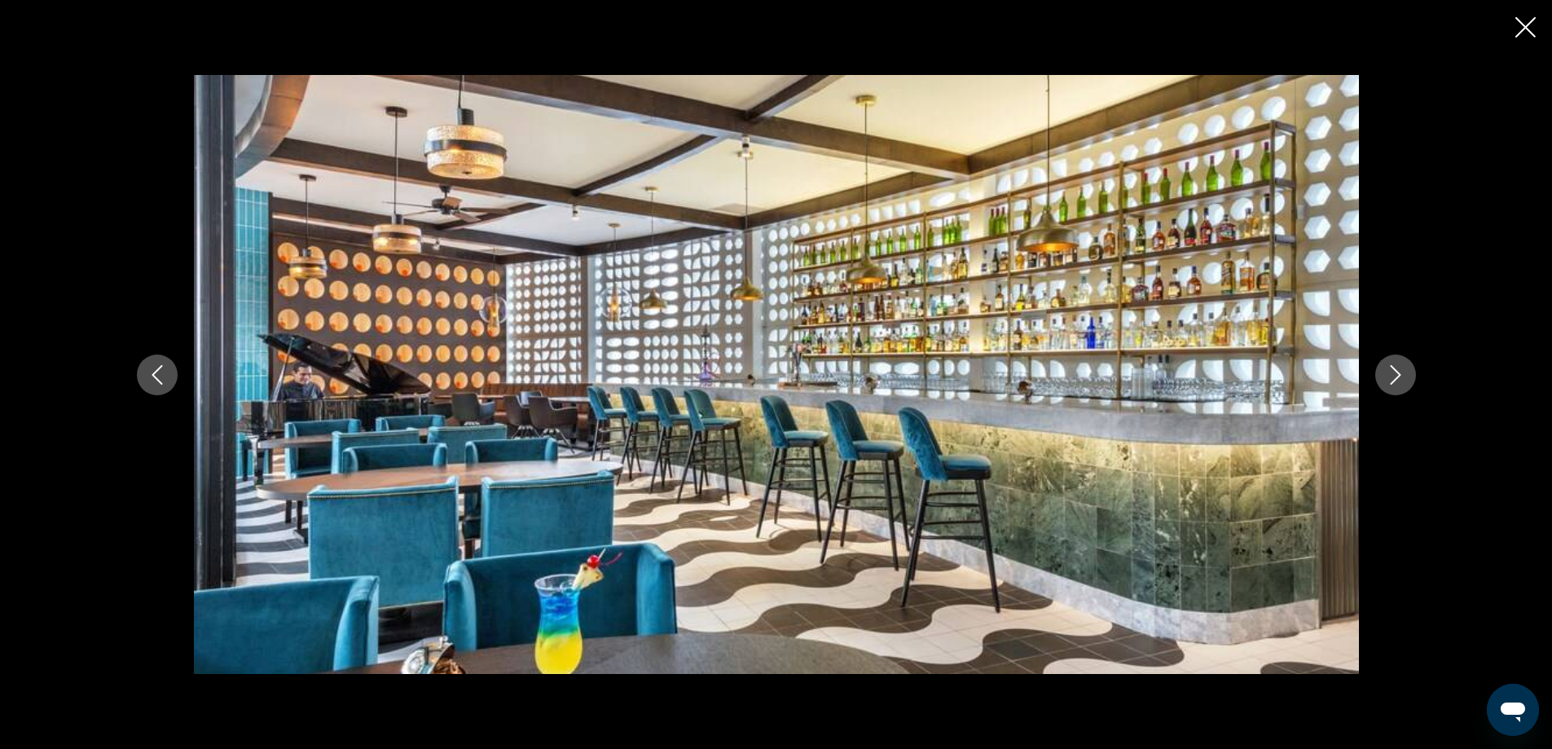
click at [1403, 374] on icon "Next image" at bounding box center [1396, 375] width 20 height 20
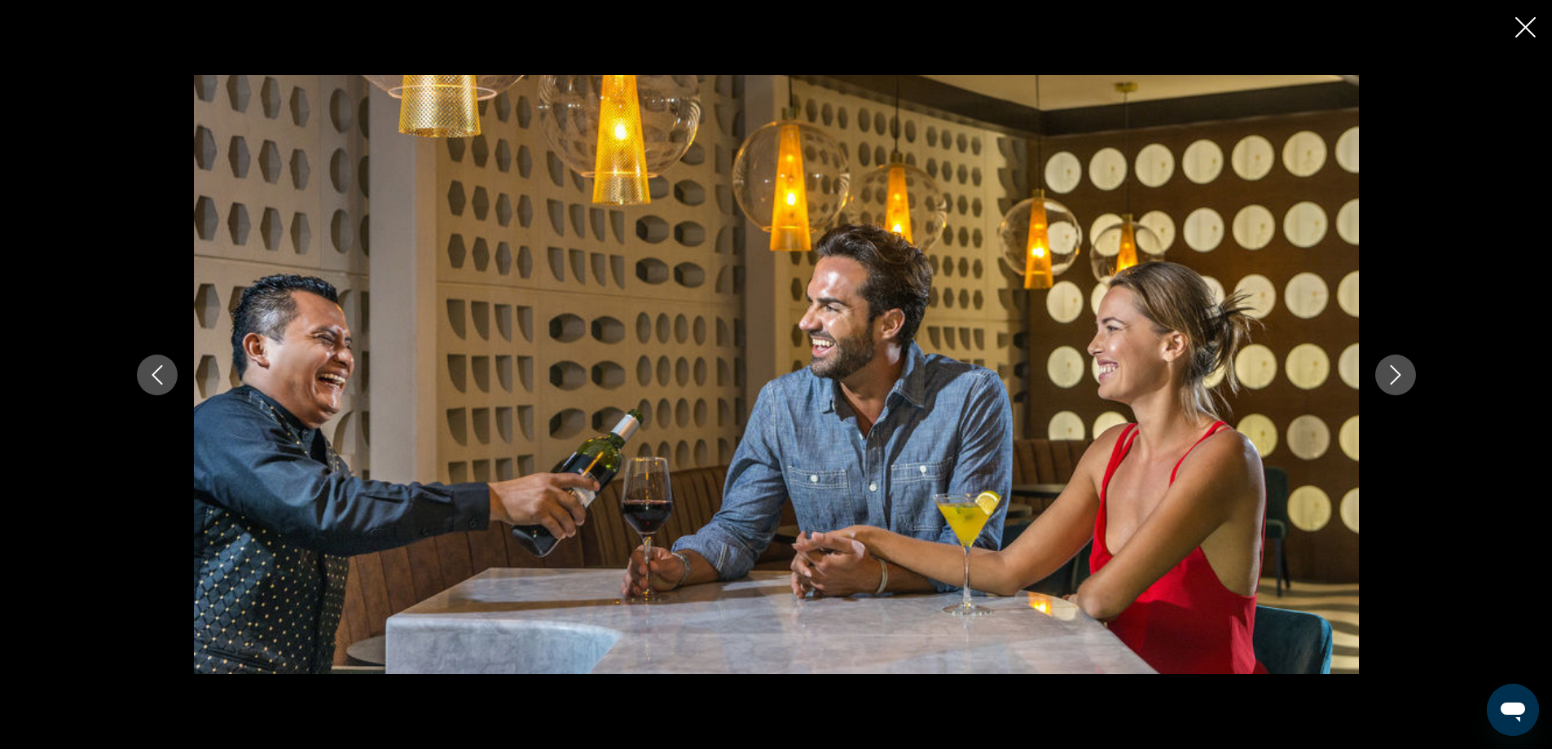
click at [1403, 374] on icon "Next image" at bounding box center [1396, 375] width 20 height 20
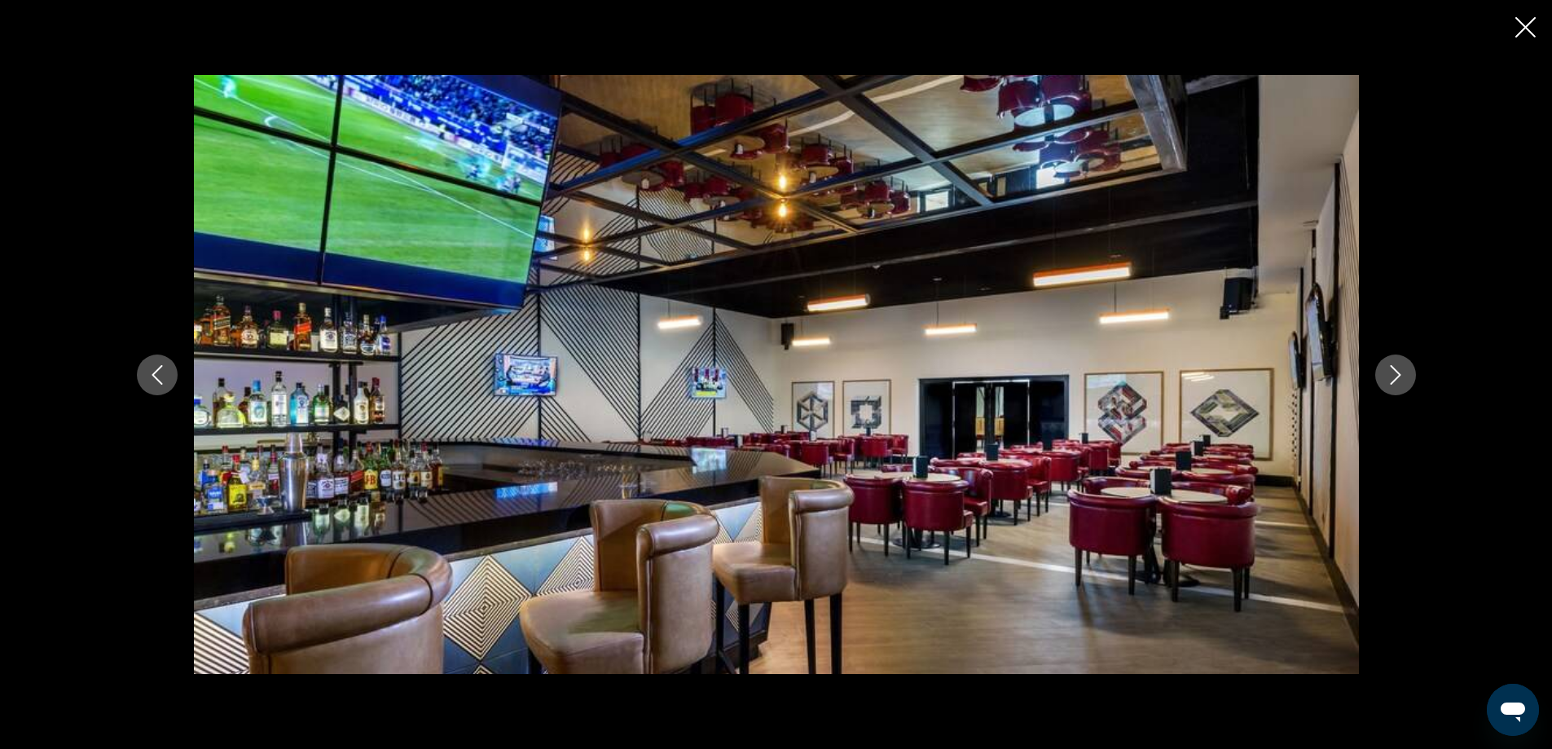
click at [1403, 374] on icon "Next image" at bounding box center [1396, 375] width 20 height 20
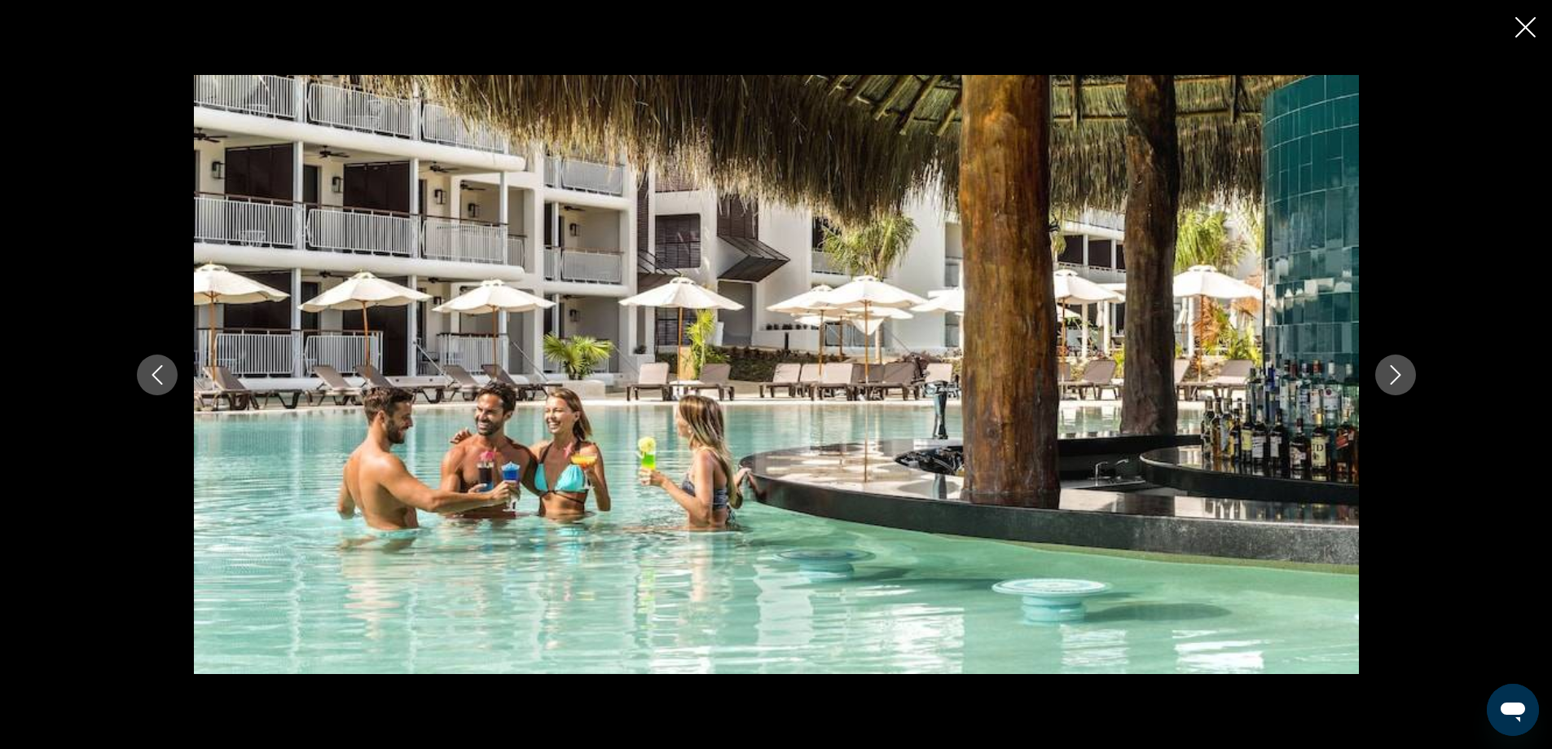
click at [1403, 374] on icon "Next image" at bounding box center [1396, 375] width 20 height 20
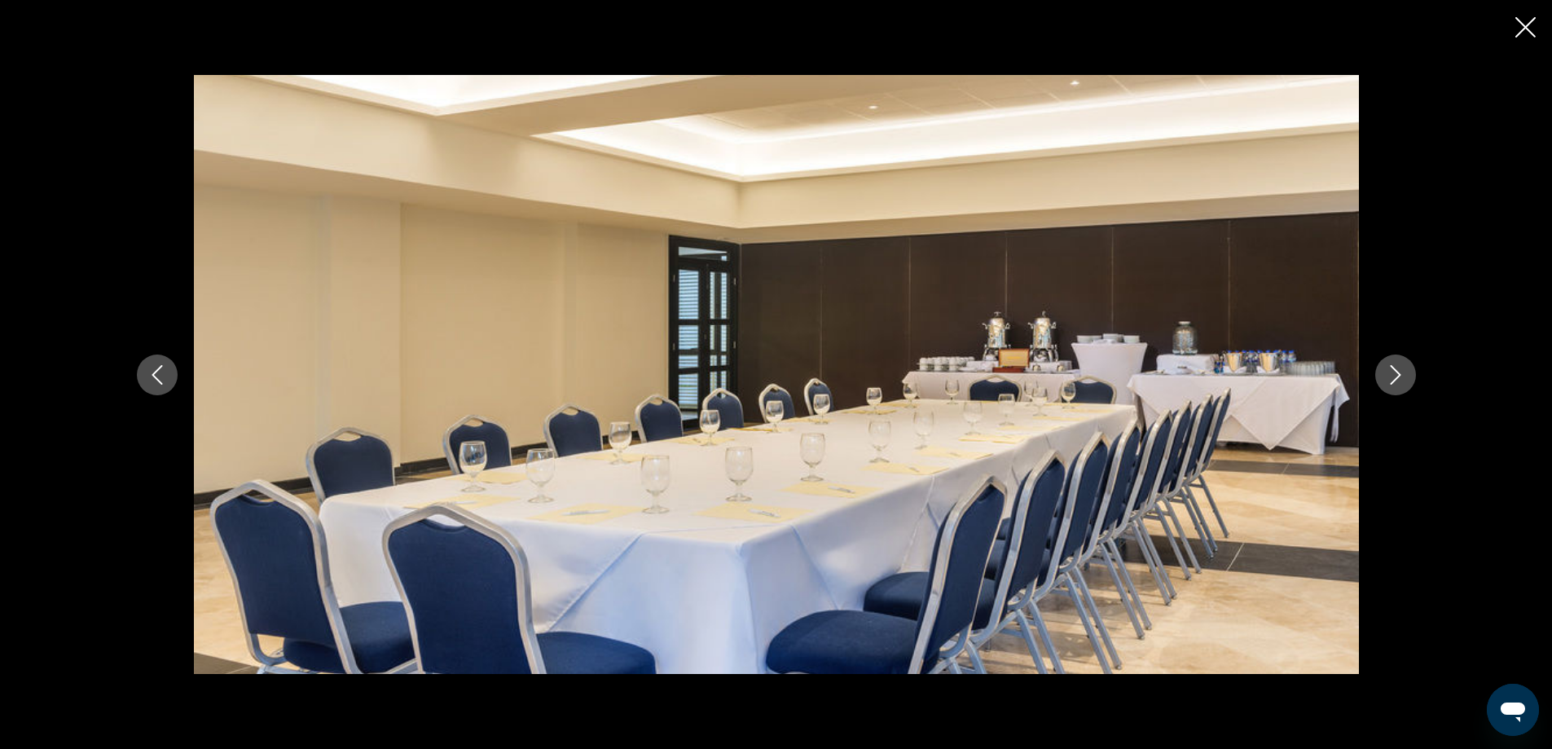
click at [1403, 374] on icon "Next image" at bounding box center [1396, 375] width 20 height 20
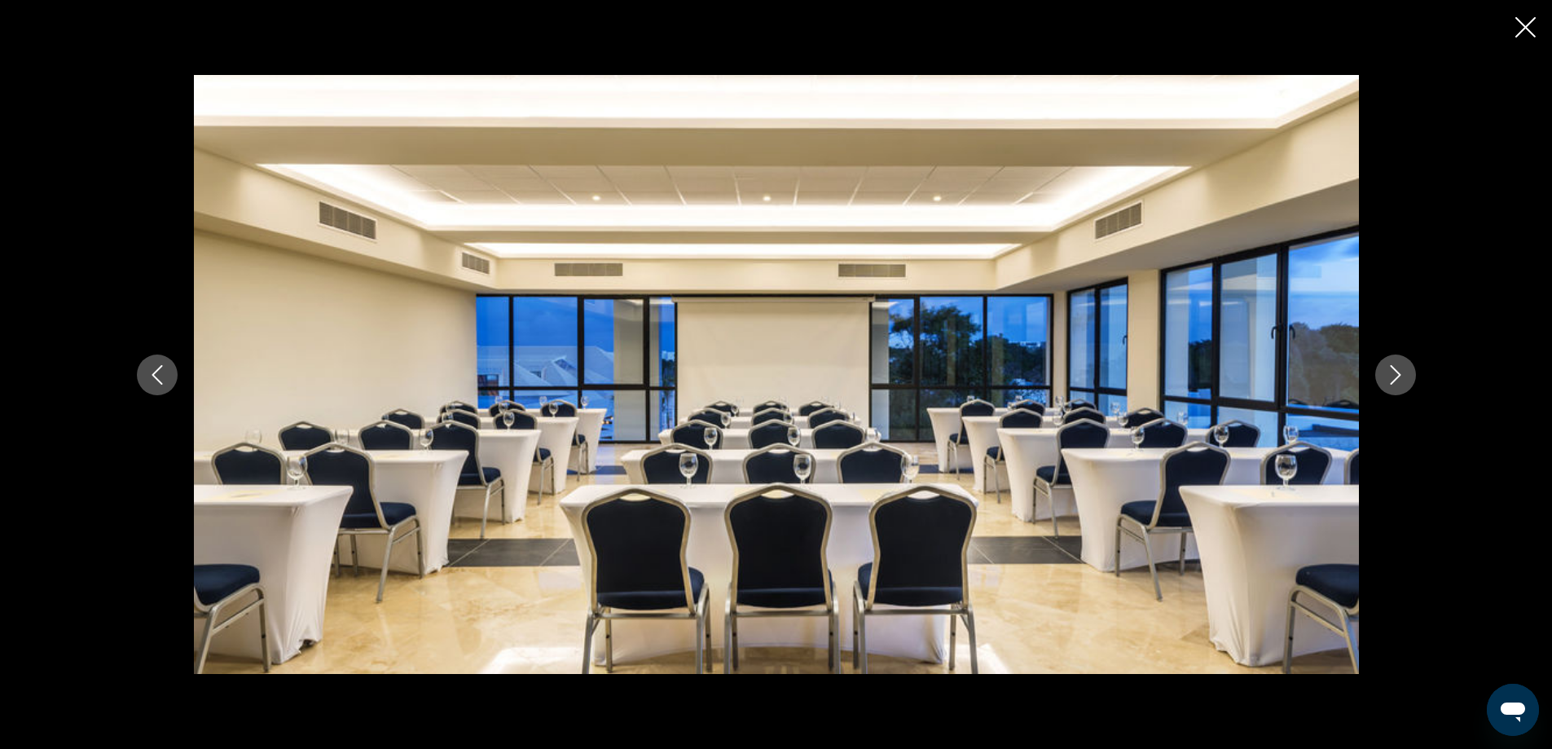
click at [1403, 374] on icon "Next image" at bounding box center [1396, 375] width 20 height 20
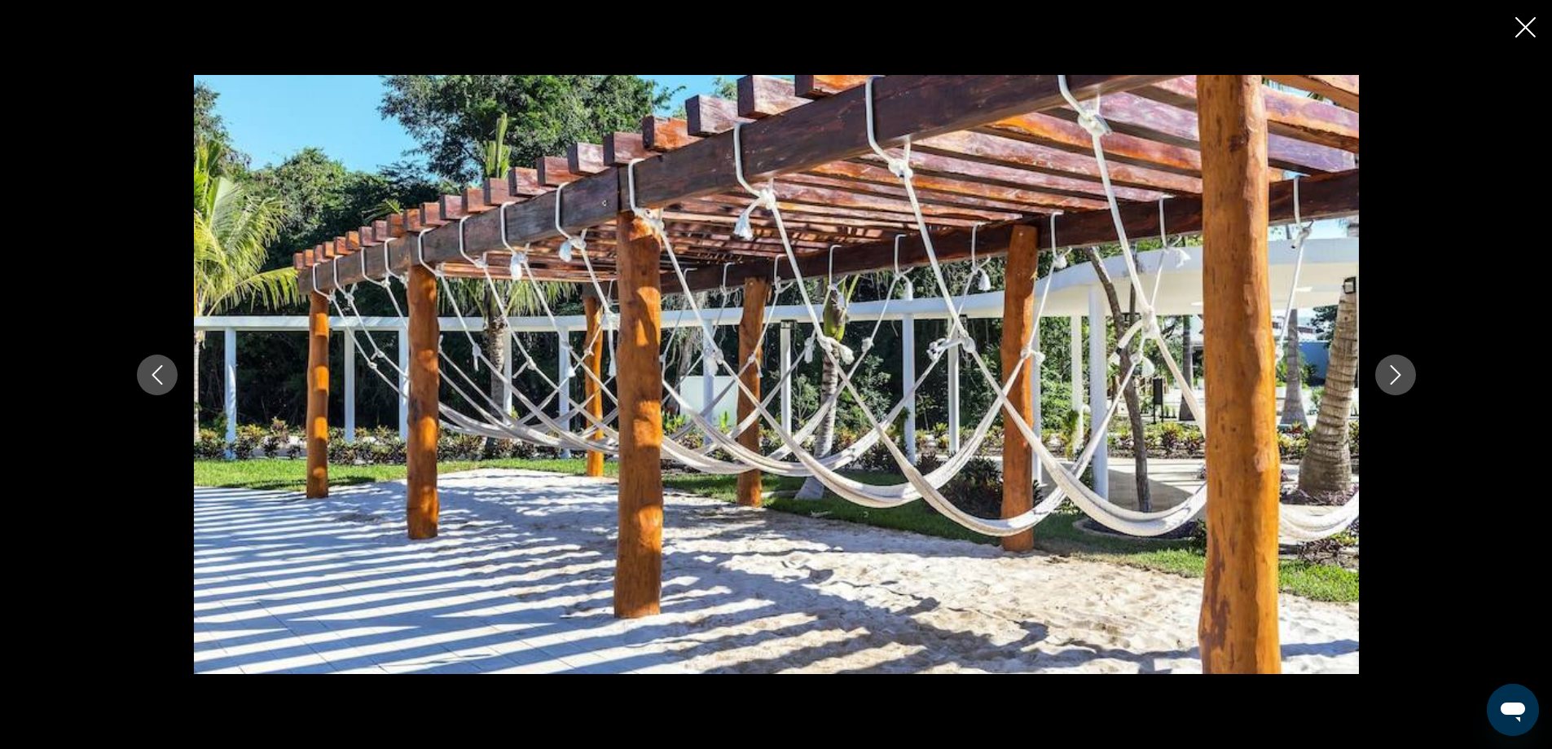
click at [1403, 374] on icon "Next image" at bounding box center [1396, 375] width 20 height 20
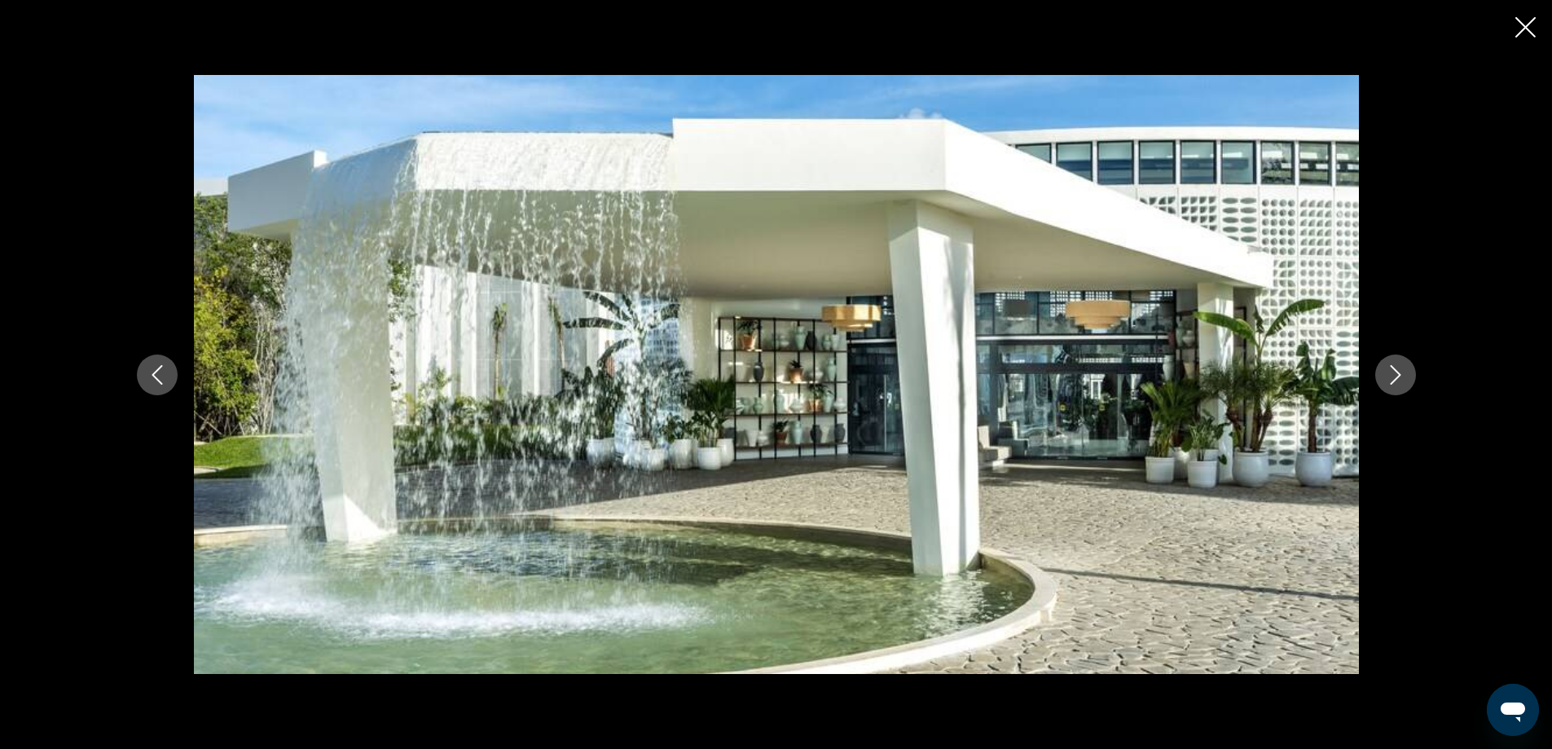
click at [1403, 374] on icon "Next image" at bounding box center [1396, 375] width 20 height 20
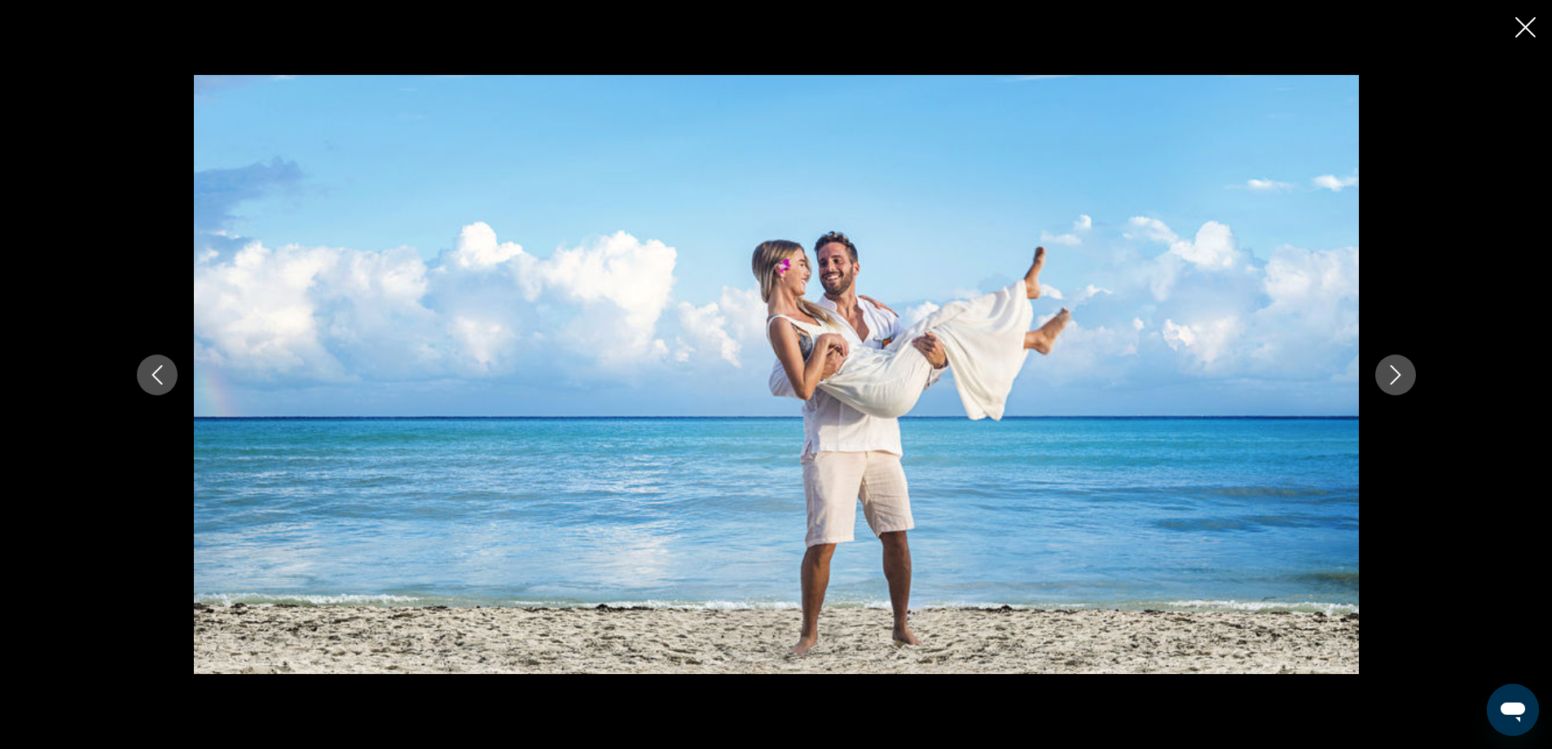
click at [1403, 374] on icon "Next image" at bounding box center [1396, 375] width 20 height 20
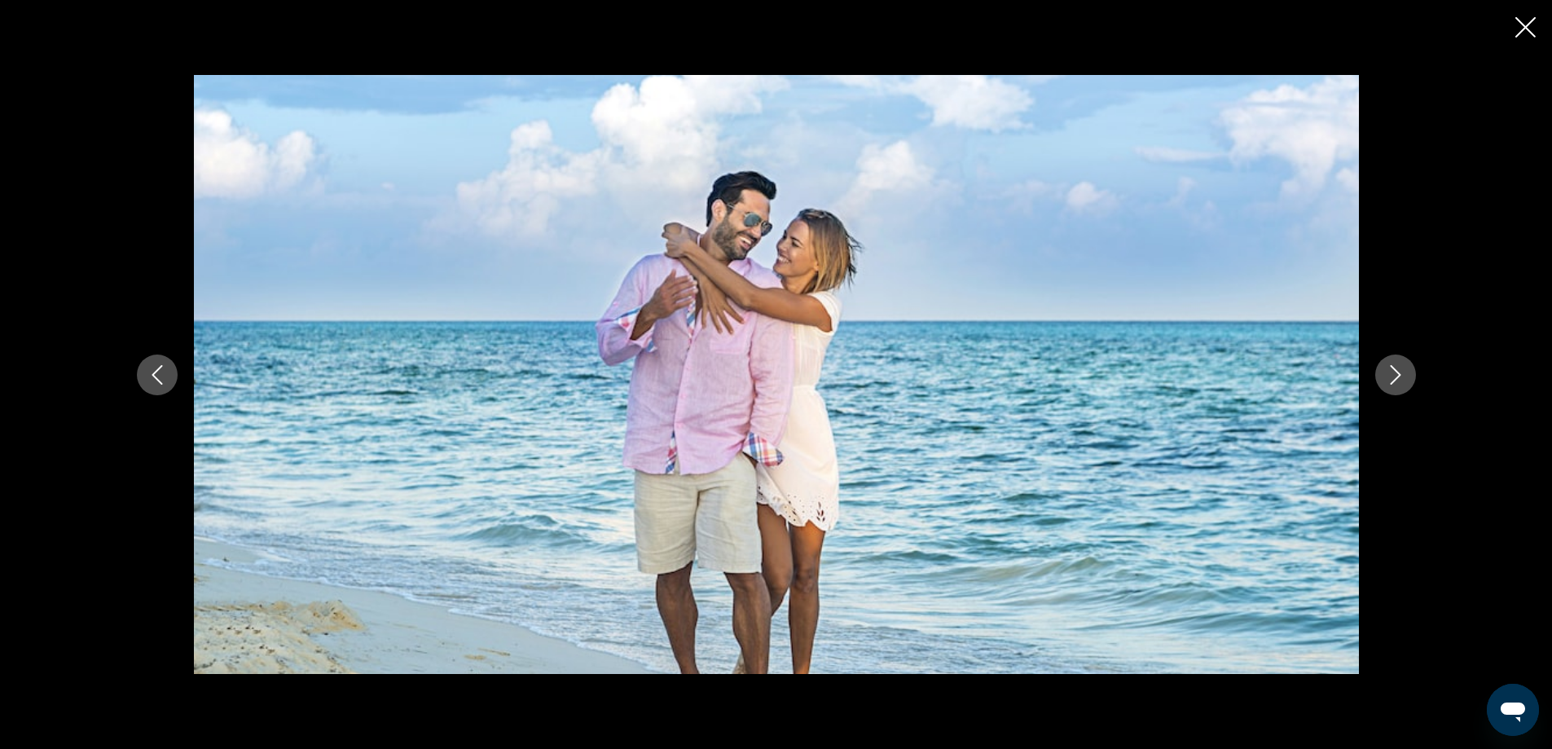
click at [1403, 374] on icon "Next image" at bounding box center [1396, 375] width 20 height 20
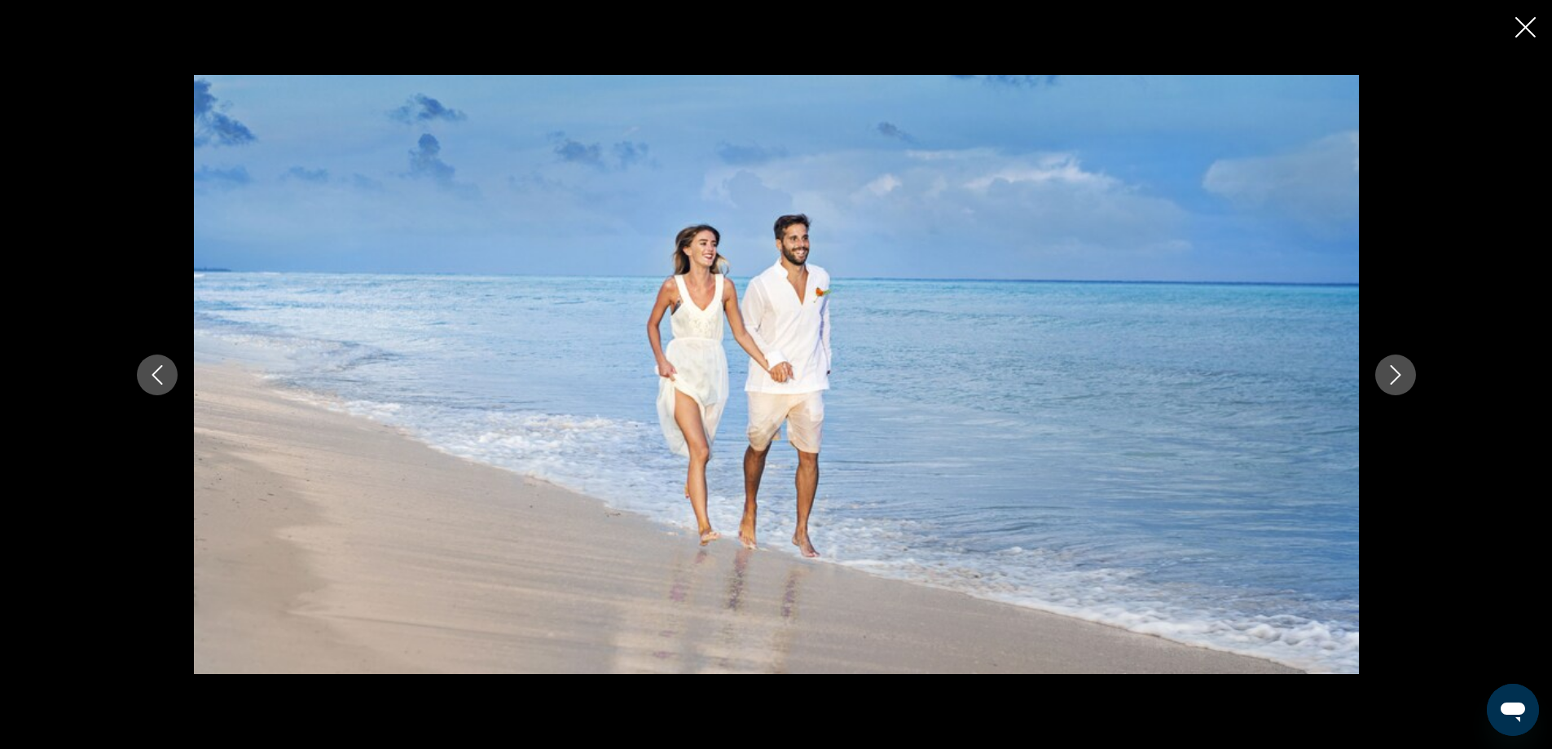
click at [1403, 374] on icon "Next image" at bounding box center [1396, 375] width 20 height 20
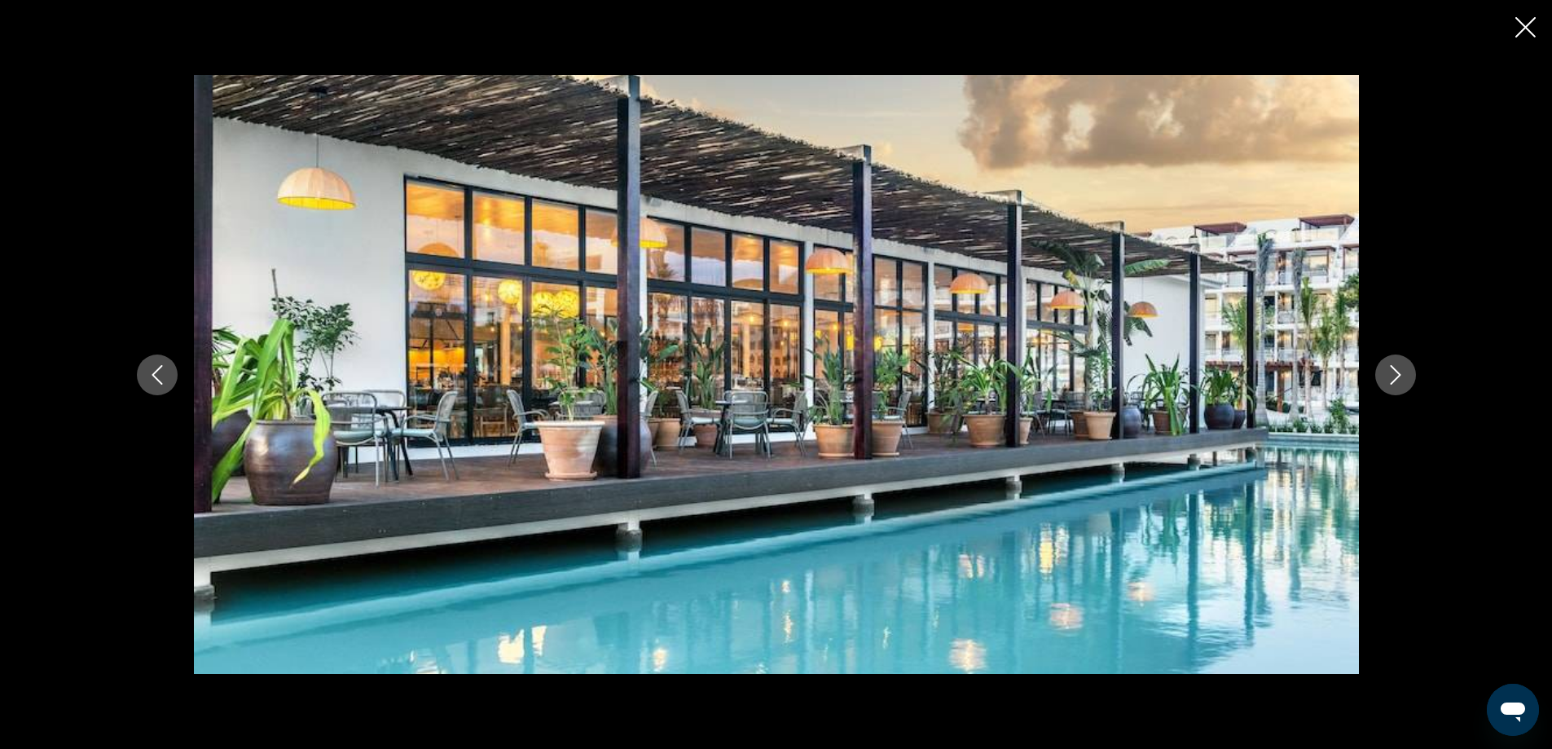
click at [1403, 374] on icon "Next image" at bounding box center [1396, 375] width 20 height 20
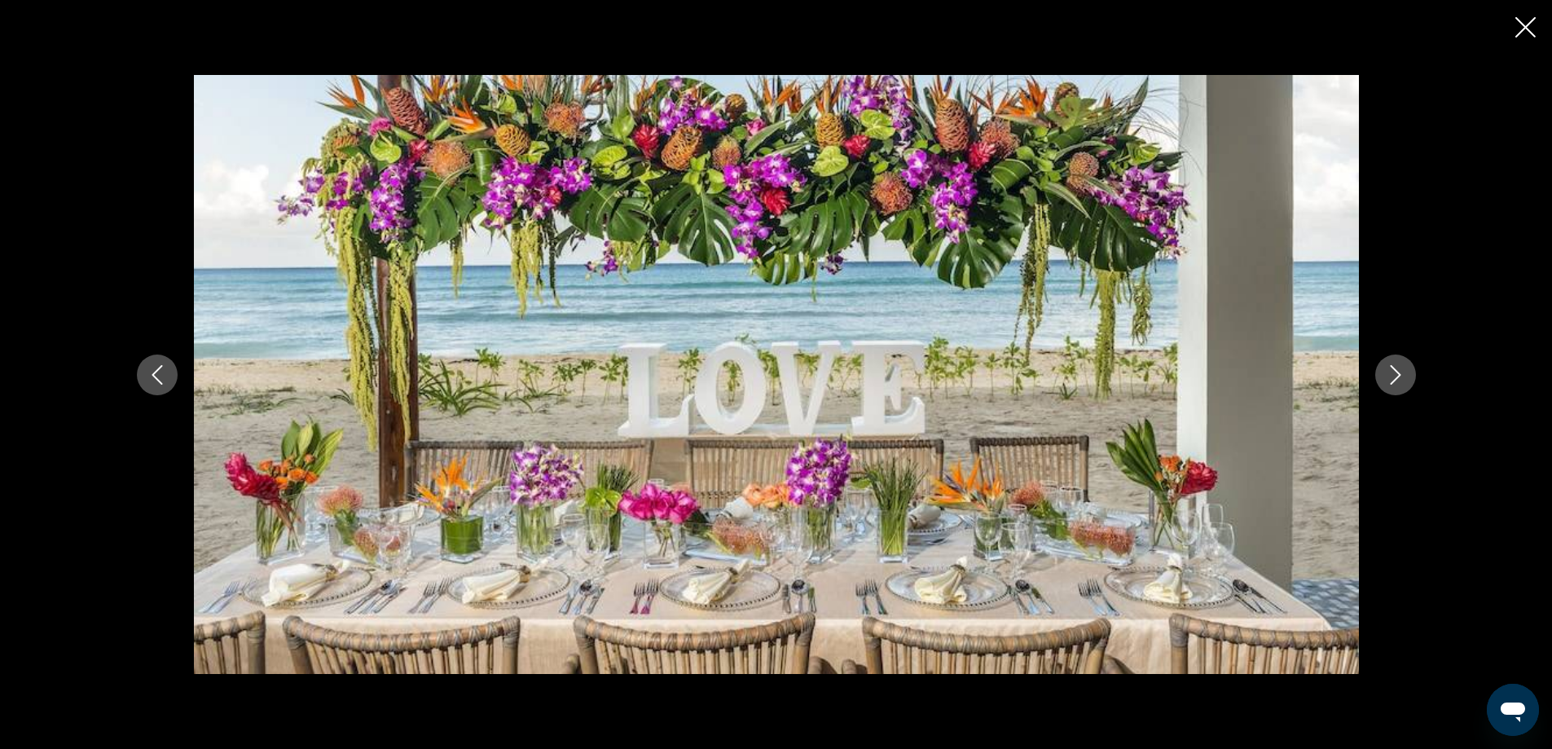
click at [1403, 374] on icon "Next image" at bounding box center [1396, 375] width 20 height 20
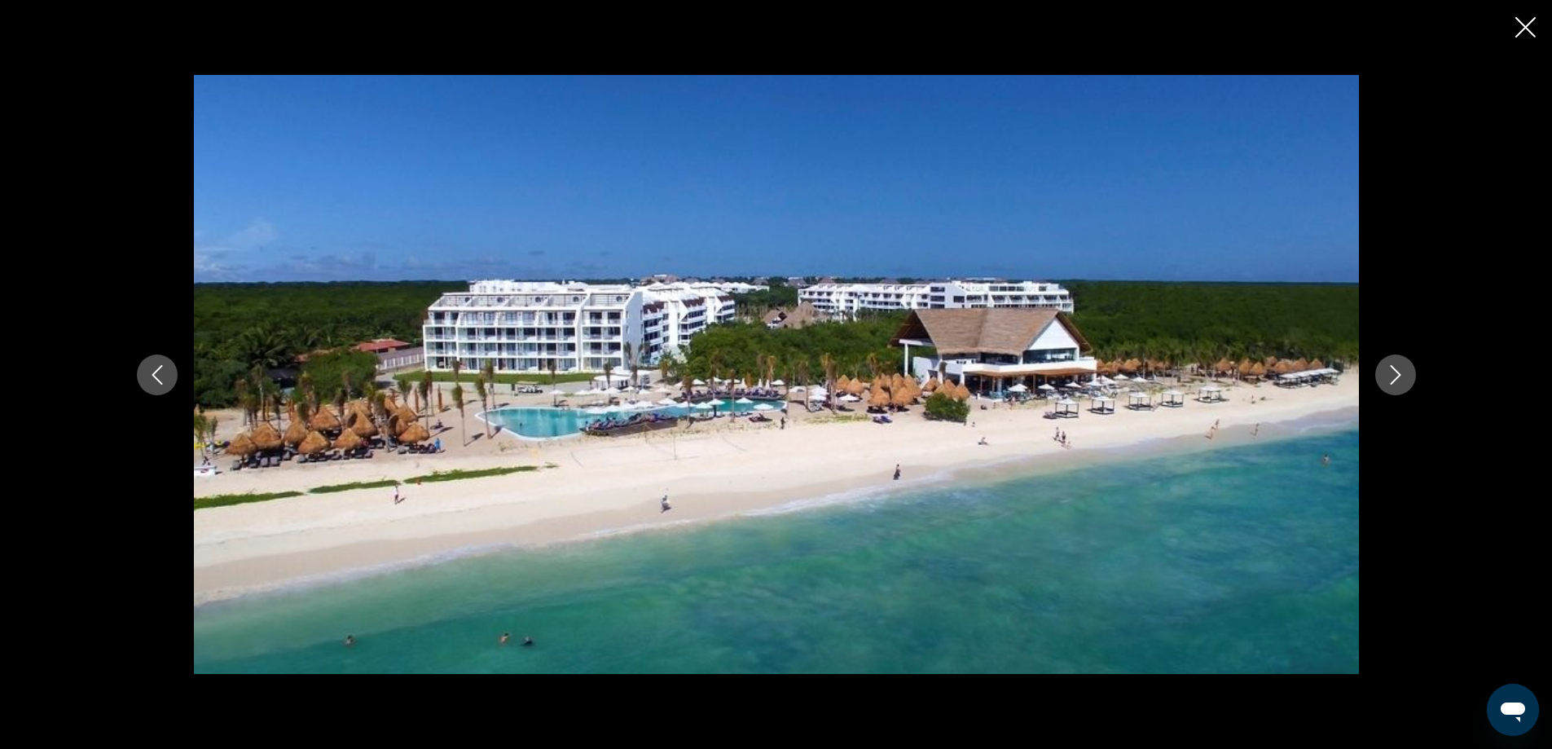
click at [1403, 374] on icon "Next image" at bounding box center [1396, 375] width 20 height 20
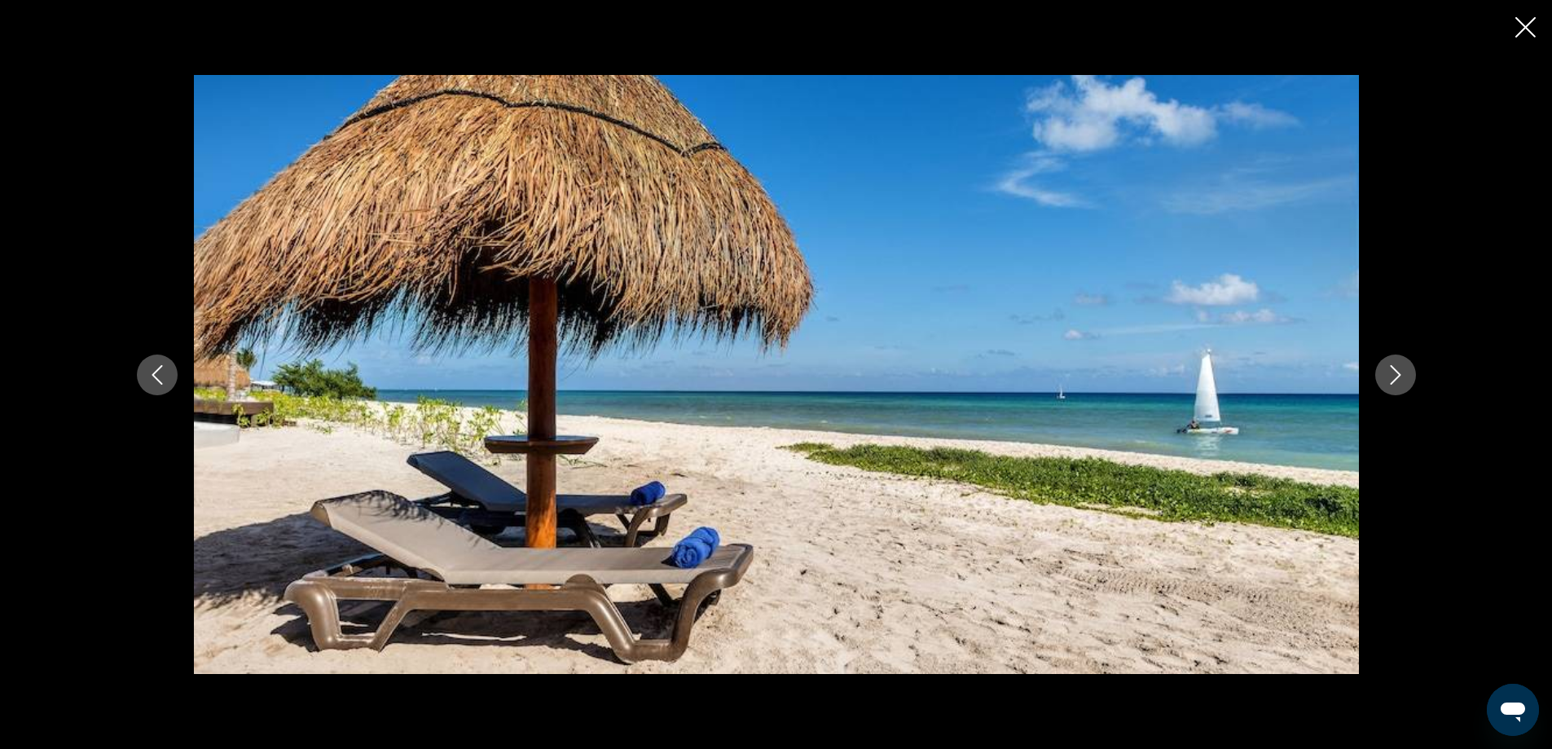
click at [1403, 374] on icon "Next image" at bounding box center [1396, 375] width 20 height 20
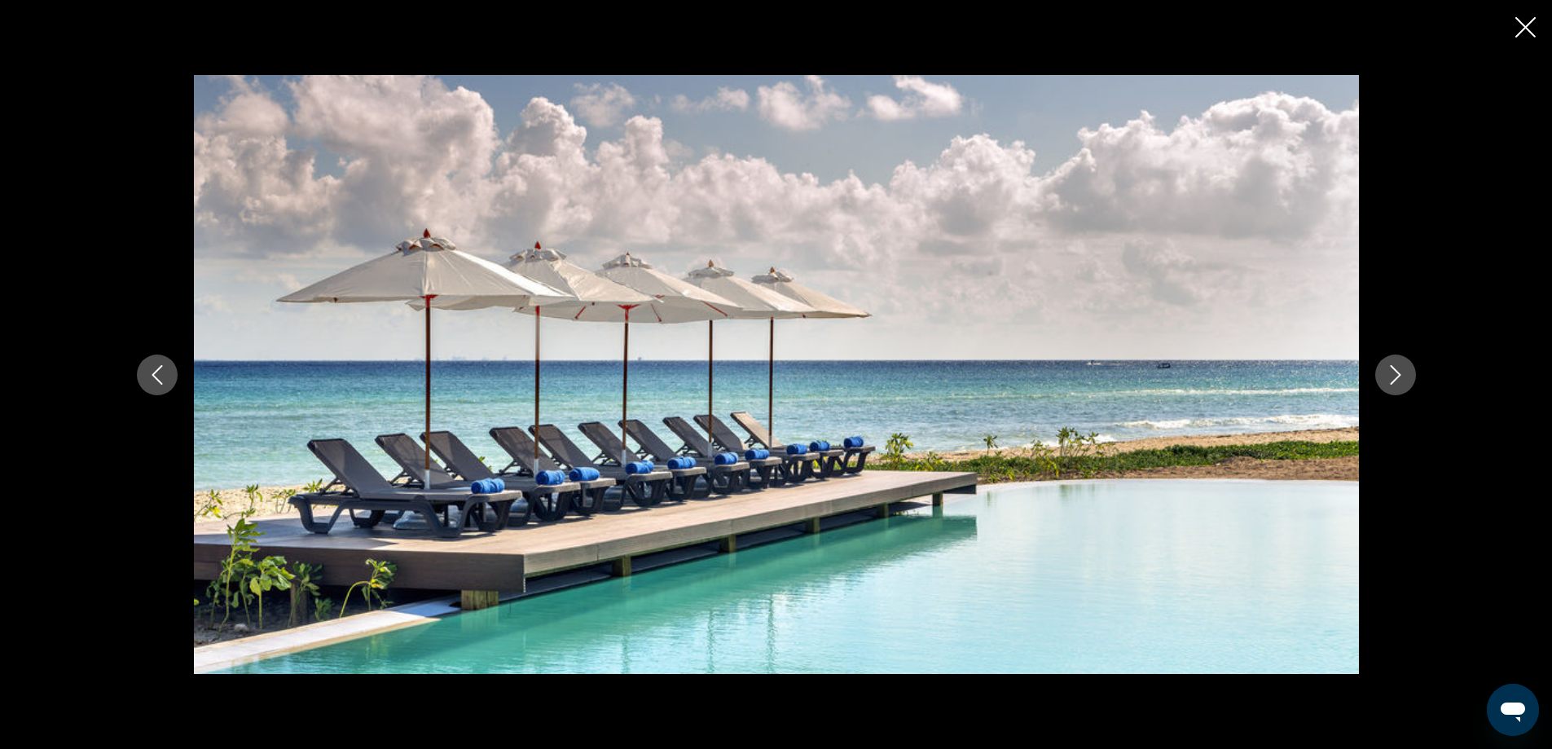
click at [1403, 374] on icon "Next image" at bounding box center [1396, 375] width 20 height 20
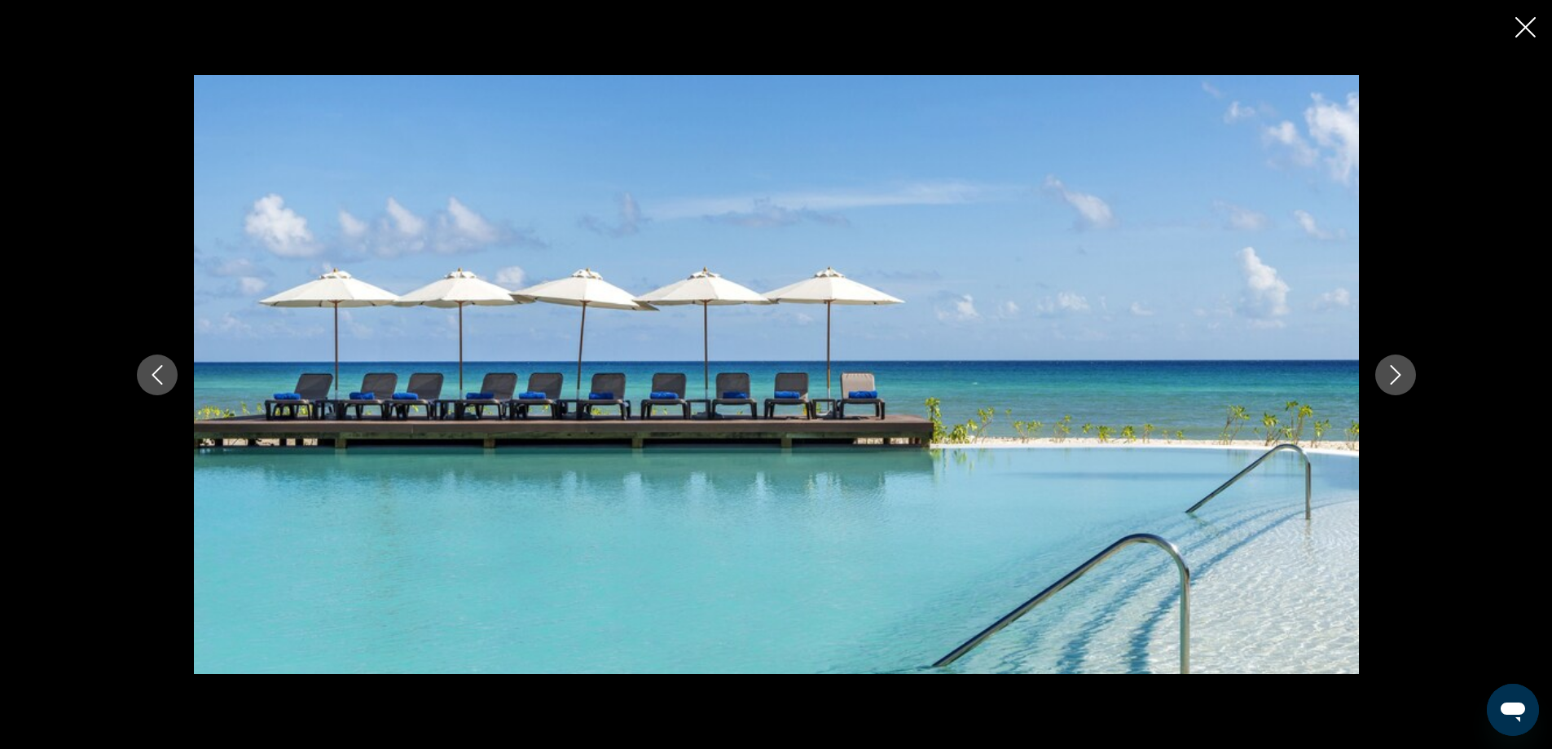
click at [1403, 374] on icon "Next image" at bounding box center [1396, 375] width 20 height 20
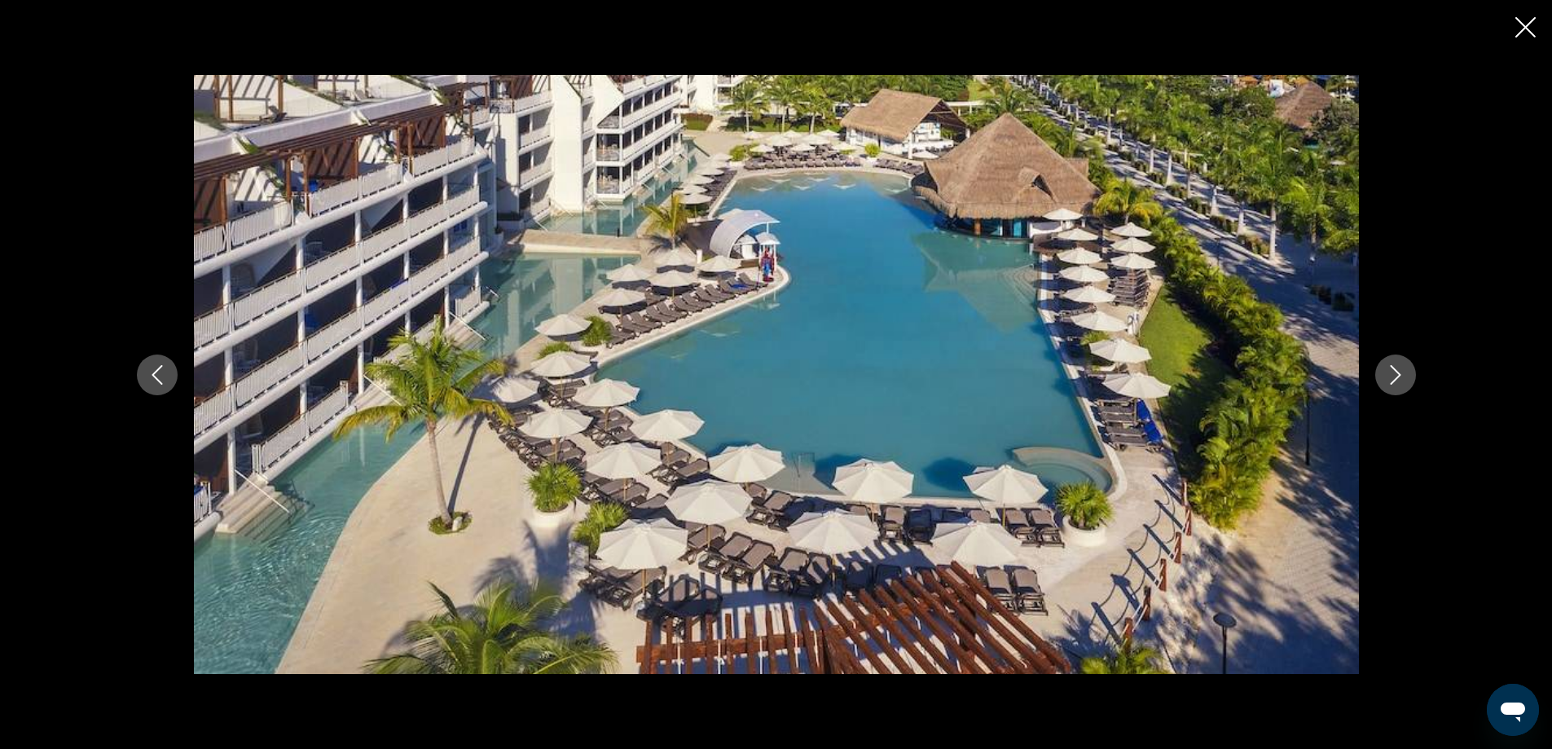
click at [1403, 374] on icon "Next image" at bounding box center [1396, 375] width 20 height 20
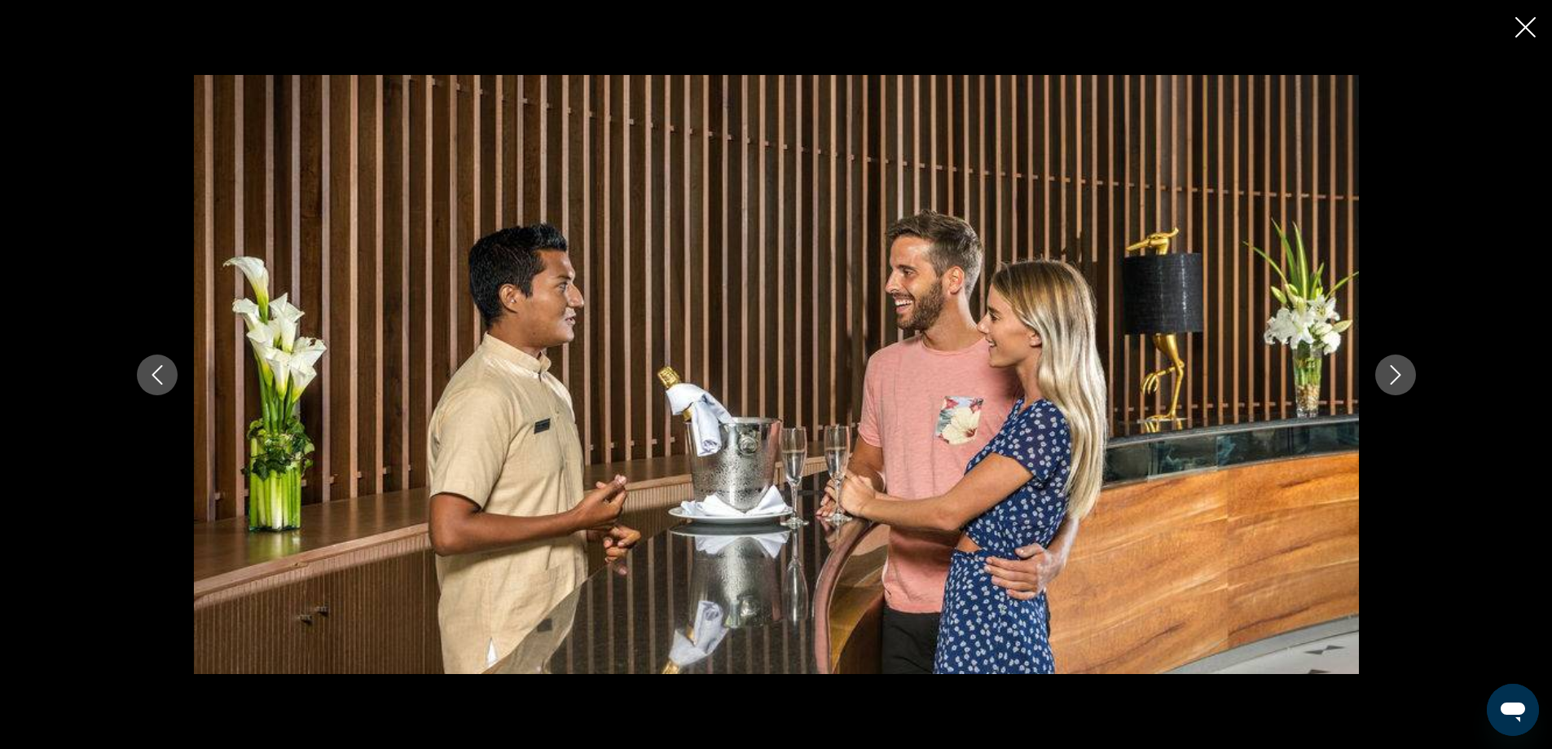
click at [1522, 23] on icon "Close slideshow" at bounding box center [1526, 27] width 20 height 20
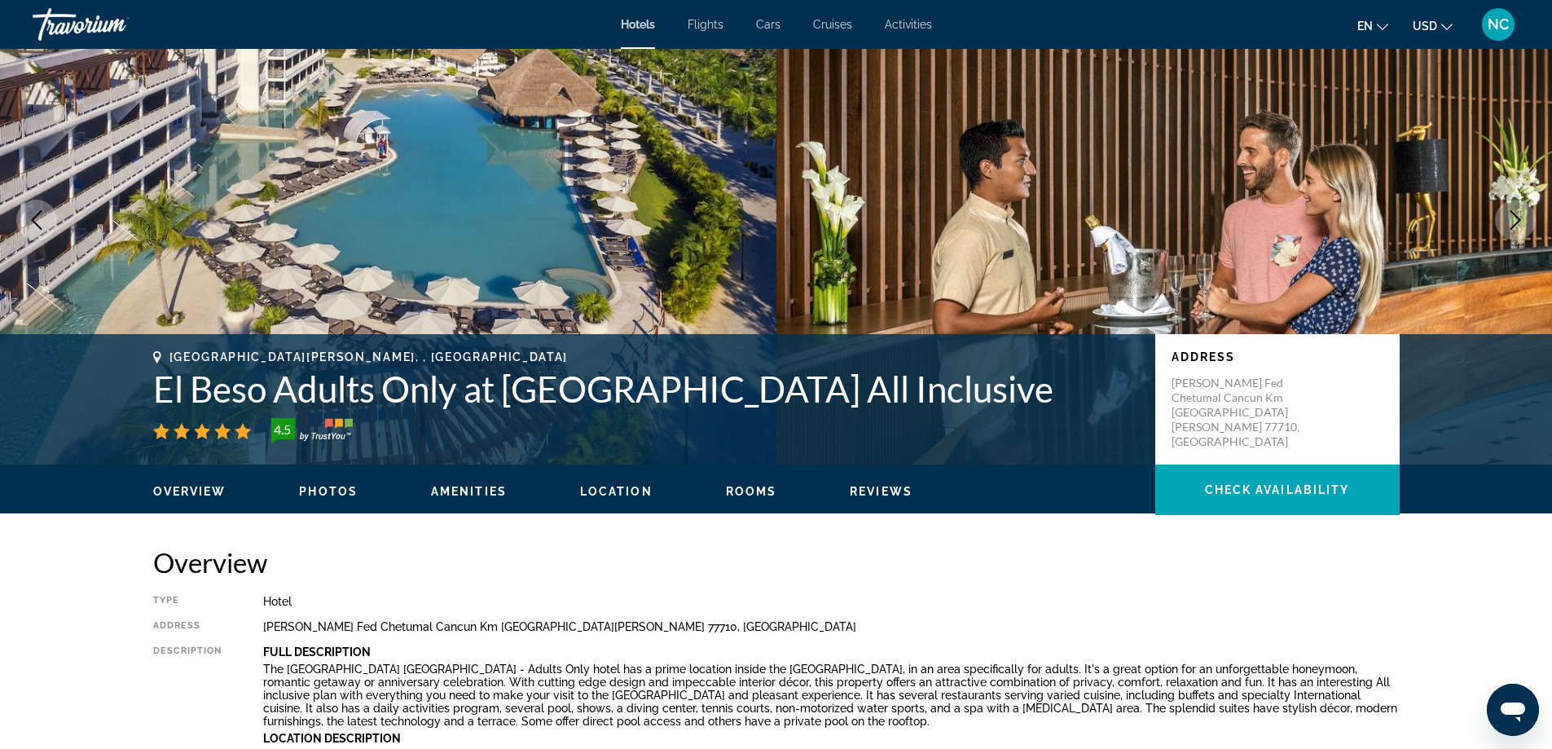
scroll to position [0, 0]
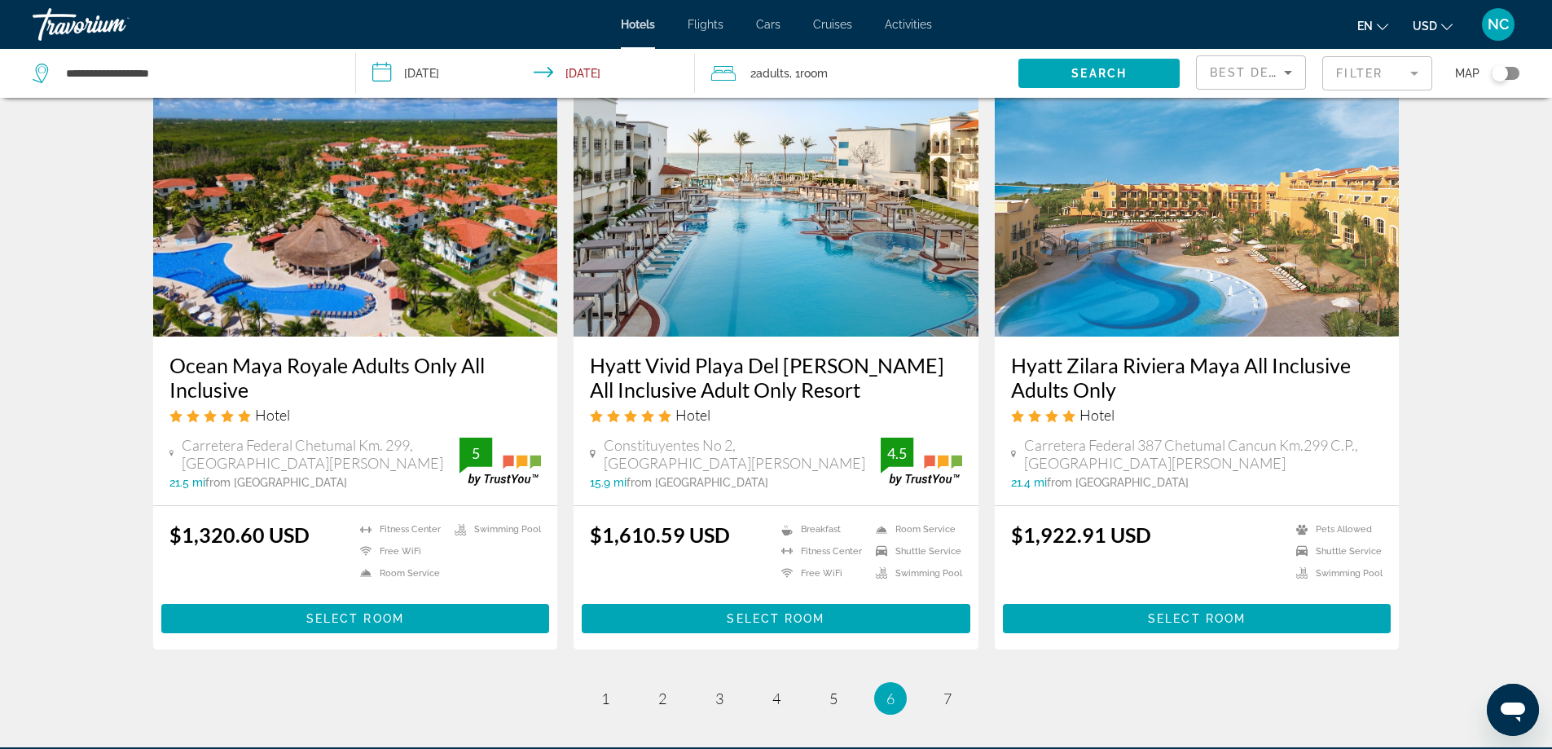
scroll to position [2094, 0]
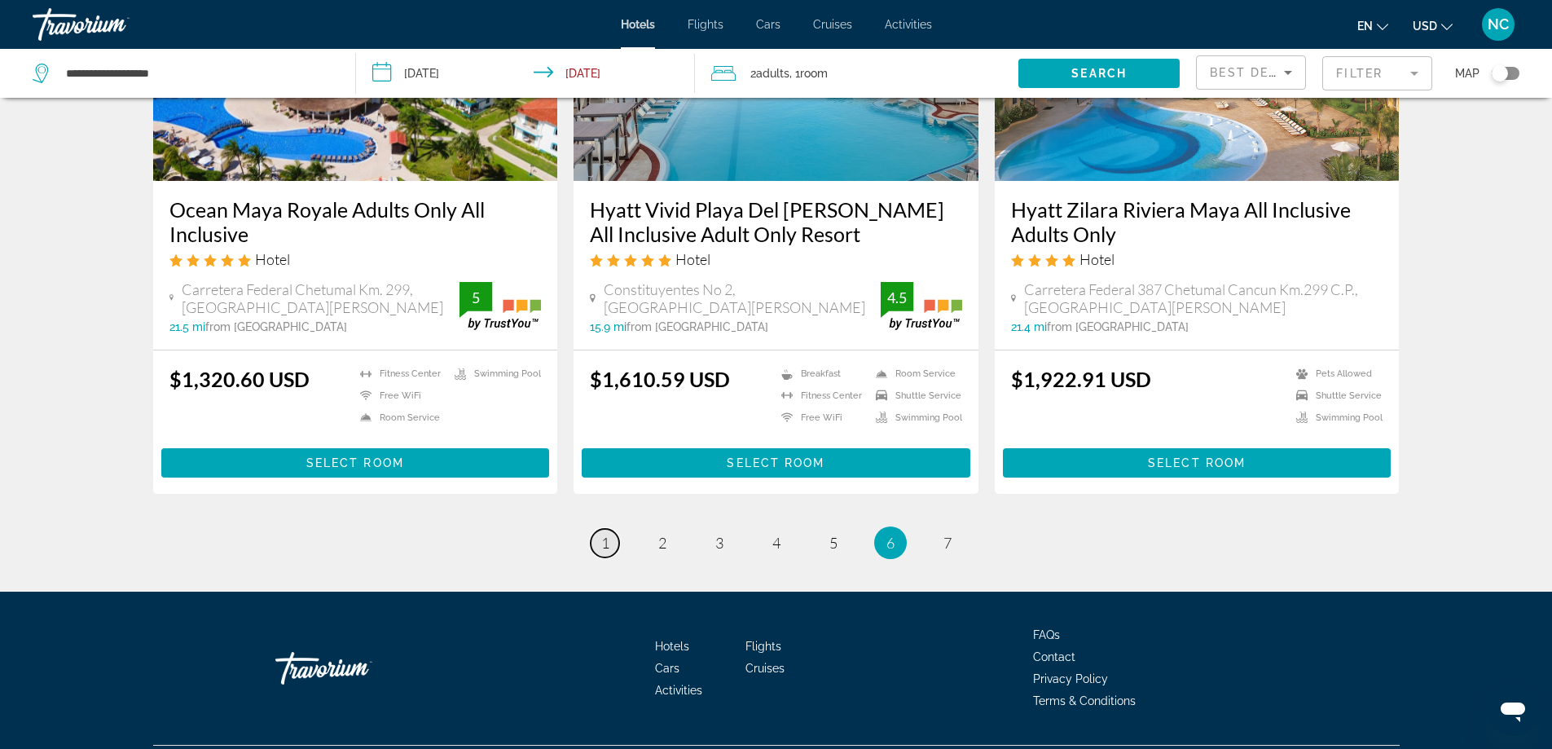
click at [610, 529] on link "page 1" at bounding box center [605, 543] width 29 height 29
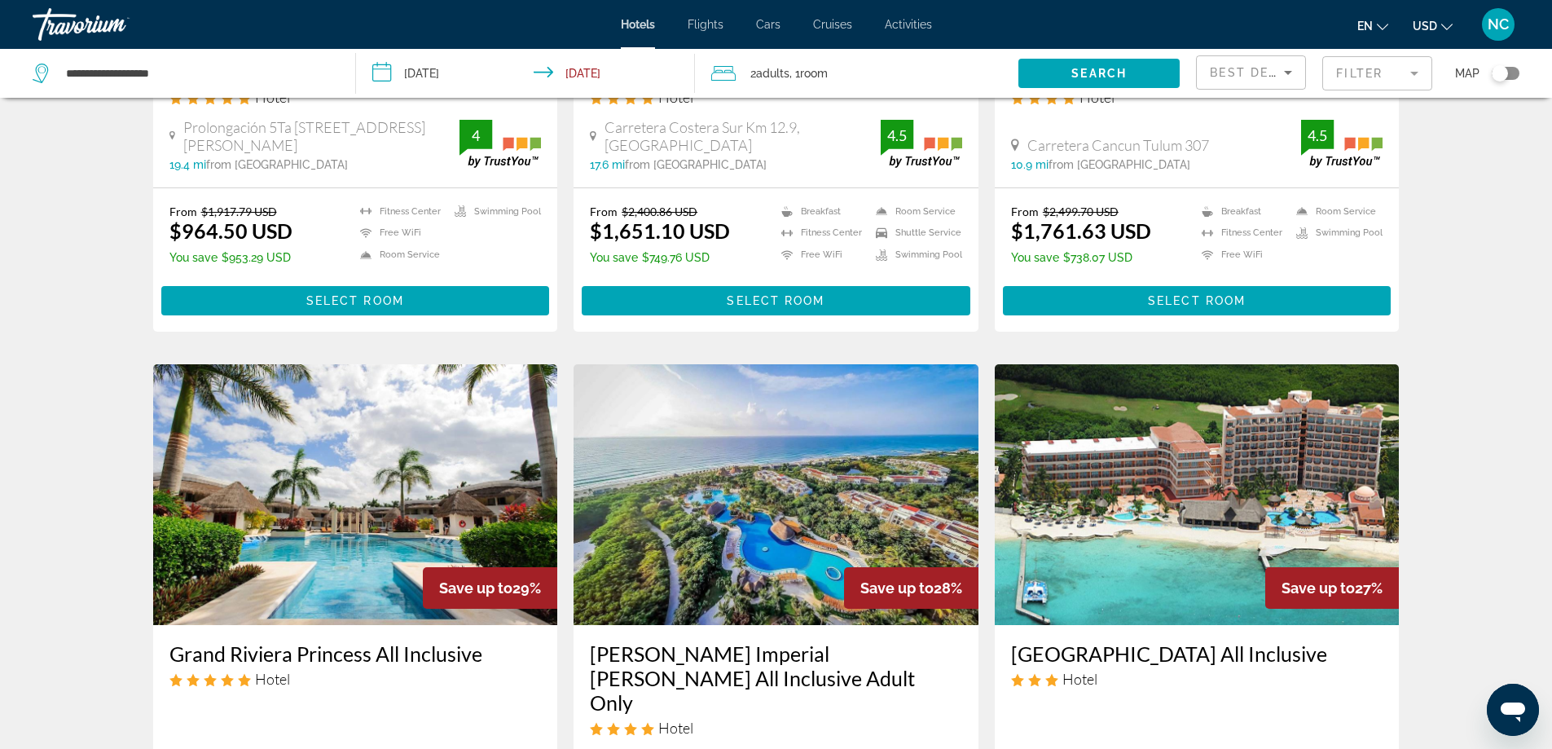
scroll to position [407, 0]
